Goal: Task Accomplishment & Management: Manage account settings

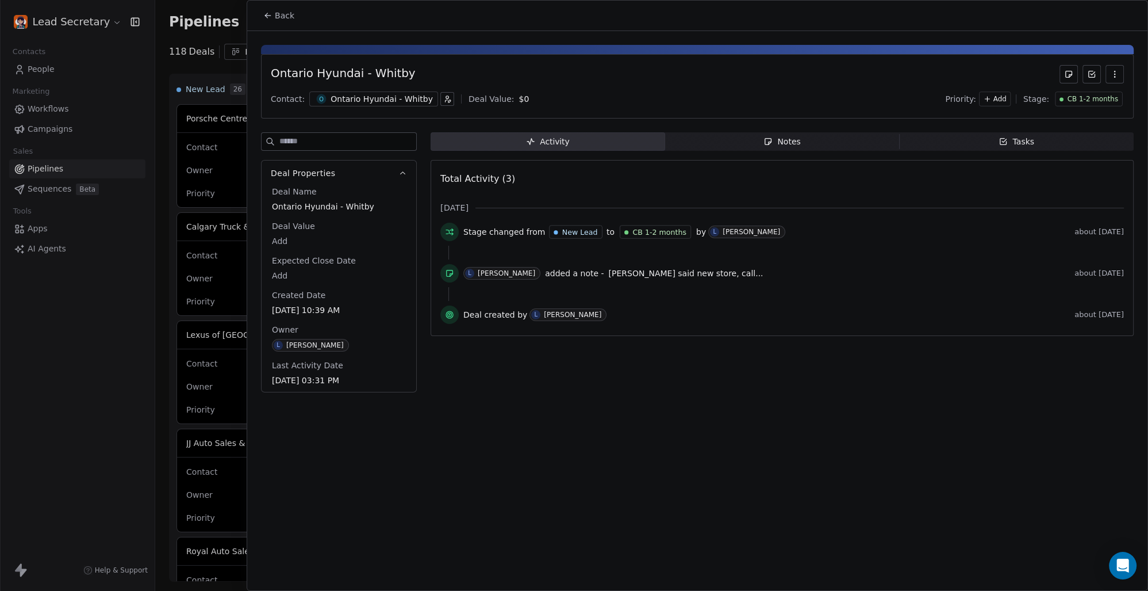
scroll to position [0, 904]
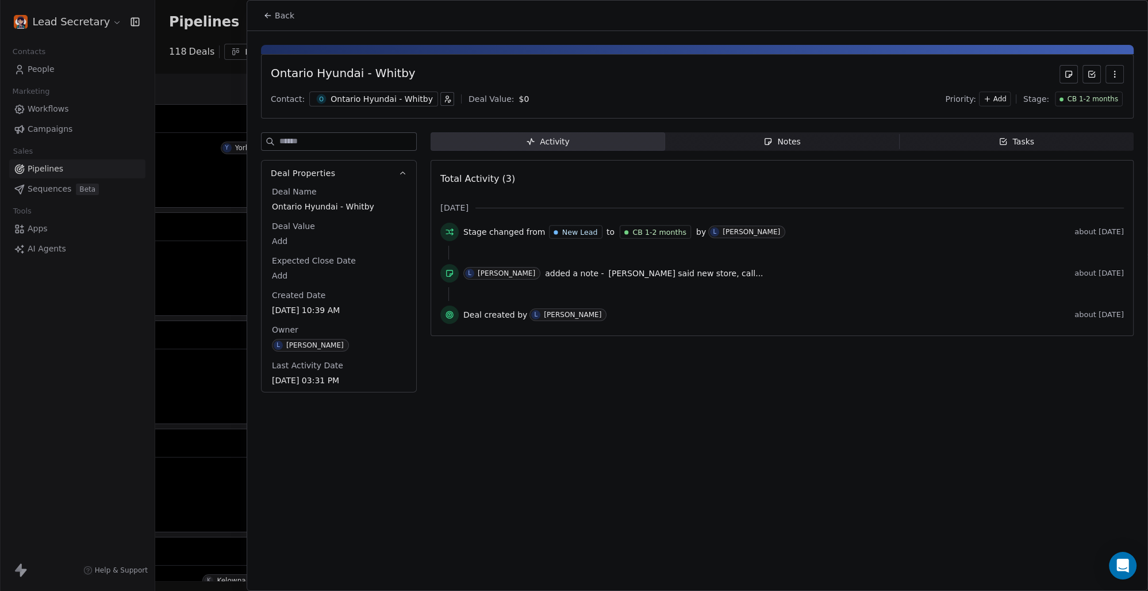
click at [279, 20] on span "Back" at bounding box center [285, 16] width 20 height 12
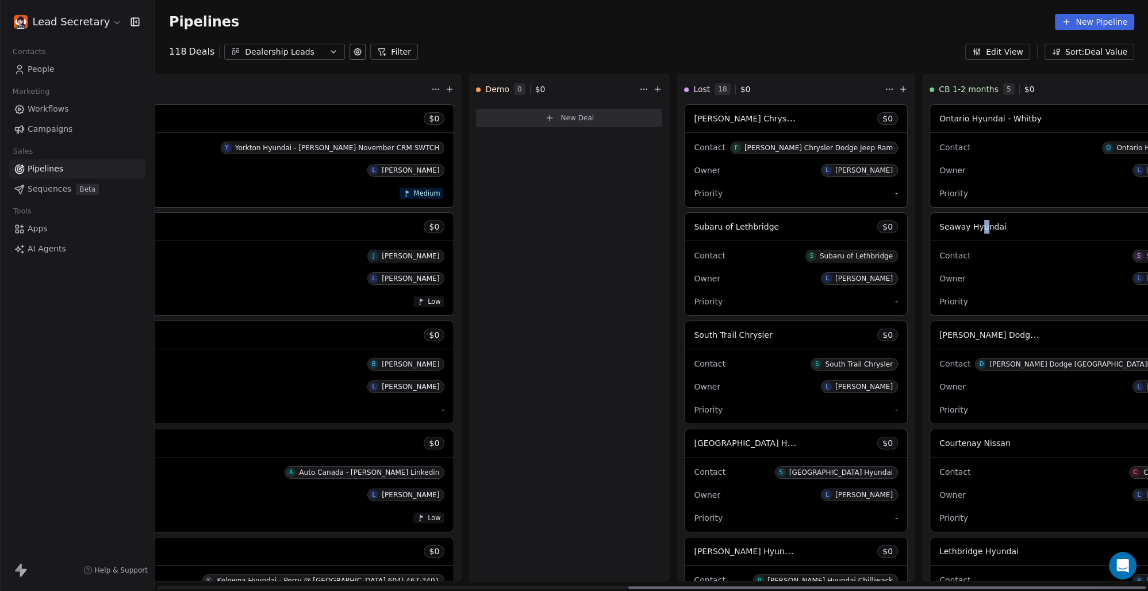
click at [940, 225] on span "Seaway Hyundai" at bounding box center [973, 226] width 67 height 9
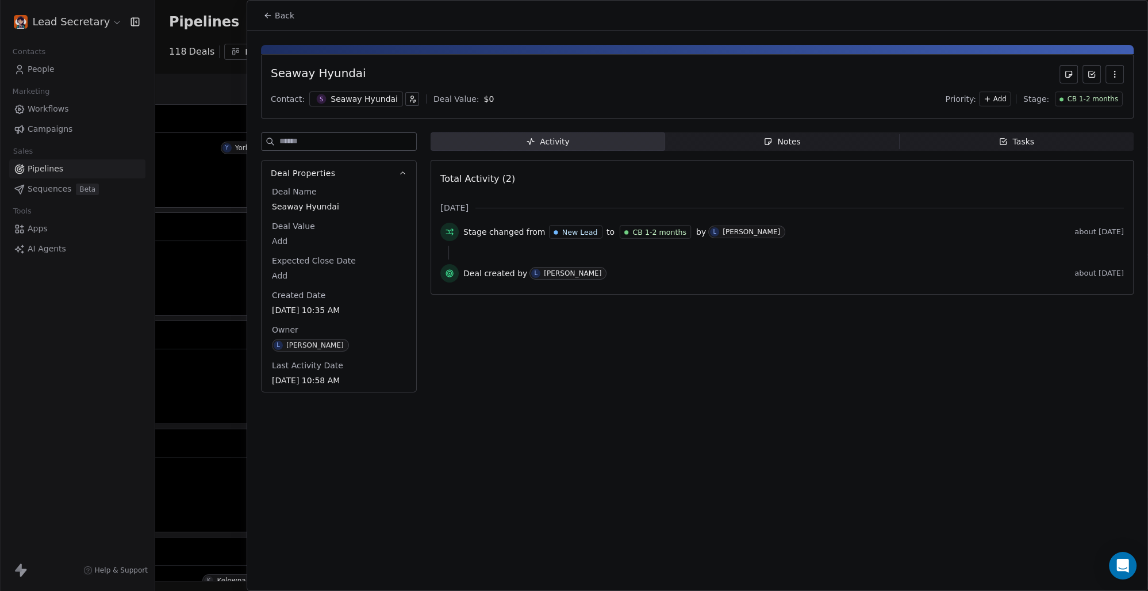
click at [369, 96] on div "Seaway Hyundai" at bounding box center [364, 99] width 67 height 12
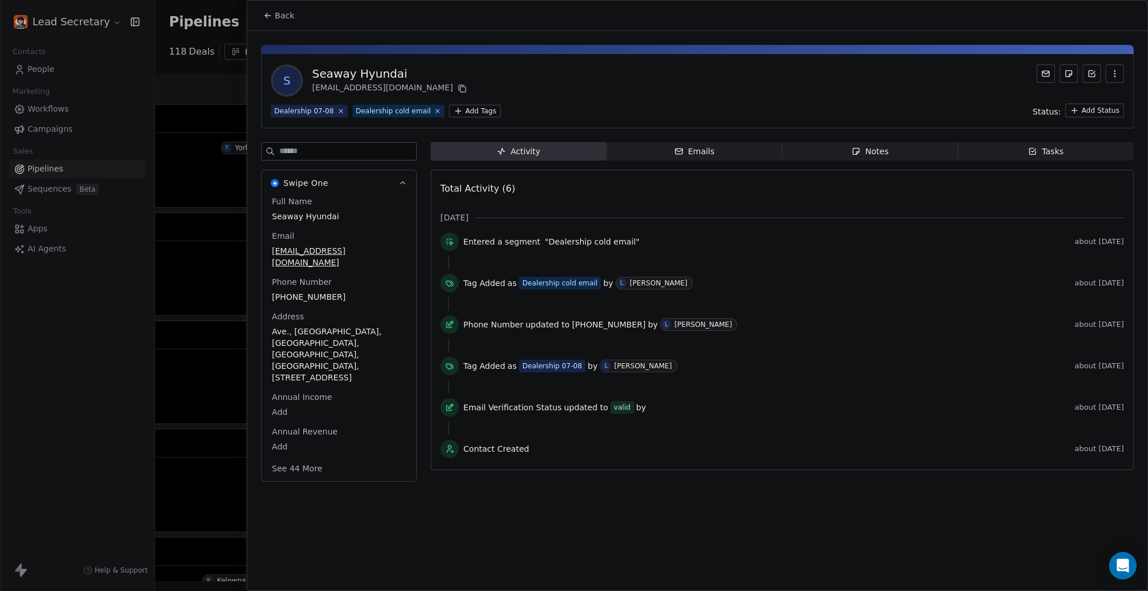
click at [461, 106] on html "Lead Secretary Contacts People Marketing Workflows Campaigns Sales Pipelines Se…" at bounding box center [574, 295] width 1148 height 591
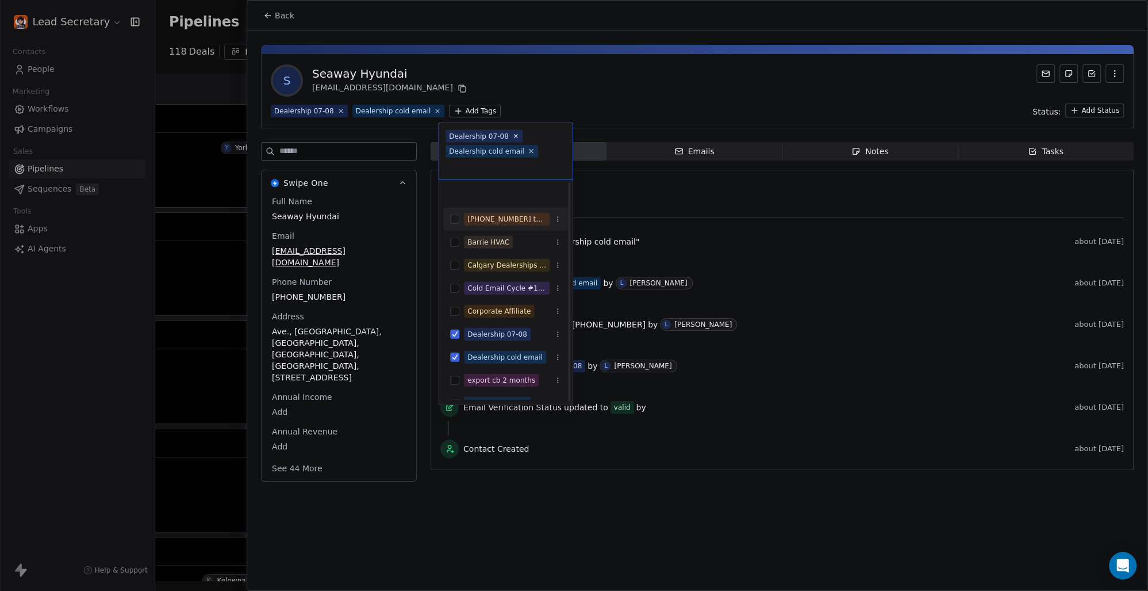
scroll to position [160, 0]
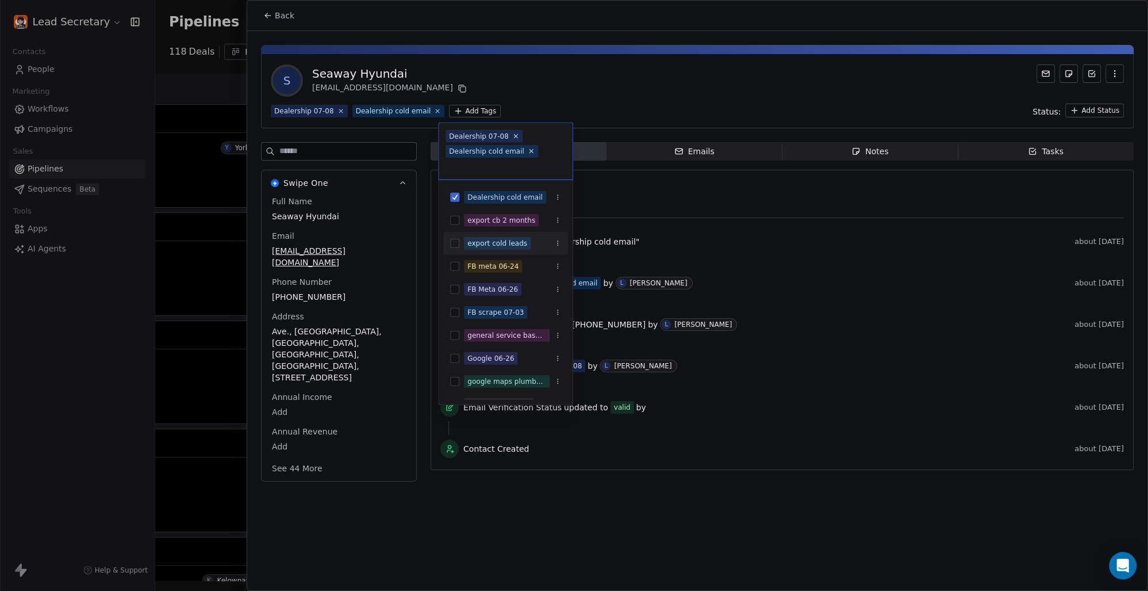
click at [450, 245] on button "Suggestions" at bounding box center [454, 243] width 9 height 9
click at [551, 95] on html "Lead Secretary Contacts People Marketing Workflows Campaigns Sales Pipelines Se…" at bounding box center [574, 295] width 1148 height 591
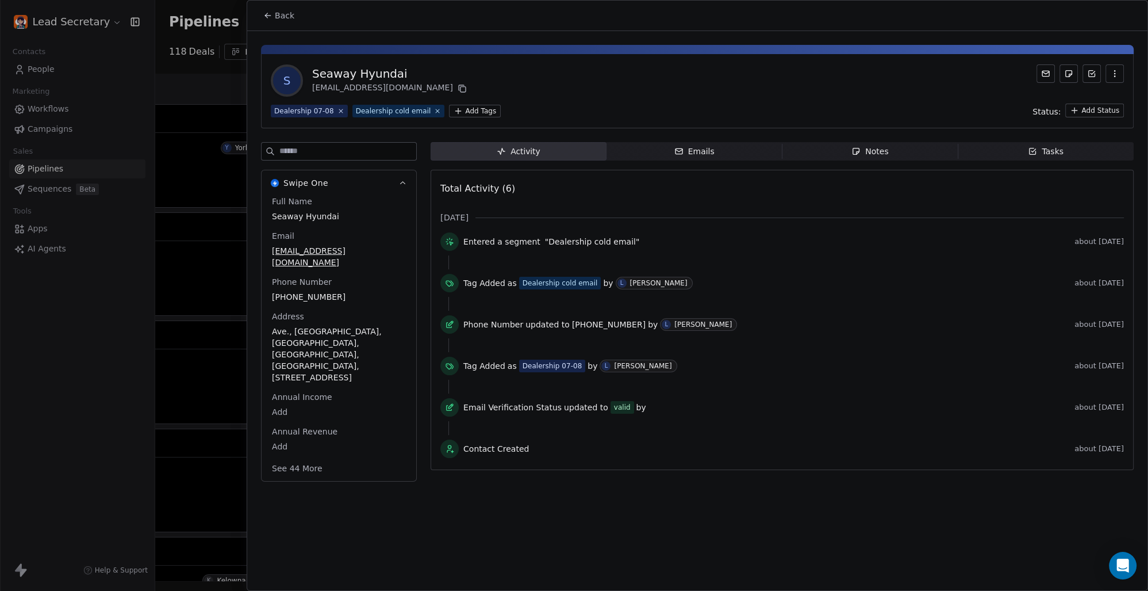
scroll to position [0, 904]
click at [276, 10] on span "Back" at bounding box center [285, 16] width 20 height 12
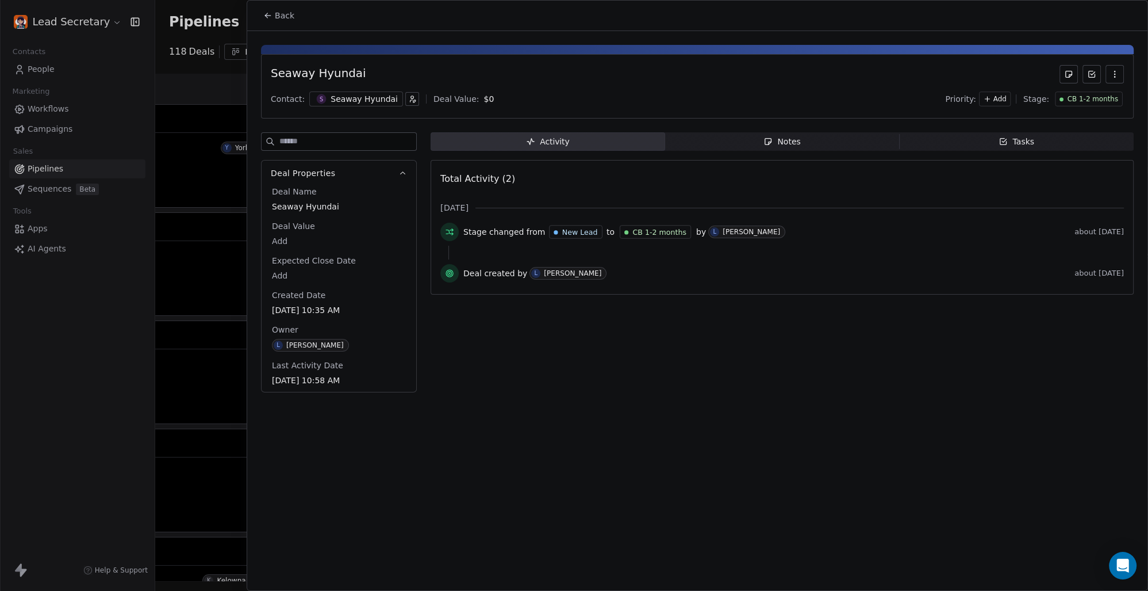
click at [271, 10] on button "Back" at bounding box center [278, 15] width 45 height 21
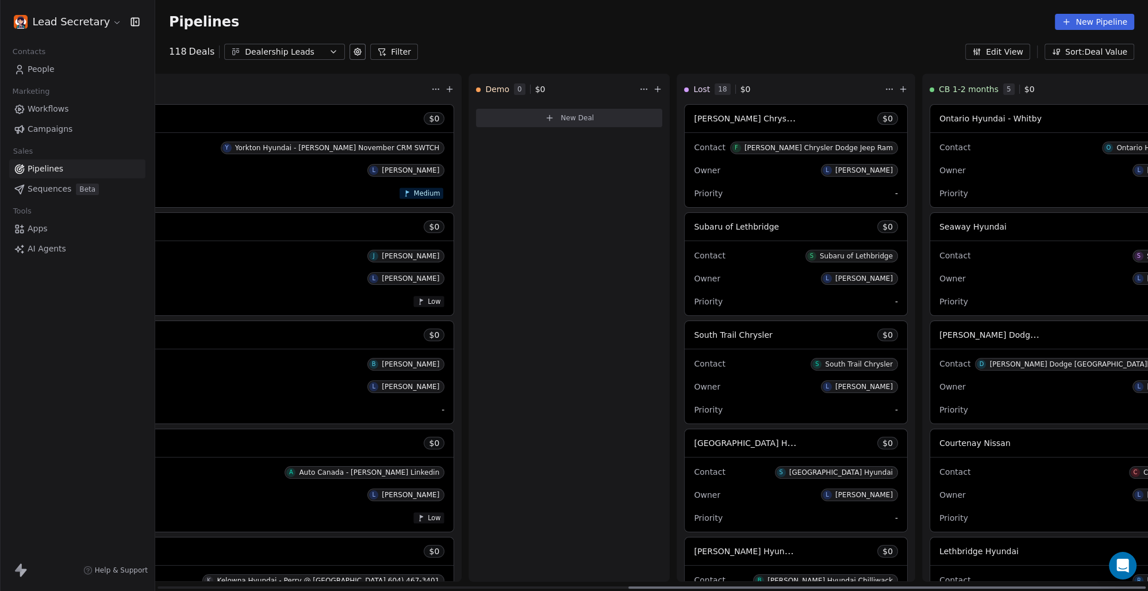
click at [940, 337] on span "[PERSON_NAME] Dodge [GEOGRAPHIC_DATA][PERSON_NAME]" at bounding box center [1065, 334] width 250 height 11
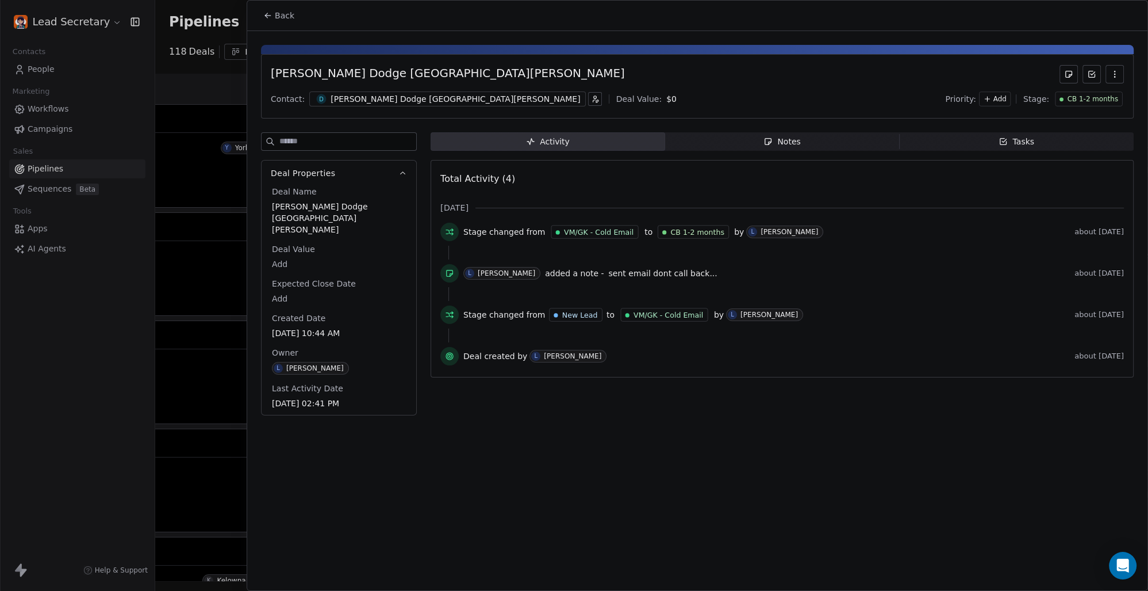
click at [419, 95] on div "[PERSON_NAME] Dodge [GEOGRAPHIC_DATA][PERSON_NAME]" at bounding box center [456, 99] width 250 height 12
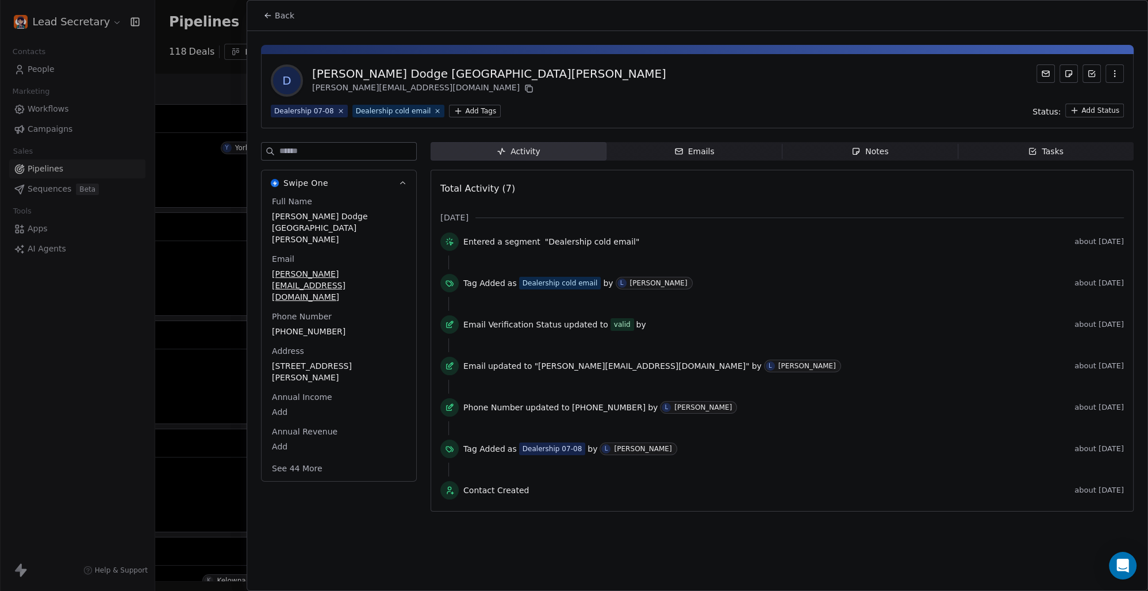
click at [474, 110] on html "Lead Secretary Contacts People Marketing Workflows Campaigns Sales Pipelines Se…" at bounding box center [574, 295] width 1148 height 591
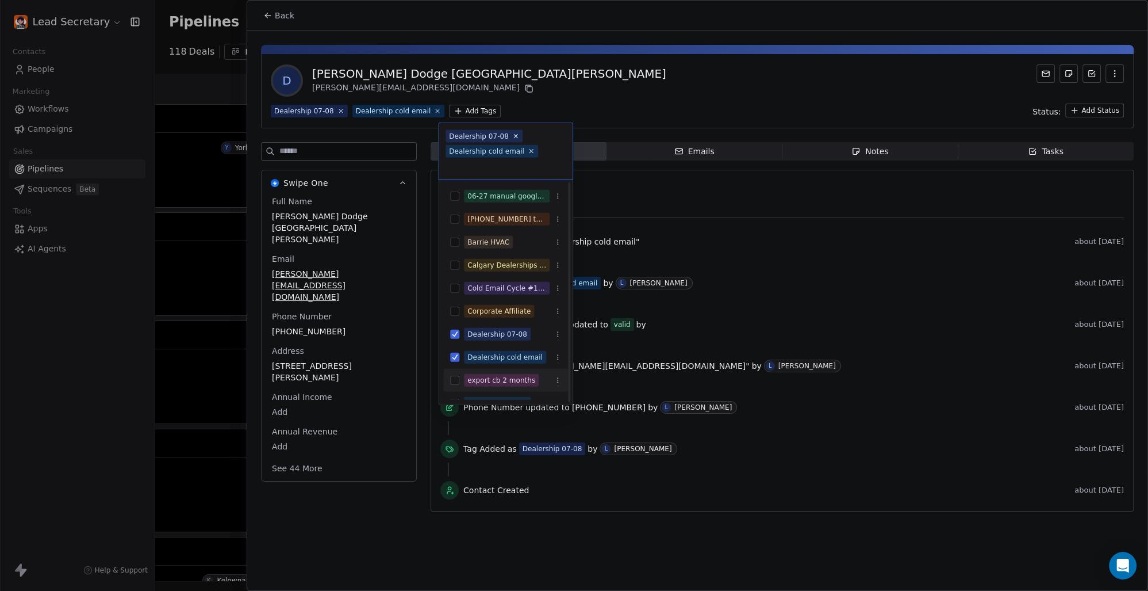
scroll to position [160, 0]
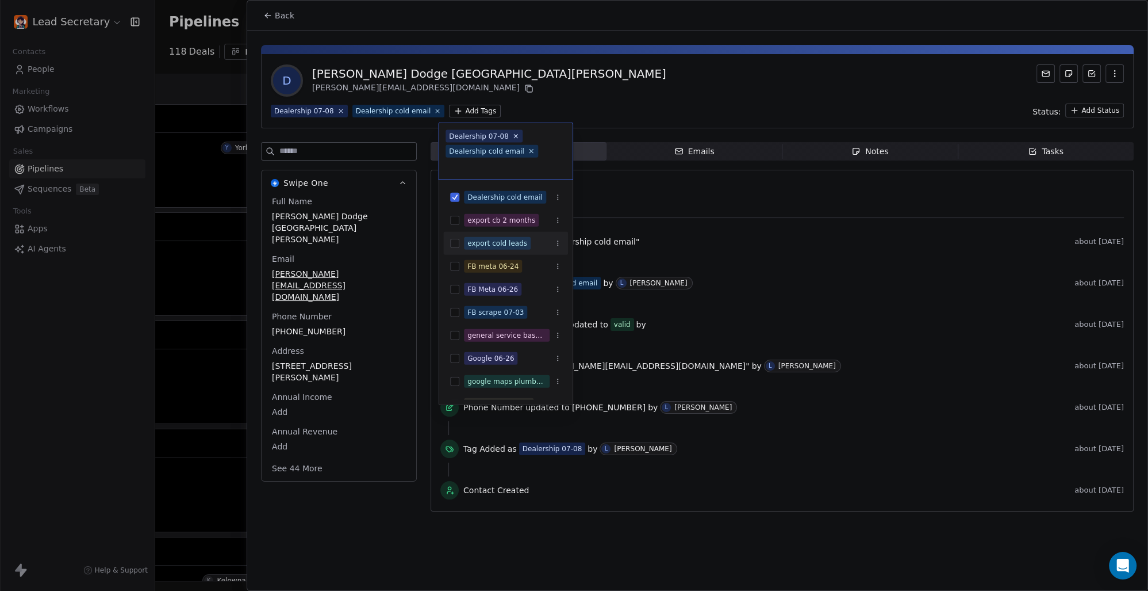
click at [457, 241] on button "Suggestions" at bounding box center [454, 243] width 9 height 9
click at [674, 98] on html "Lead Secretary Contacts People Marketing Workflows Campaigns Sales Pipelines Se…" at bounding box center [574, 295] width 1148 height 591
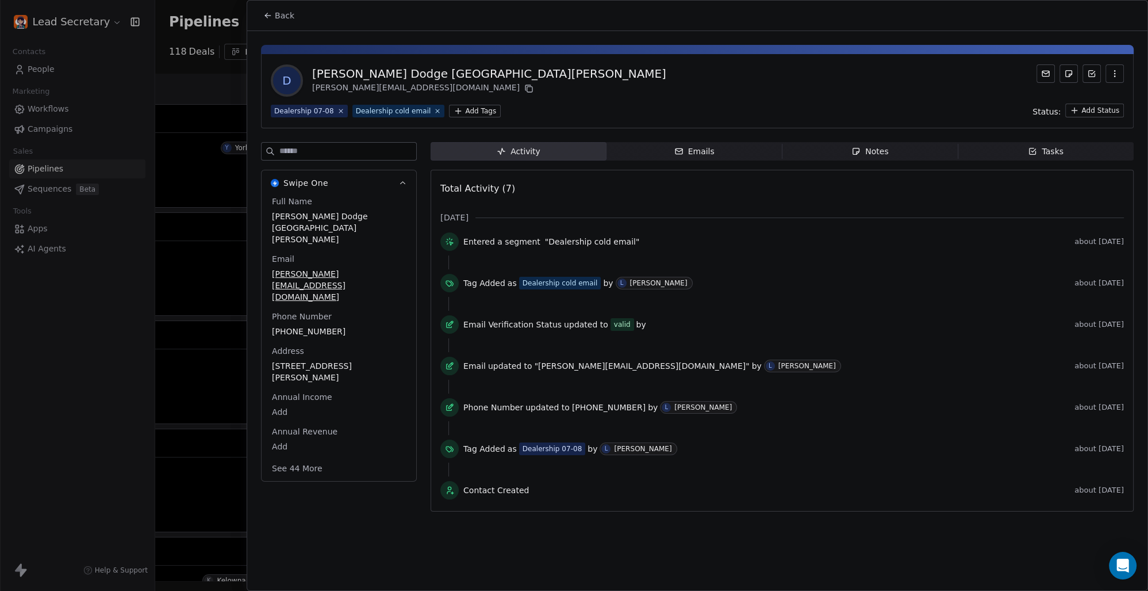
scroll to position [0, 904]
click at [283, 12] on span "Back" at bounding box center [285, 16] width 20 height 12
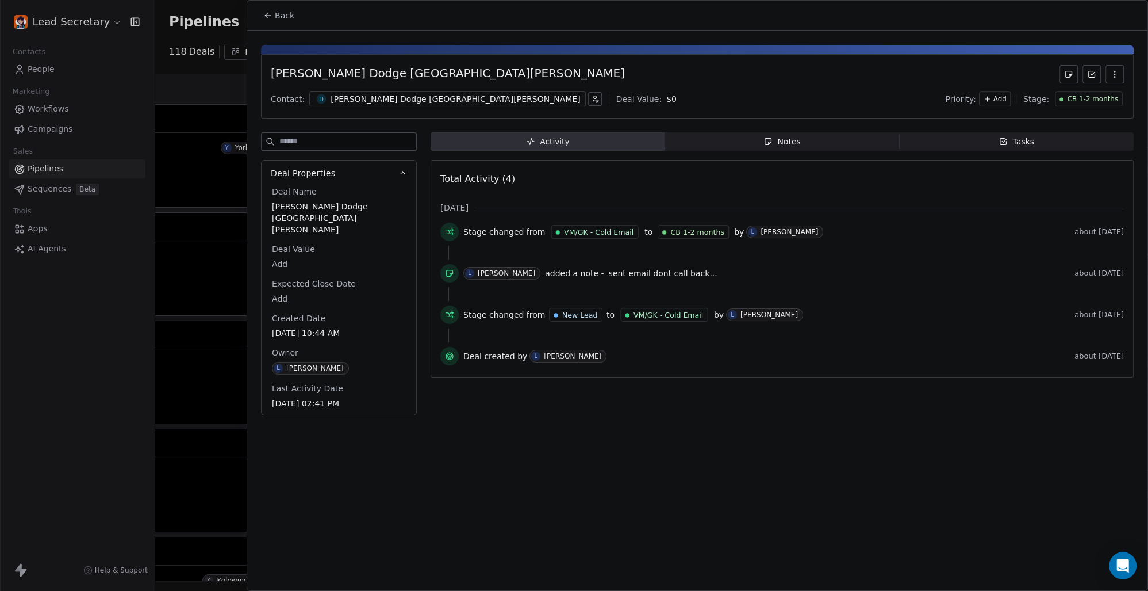
click at [270, 15] on icon at bounding box center [267, 15] width 9 height 9
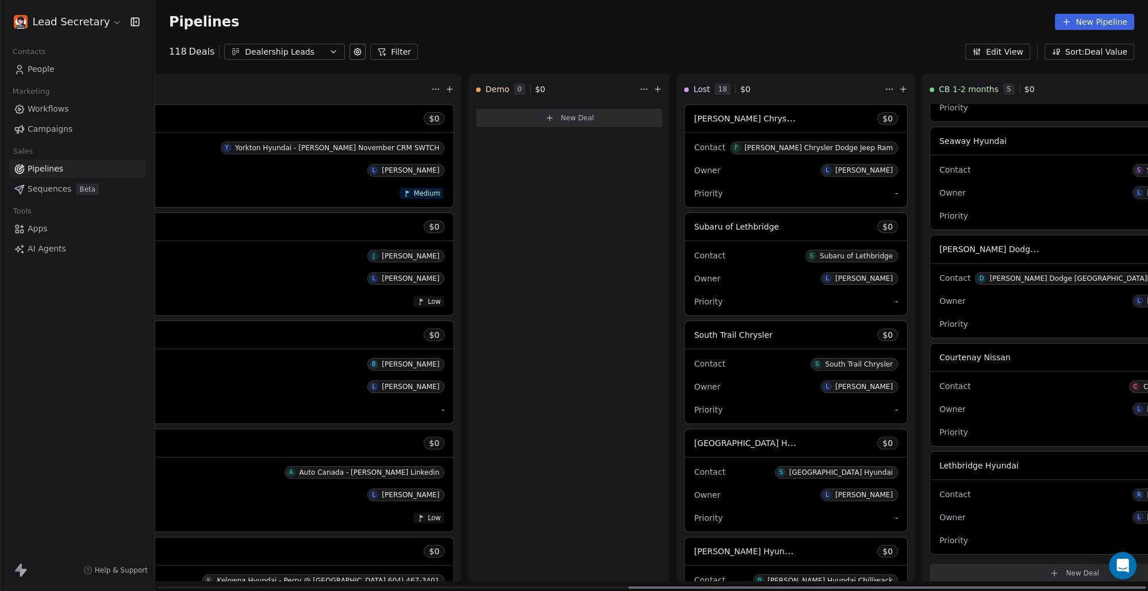
scroll to position [95, 0]
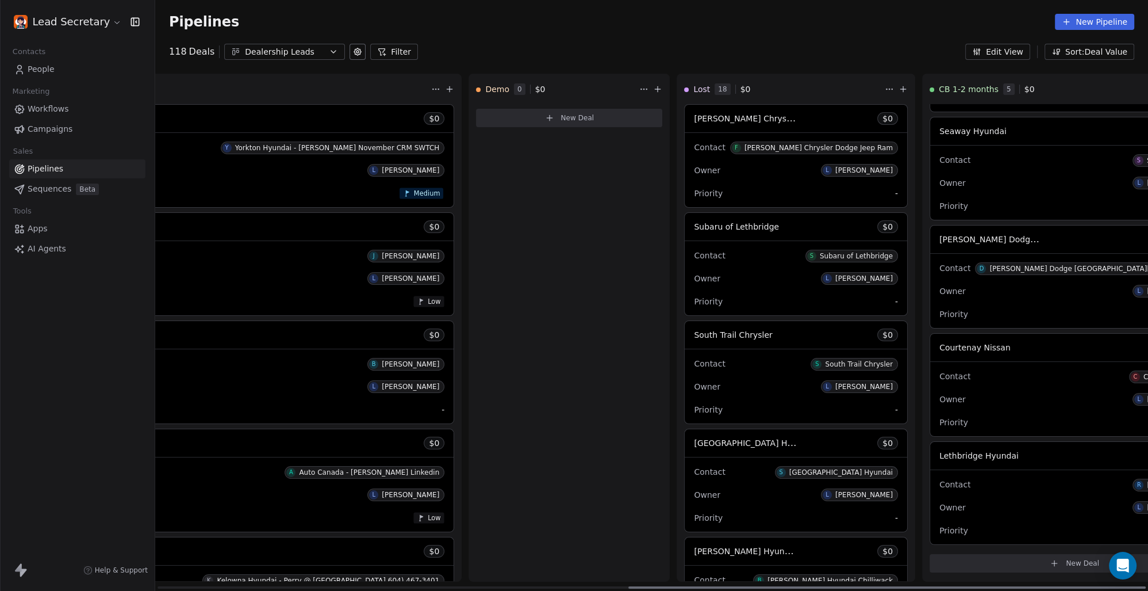
click at [940, 343] on span "Courtenay Nissan" at bounding box center [975, 347] width 71 height 9
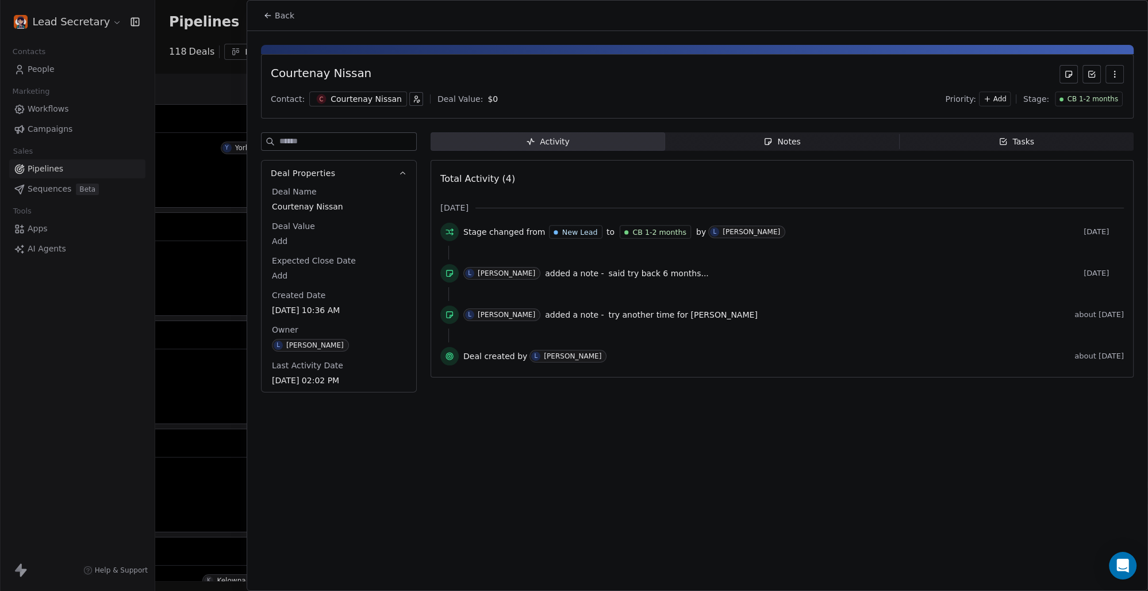
click at [339, 102] on div "Courtenay Nissan" at bounding box center [366, 99] width 71 height 12
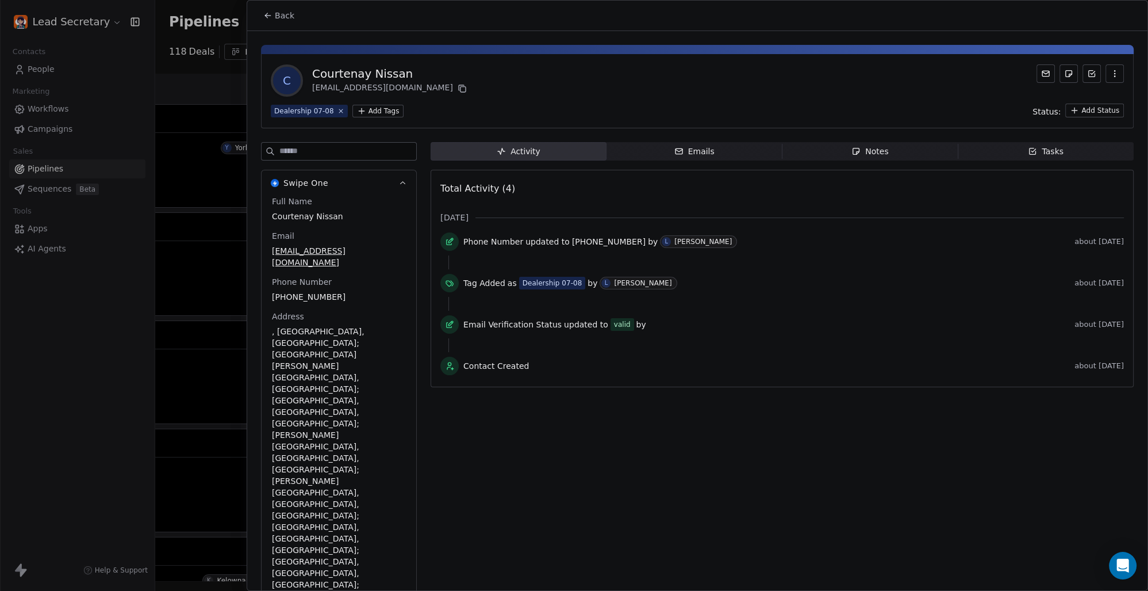
click at [383, 112] on html "Lead Secretary Contacts People Marketing Workflows Campaigns Sales Pipelines Se…" at bounding box center [574, 295] width 1148 height 591
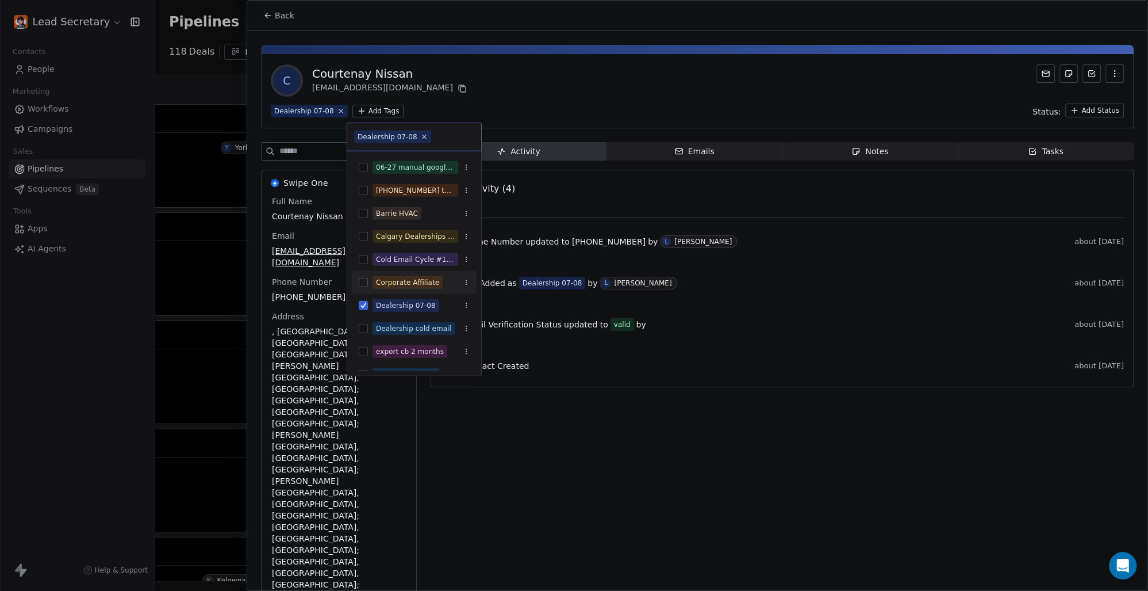
scroll to position [160, 0]
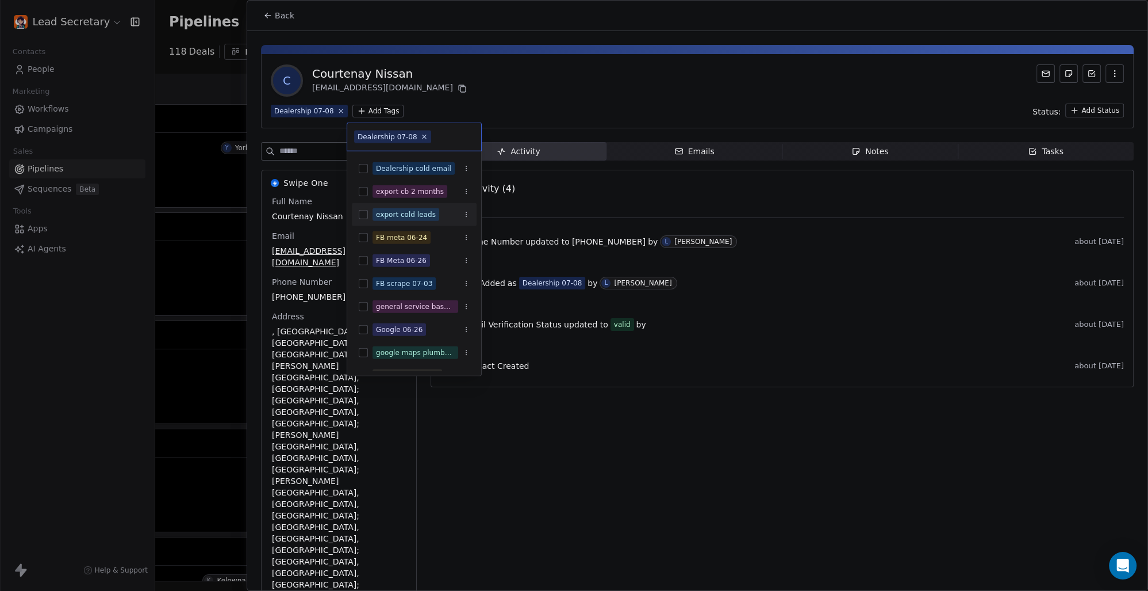
click at [362, 209] on div "export cold leads" at bounding box center [414, 214] width 125 height 18
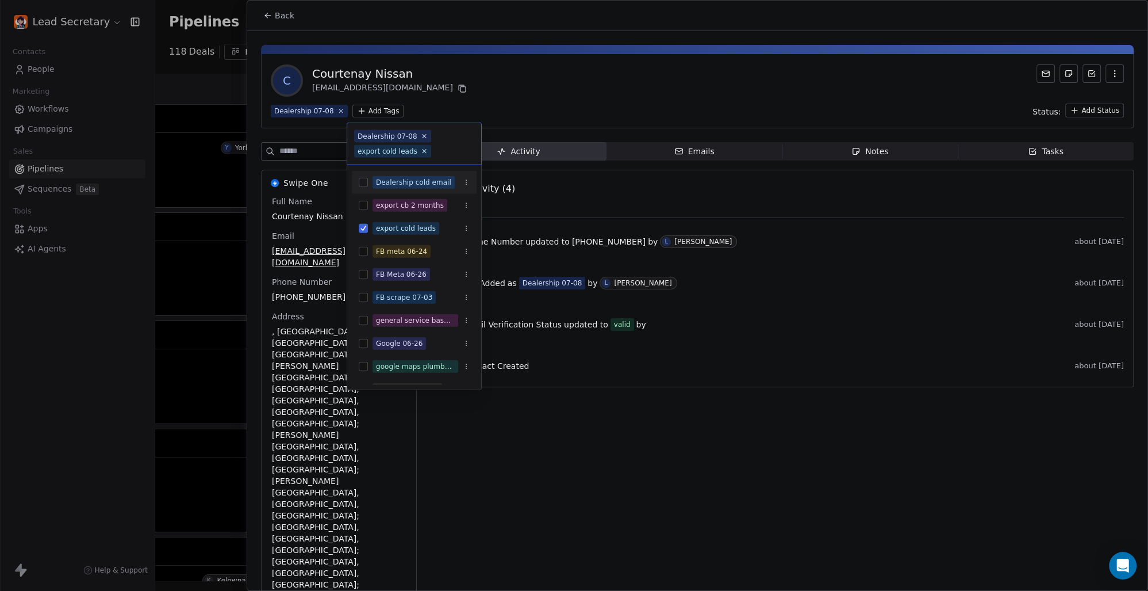
click at [576, 98] on html "Lead Secretary Contacts People Marketing Workflows Campaigns Sales Pipelines Se…" at bounding box center [574, 295] width 1148 height 591
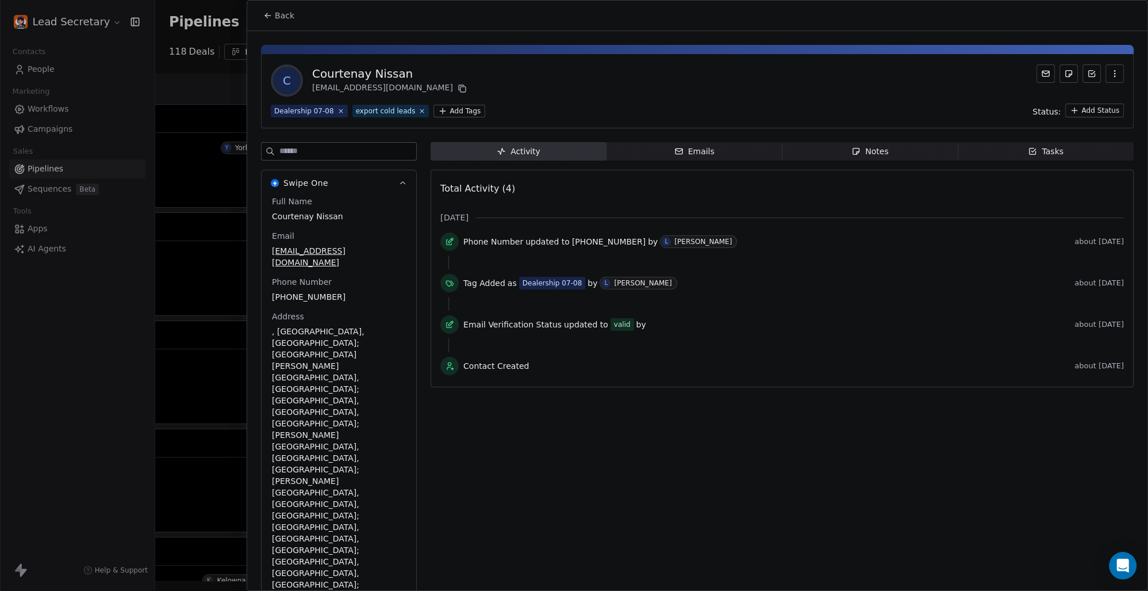
scroll to position [0, 904]
click at [279, 21] on span "Back" at bounding box center [285, 16] width 20 height 12
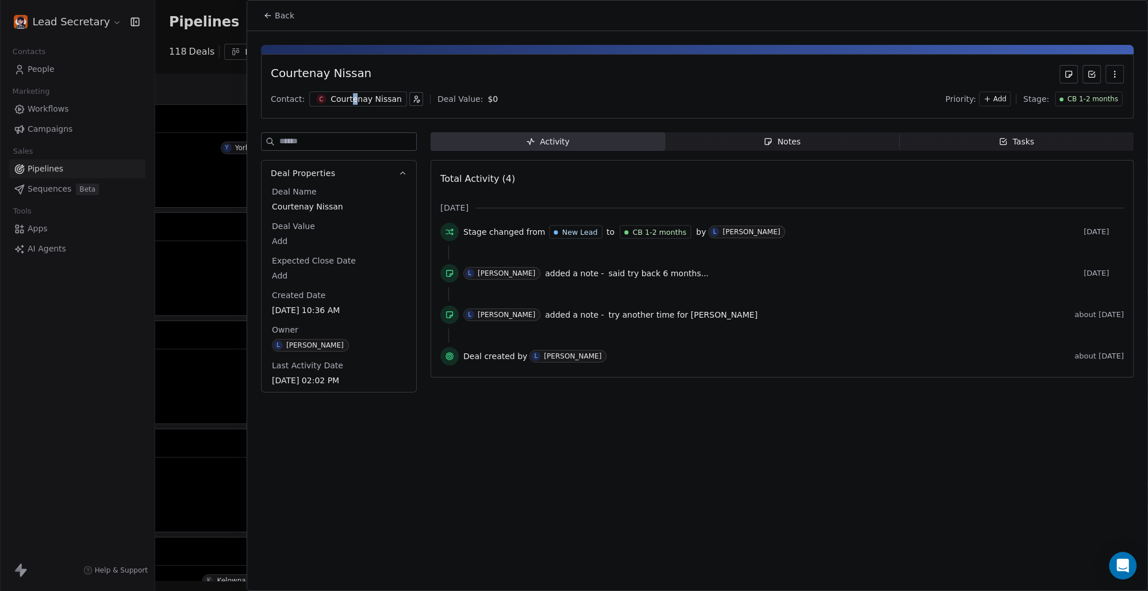
click at [349, 91] on div "C Courtenay Nissan" at bounding box center [358, 98] width 98 height 15
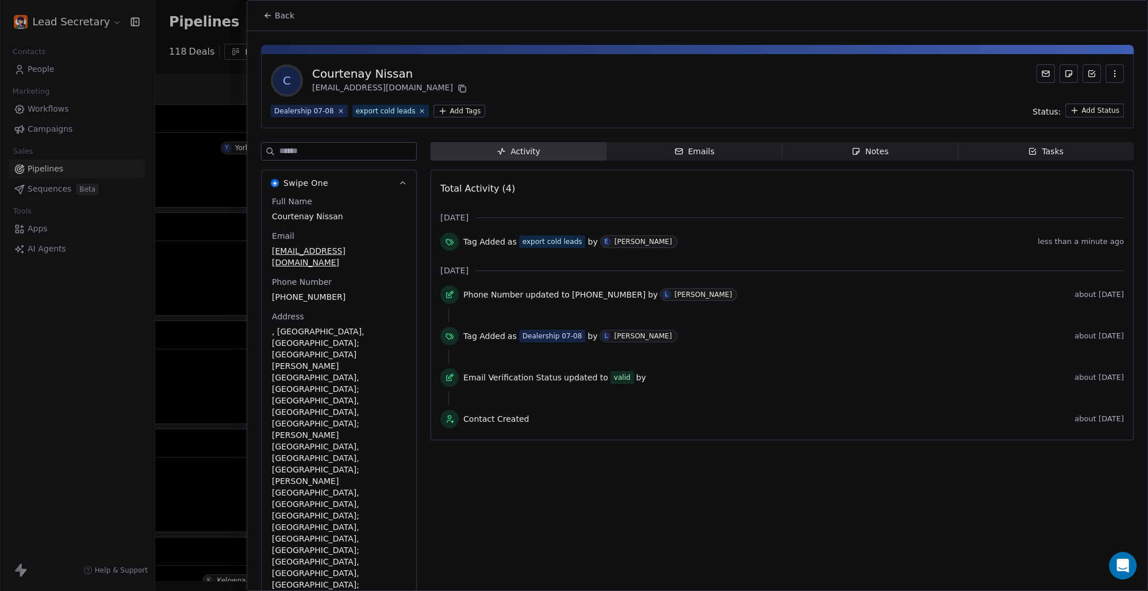
click at [280, 22] on button "Back" at bounding box center [278, 15] width 45 height 21
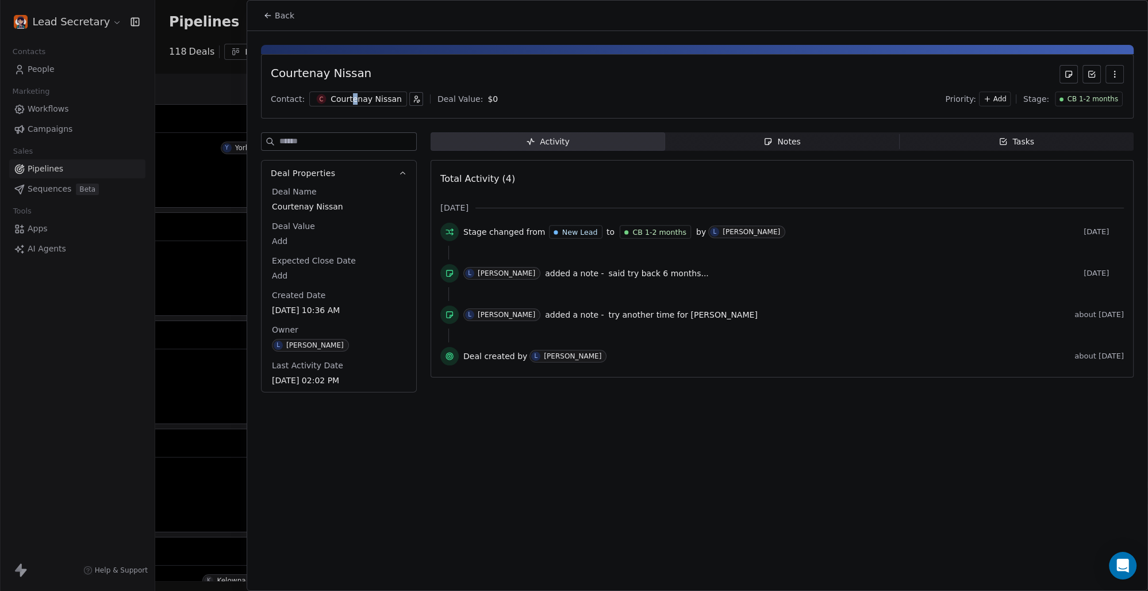
click at [280, 22] on button "Back" at bounding box center [278, 15] width 45 height 21
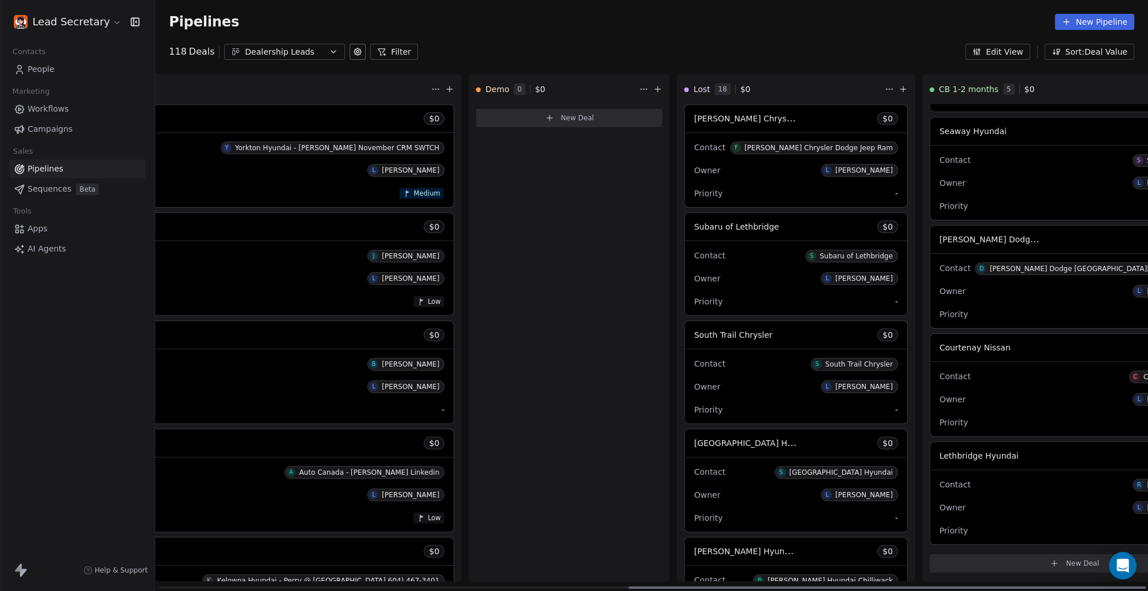
click at [930, 453] on div "Lethbridge Hyundai $ 0" at bounding box center [1074, 456] width 289 height 28
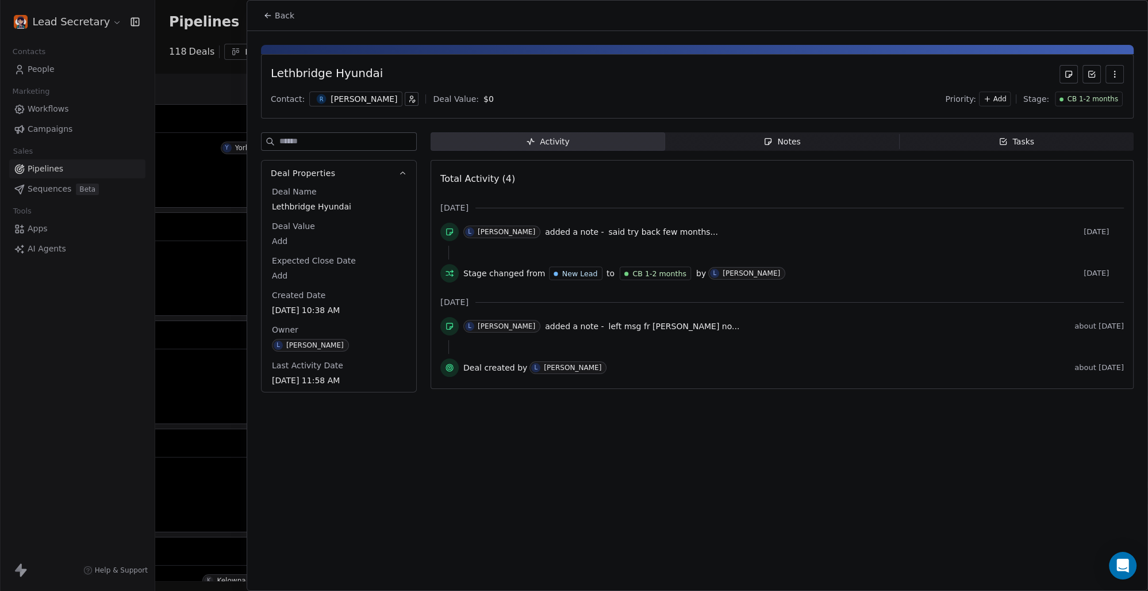
click at [331, 95] on div "[PERSON_NAME]" at bounding box center [364, 99] width 67 height 12
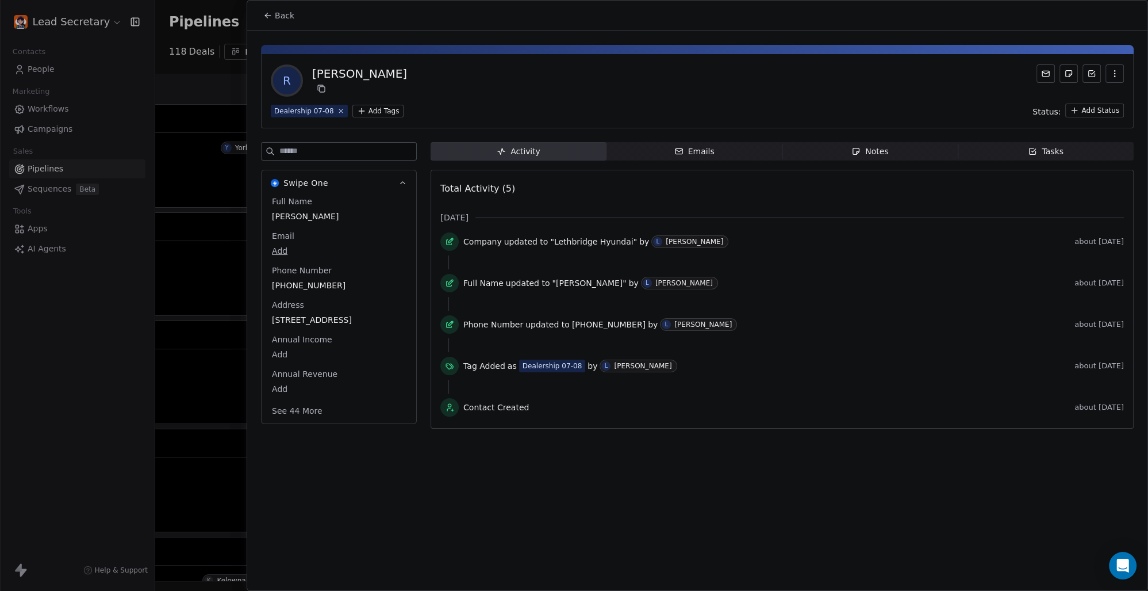
click at [376, 108] on html "Lead Secretary Contacts People Marketing Workflows Campaigns Sales Pipelines Se…" at bounding box center [574, 295] width 1148 height 591
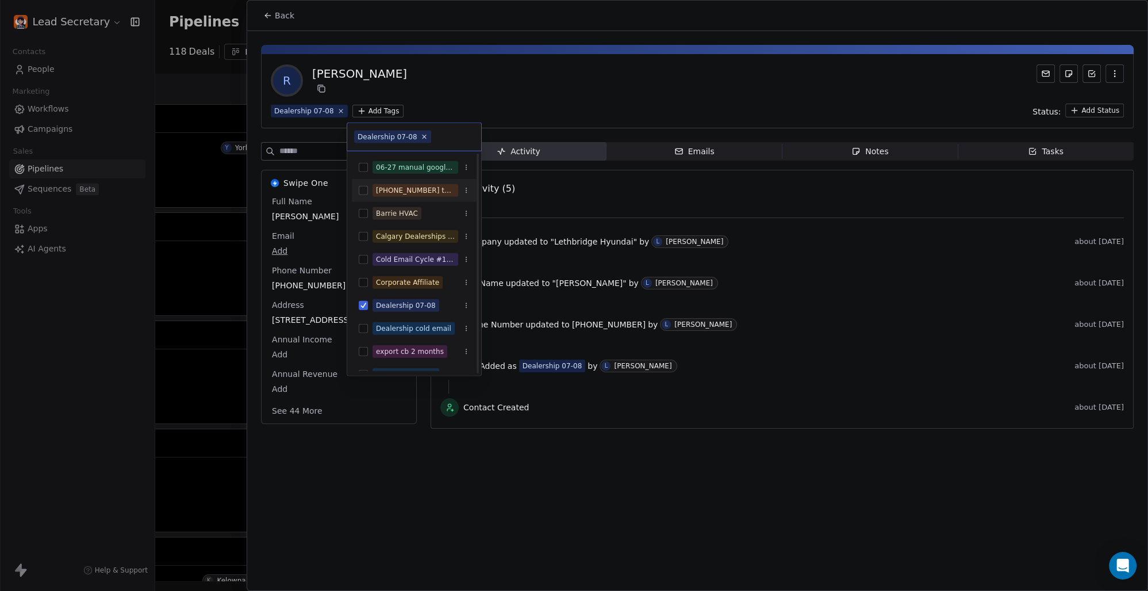
scroll to position [80, 0]
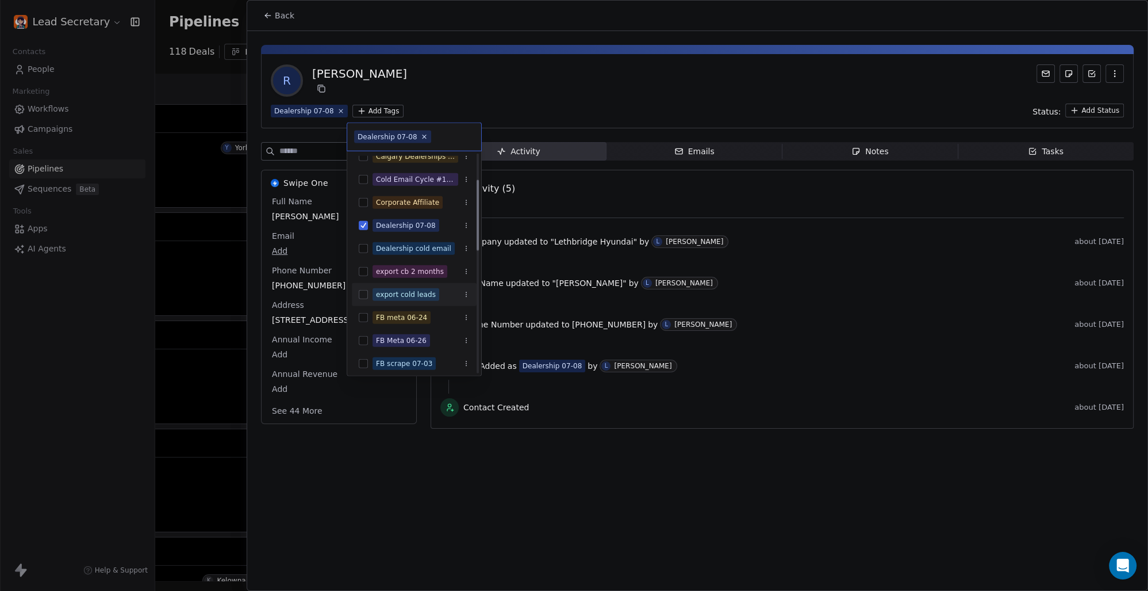
click at [361, 291] on button "Suggestions" at bounding box center [363, 294] width 9 height 9
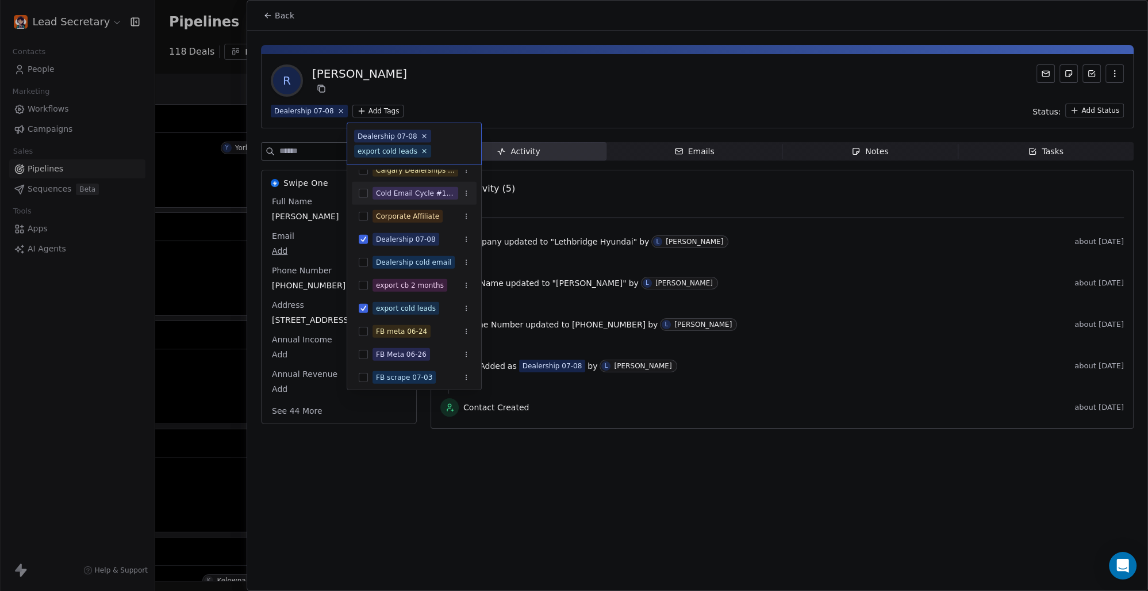
click at [543, 89] on html "Lead Secretary Contacts People Marketing Workflows Campaigns Sales Pipelines Se…" at bounding box center [574, 295] width 1148 height 591
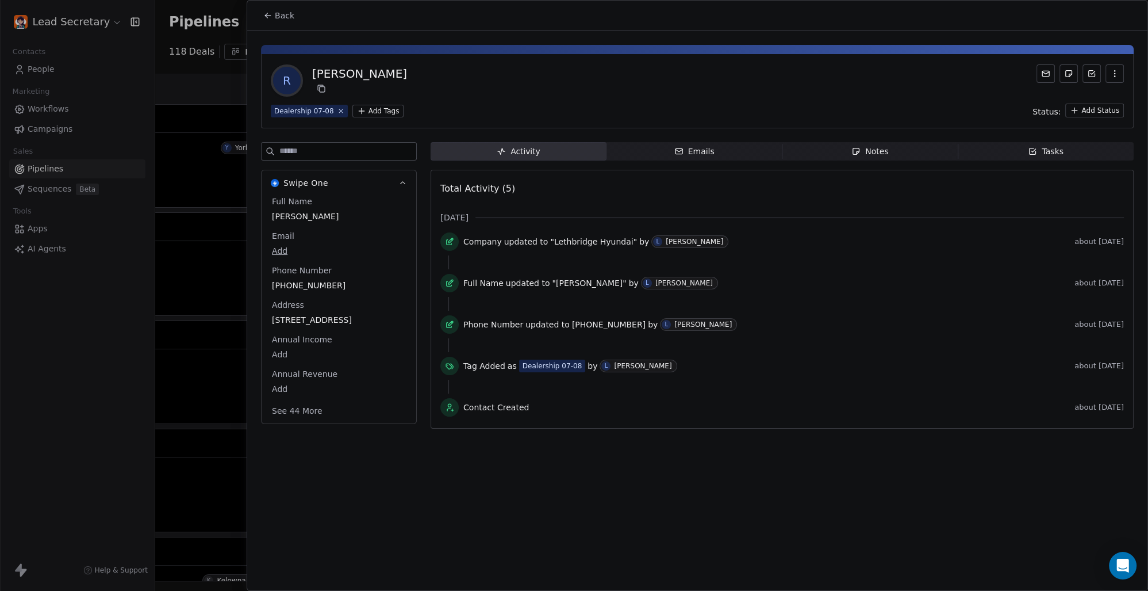
scroll to position [0, 904]
click at [279, 13] on span "Back" at bounding box center [285, 16] width 20 height 12
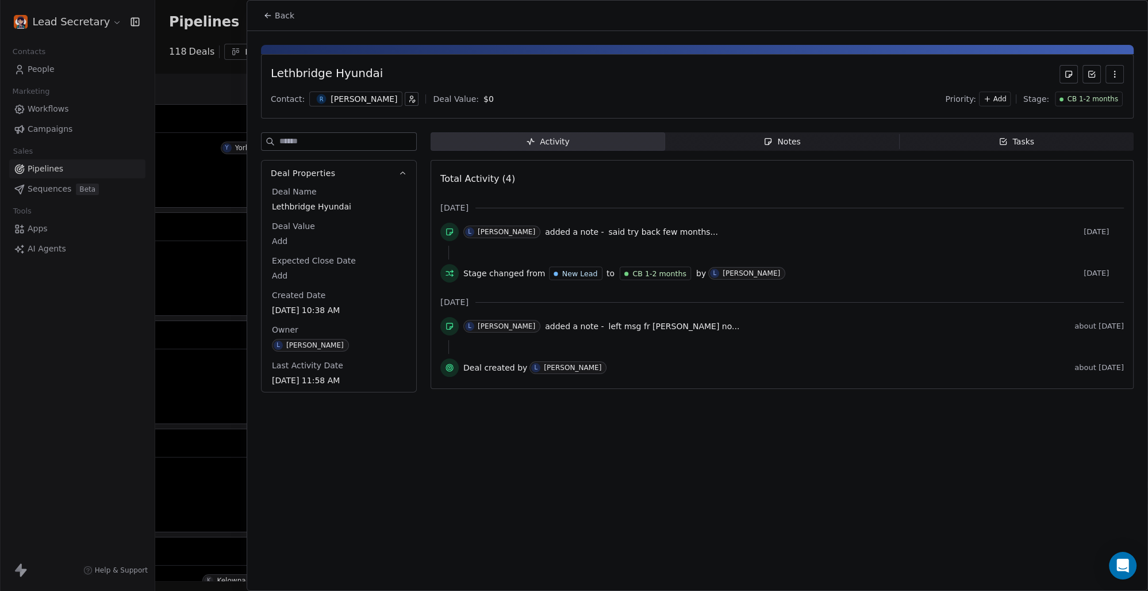
click at [282, 14] on span "Back" at bounding box center [285, 16] width 20 height 12
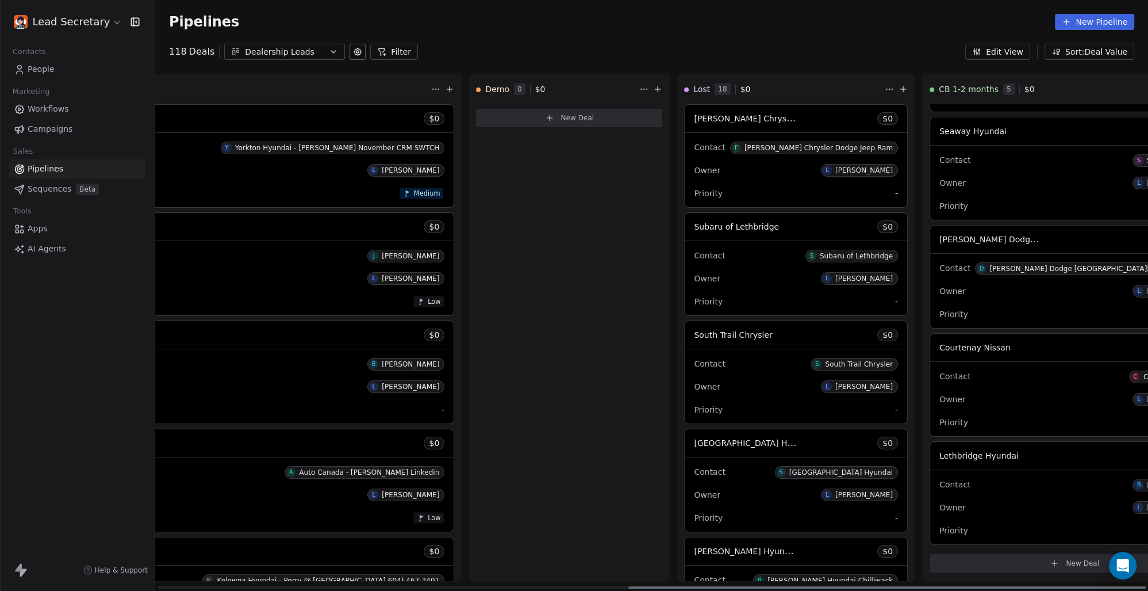
click at [940, 454] on span "Lethbridge Hyundai" at bounding box center [979, 455] width 79 height 9
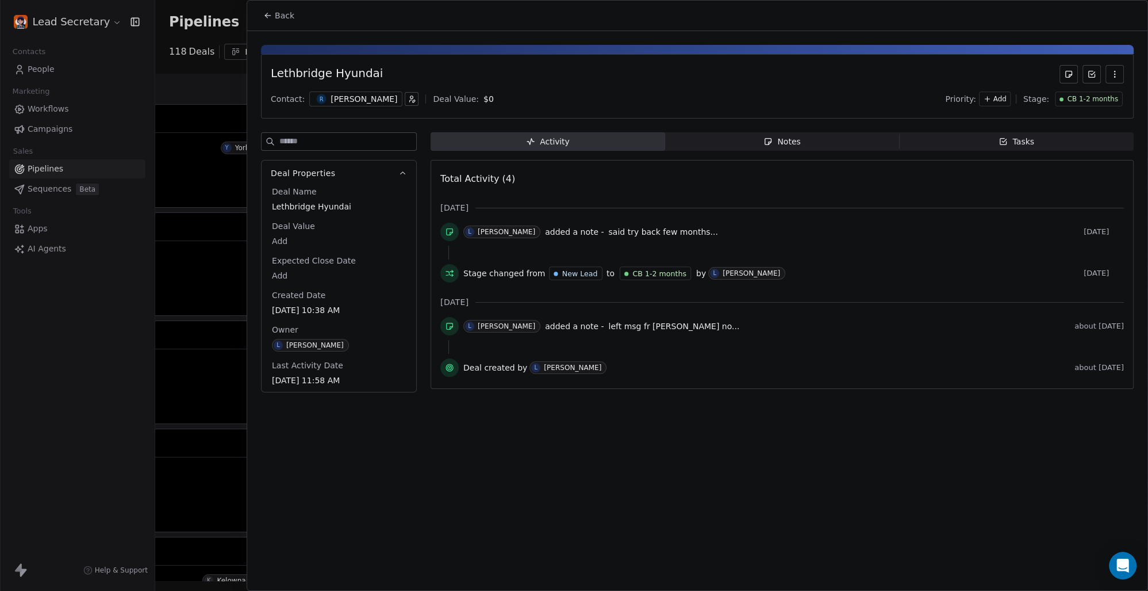
click at [325, 102] on div "[PERSON_NAME]" at bounding box center [355, 98] width 93 height 15
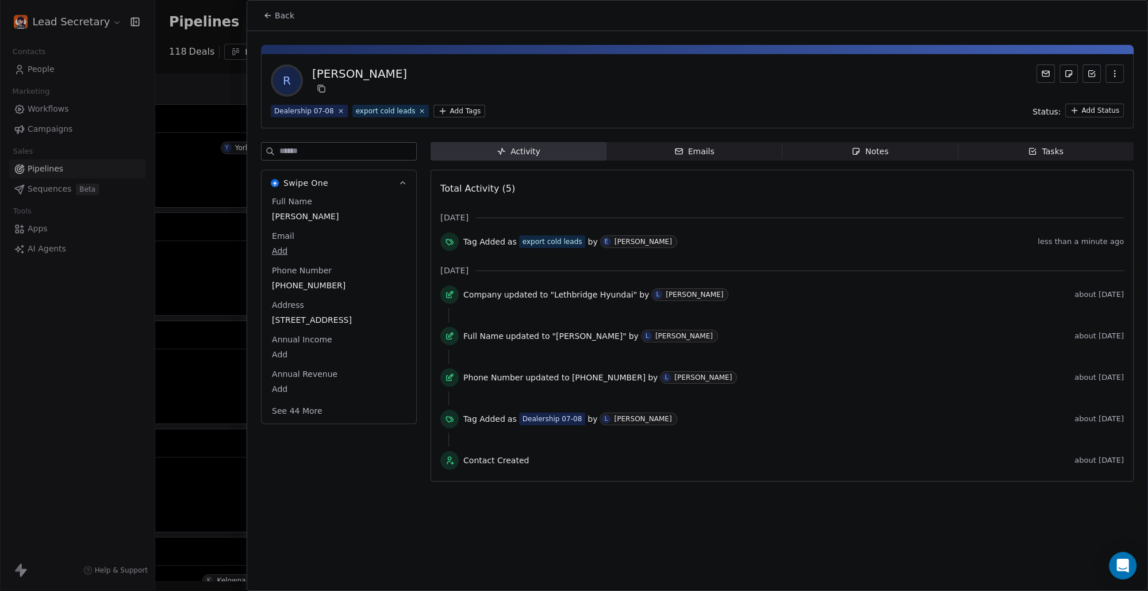
click at [439, 109] on html "Lead Secretary Contacts People Marketing Workflows Campaigns Sales Pipelines Se…" at bounding box center [574, 295] width 1148 height 591
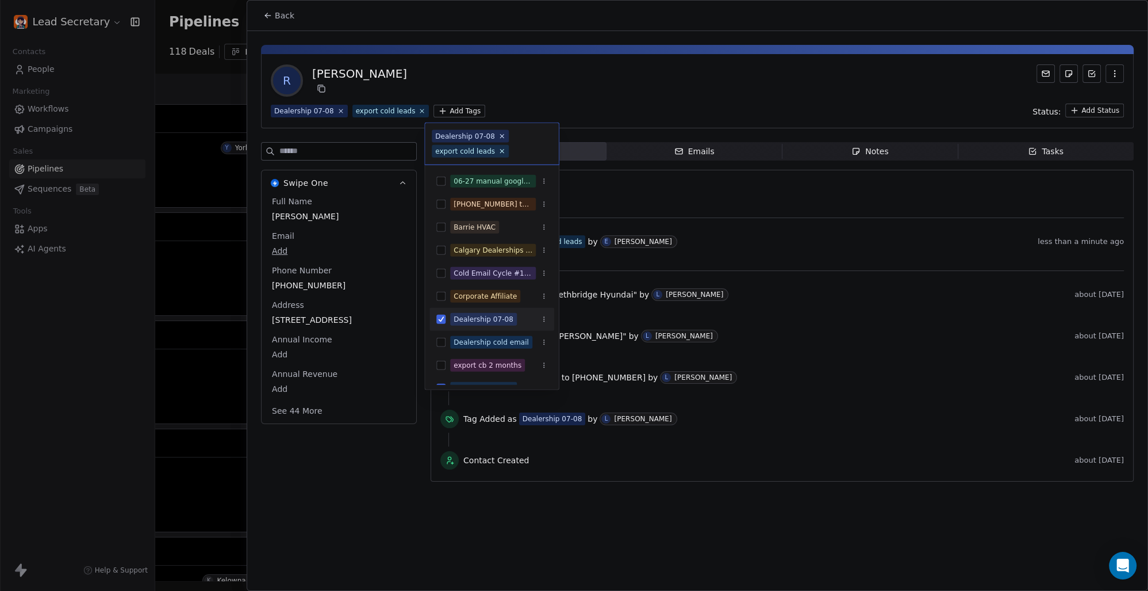
scroll to position [0, 904]
click at [553, 89] on html "Lead Secretary Contacts People Marketing Workflows Campaigns Sales Pipelines Se…" at bounding box center [574, 295] width 1148 height 591
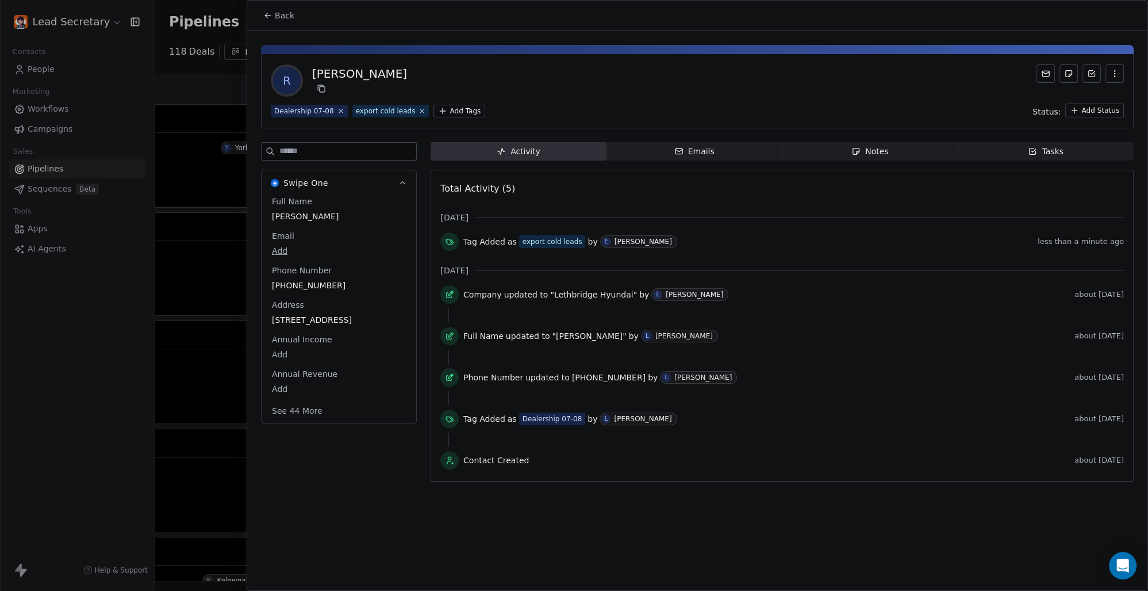
click at [267, 14] on icon at bounding box center [266, 14] width 2 height 2
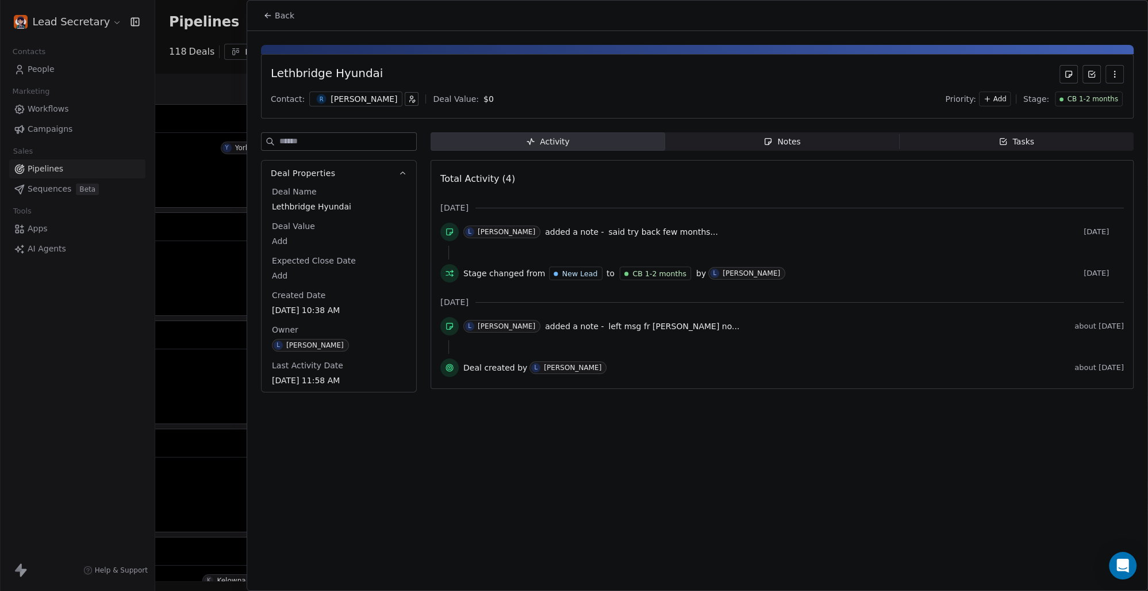
click at [268, 14] on icon at bounding box center [267, 15] width 9 height 9
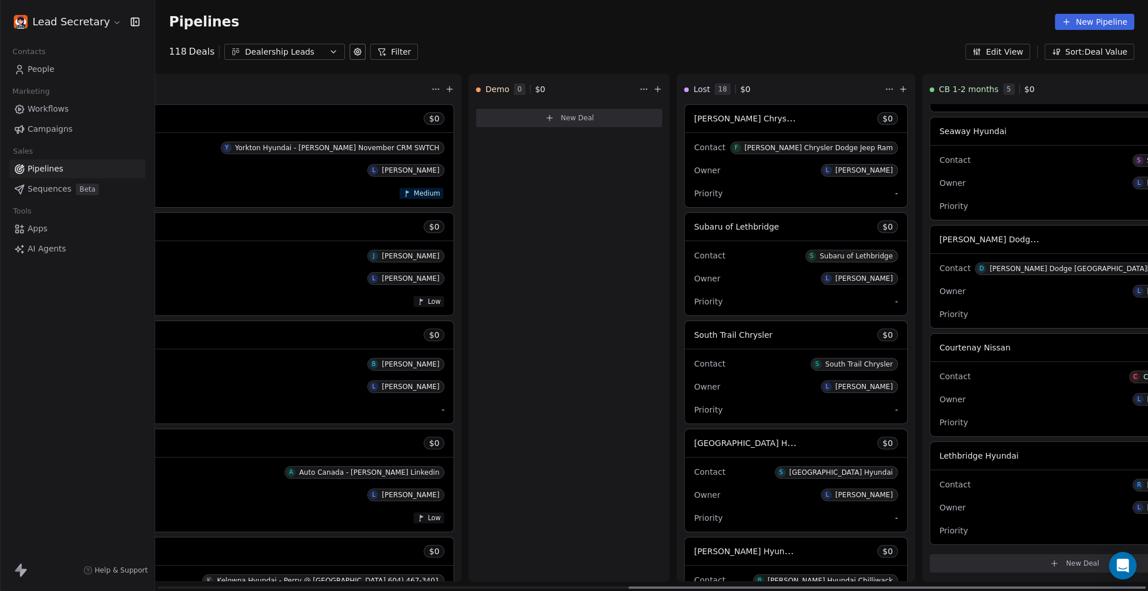
click at [930, 457] on div "Lethbridge Hyundai $ 0" at bounding box center [1074, 456] width 289 height 28
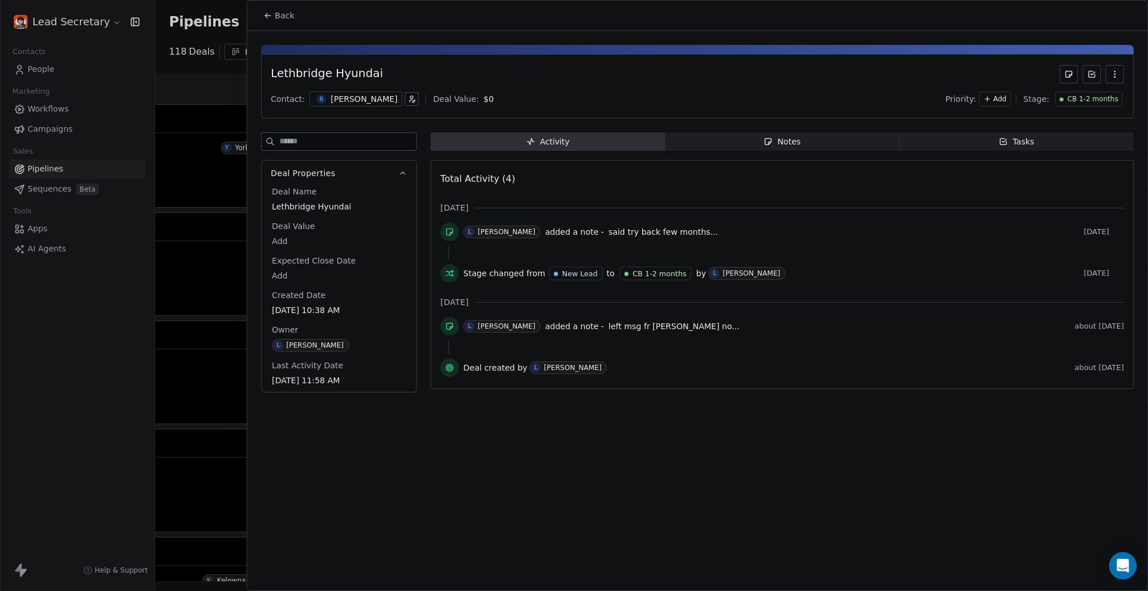
click at [333, 98] on div "[PERSON_NAME]" at bounding box center [364, 99] width 67 height 12
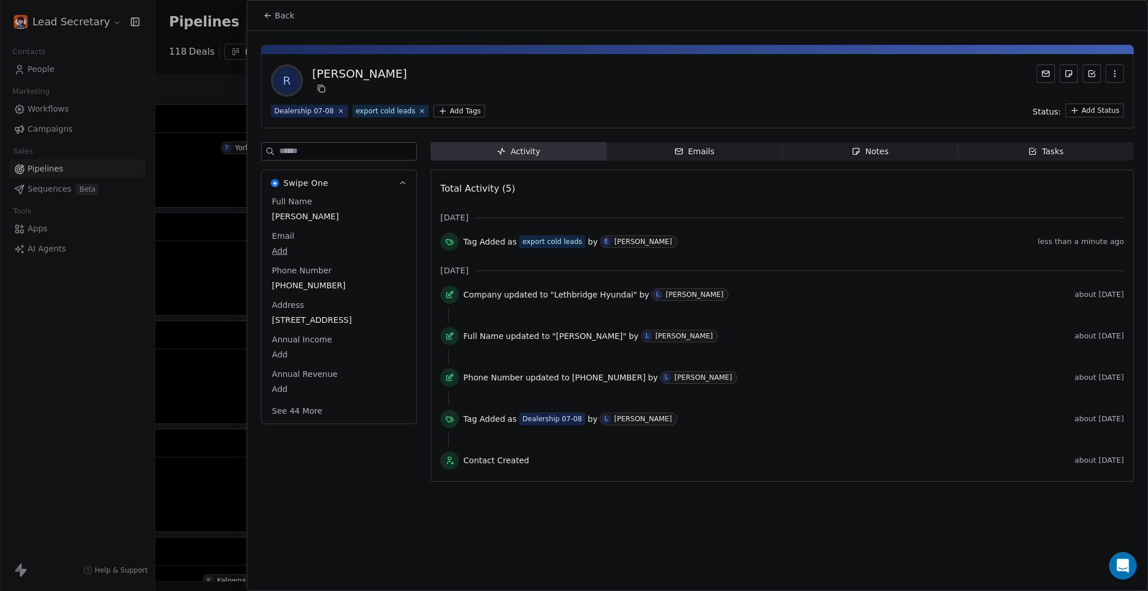
click at [442, 112] on html "Lead Secretary Contacts People Marketing Workflows Campaigns Sales Pipelines Se…" at bounding box center [574, 295] width 1148 height 591
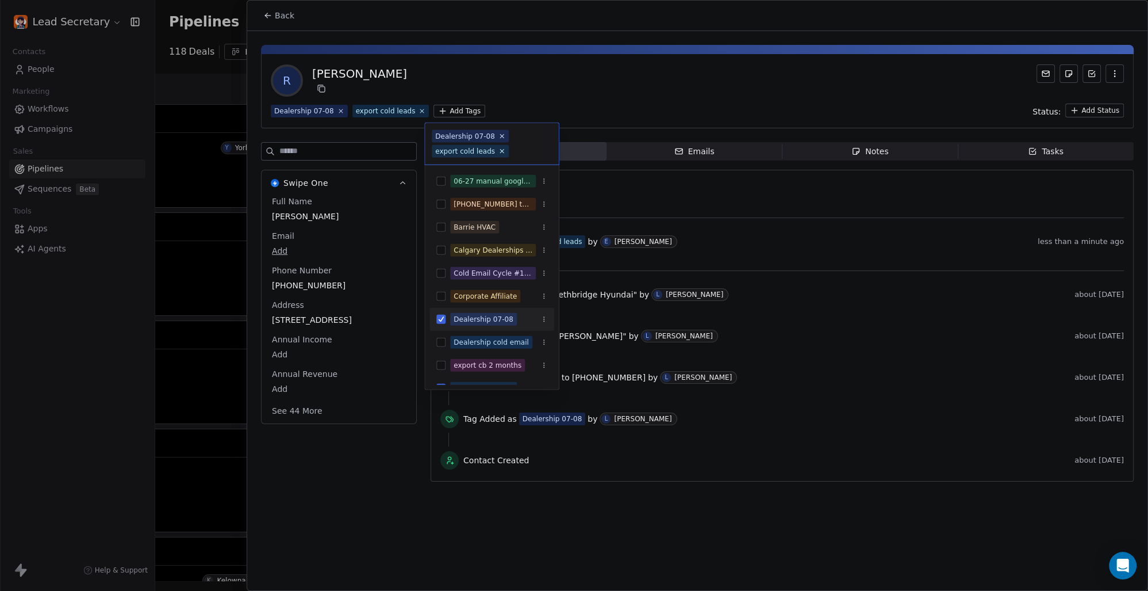
scroll to position [0, 904]
click at [382, 41] on html "Lead Secretary Contacts People Marketing Workflows Campaigns Sales Pipelines Se…" at bounding box center [574, 295] width 1148 height 591
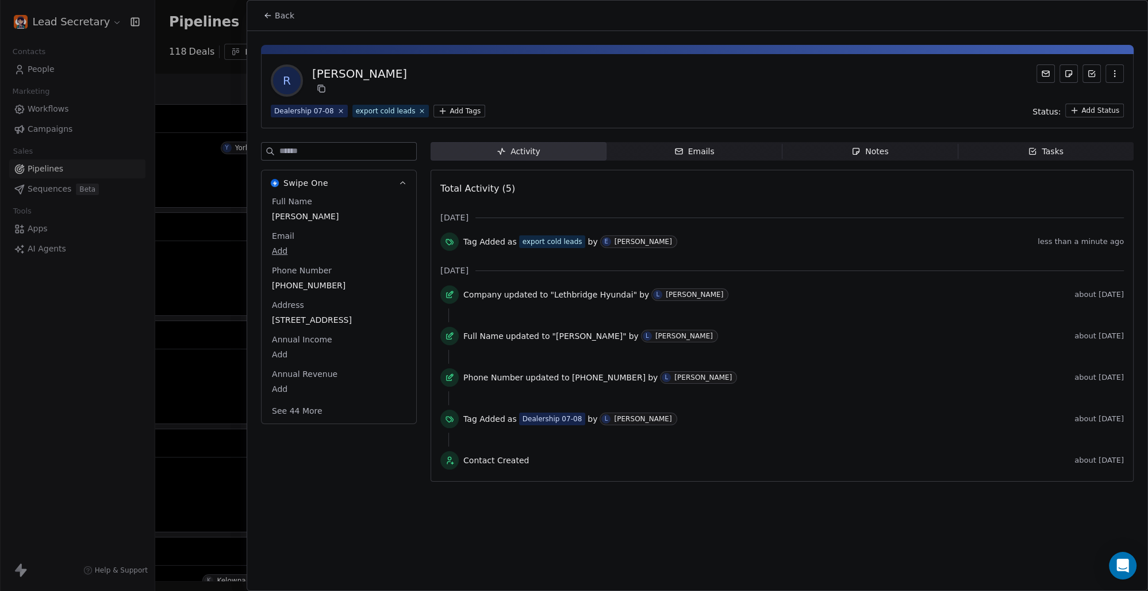
click at [282, 15] on span "Back" at bounding box center [285, 16] width 20 height 12
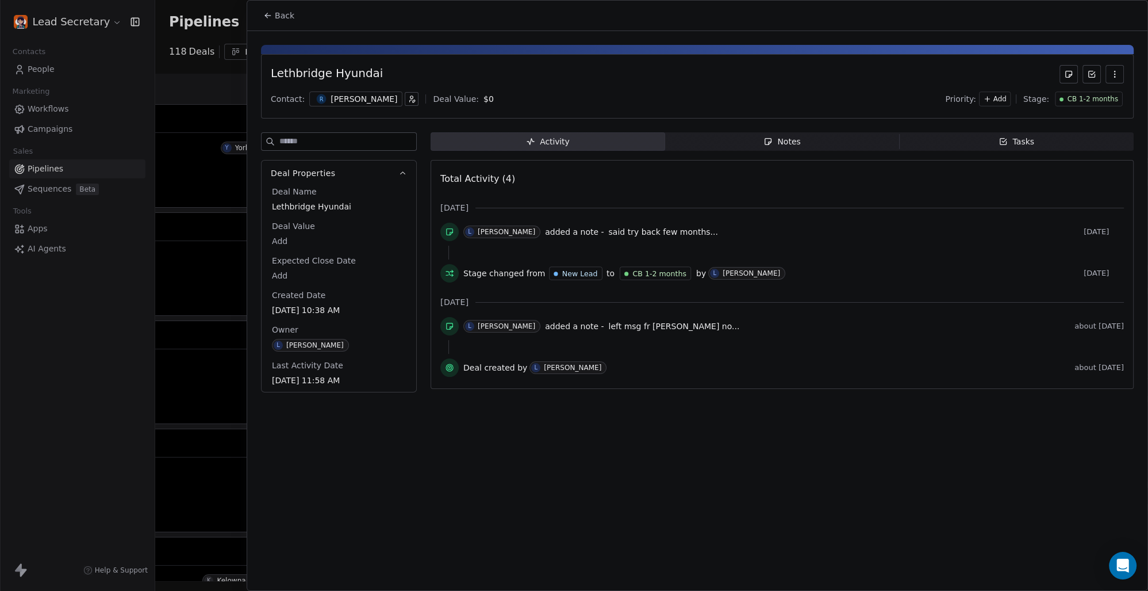
click at [282, 15] on span "Back" at bounding box center [285, 16] width 20 height 12
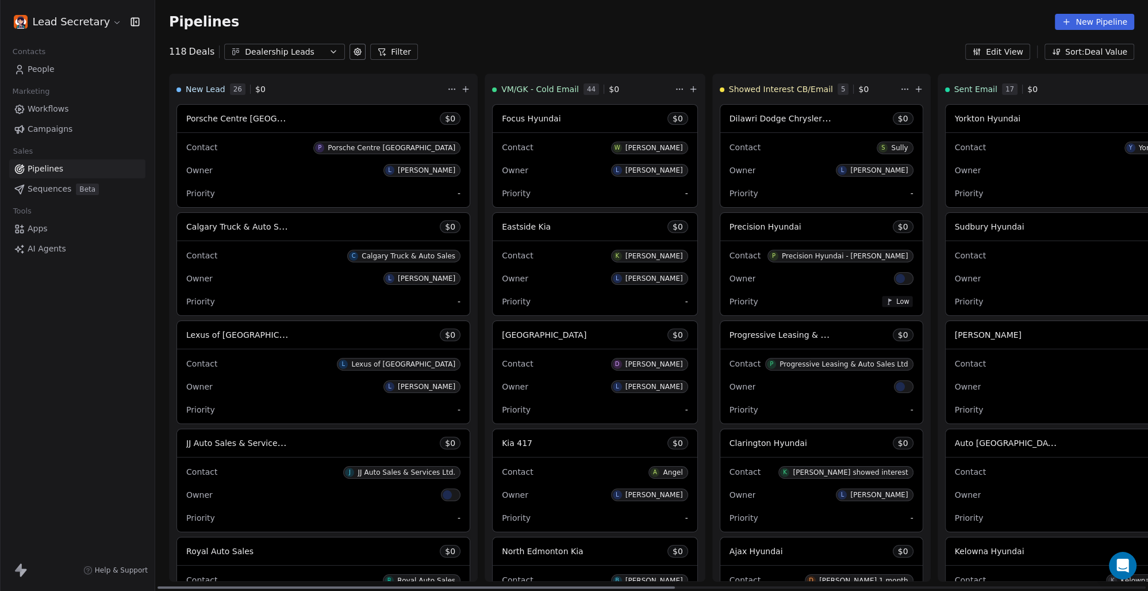
drag, startPoint x: 702, startPoint y: 585, endPoint x: 95, endPoint y: 458, distance: 619.8
click at [158, 586] on div at bounding box center [417, 587] width 518 height 2
click at [279, 53] on div "Dealership Leads" at bounding box center [284, 52] width 79 height 12
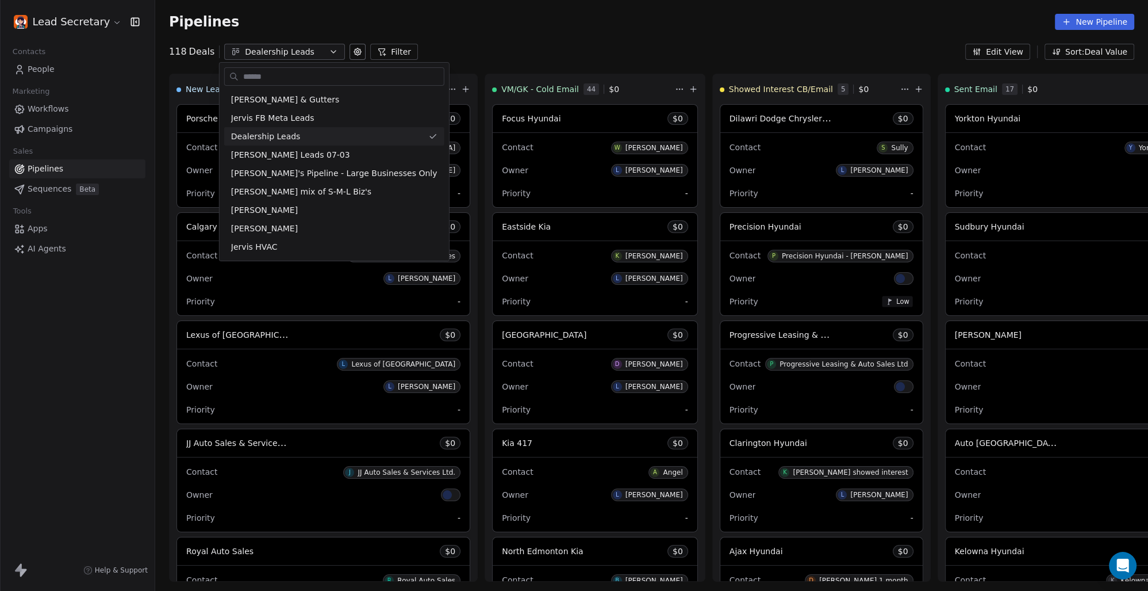
scroll to position [95, 0]
click at [291, 152] on span "[PERSON_NAME] Leads 07-03" at bounding box center [290, 155] width 119 height 12
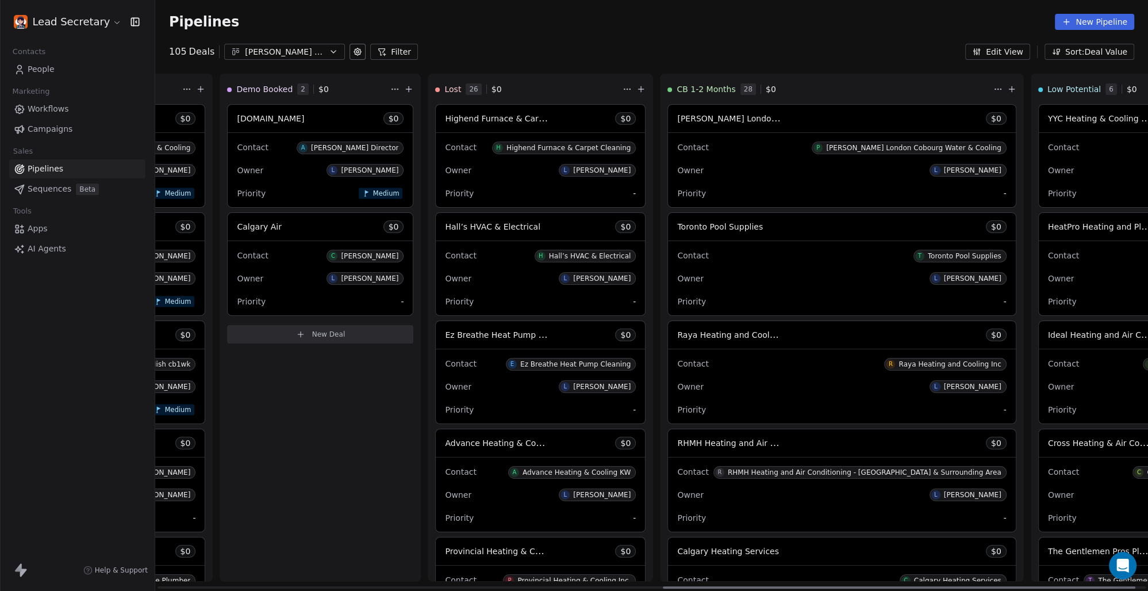
scroll to position [0, 1084]
drag, startPoint x: 489, startPoint y: 587, endPoint x: 1082, endPoint y: 599, distance: 593.5
click at [1082, 588] on div at bounding box center [909, 587] width 473 height 2
click at [674, 118] on span "[PERSON_NAME] London Cobourg Water & Cooling" at bounding box center [776, 118] width 204 height 11
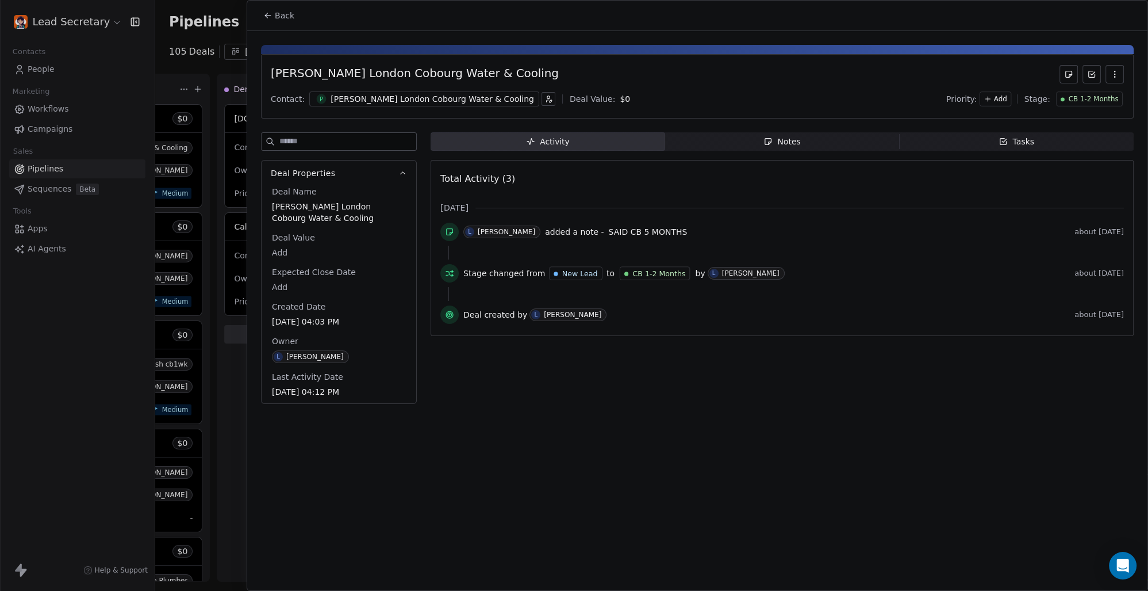
click at [339, 98] on div "[PERSON_NAME] London Cobourg Water & Cooling" at bounding box center [433, 99] width 204 height 12
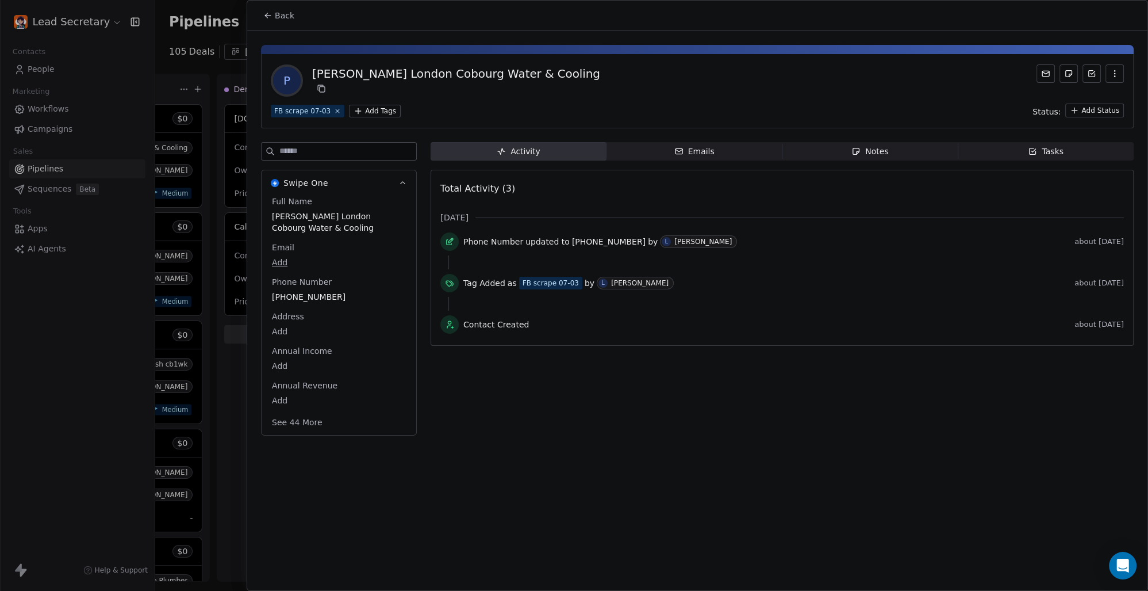
click at [365, 109] on html "Lead Secretary Contacts People Marketing Workflows Campaigns Sales Pipelines Se…" at bounding box center [574, 295] width 1148 height 591
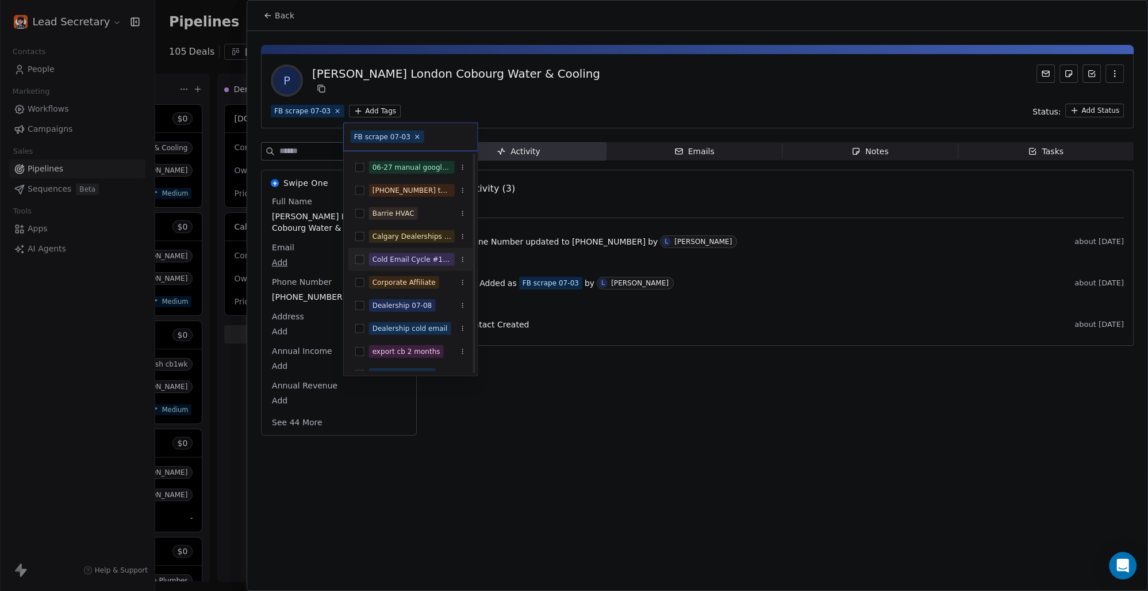
scroll to position [80, 0]
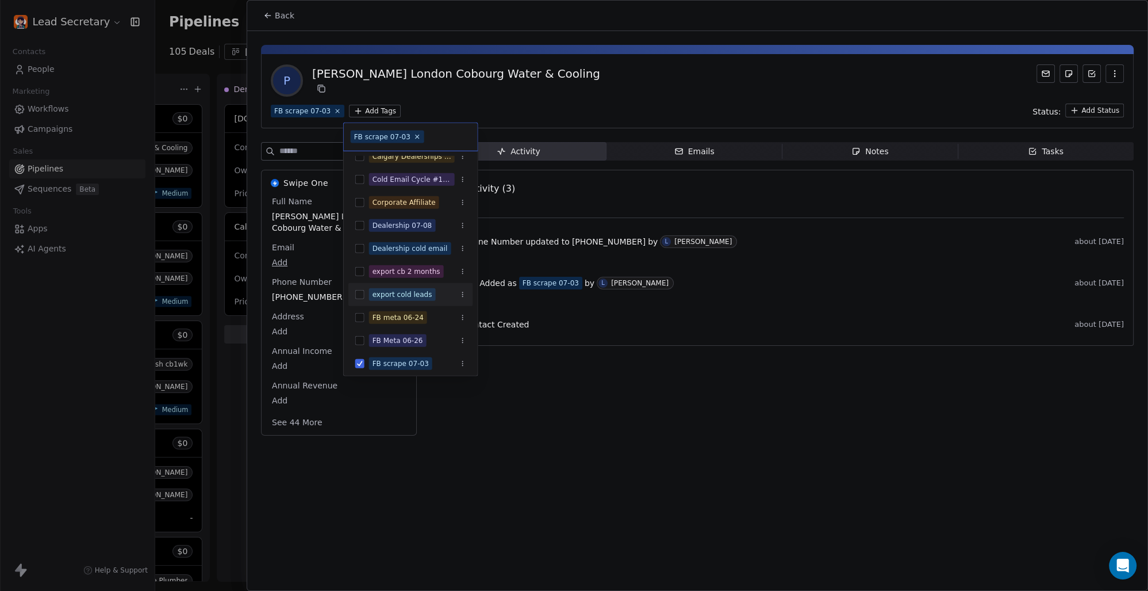
click at [359, 290] on button "Suggestions" at bounding box center [359, 294] width 9 height 9
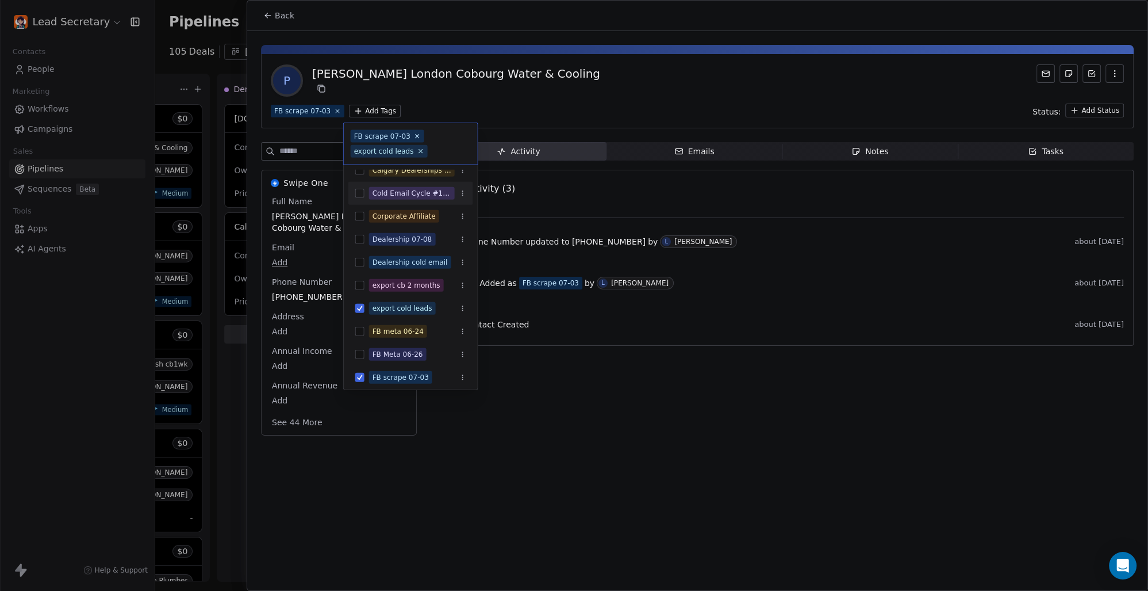
click at [653, 106] on html "Lead Secretary Contacts People Marketing Workflows Campaigns Sales Pipelines Se…" at bounding box center [574, 295] width 1148 height 591
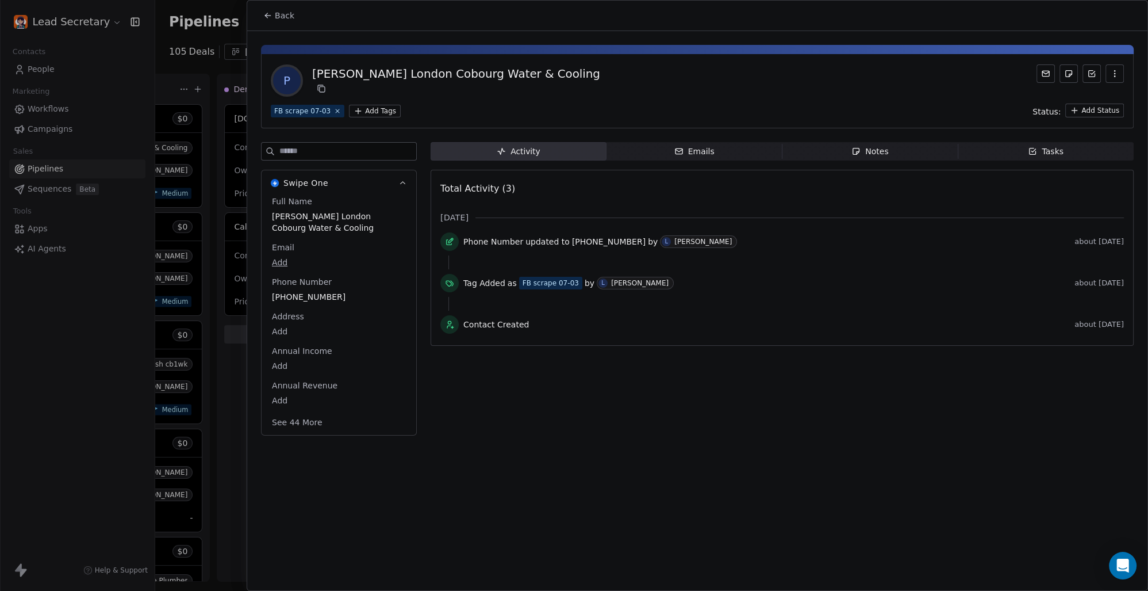
scroll to position [0, 1084]
click at [282, 15] on span "Back" at bounding box center [285, 16] width 20 height 12
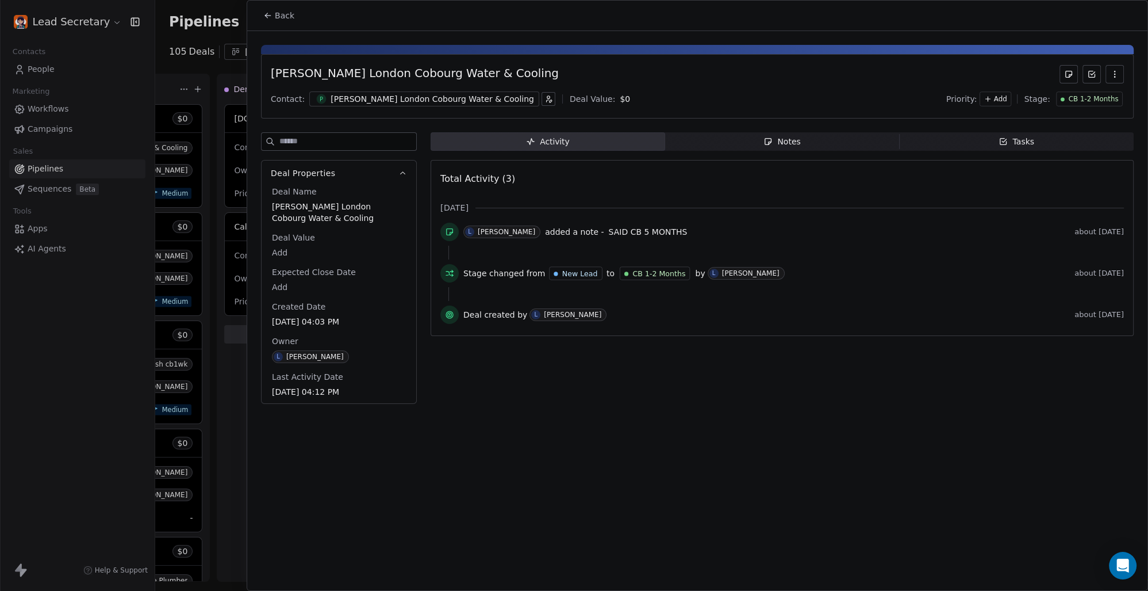
click at [282, 20] on span "Back" at bounding box center [285, 16] width 20 height 12
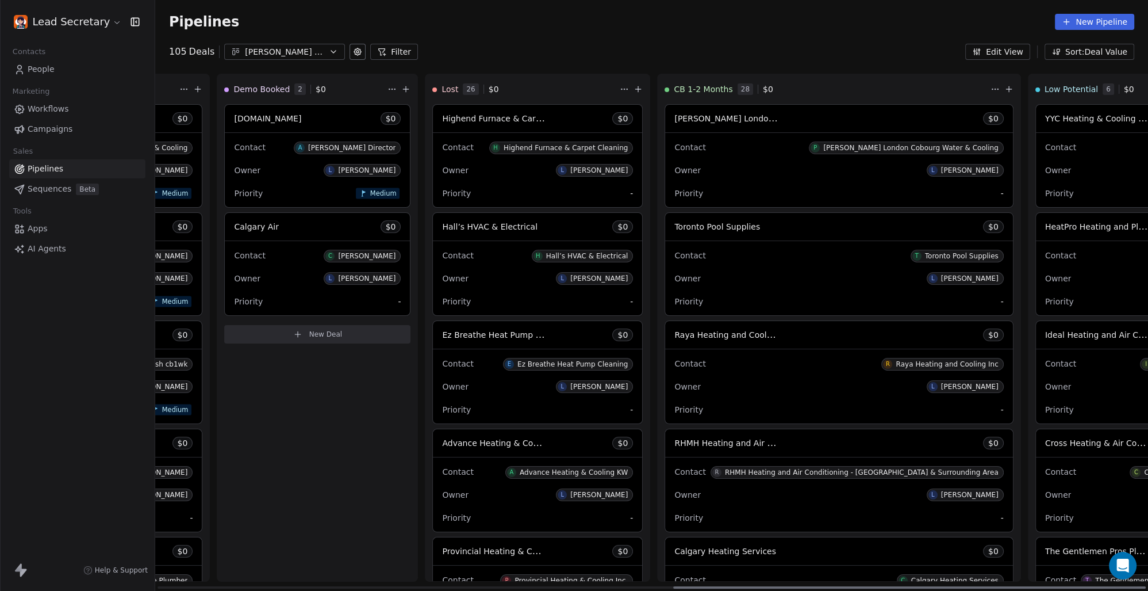
click at [674, 222] on span "Toronto Pool Supplies" at bounding box center [717, 226] width 86 height 9
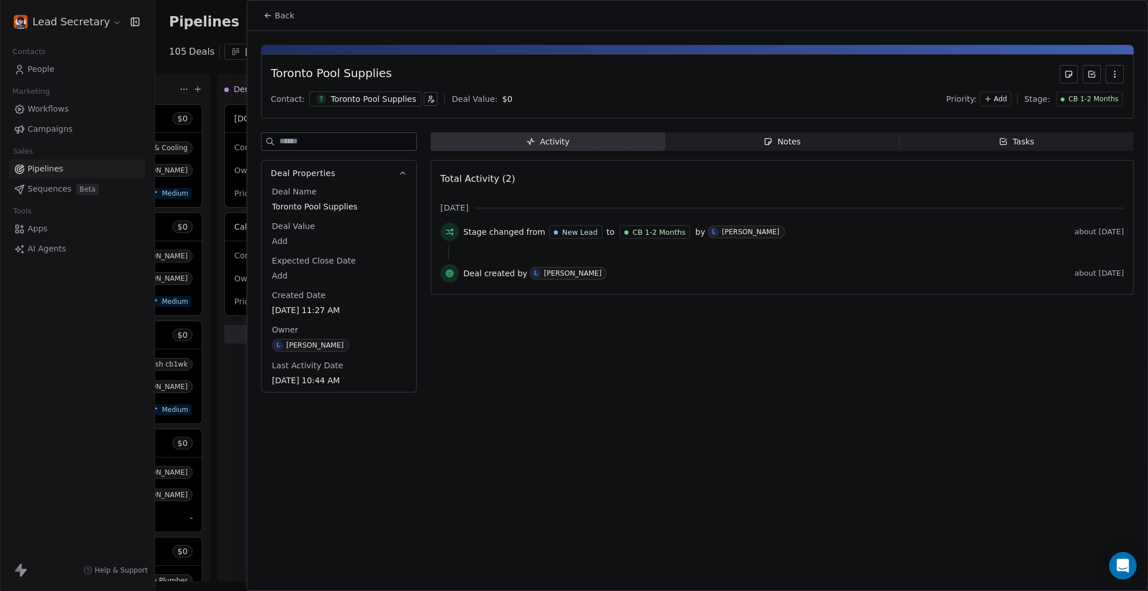
click at [360, 98] on div "Toronto Pool Supplies" at bounding box center [374, 99] width 86 height 12
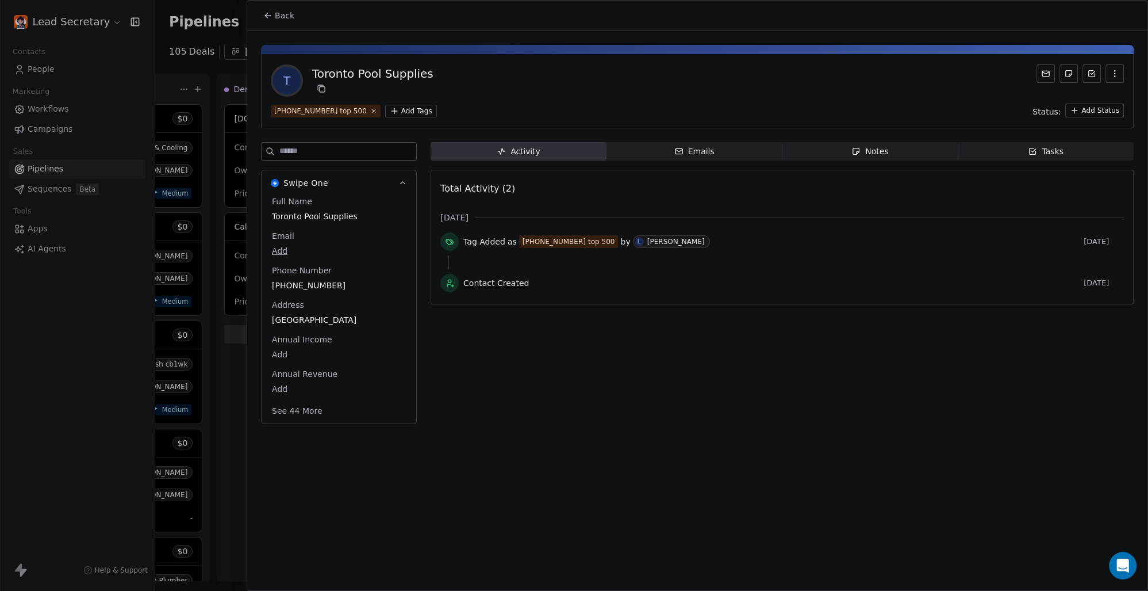
click at [389, 112] on html "Lead Secretary Contacts People Marketing Workflows Campaigns Sales Pipelines Se…" at bounding box center [574, 295] width 1148 height 591
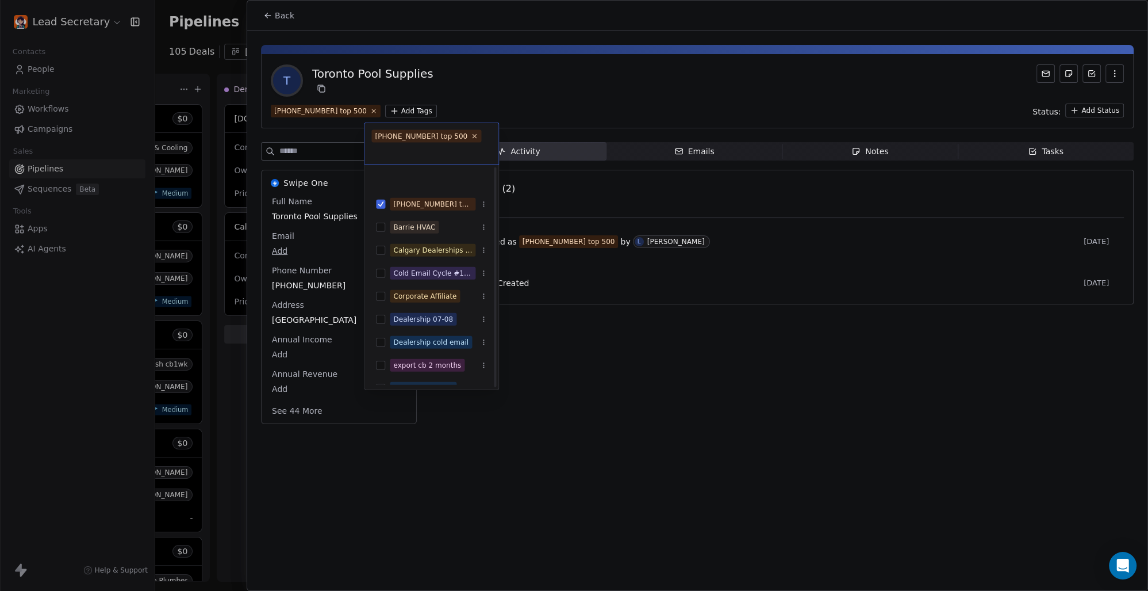
scroll to position [160, 0]
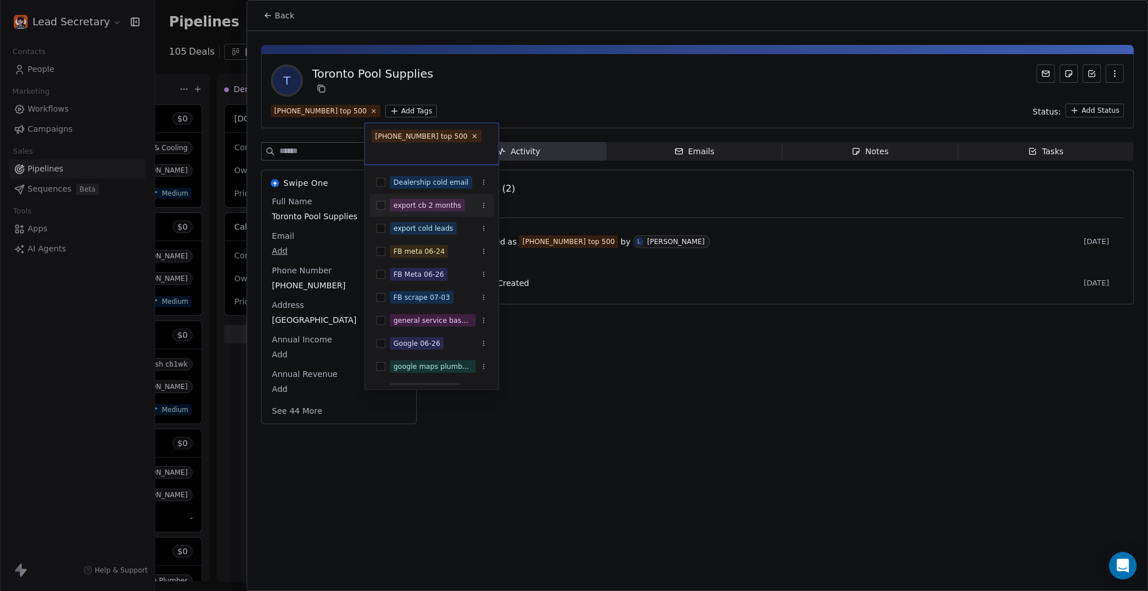
click at [378, 204] on button "Suggestions" at bounding box center [380, 205] width 9 height 9
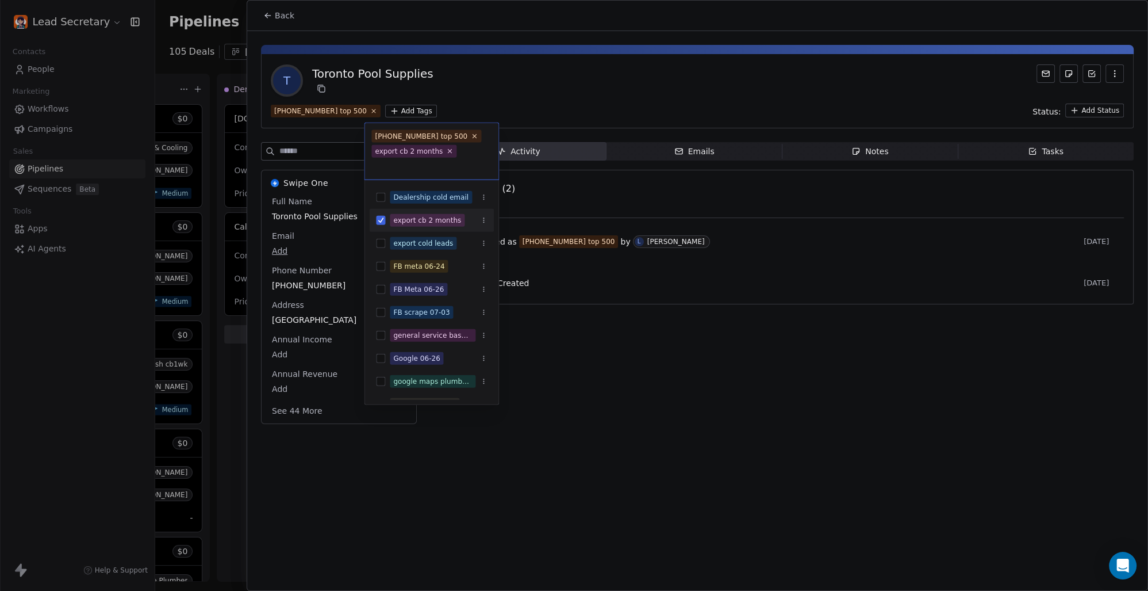
click at [381, 216] on button "Suggestions" at bounding box center [380, 220] width 9 height 9
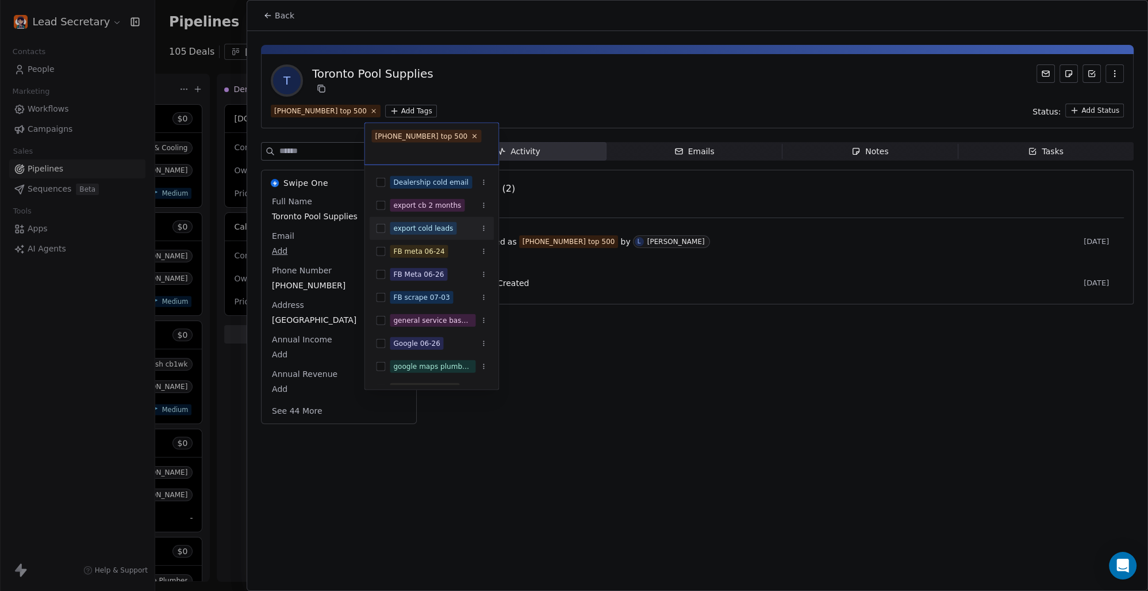
click at [378, 227] on button "Suggestions" at bounding box center [380, 228] width 9 height 9
click at [611, 97] on html "Lead Secretary Contacts People Marketing Workflows Campaigns Sales Pipelines Se…" at bounding box center [574, 295] width 1148 height 591
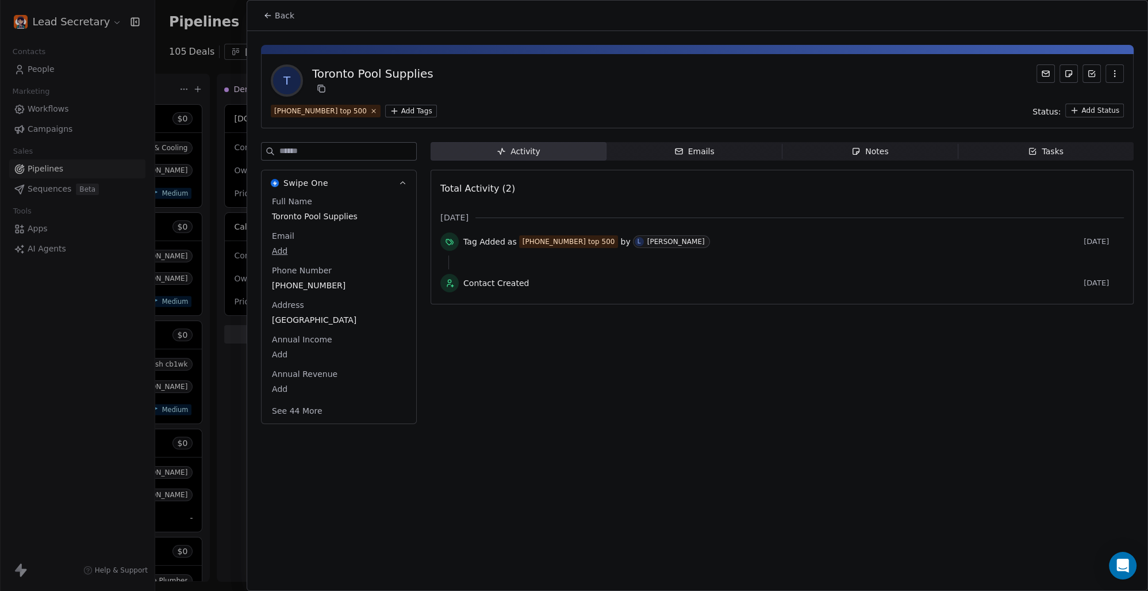
scroll to position [0, 1084]
click at [296, 17] on button "Back" at bounding box center [278, 15] width 45 height 21
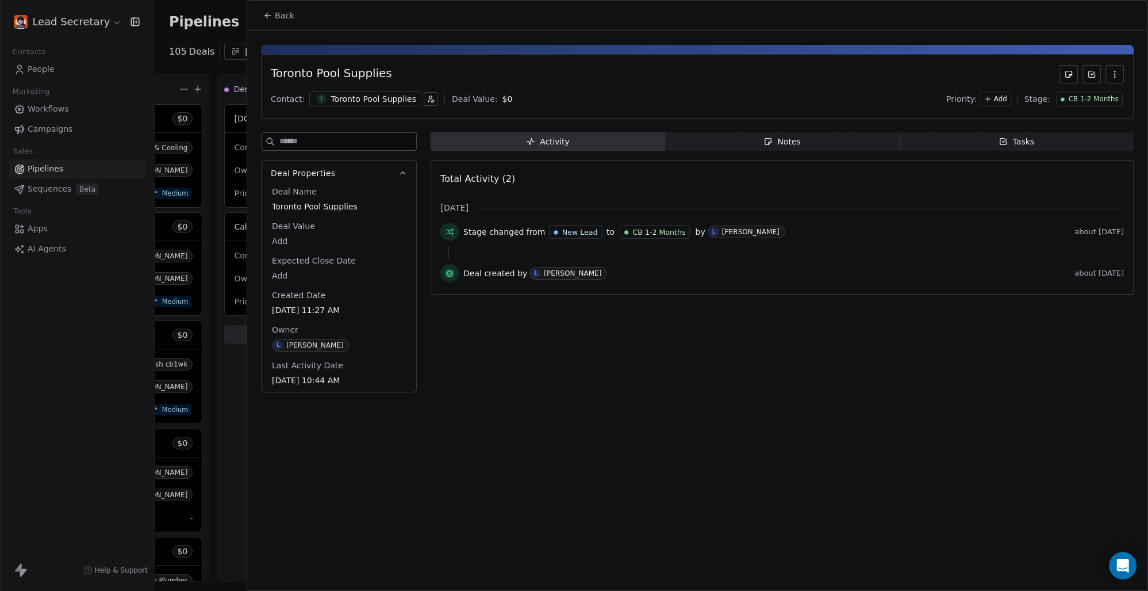
click at [291, 7] on button "Back" at bounding box center [278, 15] width 45 height 21
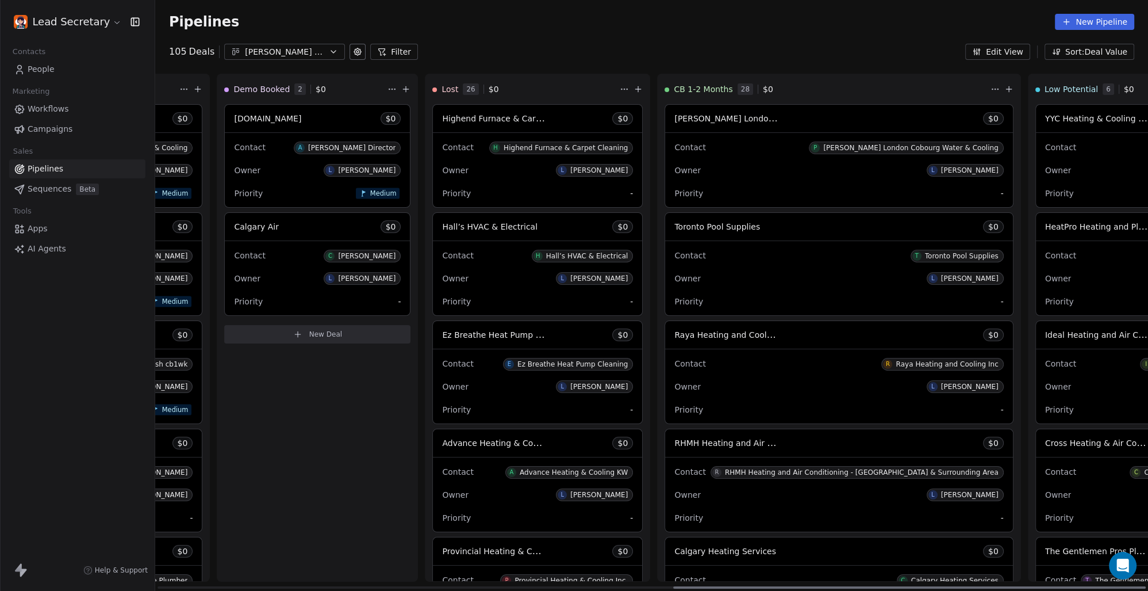
click at [674, 331] on span "Raya Heating and Cooling Inc" at bounding box center [733, 334] width 119 height 11
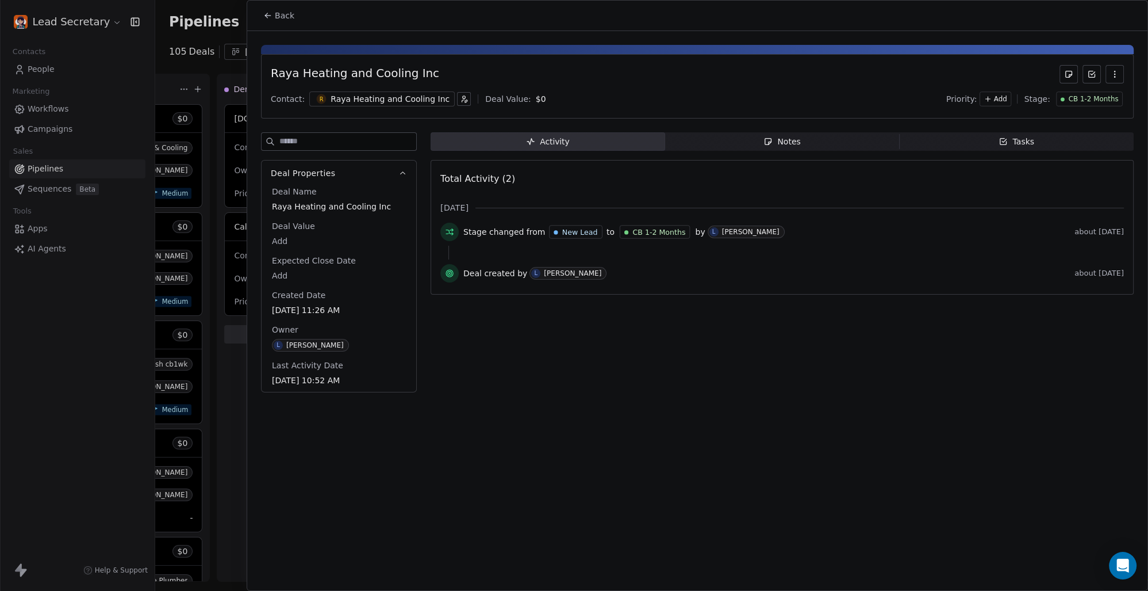
click at [353, 94] on div "Raya Heating and Cooling Inc" at bounding box center [390, 99] width 119 height 12
click at [413, 95] on div "Raya Heating and Cooling Inc" at bounding box center [390, 99] width 119 height 12
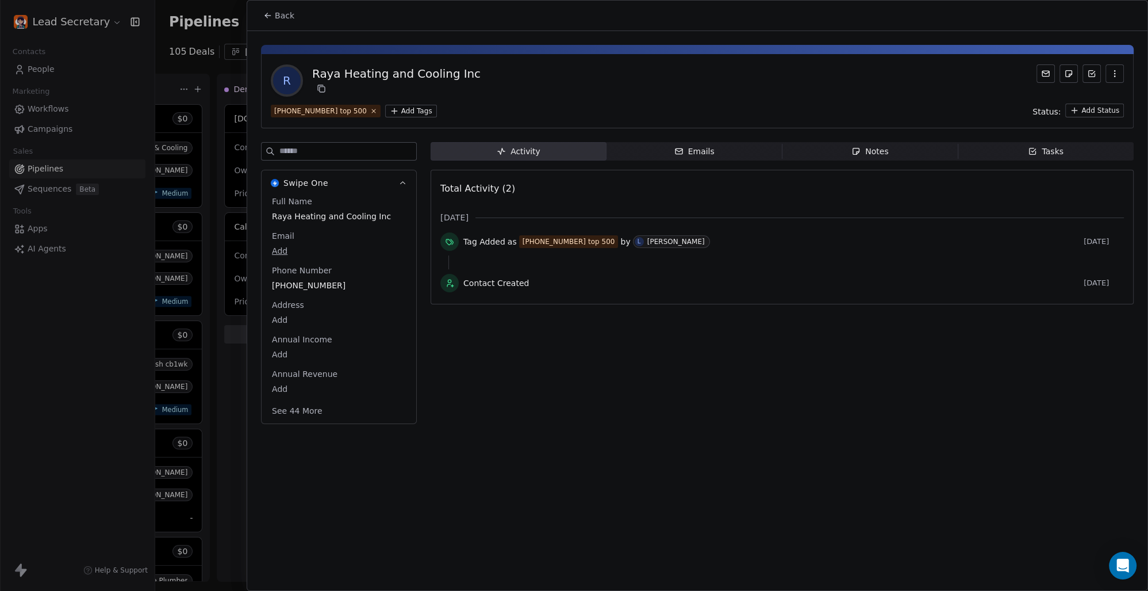
click at [385, 109] on html "Lead Secretary Contacts People Marketing Workflows Campaigns Sales Pipelines Se…" at bounding box center [574, 295] width 1148 height 591
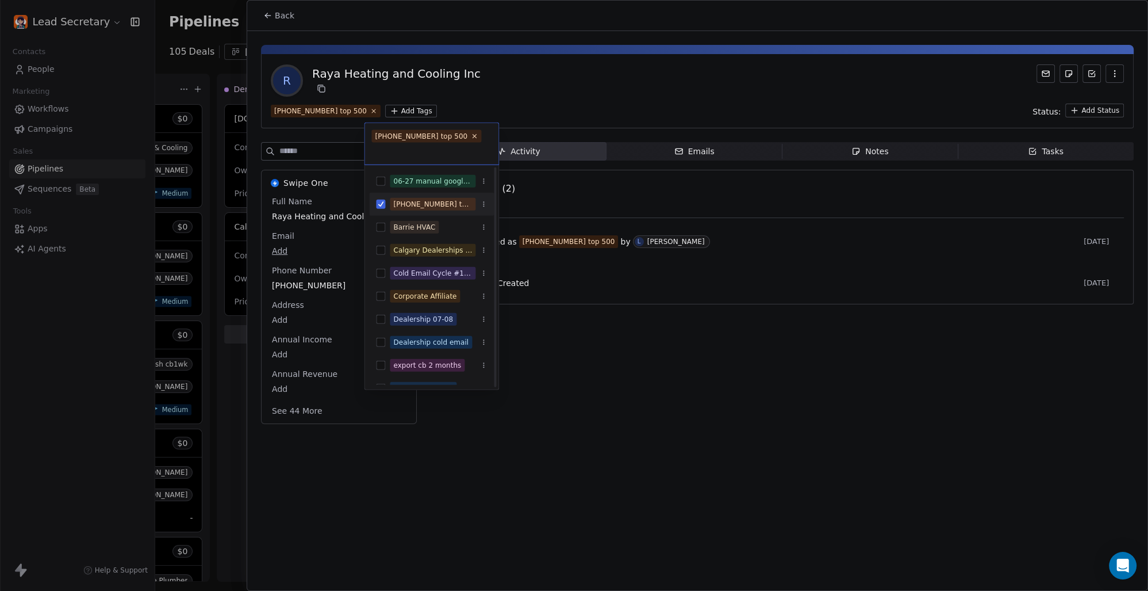
scroll to position [80, 0]
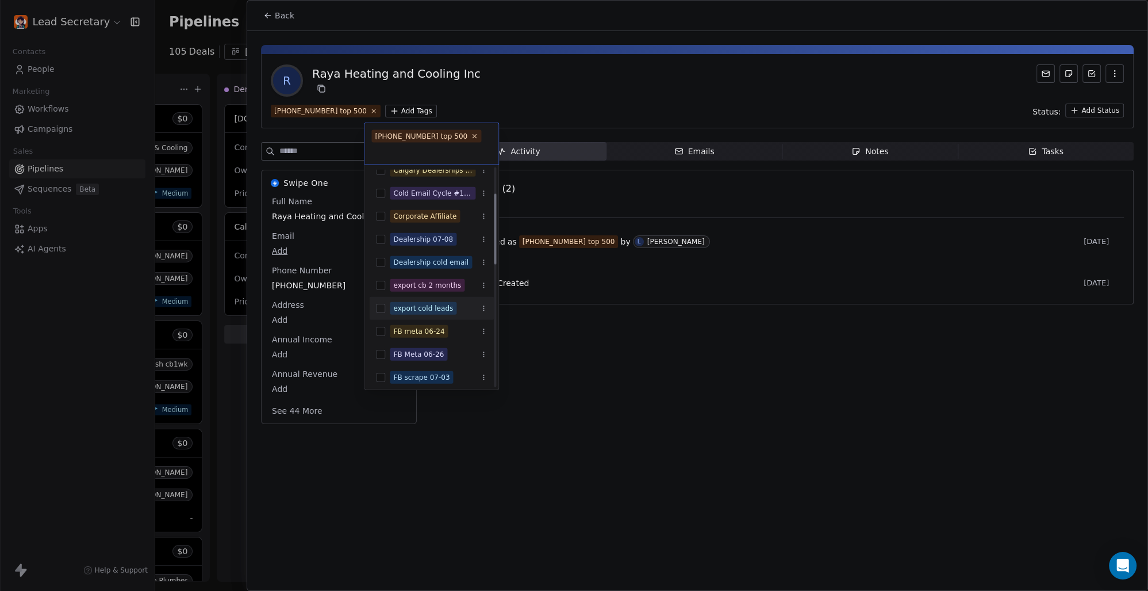
click at [384, 301] on div "export cold leads" at bounding box center [431, 308] width 125 height 18
click at [583, 73] on html "Lead Secretary Contacts People Marketing Workflows Campaigns Sales Pipelines Se…" at bounding box center [574, 295] width 1148 height 591
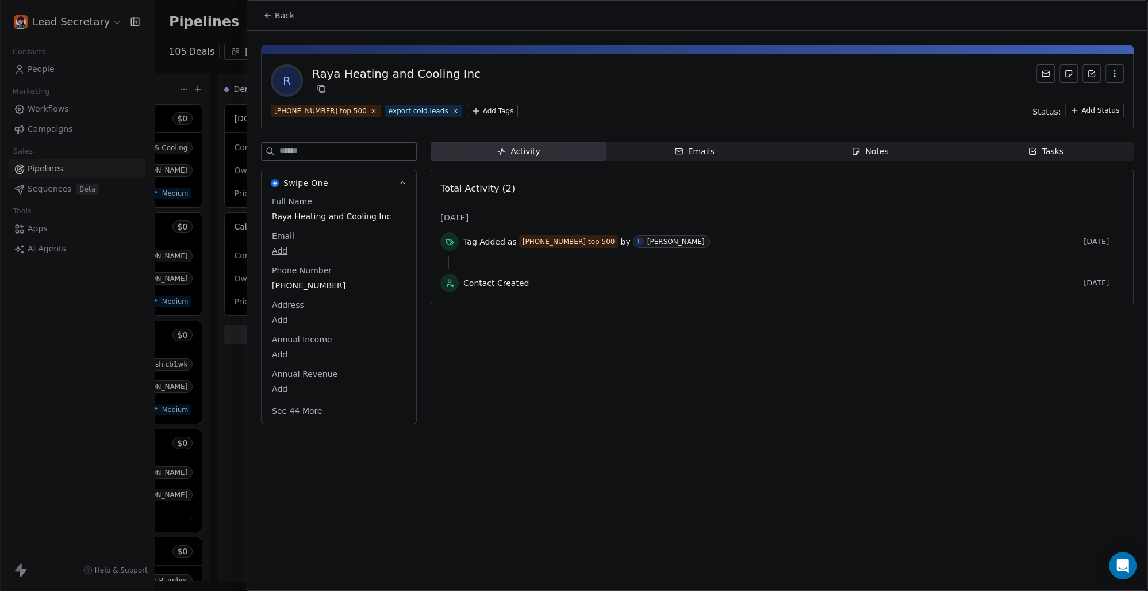
scroll to position [0, 1084]
click at [279, 16] on span "Back" at bounding box center [285, 16] width 20 height 12
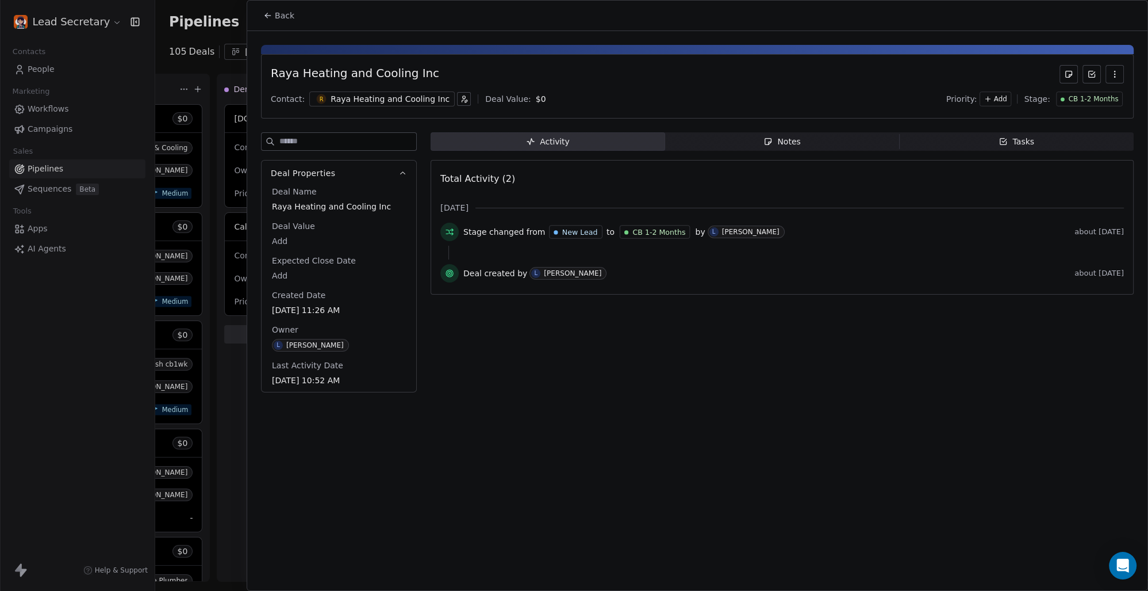
click at [275, 17] on span "Back" at bounding box center [285, 16] width 20 height 12
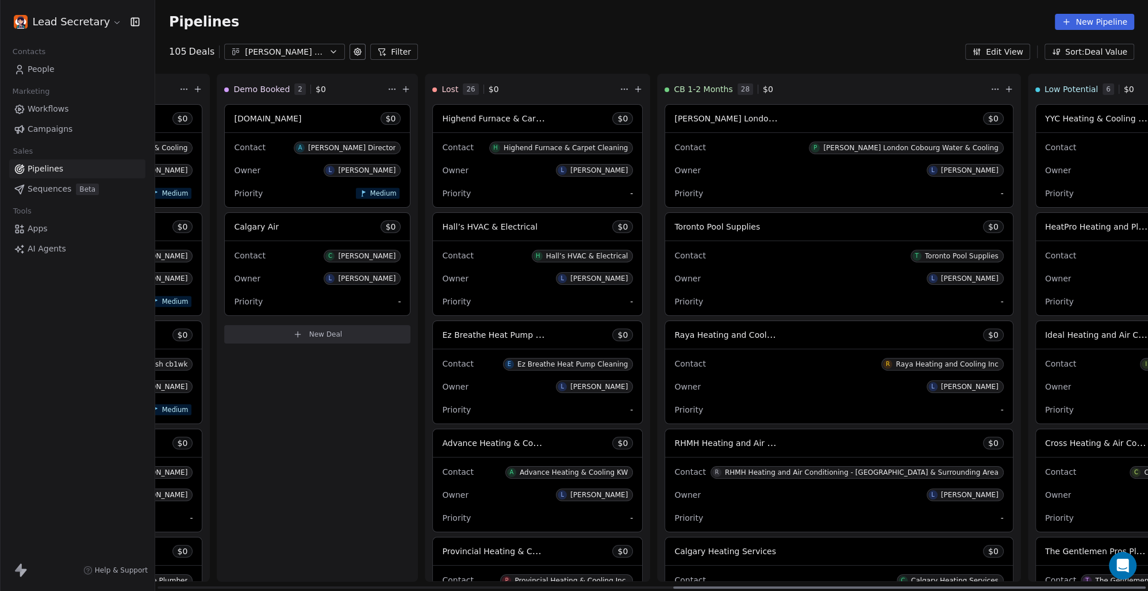
click at [674, 442] on span "RHMH Heating and Air Conditioning - [GEOGRAPHIC_DATA] & Surrounding Area" at bounding box center [833, 442] width 318 height 11
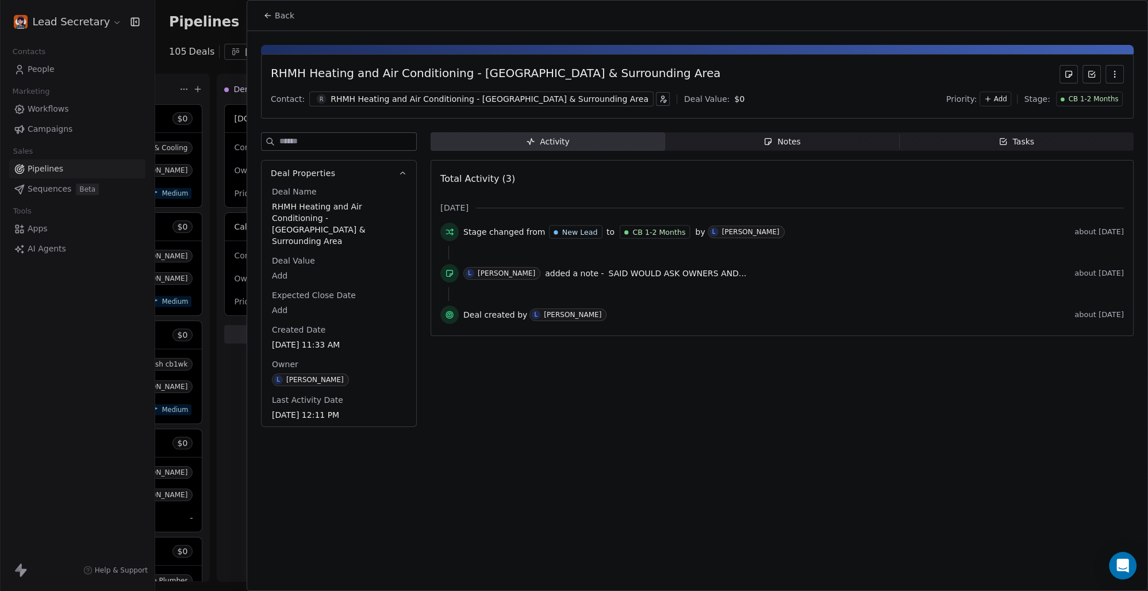
click at [374, 96] on div "RHMH Heating and Air Conditioning - [GEOGRAPHIC_DATA] & Surrounding Area" at bounding box center [490, 99] width 318 height 12
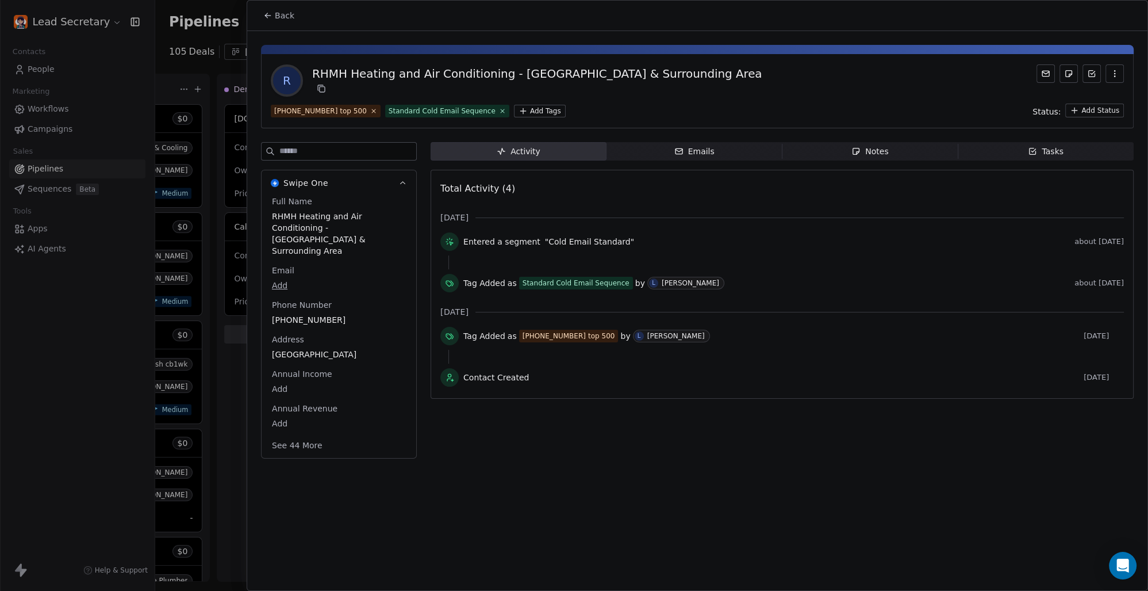
click at [515, 112] on html "Lead Secretary Contacts People Marketing Workflows Campaigns Sales Pipelines Se…" at bounding box center [574, 295] width 1148 height 591
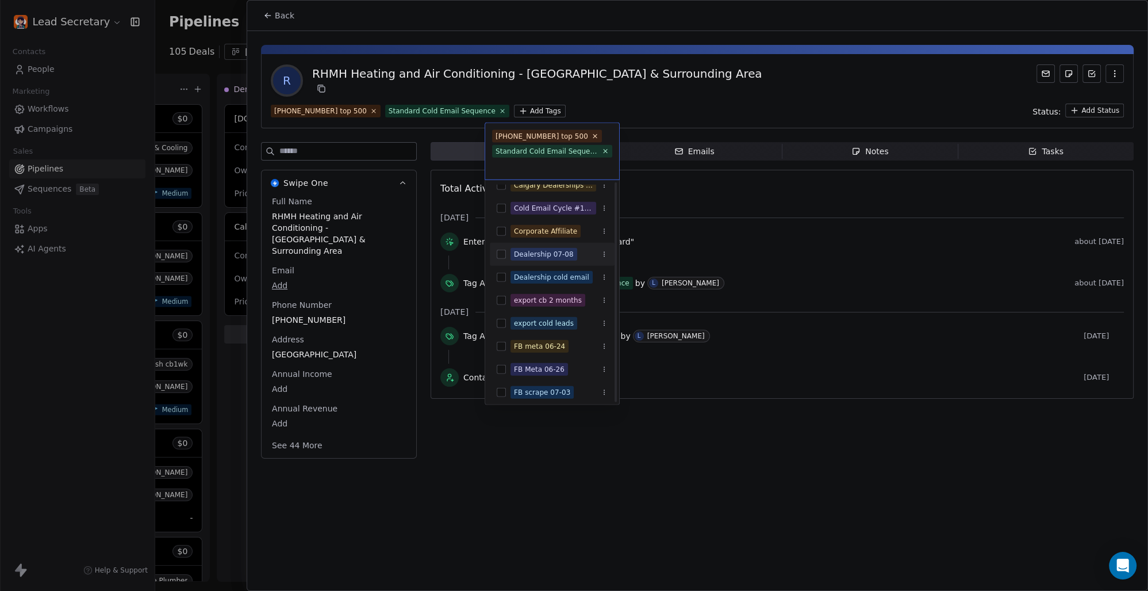
scroll to position [160, 0]
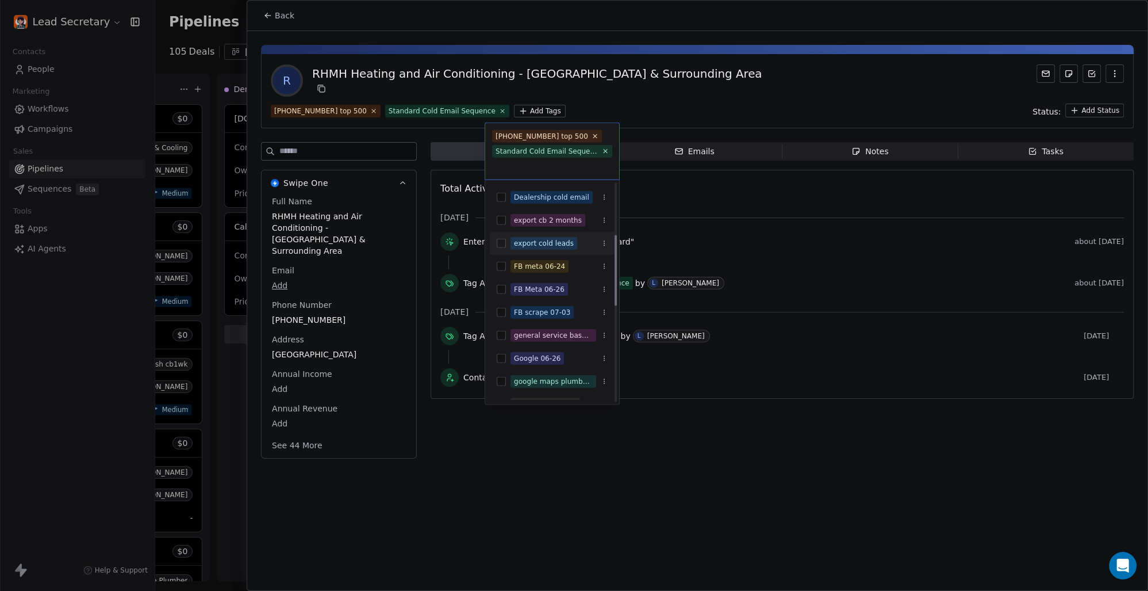
click at [496, 239] on div "export cold leads" at bounding box center [552, 243] width 125 height 18
click at [696, 232] on html "Lead Secretary Contacts People Marketing Workflows Campaigns Sales Pipelines Se…" at bounding box center [574, 295] width 1148 height 591
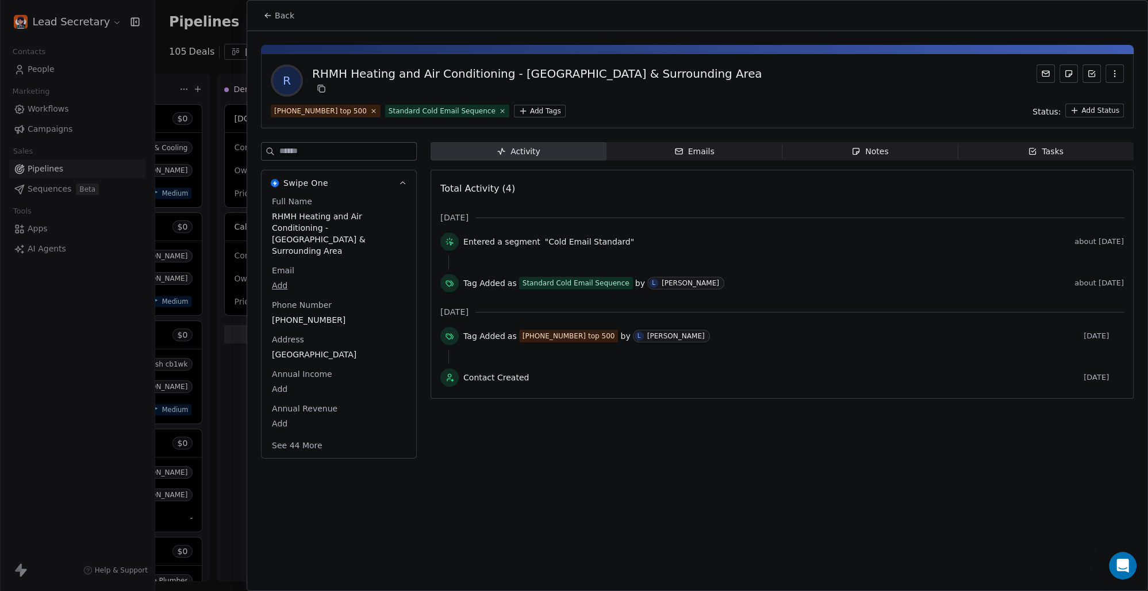
scroll to position [0, 1084]
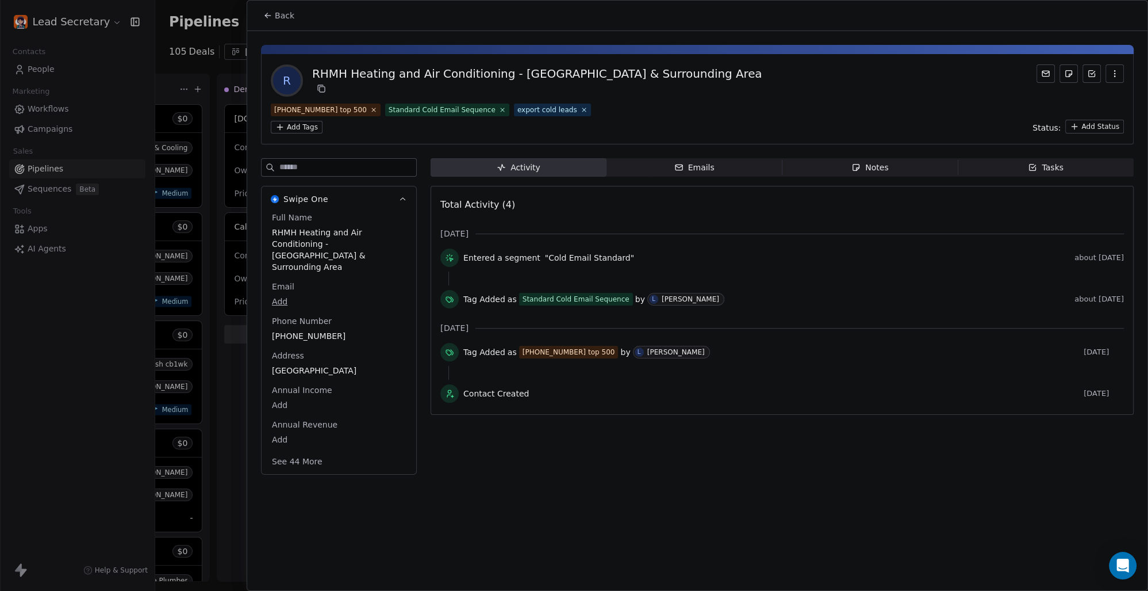
click at [281, 9] on button "Back" at bounding box center [278, 15] width 45 height 21
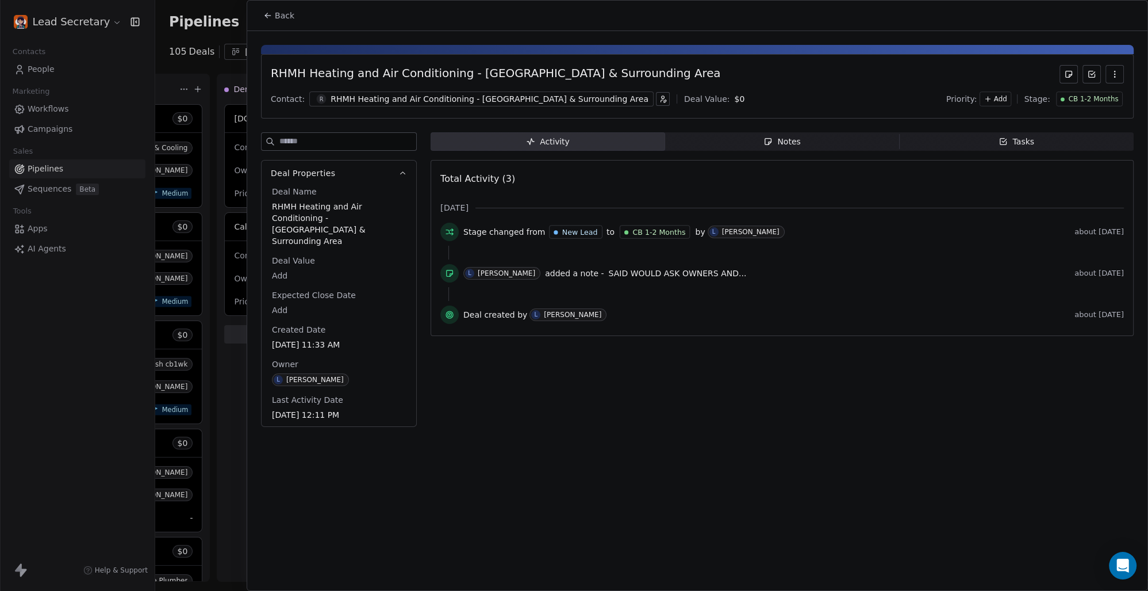
click at [449, 94] on div "RHMH Heating and Air Conditioning - [GEOGRAPHIC_DATA] & Surrounding Area" at bounding box center [490, 99] width 318 height 12
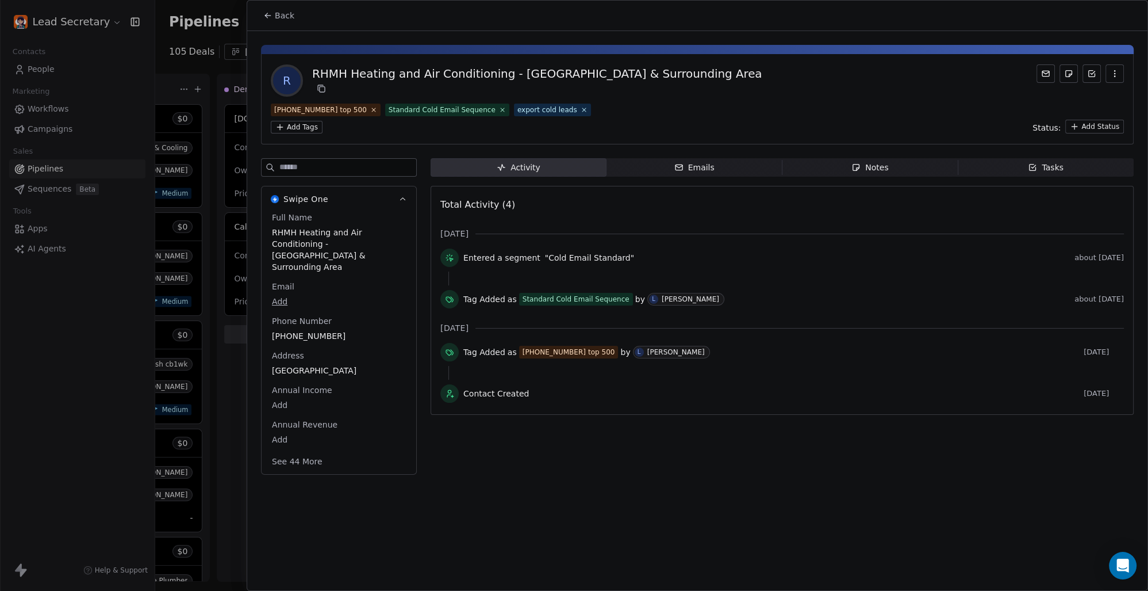
click at [288, 14] on span "Back" at bounding box center [285, 16] width 20 height 12
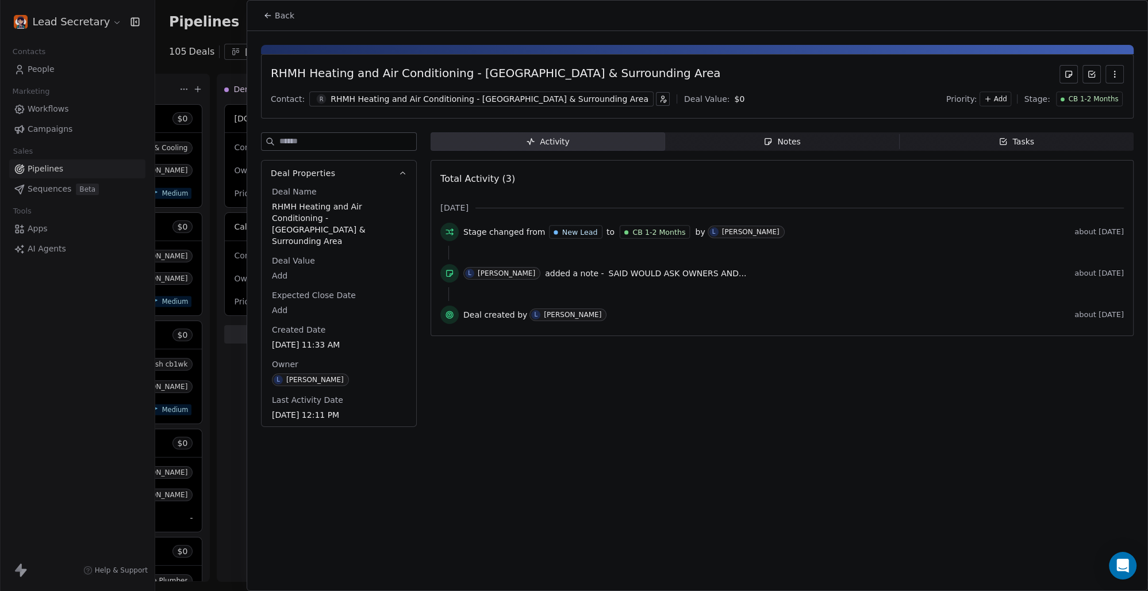
click at [442, 20] on div "Back" at bounding box center [697, 16] width 900 height 30
click at [370, 102] on div "RHMH Heating and Air Conditioning - [GEOGRAPHIC_DATA] & Surrounding Area" at bounding box center [490, 99] width 318 height 12
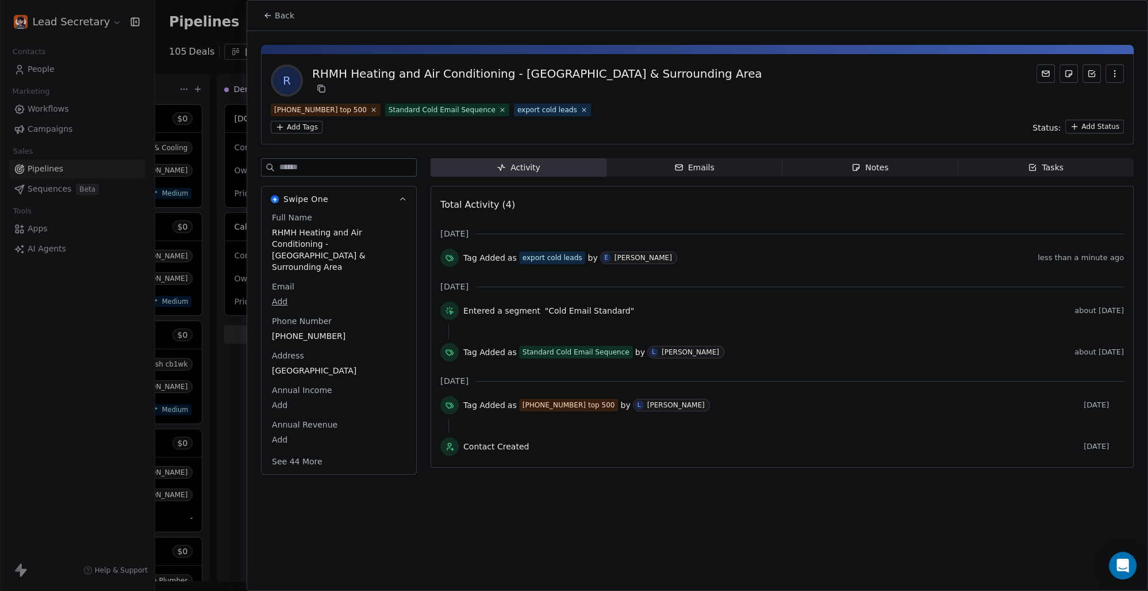
click at [281, 17] on span "Back" at bounding box center [285, 16] width 20 height 12
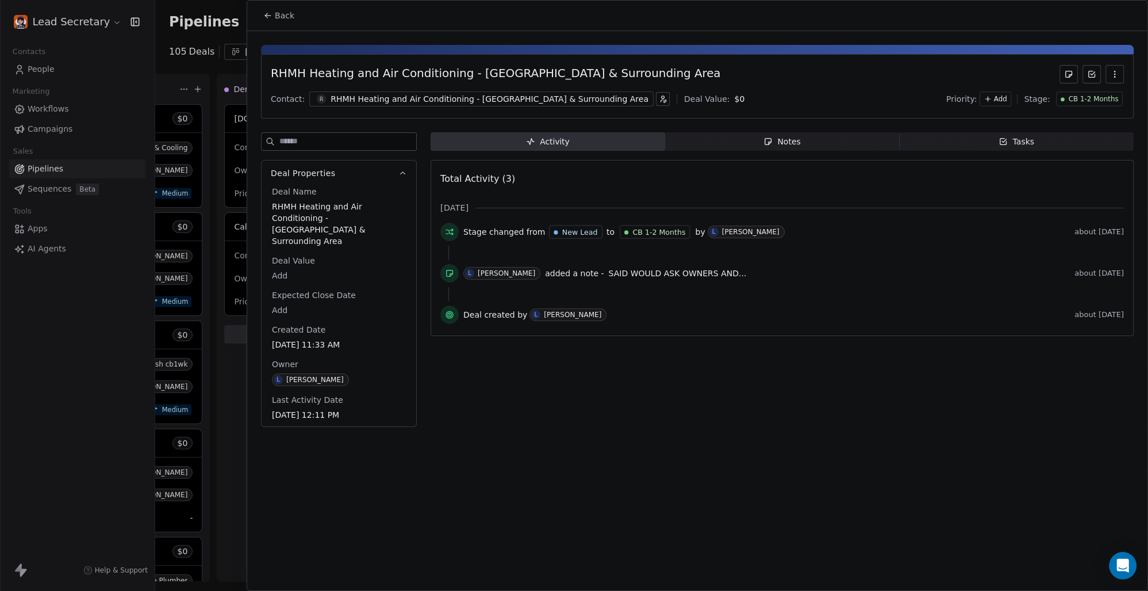
click at [921, 71] on div "RHMH Heating and Air Conditioning - [GEOGRAPHIC_DATA] & Surrounding Area" at bounding box center [697, 74] width 853 height 18
click at [531, 101] on div "RHMH Heating and Air Conditioning - [GEOGRAPHIC_DATA] & Surrounding Area" at bounding box center [490, 99] width 318 height 12
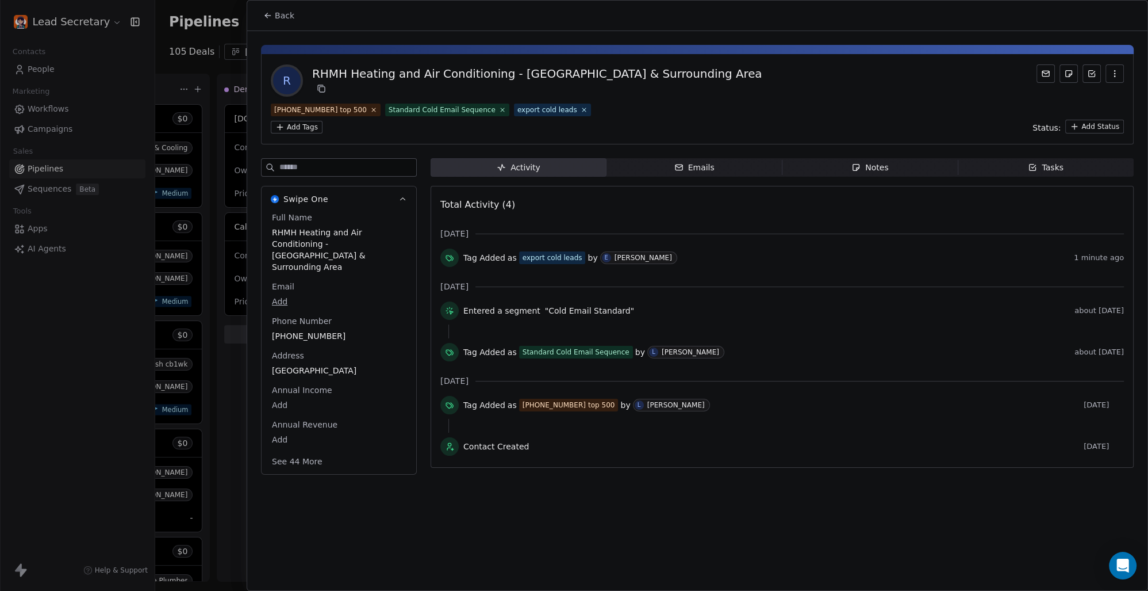
click at [286, 11] on span "Back" at bounding box center [285, 16] width 20 height 12
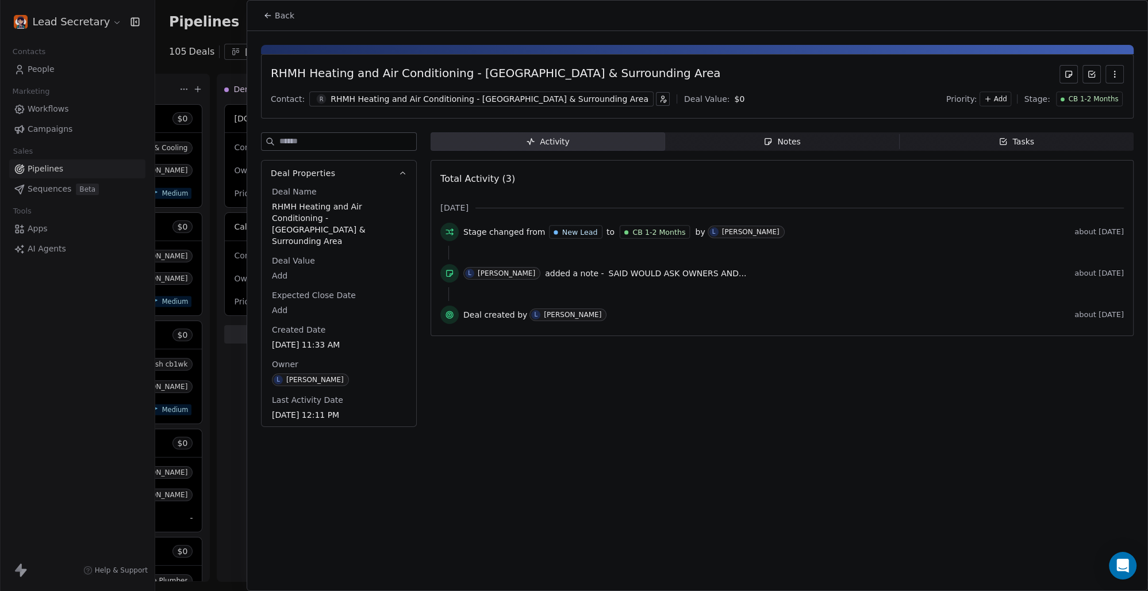
click at [417, 93] on div "R RHMH Heating and Air Conditioning - [GEOGRAPHIC_DATA] & Surrounding Area" at bounding box center [481, 98] width 344 height 15
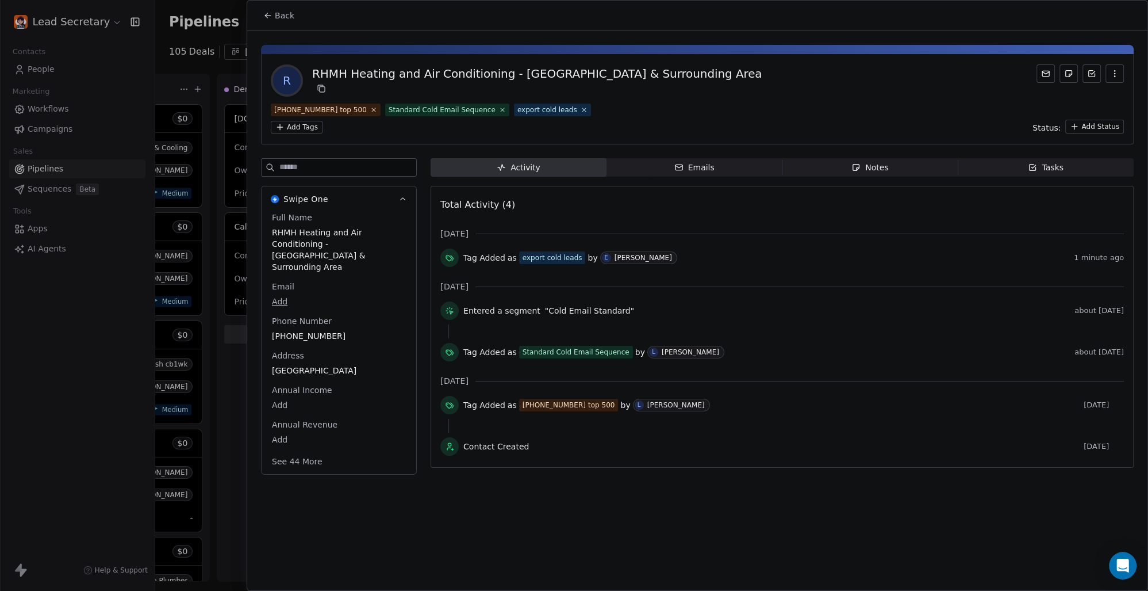
click at [279, 13] on span "Back" at bounding box center [285, 16] width 20 height 12
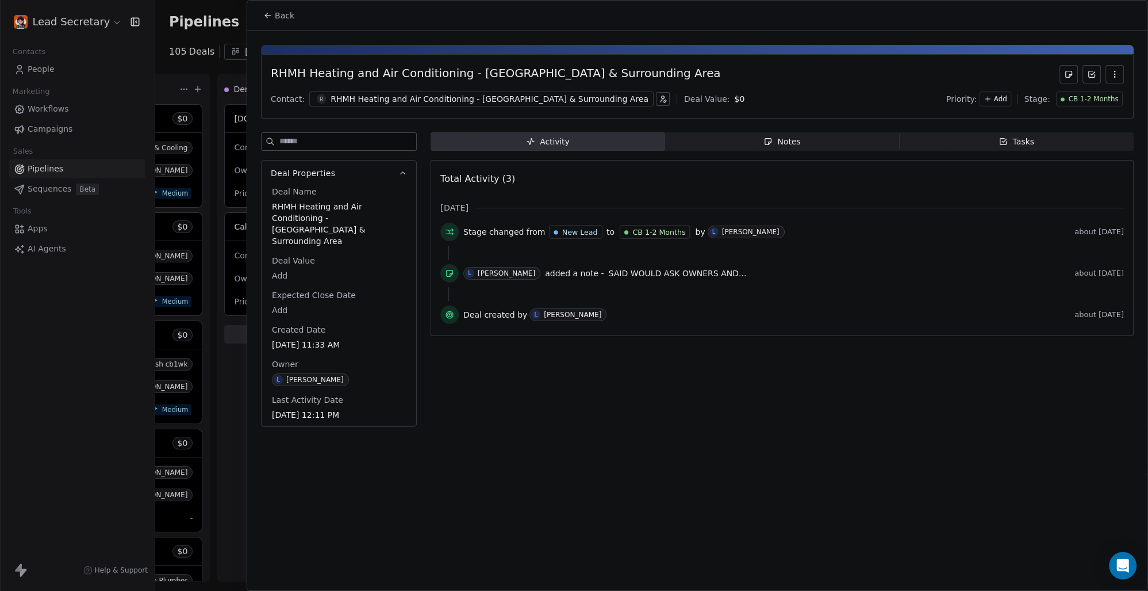
click at [289, 13] on span "Back" at bounding box center [285, 16] width 20 height 12
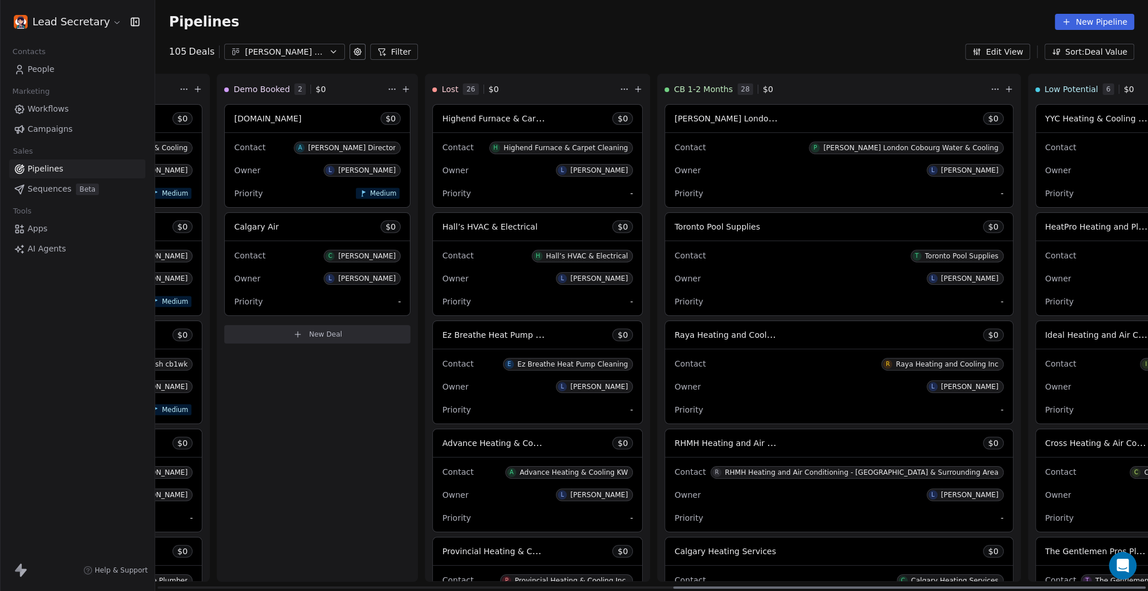
click at [674, 448] on span "RHMH Heating and Air Conditioning - [GEOGRAPHIC_DATA] & Surrounding Area" at bounding box center [833, 442] width 318 height 11
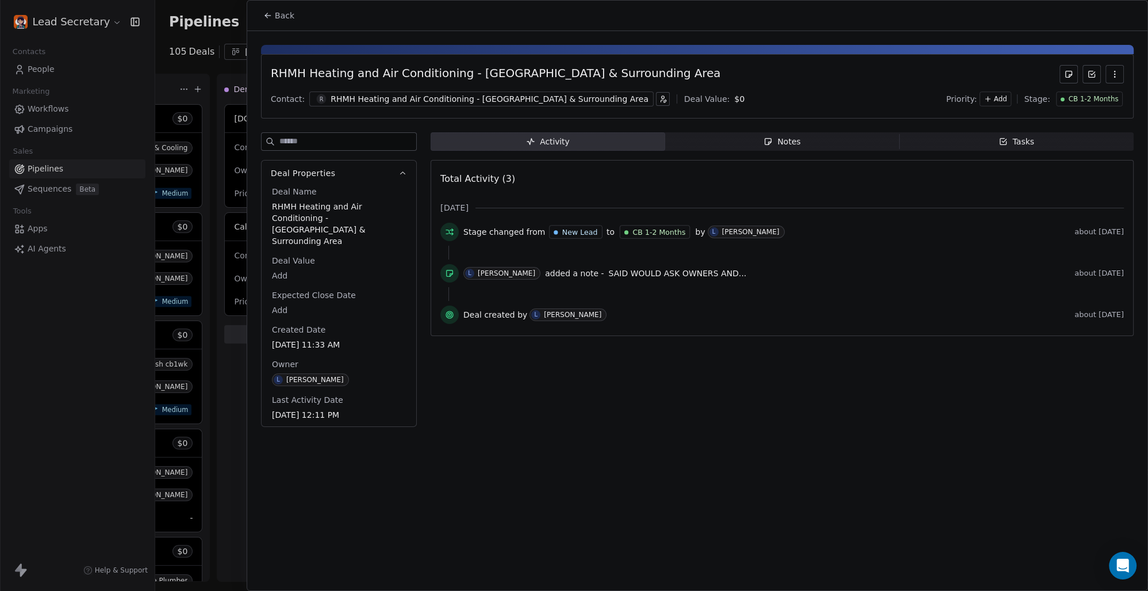
click at [430, 93] on div "RHMH Heating and Air Conditioning - [GEOGRAPHIC_DATA] & Surrounding Area" at bounding box center [490, 99] width 318 height 12
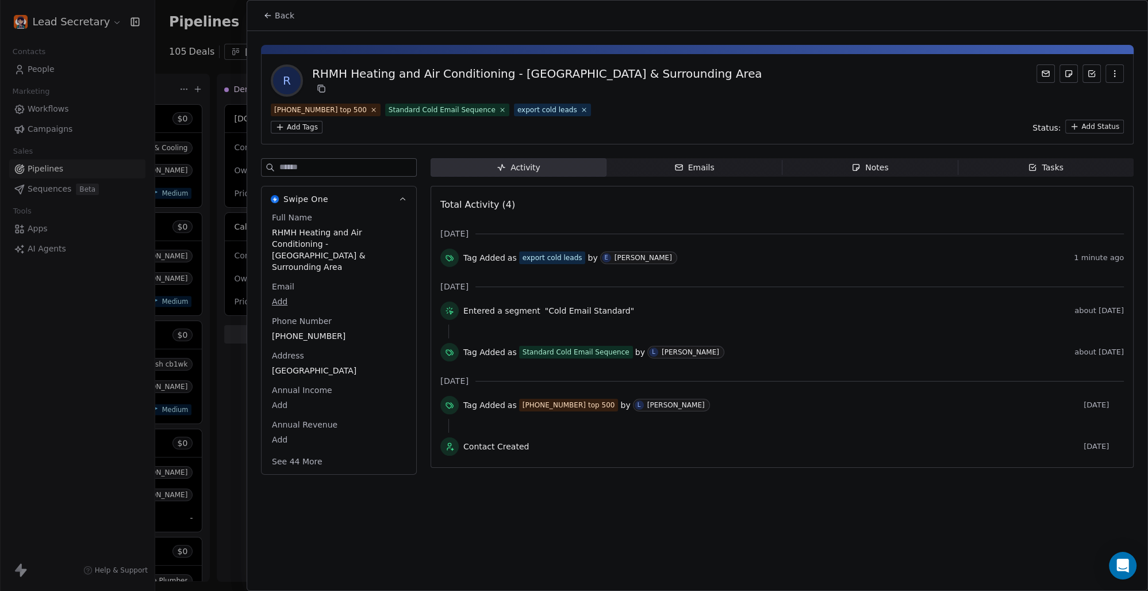
click at [273, 12] on button "Back" at bounding box center [278, 15] width 45 height 21
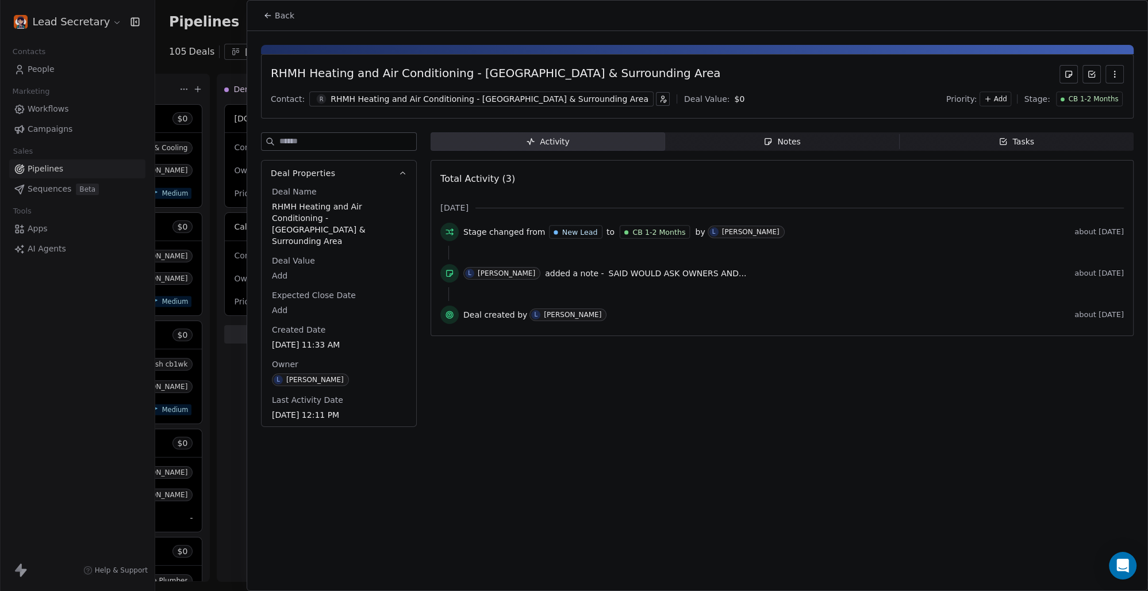
click at [275, 15] on span "Back" at bounding box center [285, 16] width 20 height 12
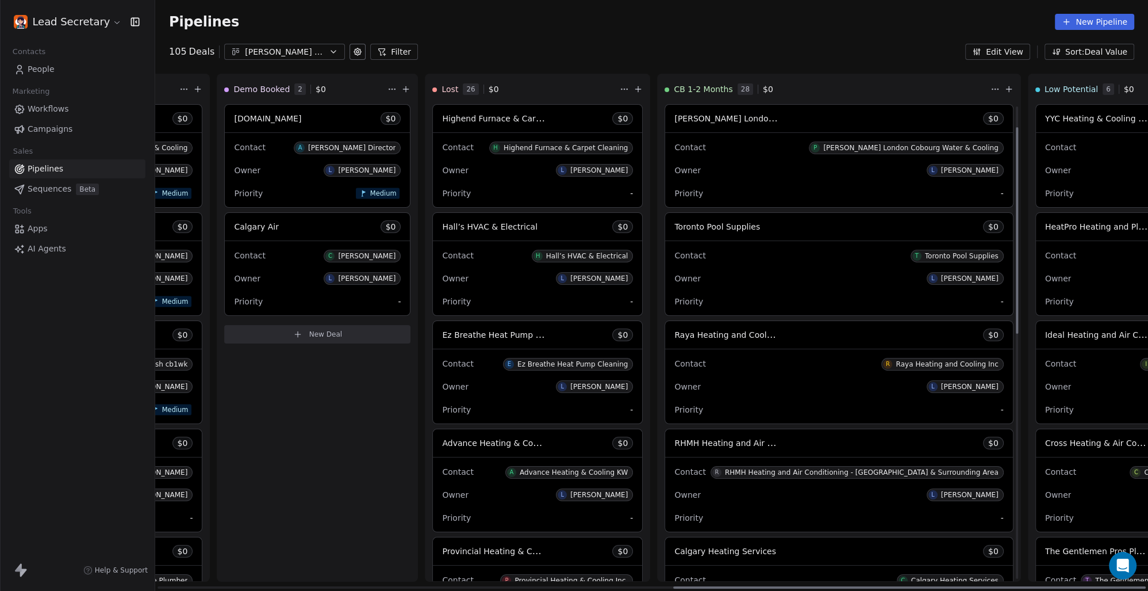
scroll to position [80, 0]
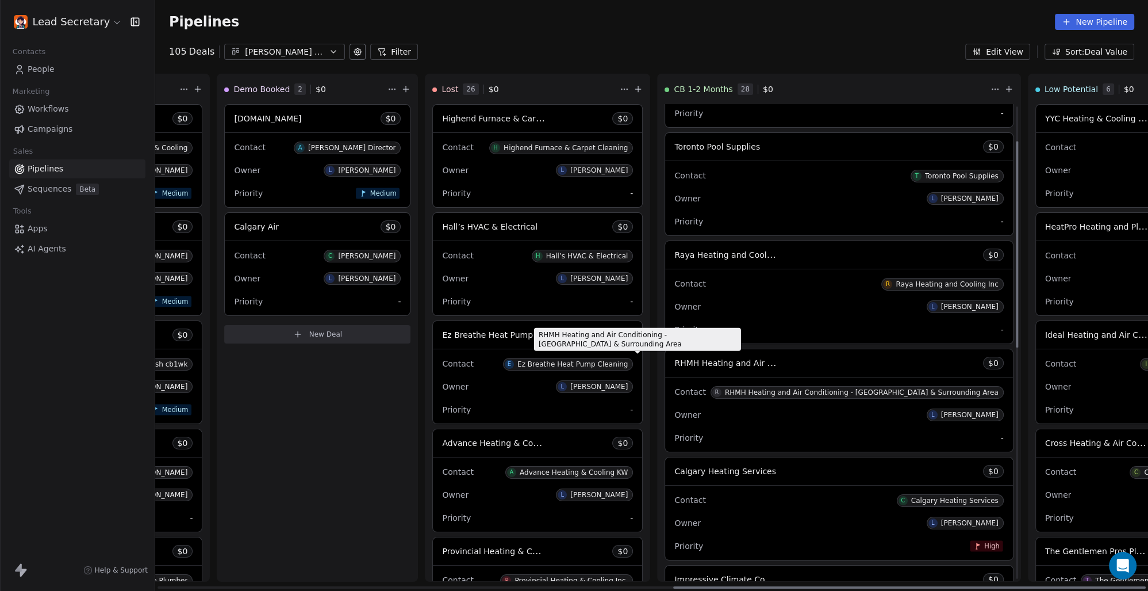
click at [674, 360] on span "RHMH Heating and Air Conditioning - [GEOGRAPHIC_DATA] & Surrounding Area" at bounding box center [833, 362] width 318 height 11
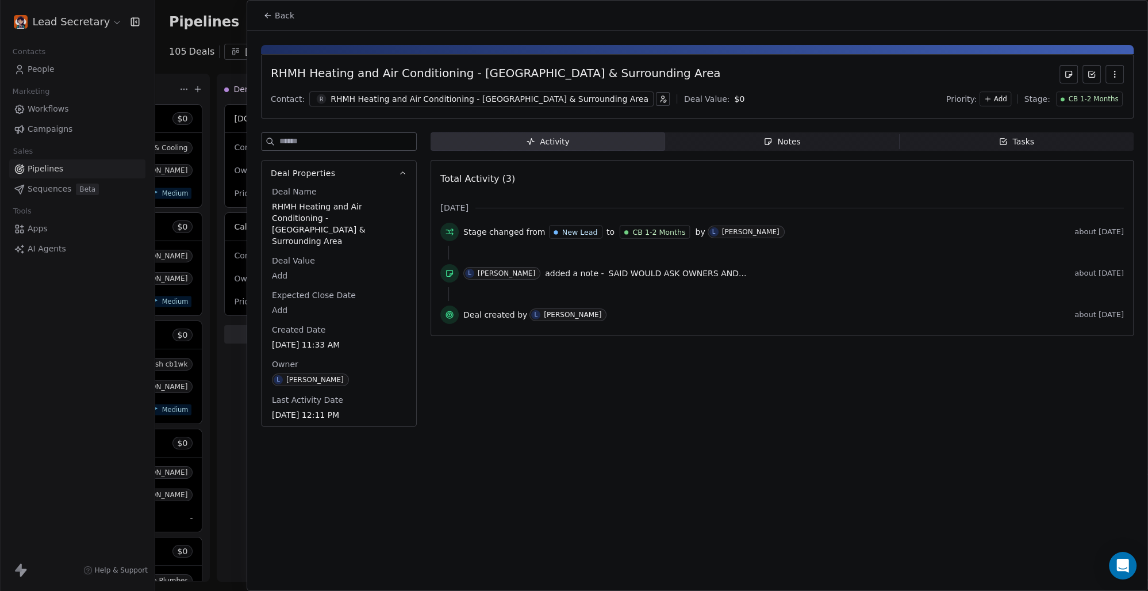
click at [466, 95] on div "RHMH Heating and Air Conditioning - [GEOGRAPHIC_DATA] & Surrounding Area" at bounding box center [490, 99] width 318 height 12
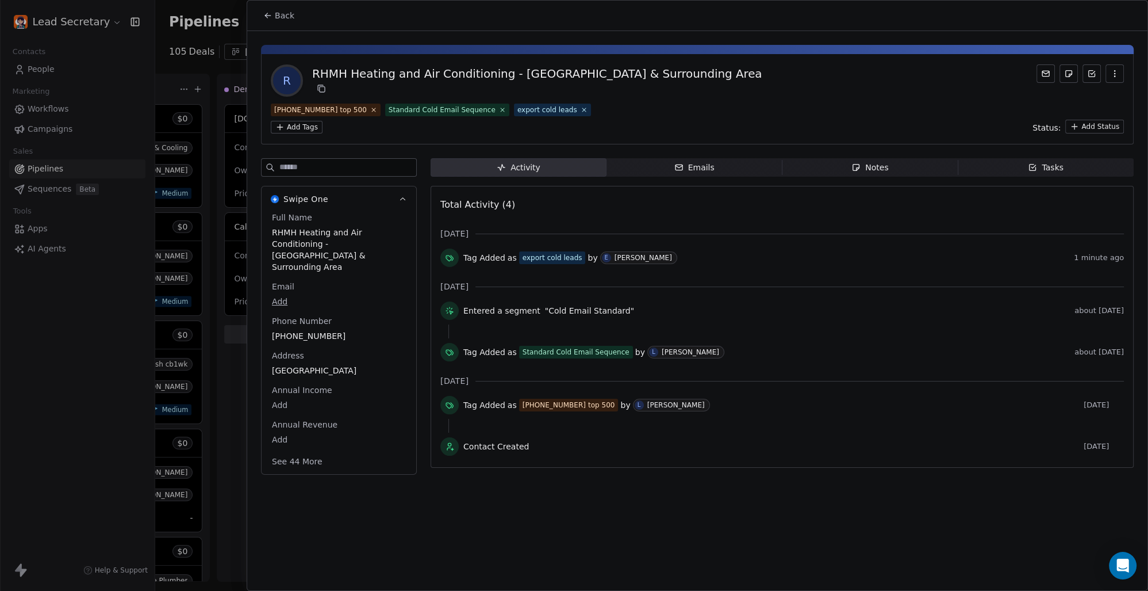
click at [275, 15] on span "Back" at bounding box center [285, 16] width 20 height 12
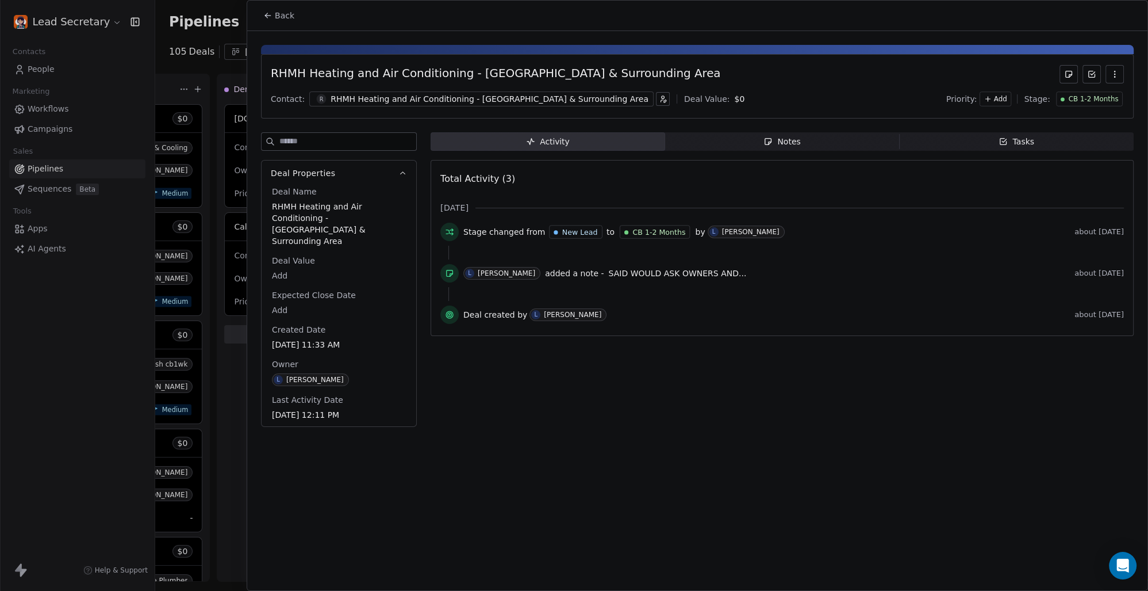
click at [275, 15] on span "Back" at bounding box center [285, 16] width 20 height 12
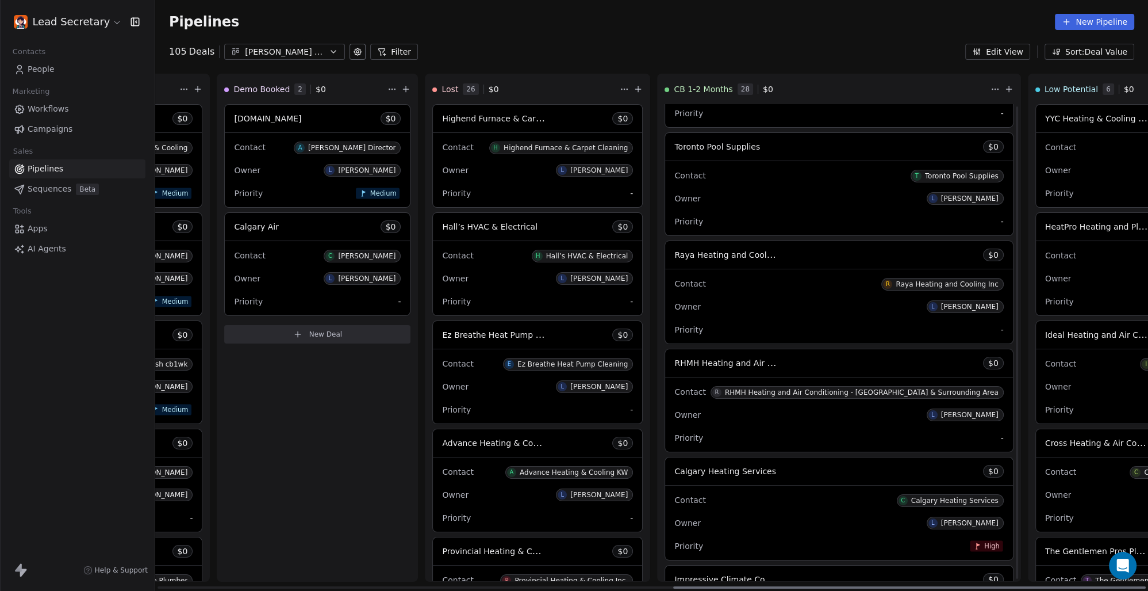
scroll to position [240, 0]
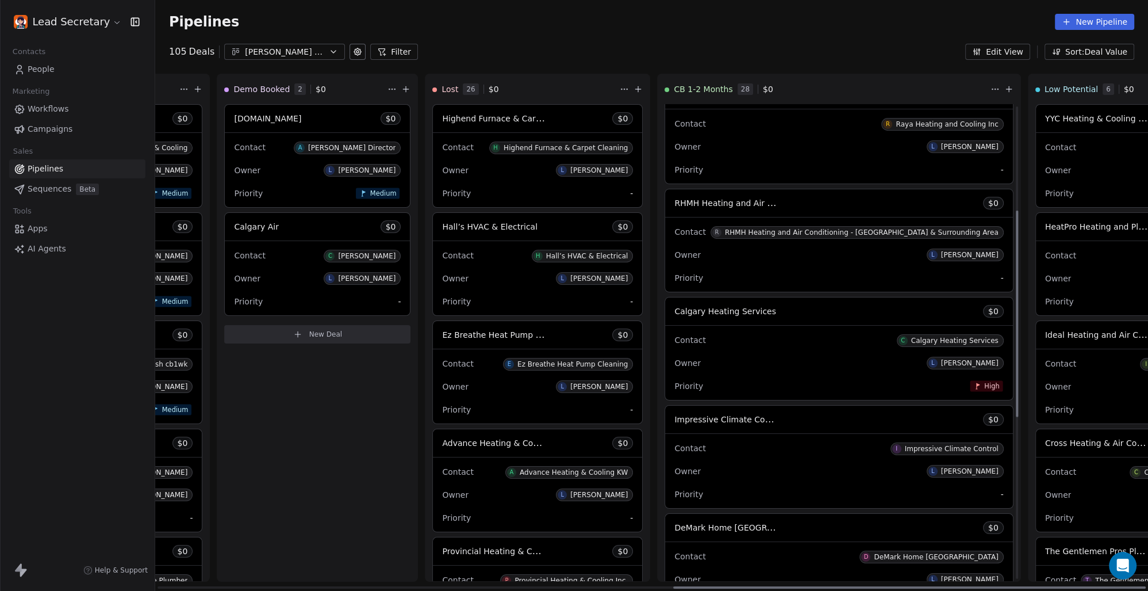
click at [674, 312] on span "Calgary Heating Services" at bounding box center [725, 310] width 102 height 9
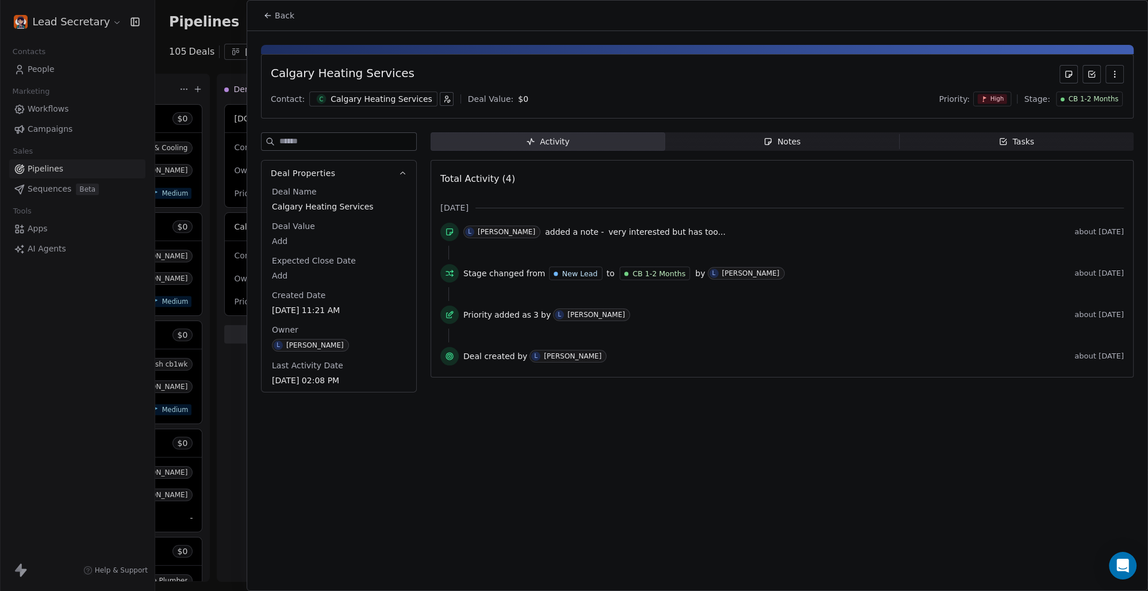
click at [369, 97] on div "Calgary Heating Services" at bounding box center [382, 99] width 102 height 12
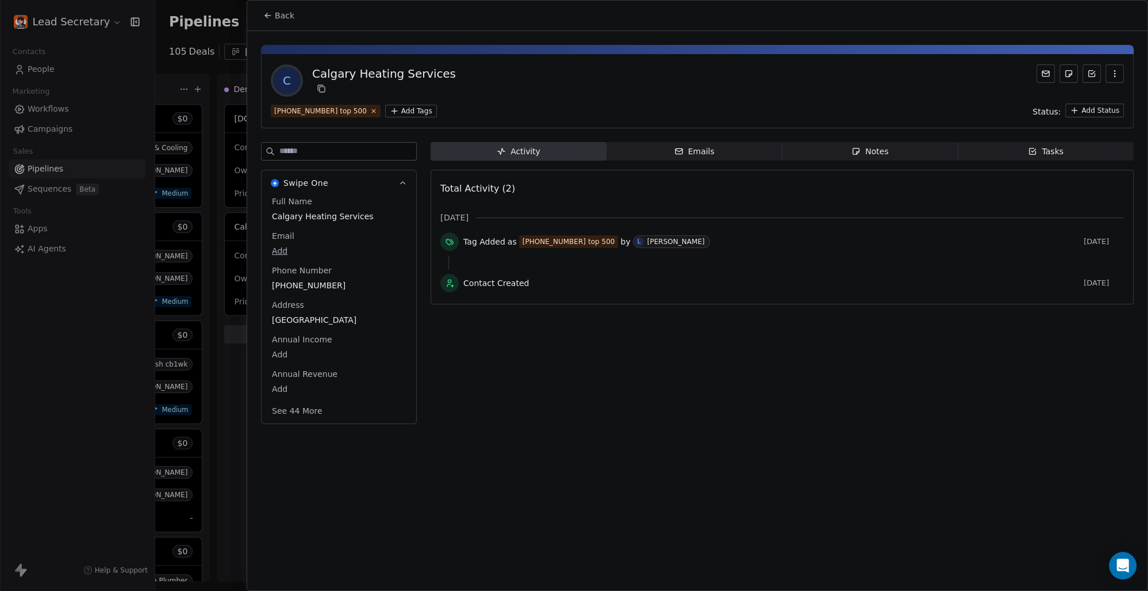
click at [390, 104] on div "[PHONE_NUMBER] top 500 Add Tags Status: Add Status" at bounding box center [697, 111] width 853 height 14
click at [394, 112] on html "Lead Secretary Contacts People Marketing Workflows Campaigns Sales Pipelines Se…" at bounding box center [574, 295] width 1148 height 591
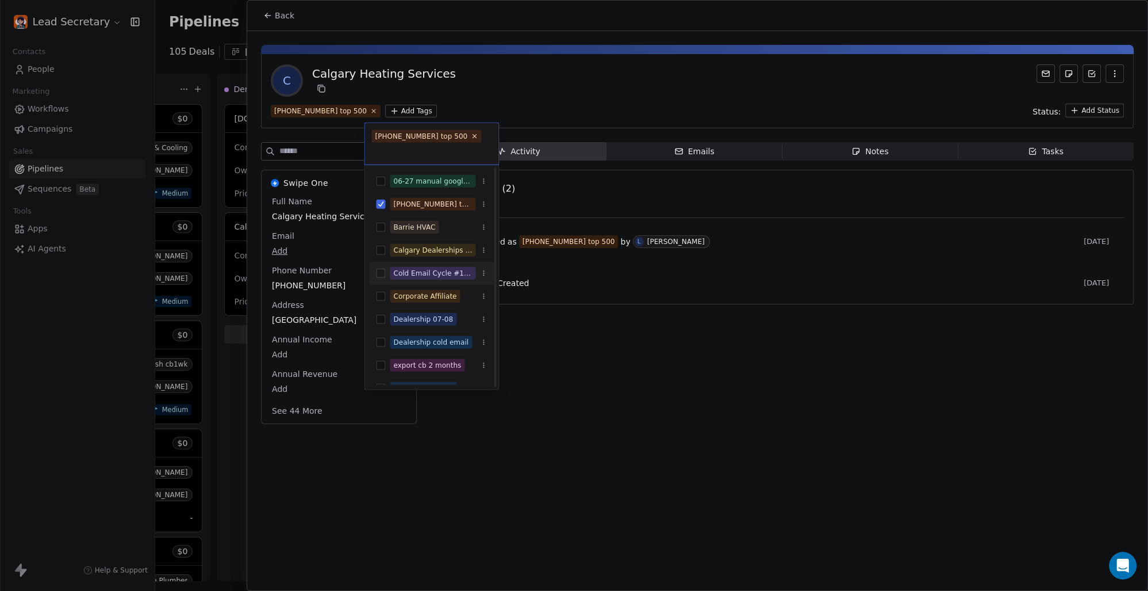
scroll to position [80, 0]
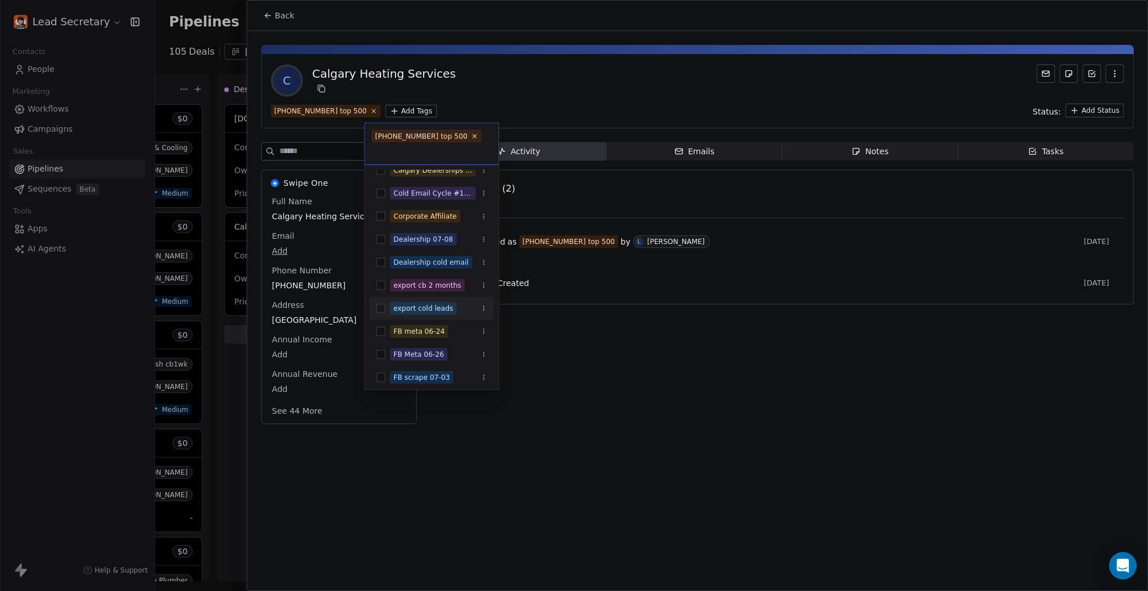
click at [384, 307] on button "Suggestions" at bounding box center [380, 308] width 9 height 9
click at [593, 63] on html "Lead Secretary Contacts People Marketing Workflows Campaigns Sales Pipelines Se…" at bounding box center [574, 295] width 1148 height 591
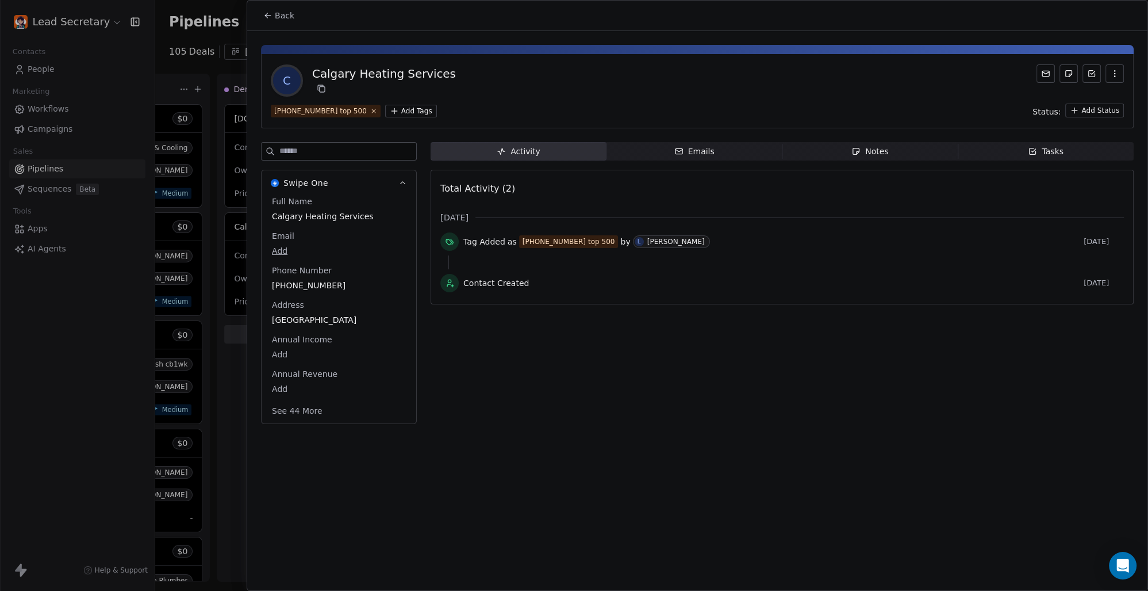
scroll to position [0, 1084]
click at [282, 14] on span "Back" at bounding box center [285, 16] width 20 height 12
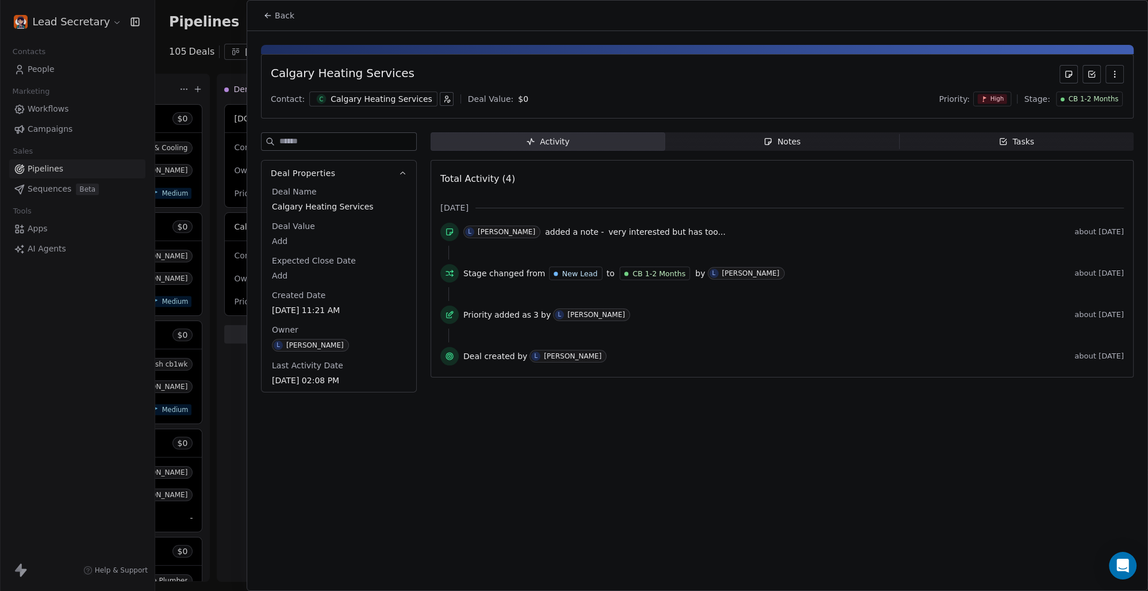
click at [279, 13] on span "Back" at bounding box center [285, 16] width 20 height 12
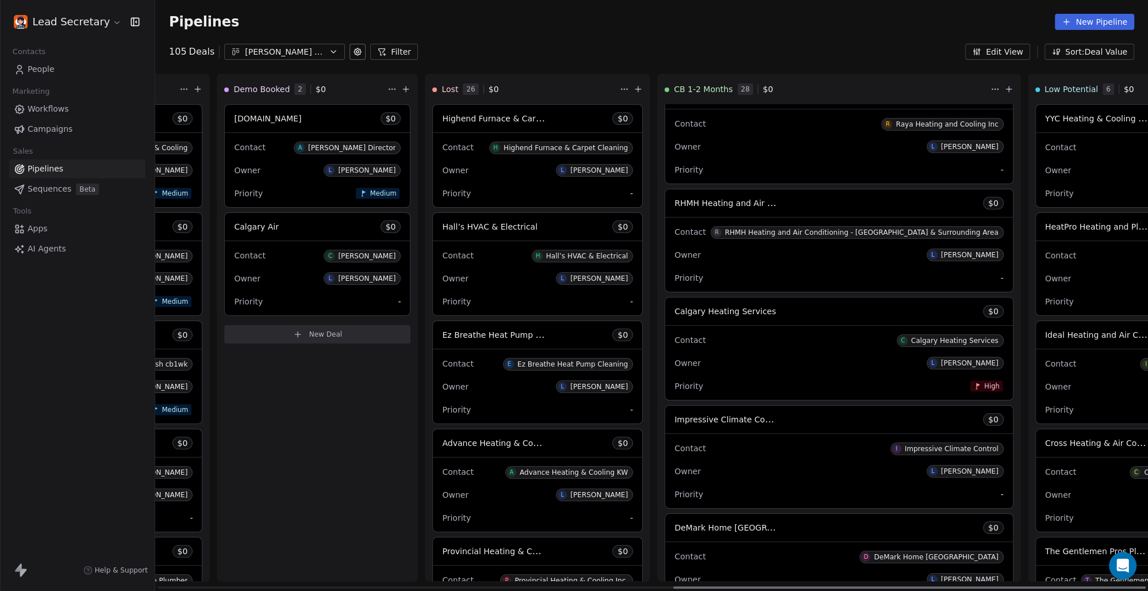
click at [674, 418] on span "Impressive Climate Control" at bounding box center [728, 418] width 109 height 11
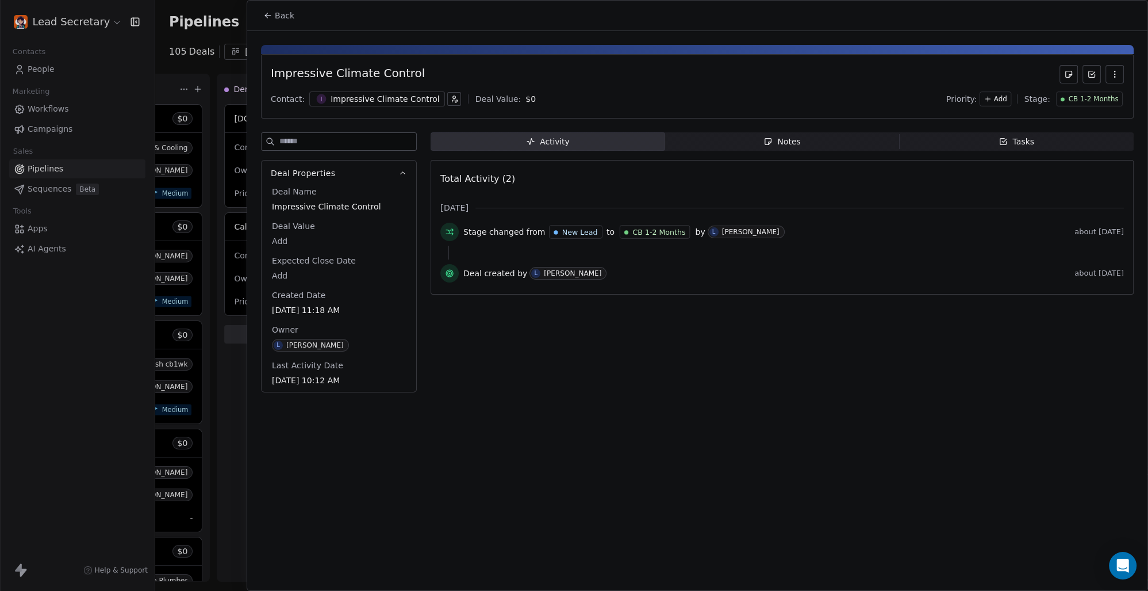
click at [342, 98] on div "Impressive Climate Control" at bounding box center [385, 99] width 109 height 12
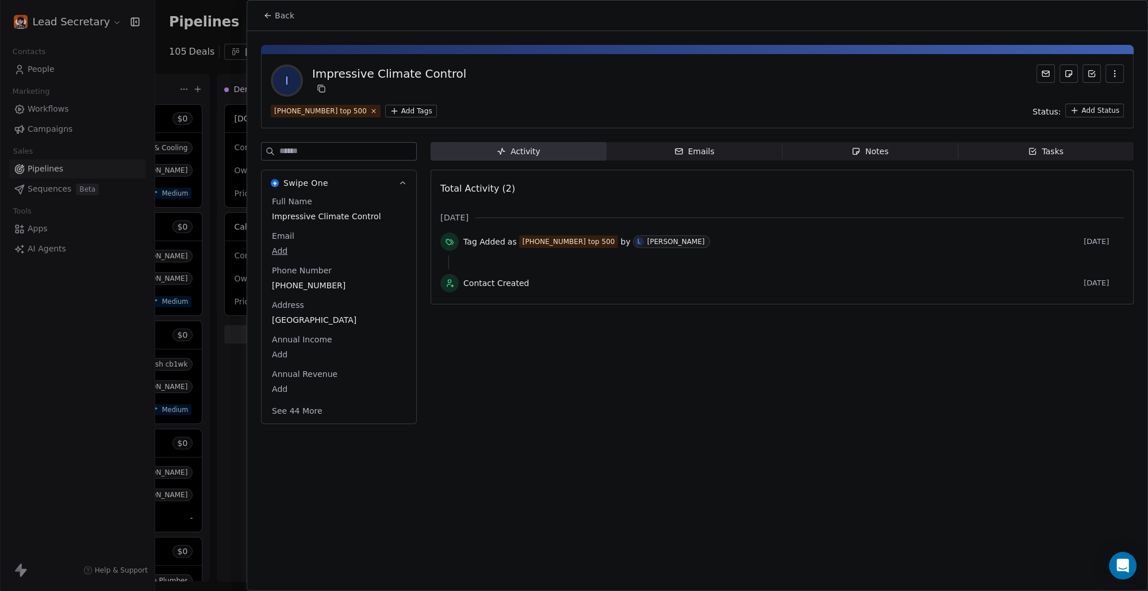
click at [388, 105] on div "[PHONE_NUMBER] top 500 Add Tags Status: Add Status" at bounding box center [697, 111] width 853 height 14
click at [390, 107] on html "Lead Secretary Contacts People Marketing Workflows Campaigns Sales Pipelines Se…" at bounding box center [574, 295] width 1148 height 591
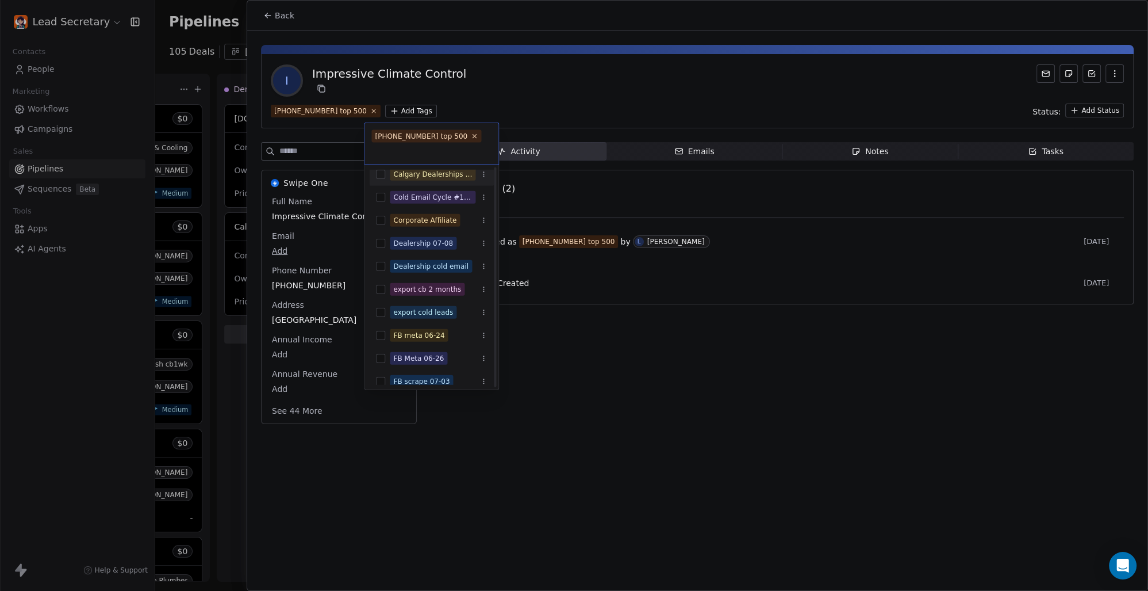
scroll to position [80, 0]
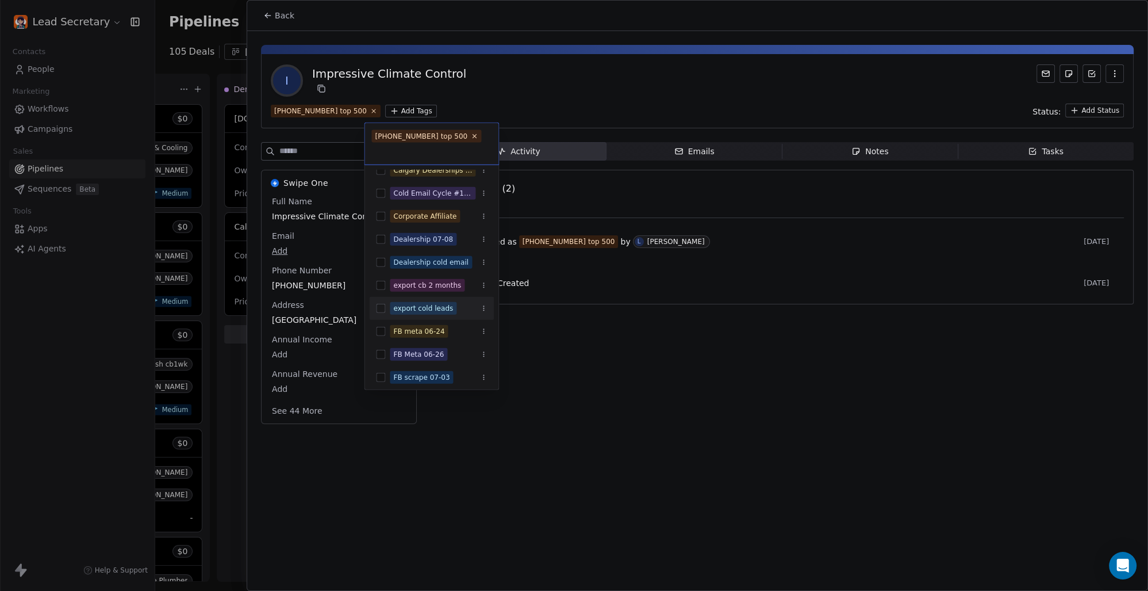
click at [383, 307] on button "Suggestions" at bounding box center [380, 308] width 9 height 9
click at [607, 87] on html "Lead Secretary Contacts People Marketing Workflows Campaigns Sales Pipelines Se…" at bounding box center [574, 295] width 1148 height 591
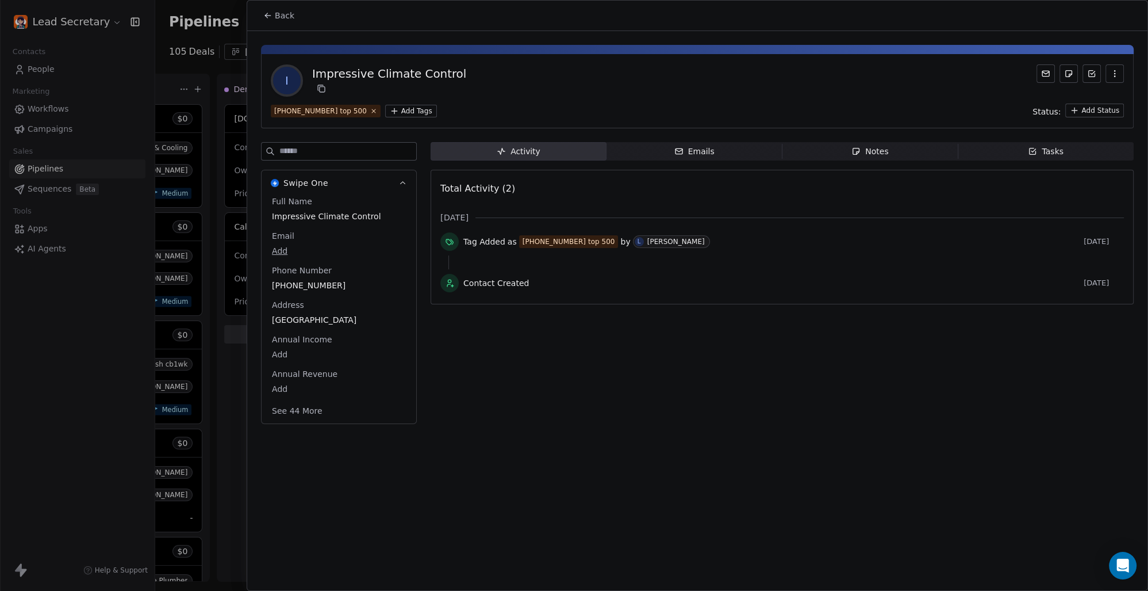
scroll to position [0, 1084]
click at [277, 10] on span "Back" at bounding box center [285, 16] width 20 height 12
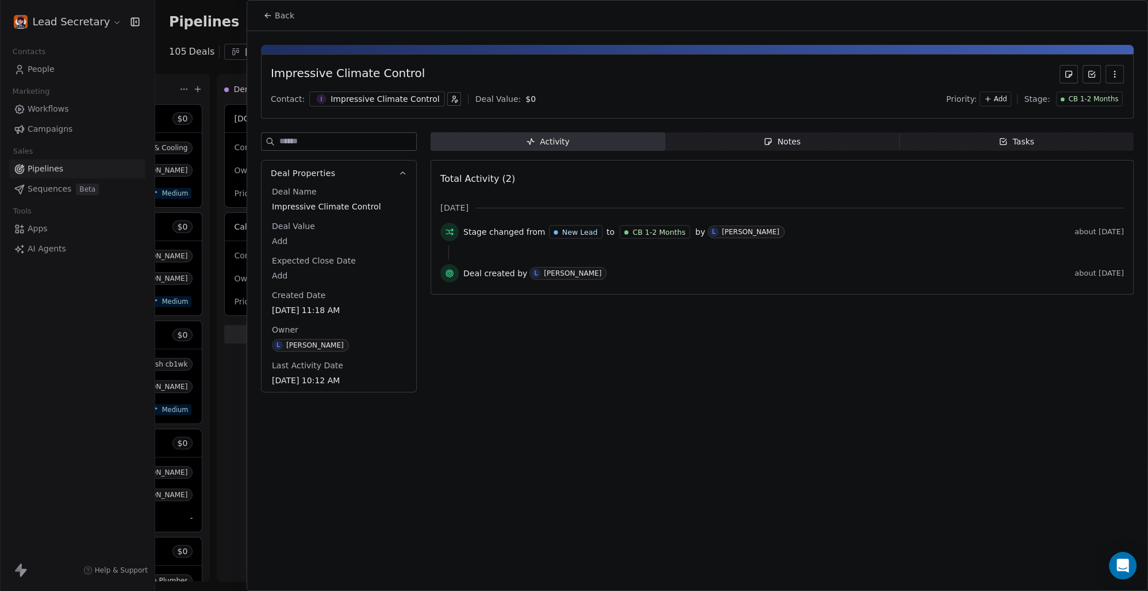
click at [967, 22] on div "Back" at bounding box center [697, 16] width 900 height 30
click at [362, 96] on div "Impressive Climate Control" at bounding box center [385, 99] width 109 height 12
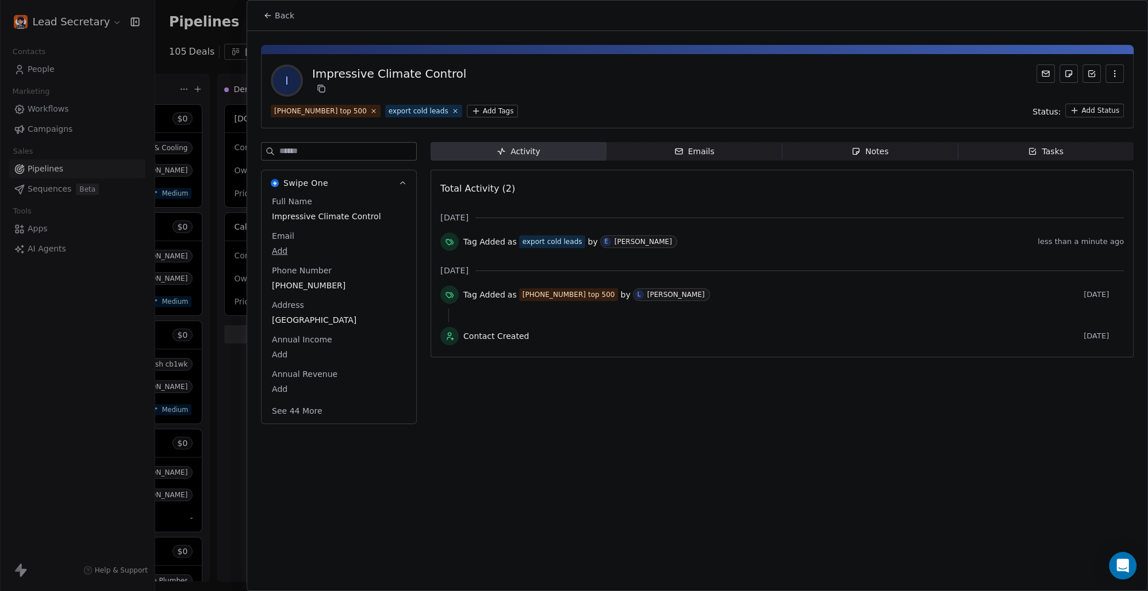
click at [282, 11] on span "Back" at bounding box center [285, 16] width 20 height 12
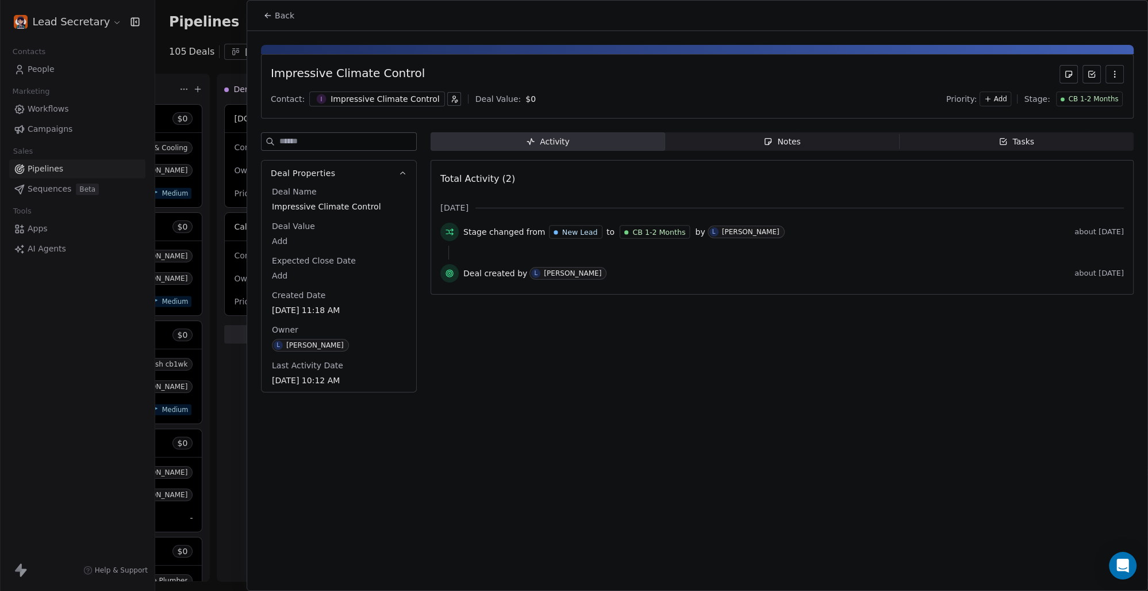
click at [282, 11] on span "Back" at bounding box center [285, 16] width 20 height 12
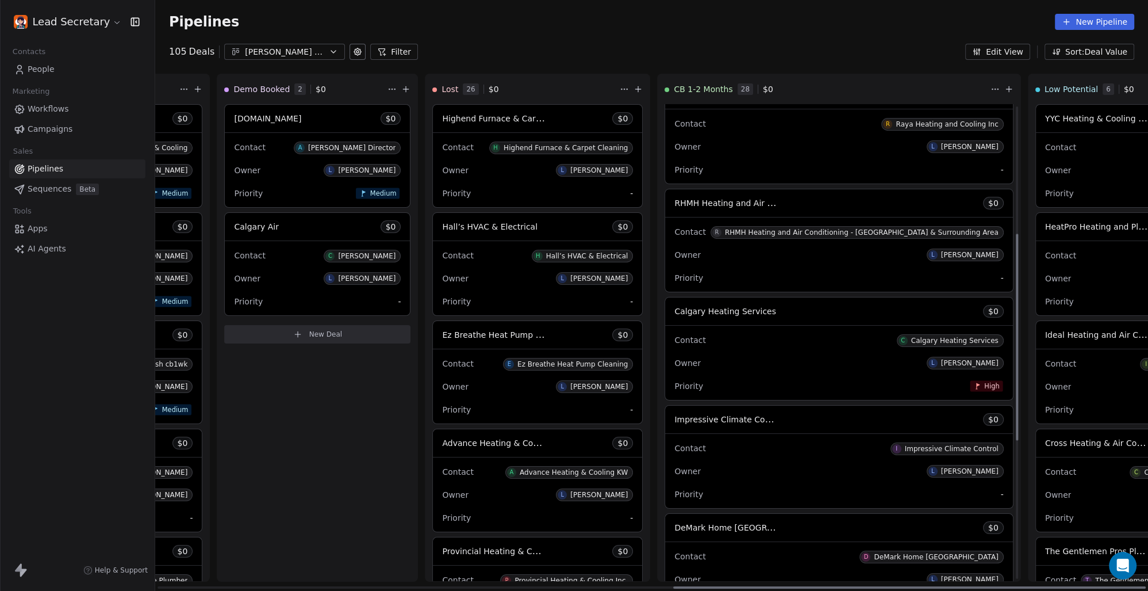
scroll to position [400, 0]
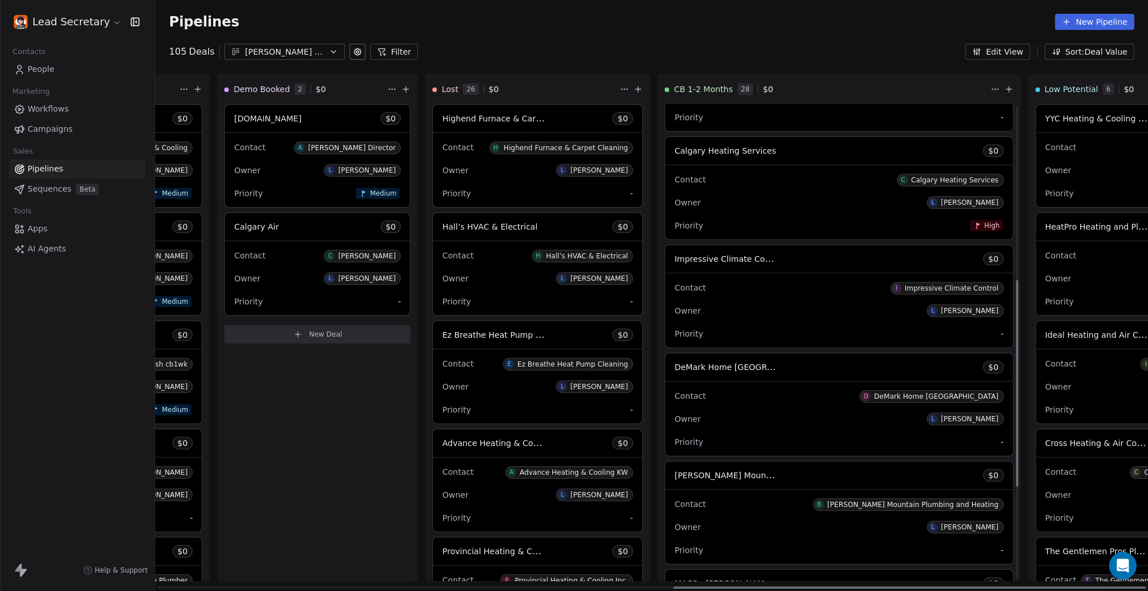
click at [665, 358] on div "DeMark Home [GEOGRAPHIC_DATA] $ 0" at bounding box center [838, 367] width 347 height 28
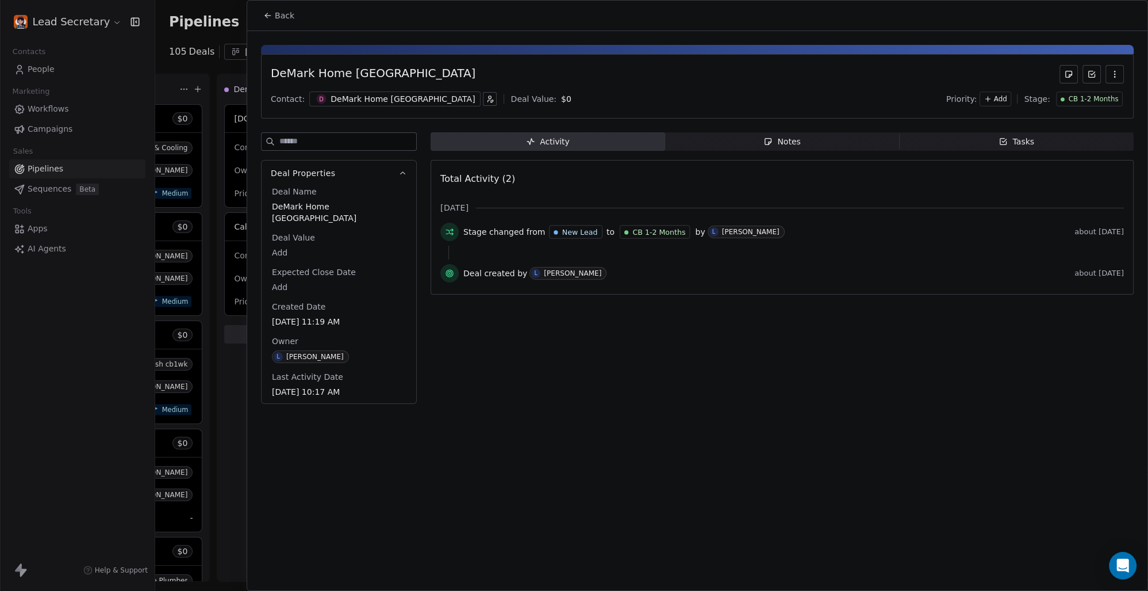
click at [366, 100] on div "DeMark Home [GEOGRAPHIC_DATA]" at bounding box center [403, 99] width 144 height 12
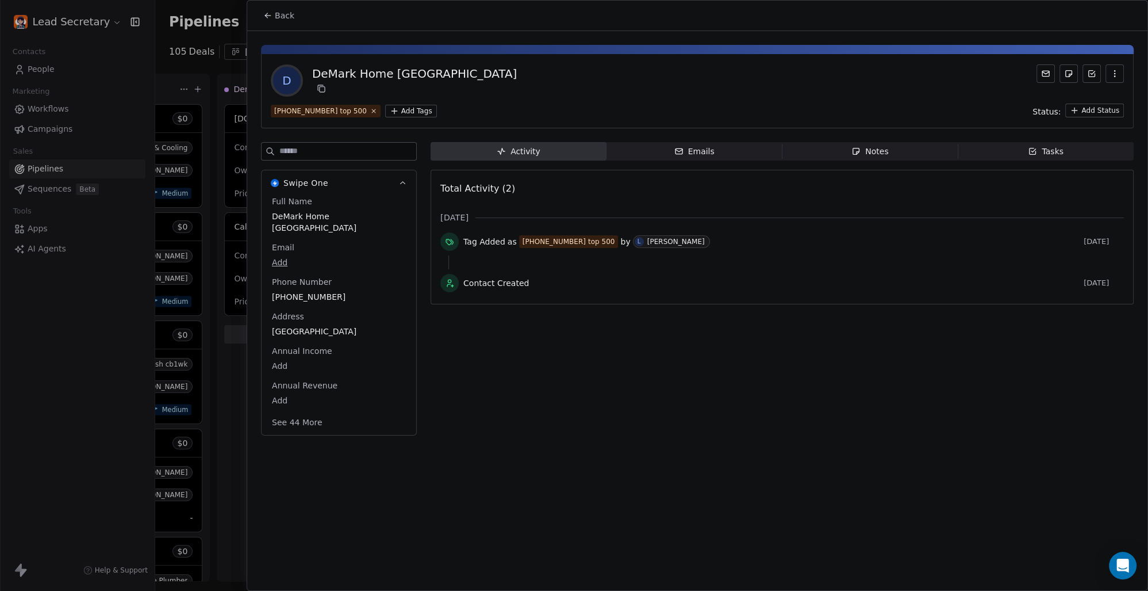
click at [375, 112] on html "Lead Secretary Contacts People Marketing Workflows Campaigns Sales Pipelines Se…" at bounding box center [574, 295] width 1148 height 591
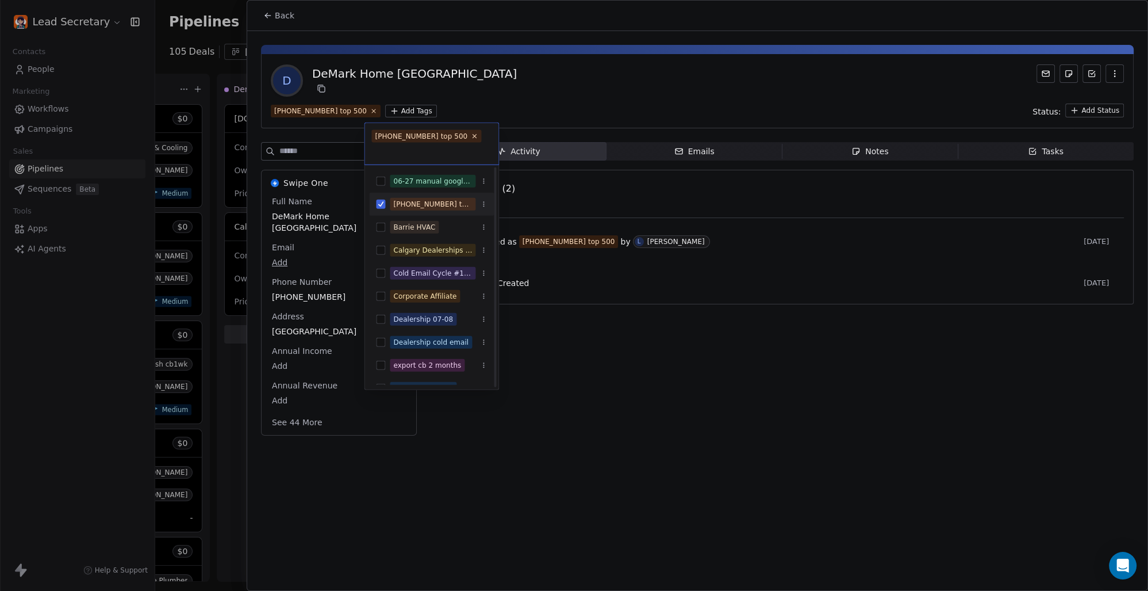
scroll to position [80, 0]
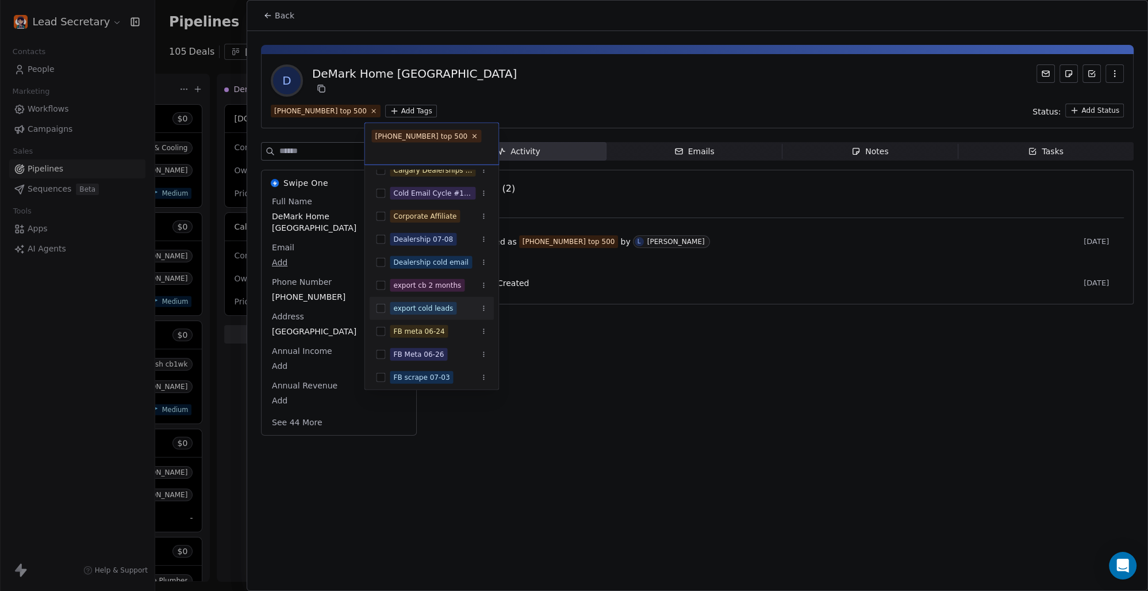
click at [381, 305] on button "Suggestions" at bounding box center [380, 308] width 9 height 9
click at [633, 387] on html "Lead Secretary Contacts People Marketing Workflows Campaigns Sales Pipelines Se…" at bounding box center [574, 295] width 1148 height 591
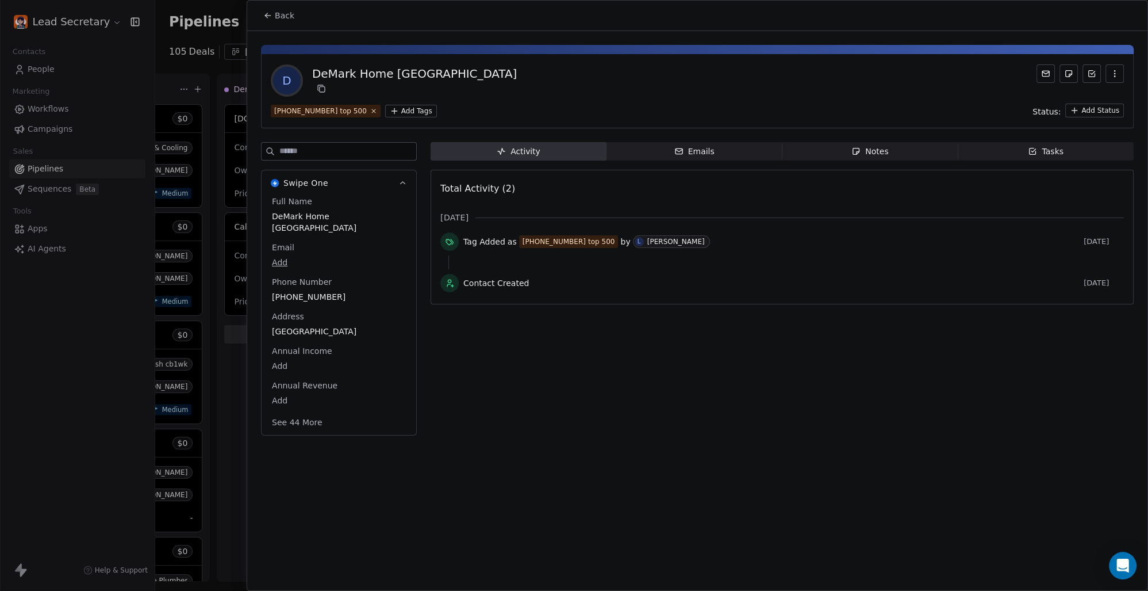
scroll to position [0, 1084]
click at [296, 17] on button "Back" at bounding box center [278, 15] width 45 height 21
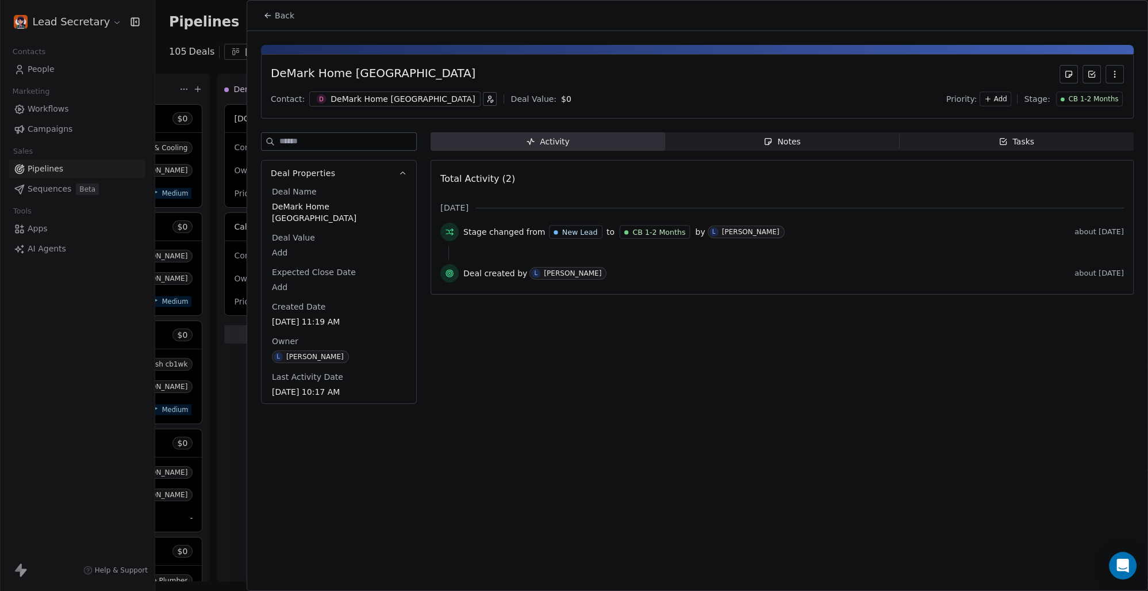
click at [377, 100] on div "DeMark Home [GEOGRAPHIC_DATA]" at bounding box center [403, 99] width 144 height 12
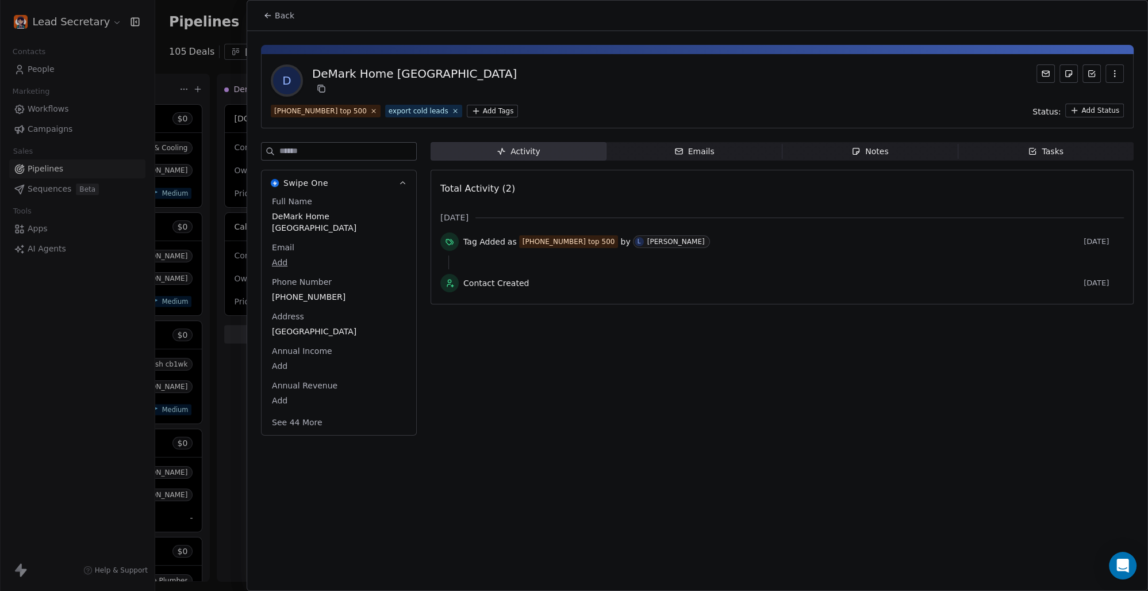
click at [284, 13] on span "Back" at bounding box center [285, 16] width 20 height 12
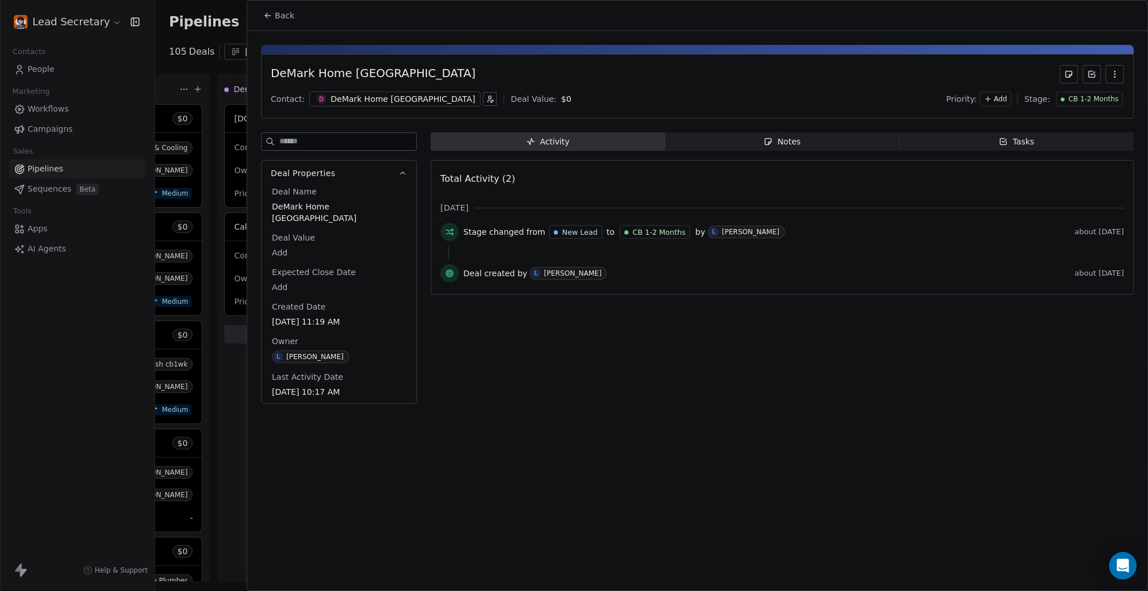
click at [362, 98] on div "DeMark Home [GEOGRAPHIC_DATA]" at bounding box center [403, 99] width 144 height 12
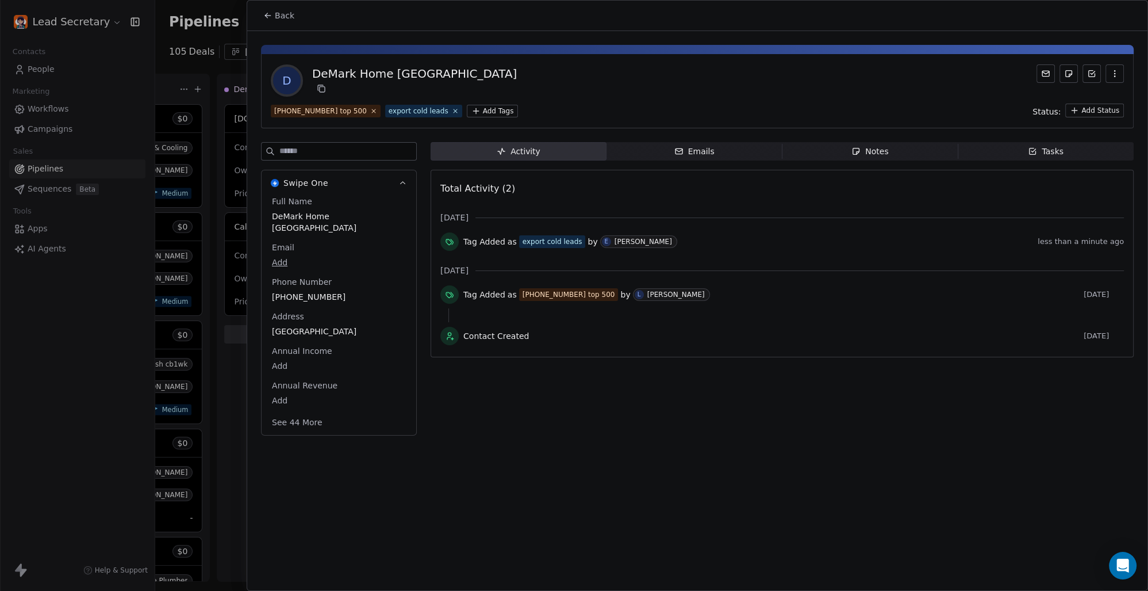
click at [281, 21] on button "Back" at bounding box center [278, 15] width 45 height 21
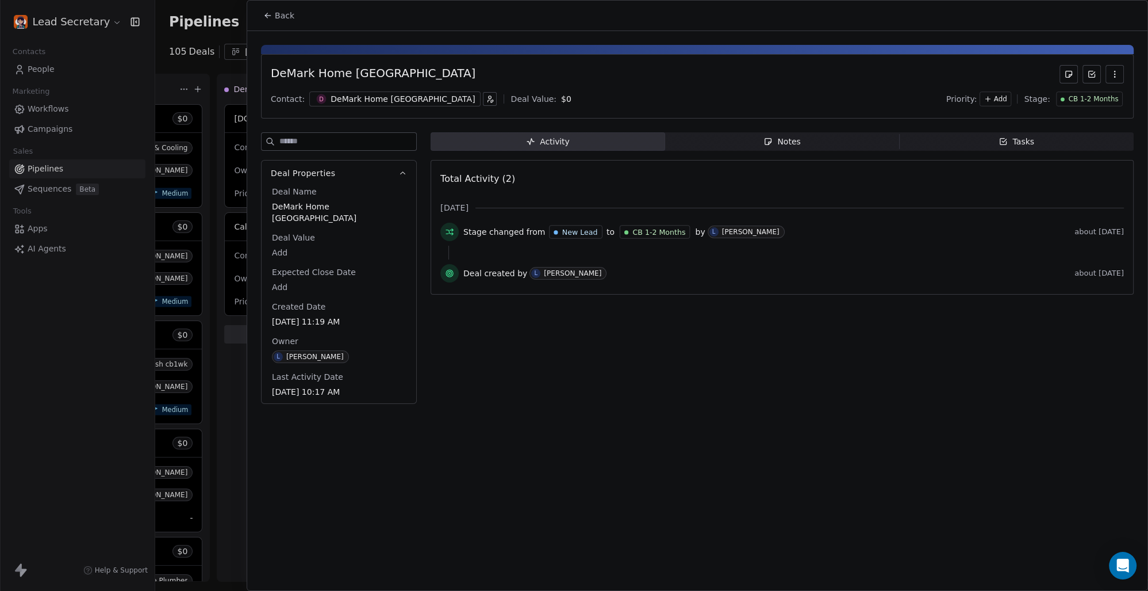
click at [269, 11] on icon at bounding box center [267, 15] width 9 height 9
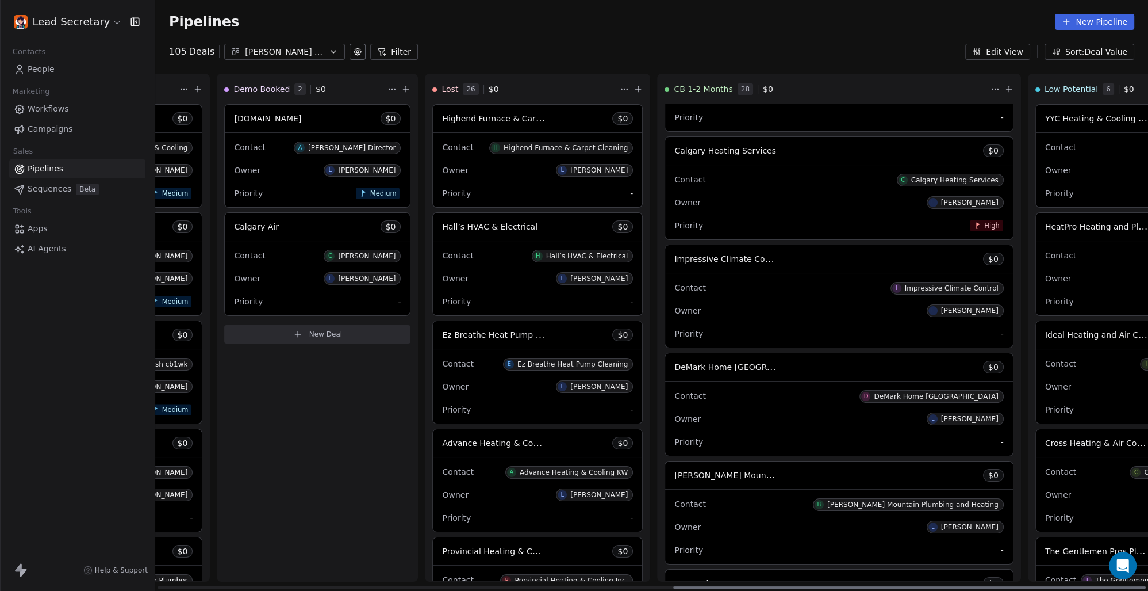
click at [700, 365] on div "DeMark Home [GEOGRAPHIC_DATA] $ 0" at bounding box center [838, 367] width 347 height 28
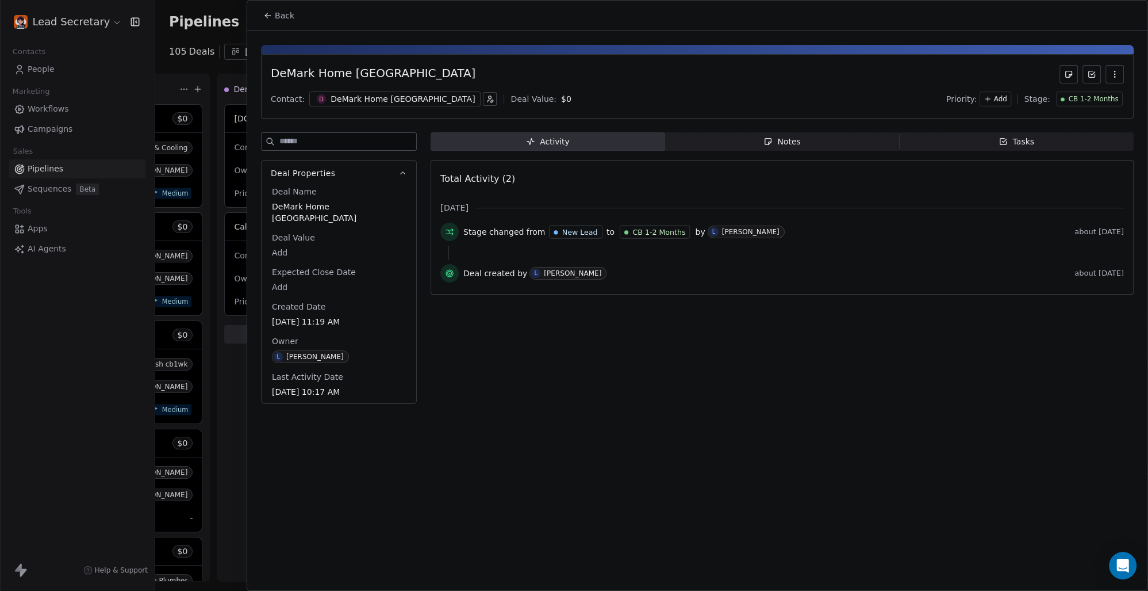
click at [354, 95] on div "DeMark Home [GEOGRAPHIC_DATA]" at bounding box center [403, 99] width 144 height 12
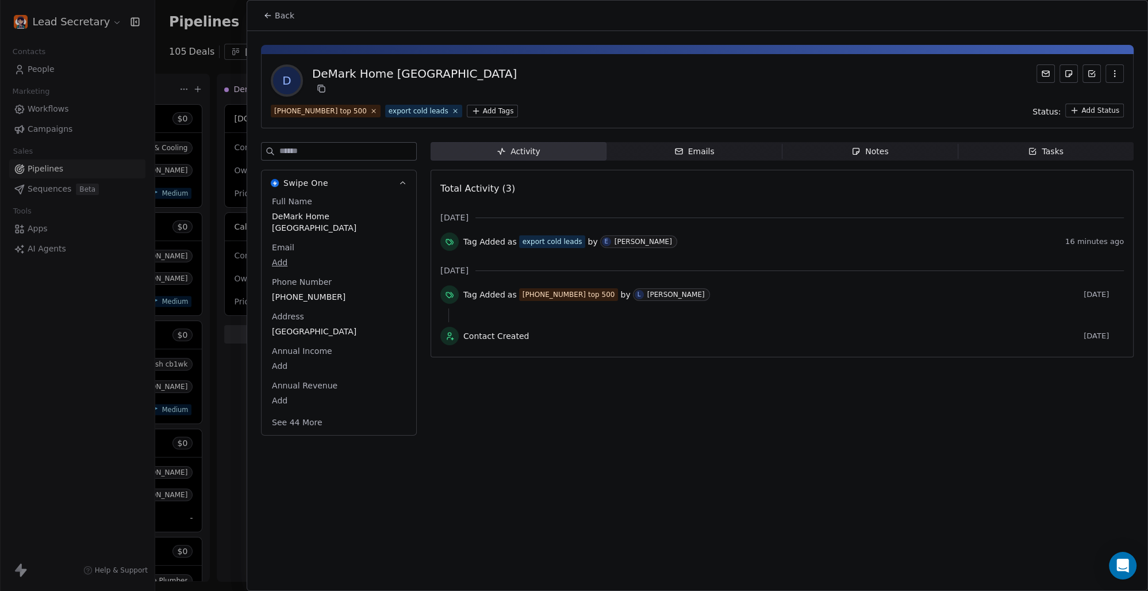
click at [474, 109] on html "Lead Secretary Contacts People Marketing Workflows Campaigns Sales Pipelines Se…" at bounding box center [574, 295] width 1148 height 591
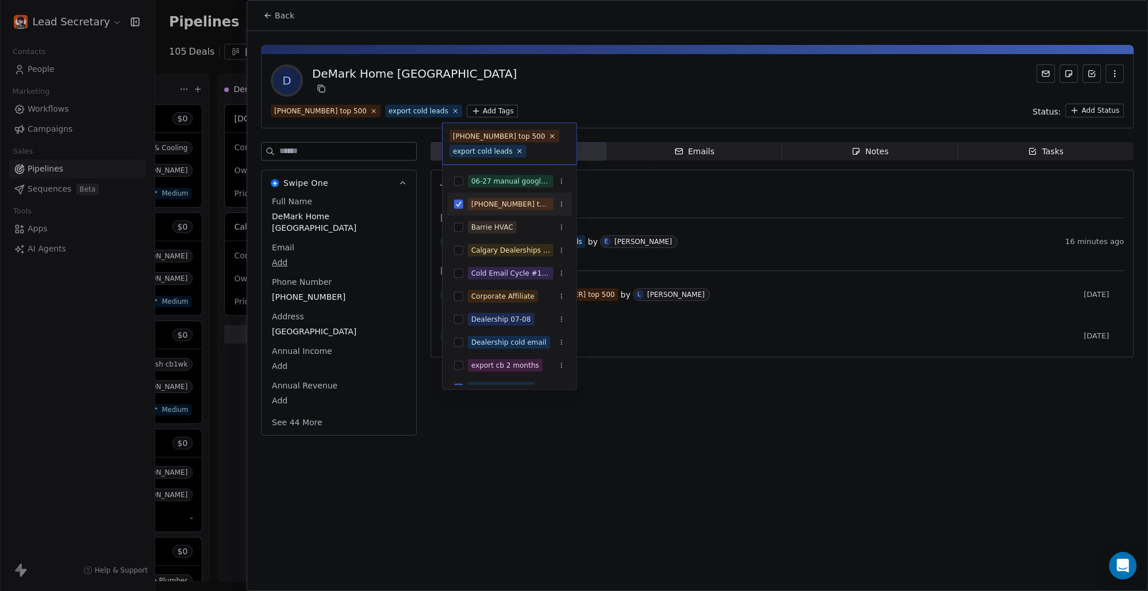
scroll to position [0, 1084]
click at [620, 47] on html "Lead Secretary Contacts People Marketing Workflows Campaigns Sales Pipelines Se…" at bounding box center [574, 295] width 1148 height 591
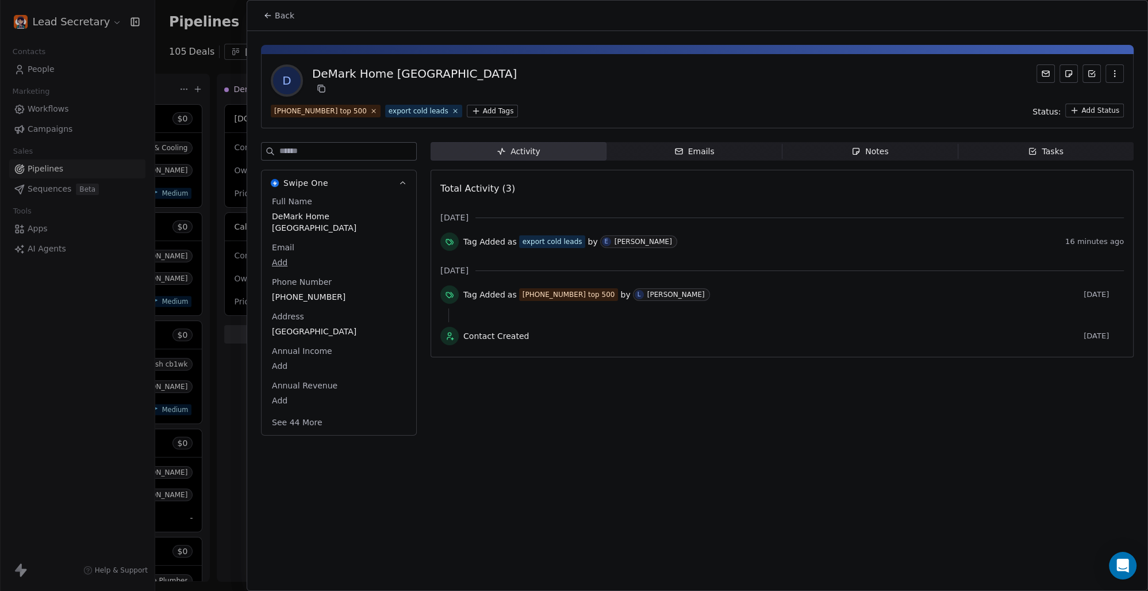
click at [281, 17] on span "Back" at bounding box center [285, 16] width 20 height 12
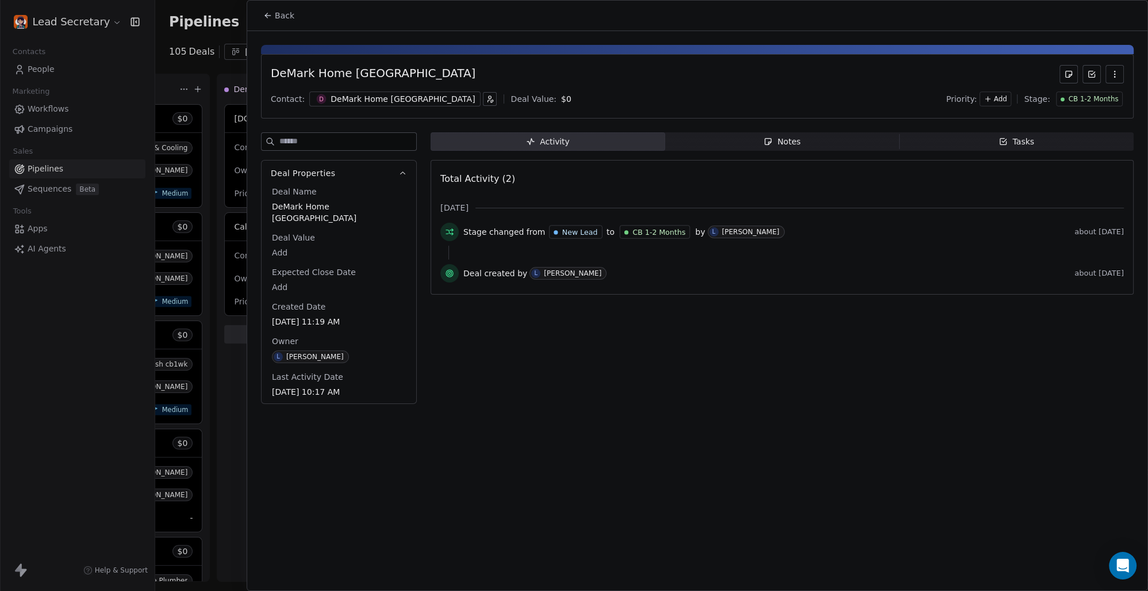
click at [281, 17] on span "Back" at bounding box center [285, 16] width 20 height 12
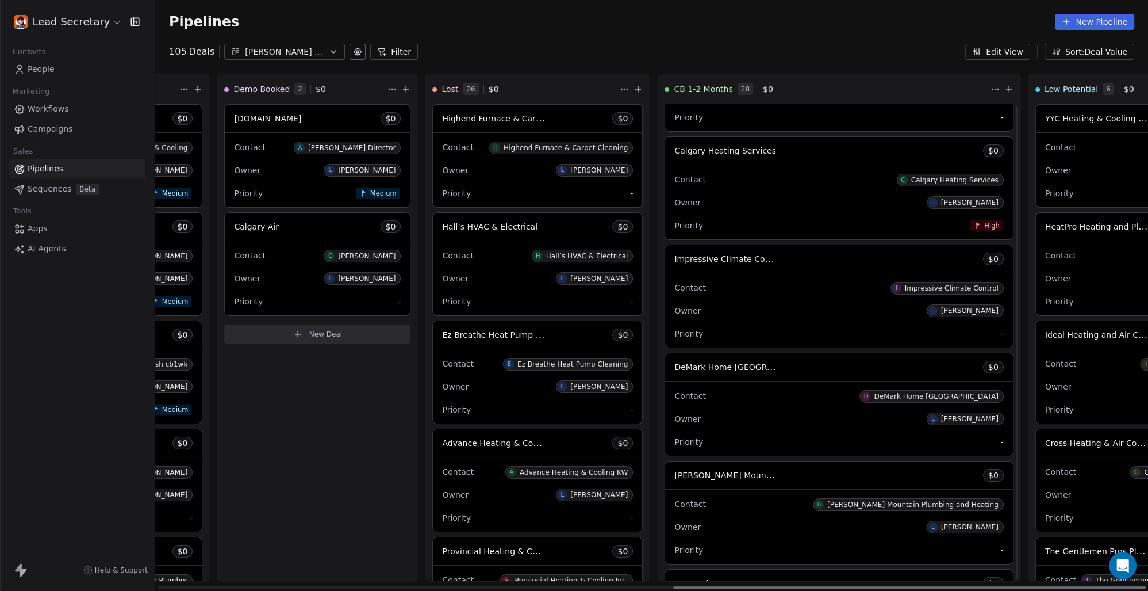
scroll to position [560, 0]
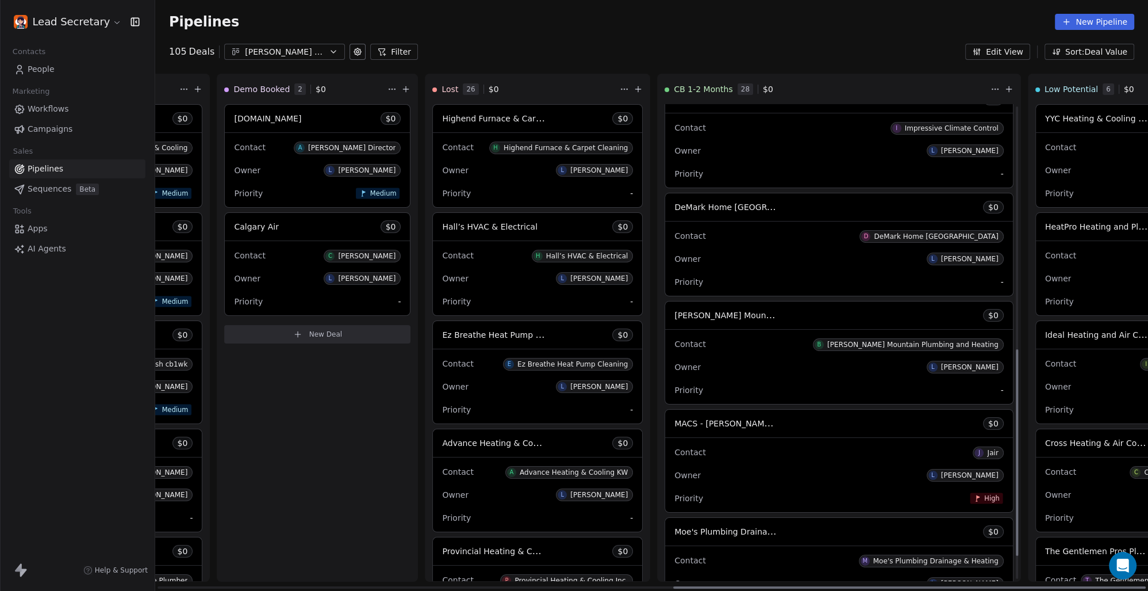
click at [674, 310] on span "[PERSON_NAME] Mountain Plumbing and Heating" at bounding box center [773, 314] width 199 height 11
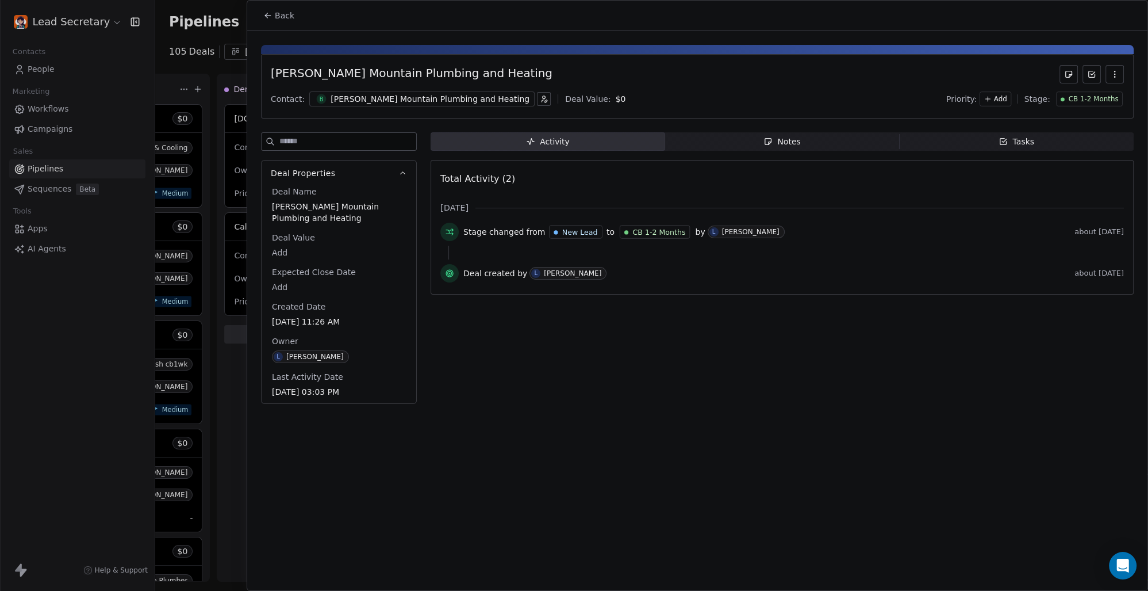
click at [337, 98] on div "[PERSON_NAME] Mountain Plumbing and Heating" at bounding box center [430, 99] width 199 height 12
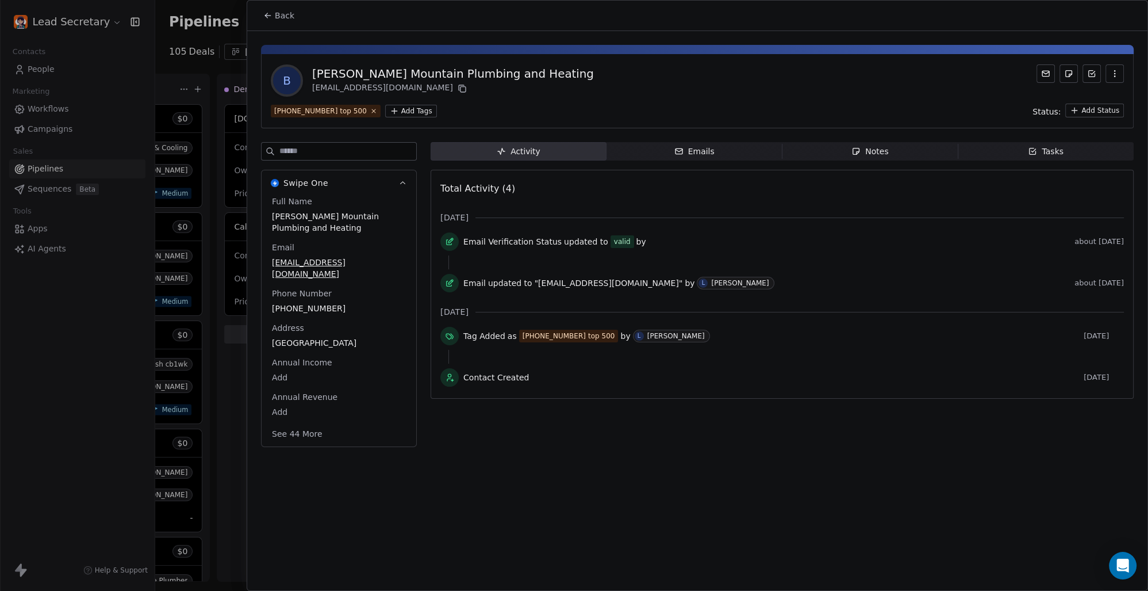
click at [384, 107] on html "Lead Secretary Contacts People Marketing Workflows Campaigns Sales Pipelines Se…" at bounding box center [574, 295] width 1148 height 591
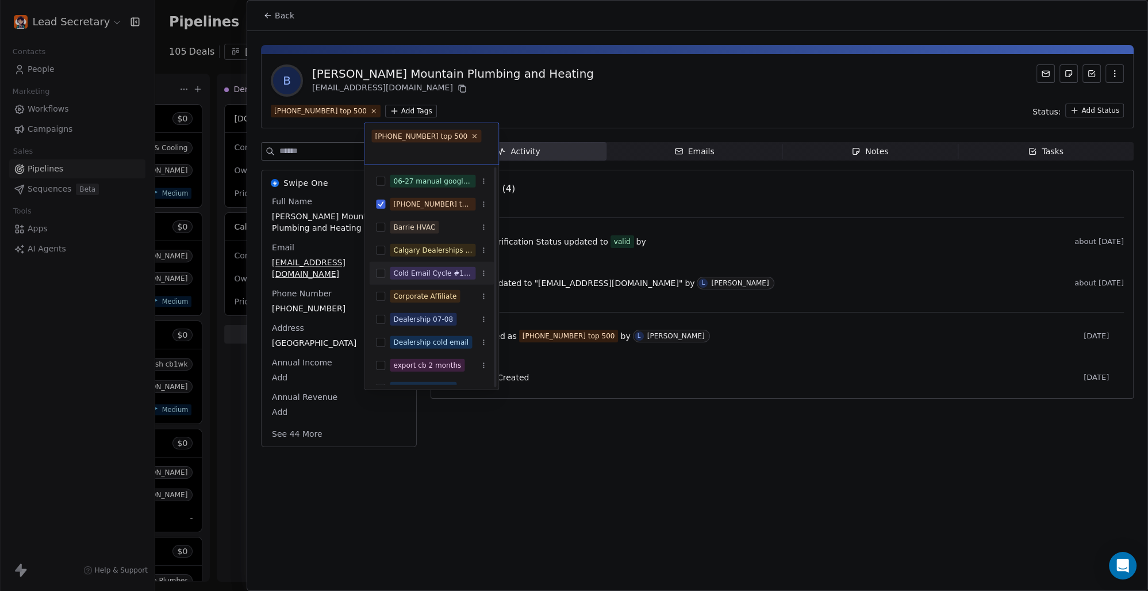
scroll to position [80, 0]
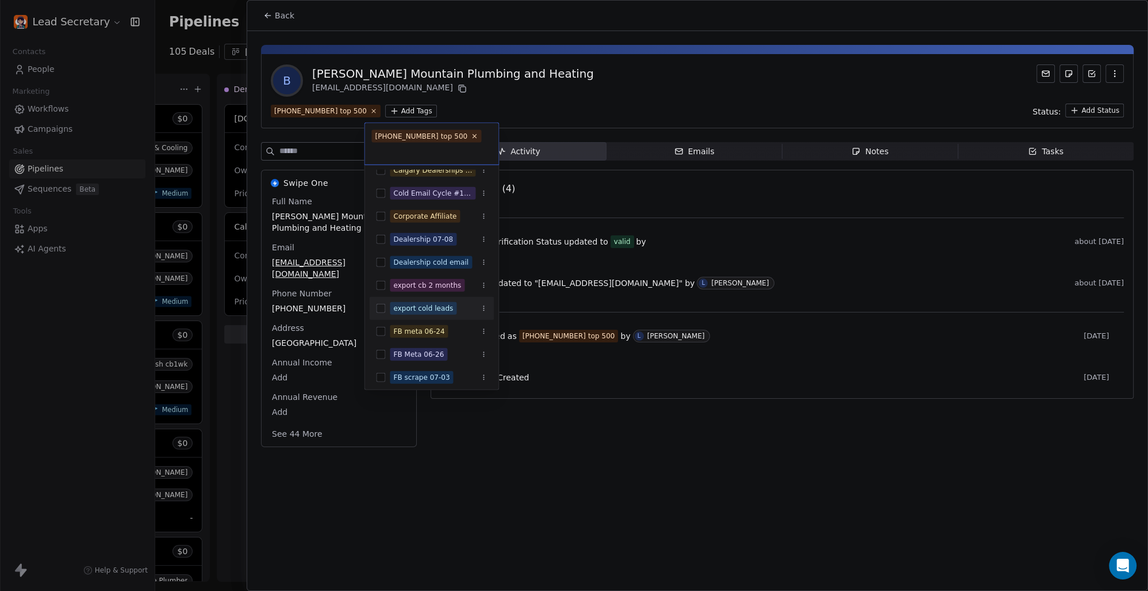
click at [382, 307] on button "Suggestions" at bounding box center [380, 308] width 9 height 9
click at [644, 90] on html "Lead Secretary Contacts People Marketing Workflows Campaigns Sales Pipelines Se…" at bounding box center [574, 295] width 1148 height 591
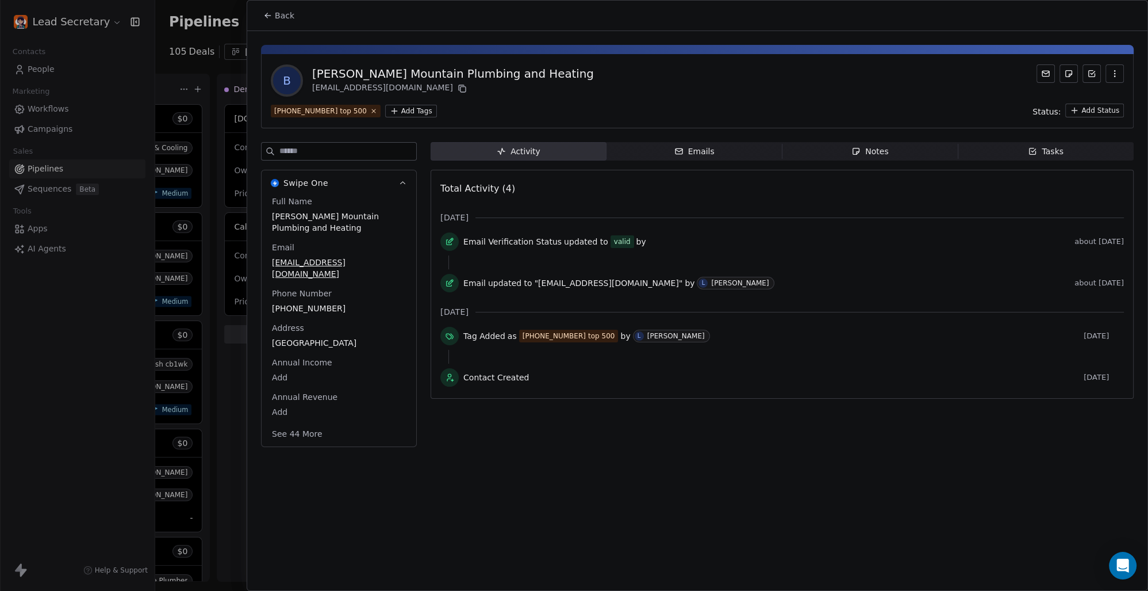
scroll to position [0, 1084]
click at [293, 15] on button "Back" at bounding box center [278, 15] width 45 height 21
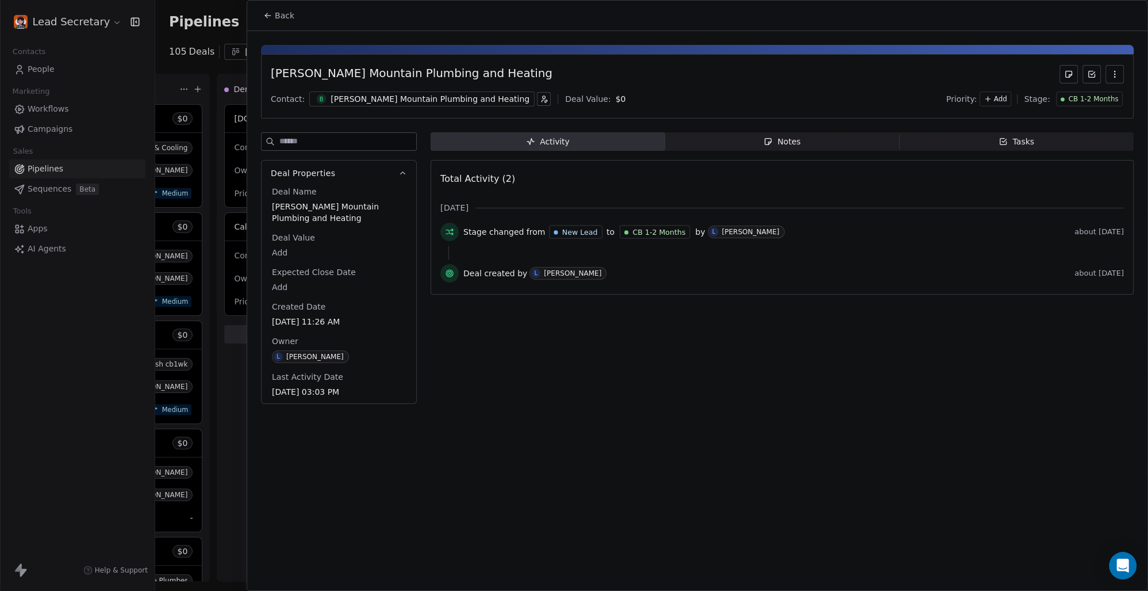
click at [357, 97] on div "[PERSON_NAME] Mountain Plumbing and Heating" at bounding box center [430, 99] width 199 height 12
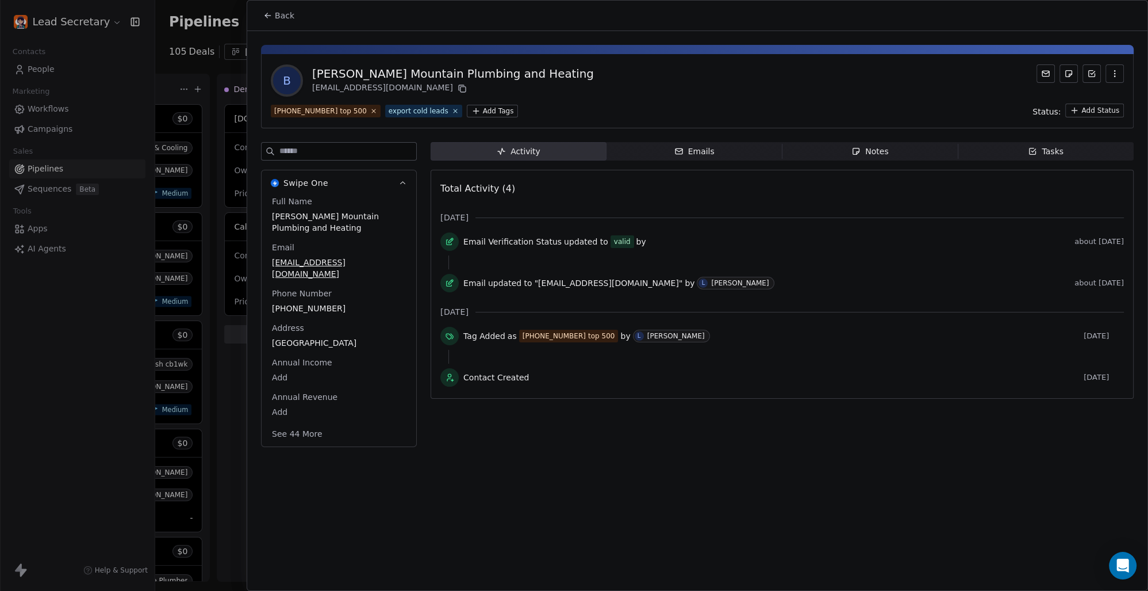
click at [290, 9] on button "Back" at bounding box center [278, 15] width 45 height 21
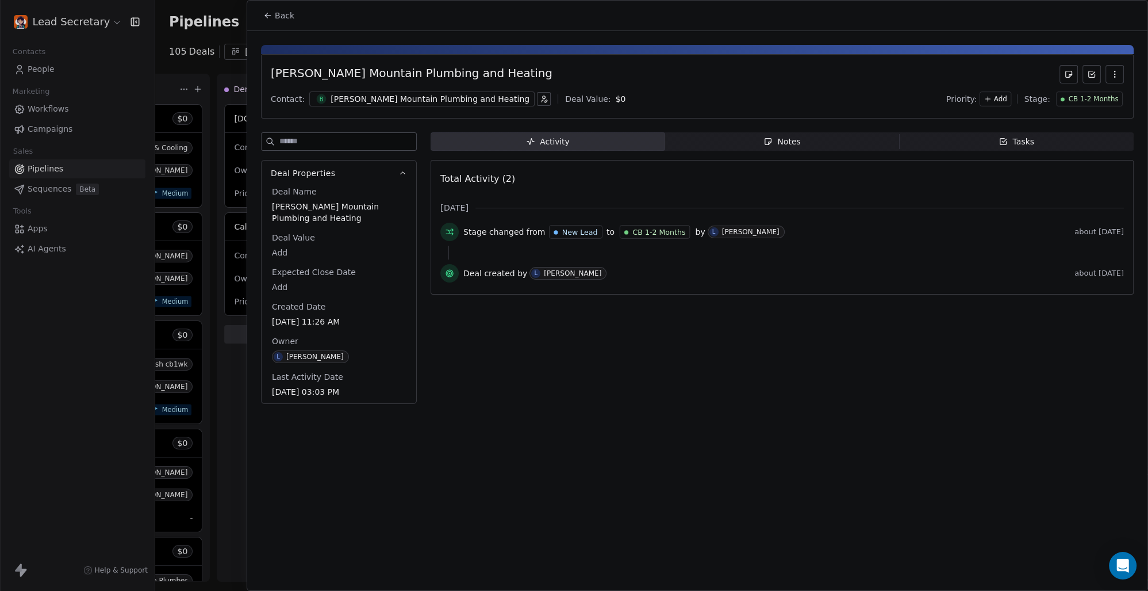
click at [290, 9] on button "Back" at bounding box center [278, 15] width 45 height 21
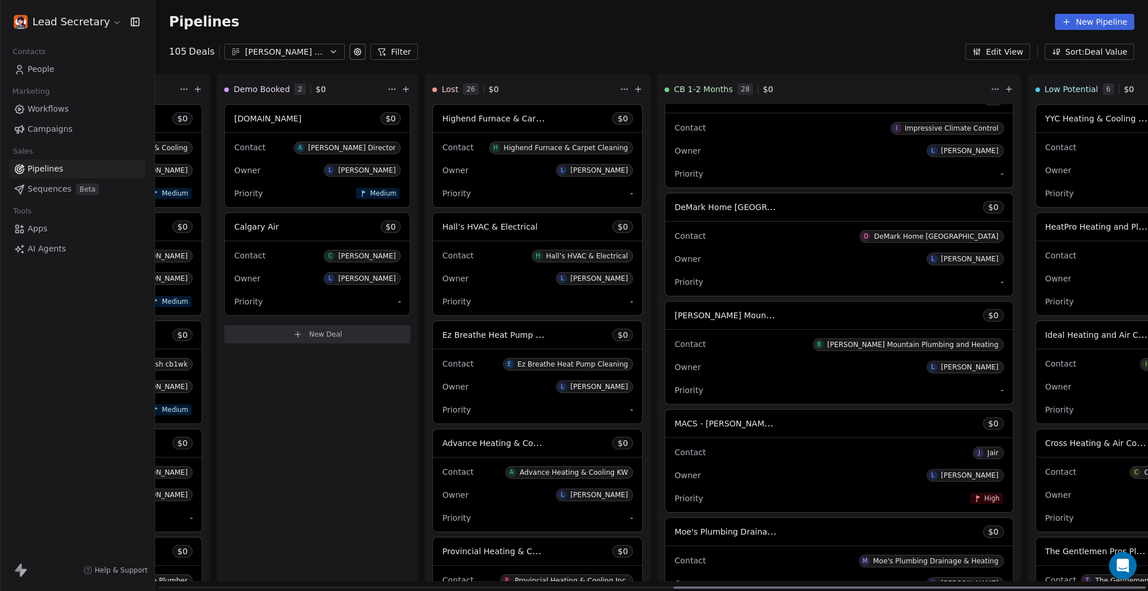
click at [674, 423] on span "MACS - [PERSON_NAME] Air Conditioning Services" at bounding box center [774, 422] width 201 height 11
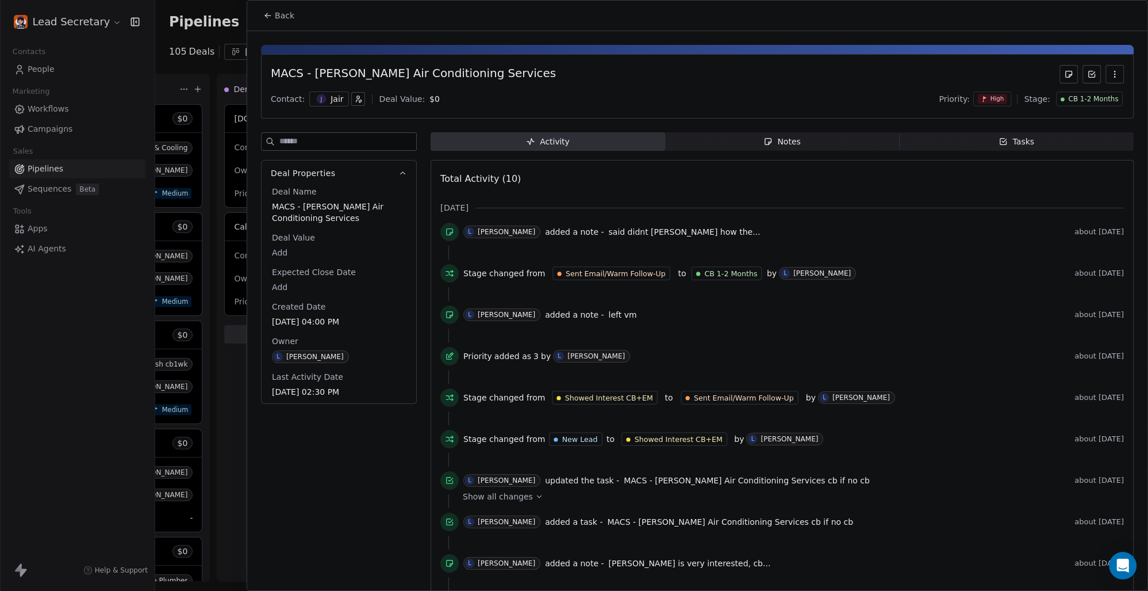
click at [331, 97] on div "Jair" at bounding box center [337, 99] width 13 height 12
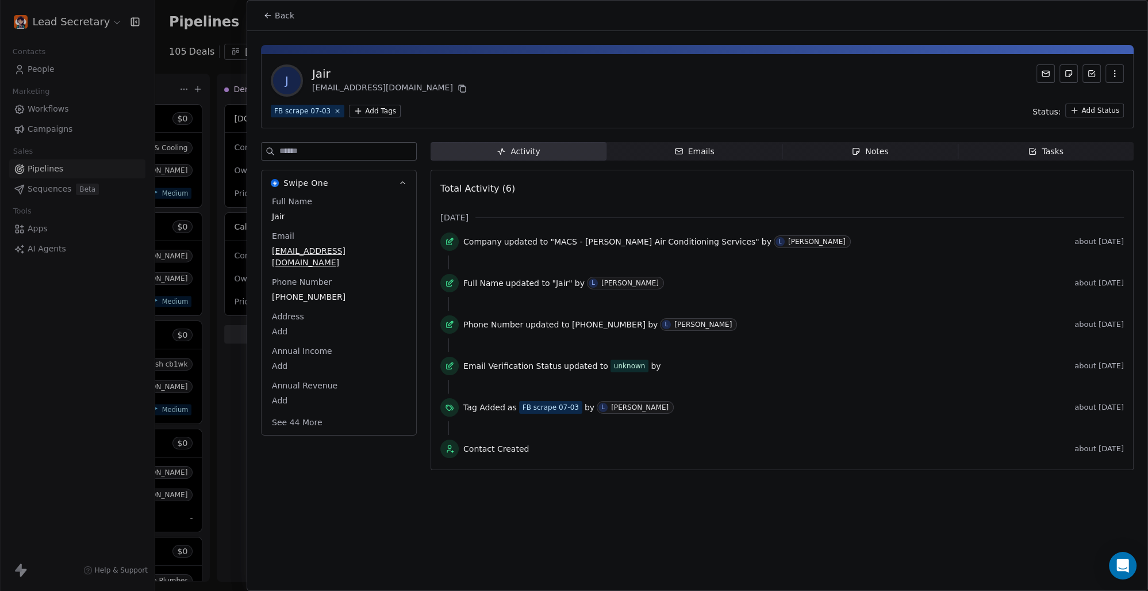
click at [363, 109] on html "Lead Secretary Contacts People Marketing Workflows Campaigns Sales Pipelines Se…" at bounding box center [574, 295] width 1148 height 591
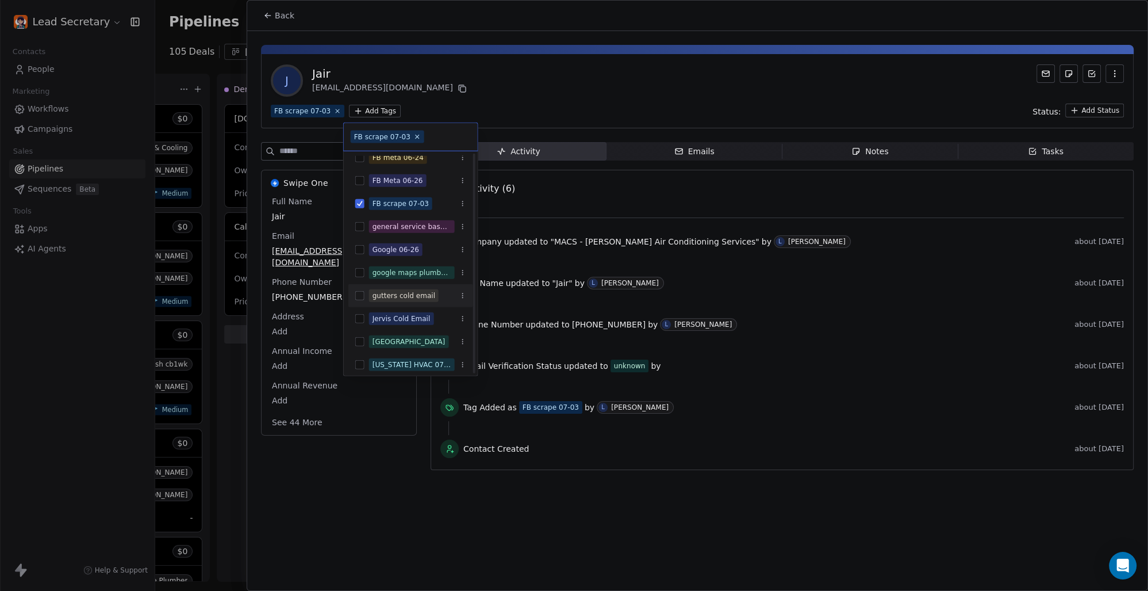
scroll to position [160, 0]
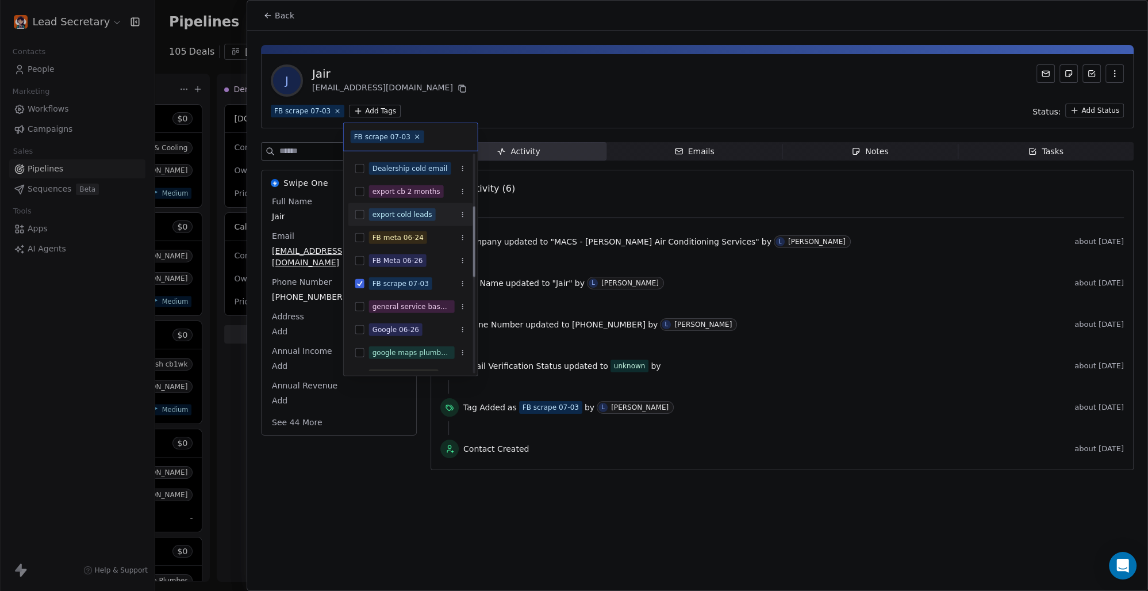
click at [362, 207] on div "export cold leads" at bounding box center [410, 214] width 125 height 18
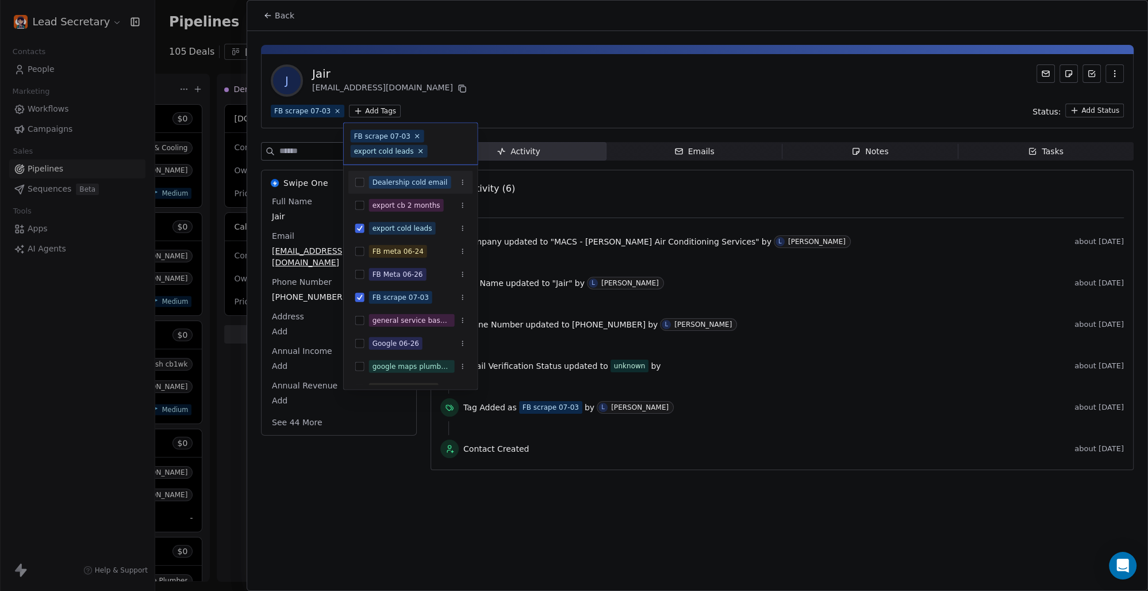
click at [599, 93] on html "Lead Secretary Contacts People Marketing Workflows Campaigns Sales Pipelines Se…" at bounding box center [574, 295] width 1148 height 591
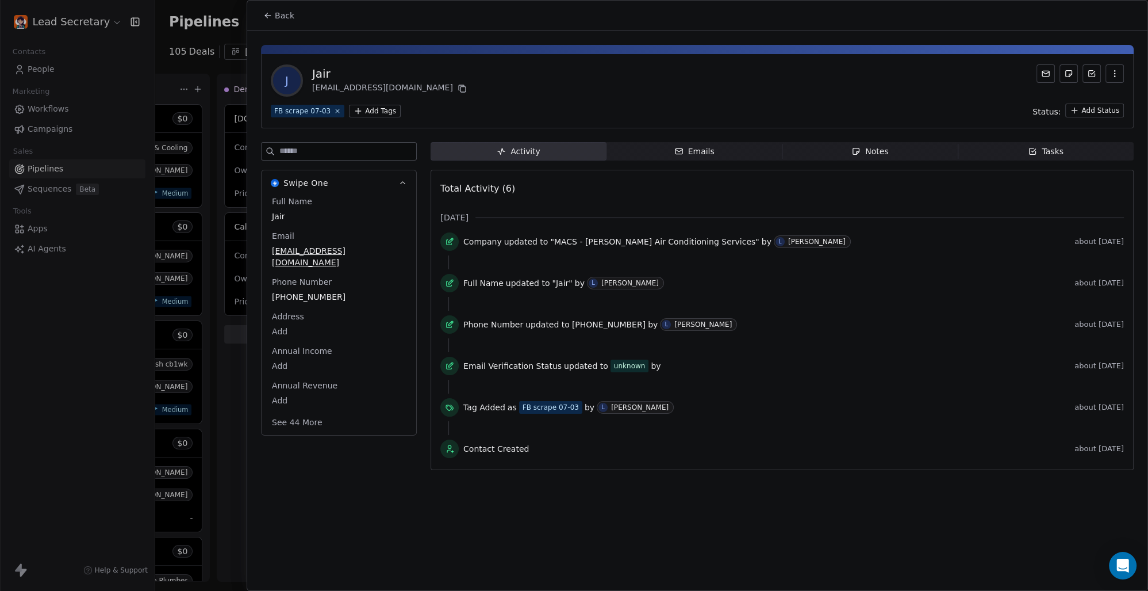
scroll to position [0, 1084]
click at [282, 10] on span "Back" at bounding box center [285, 16] width 20 height 12
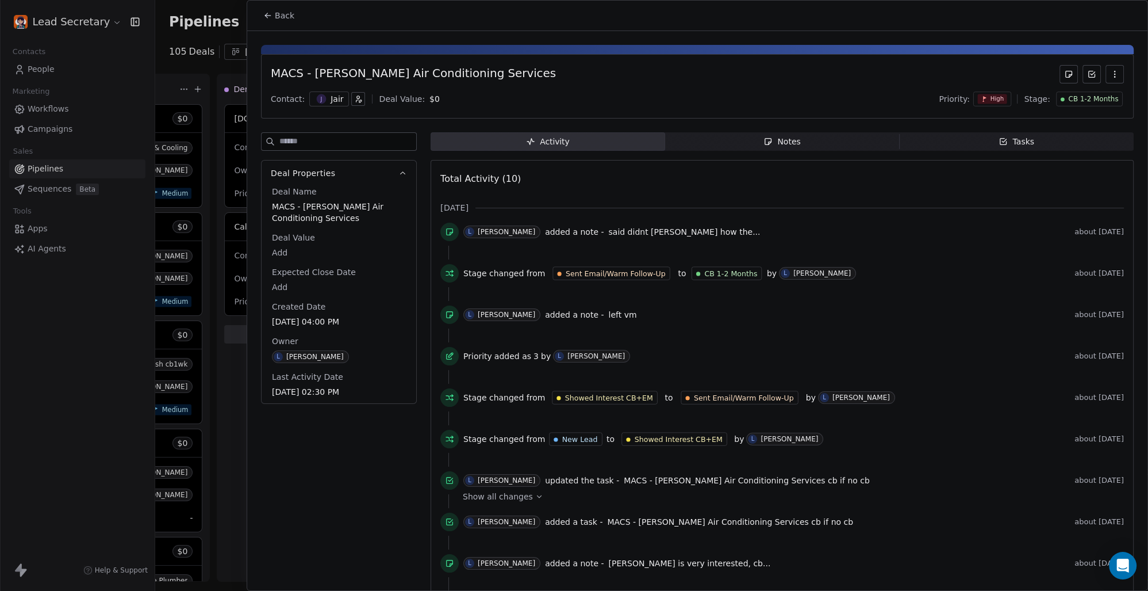
click at [280, 20] on span "Back" at bounding box center [285, 16] width 20 height 12
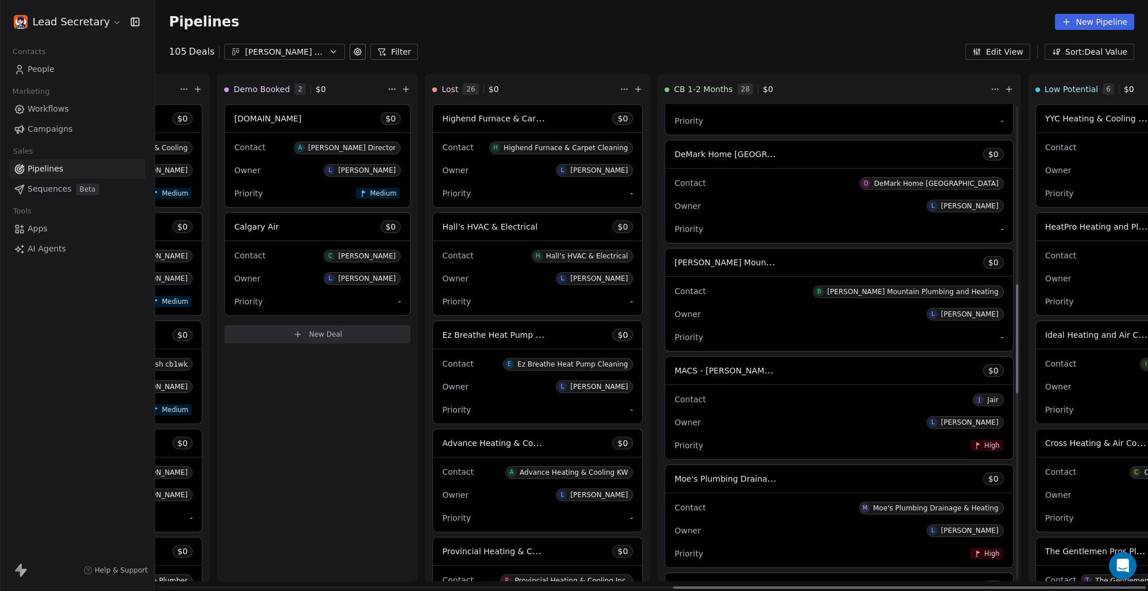
scroll to position [773, 0]
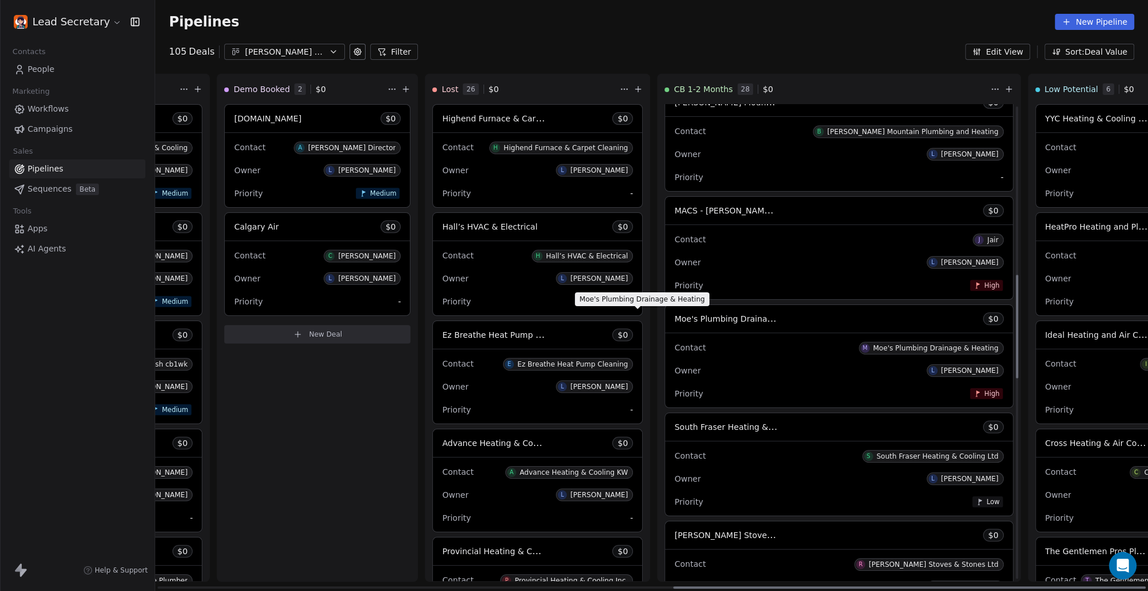
click at [674, 315] on span "Moe's Plumbing Drainage & Heating" at bounding box center [746, 318] width 145 height 11
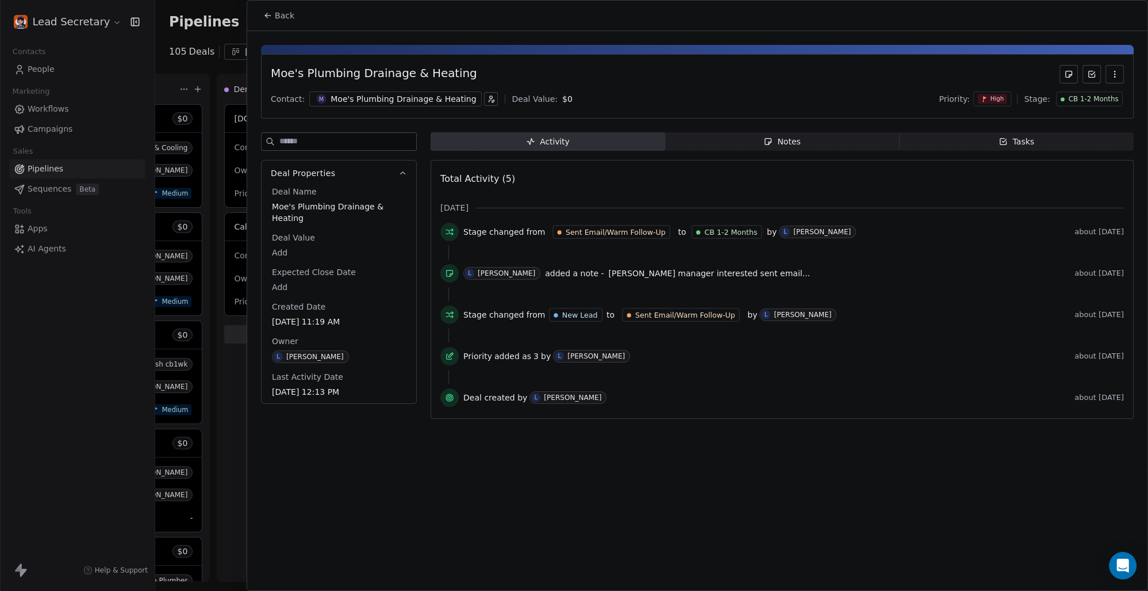
click at [374, 98] on div "Moe's Plumbing Drainage & Heating" at bounding box center [403, 99] width 145 height 12
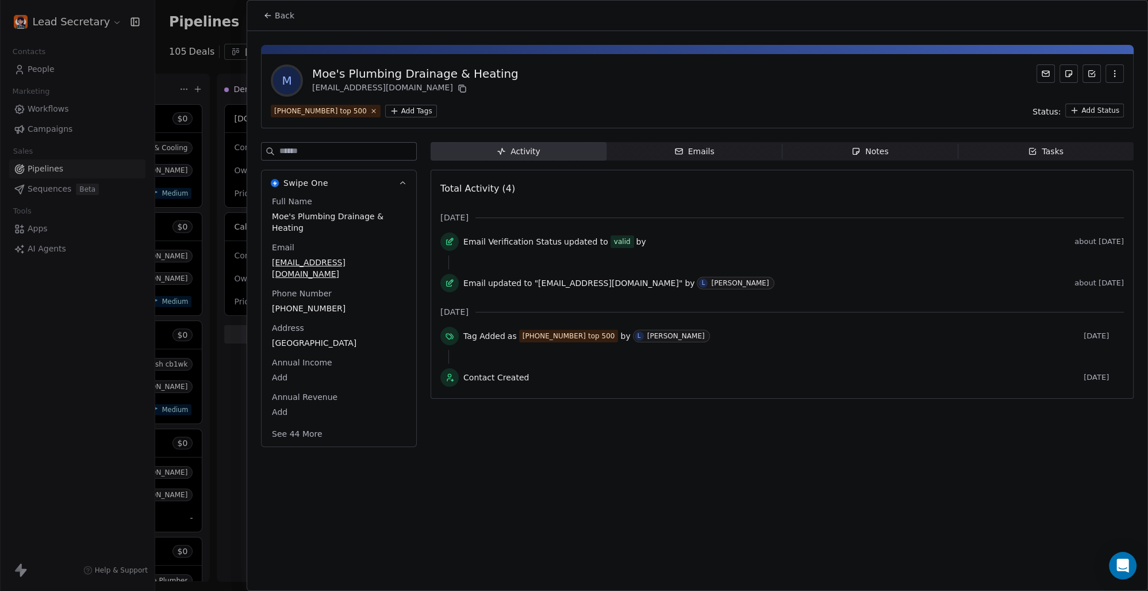
click at [397, 108] on html "Lead Secretary Contacts People Marketing Workflows Campaigns Sales Pipelines Se…" at bounding box center [574, 295] width 1148 height 591
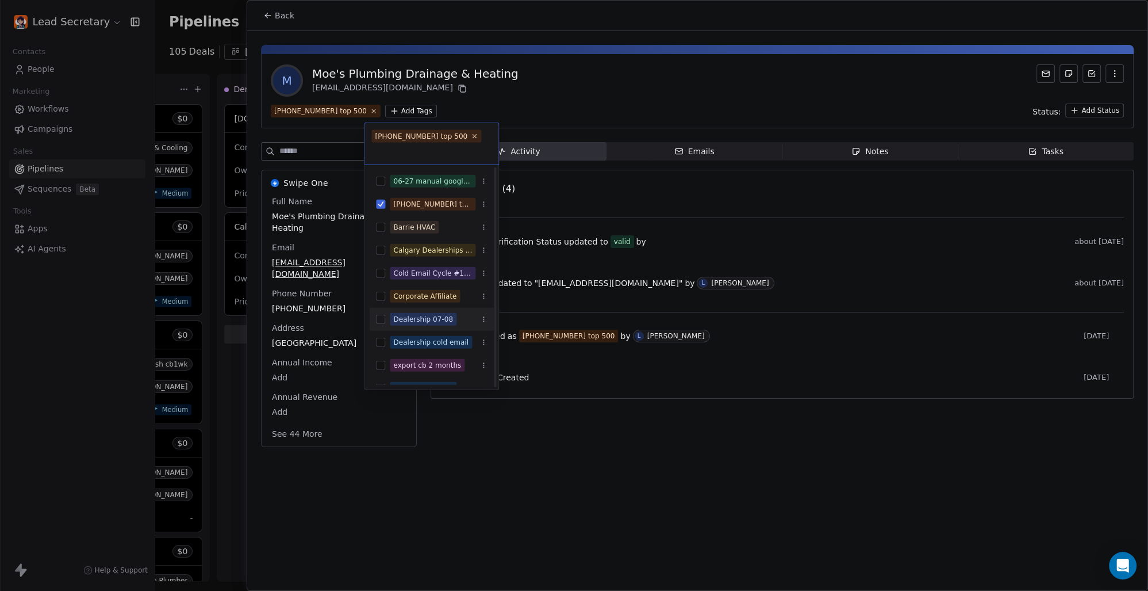
scroll to position [160, 0]
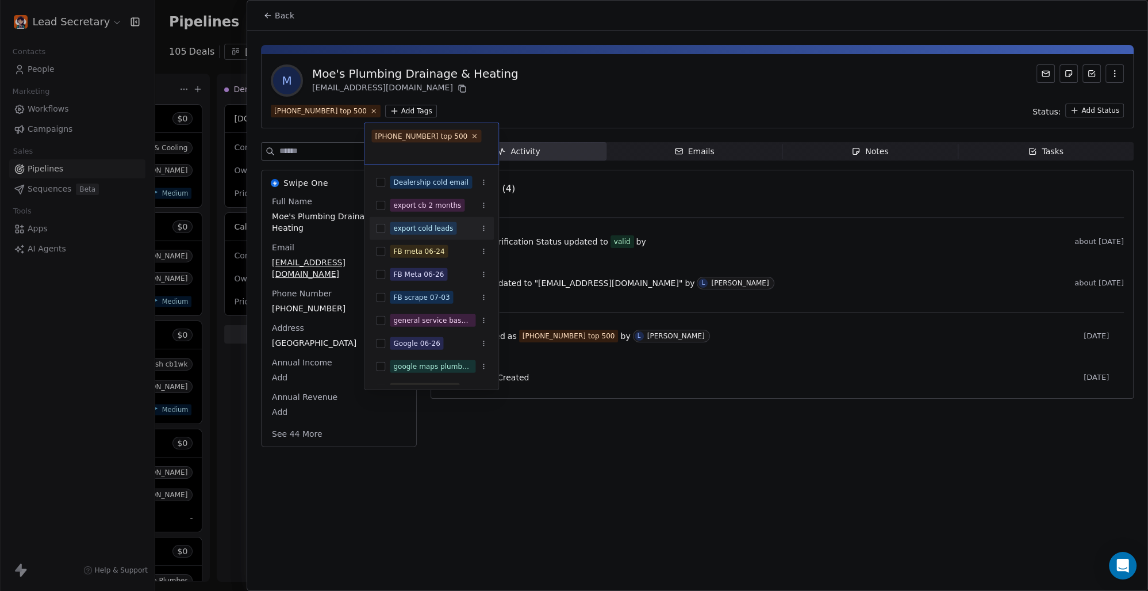
click at [378, 224] on button "Suggestions" at bounding box center [380, 228] width 9 height 9
click at [635, 78] on html "Lead Secretary Contacts People Marketing Workflows Campaigns Sales Pipelines Se…" at bounding box center [574, 295] width 1148 height 591
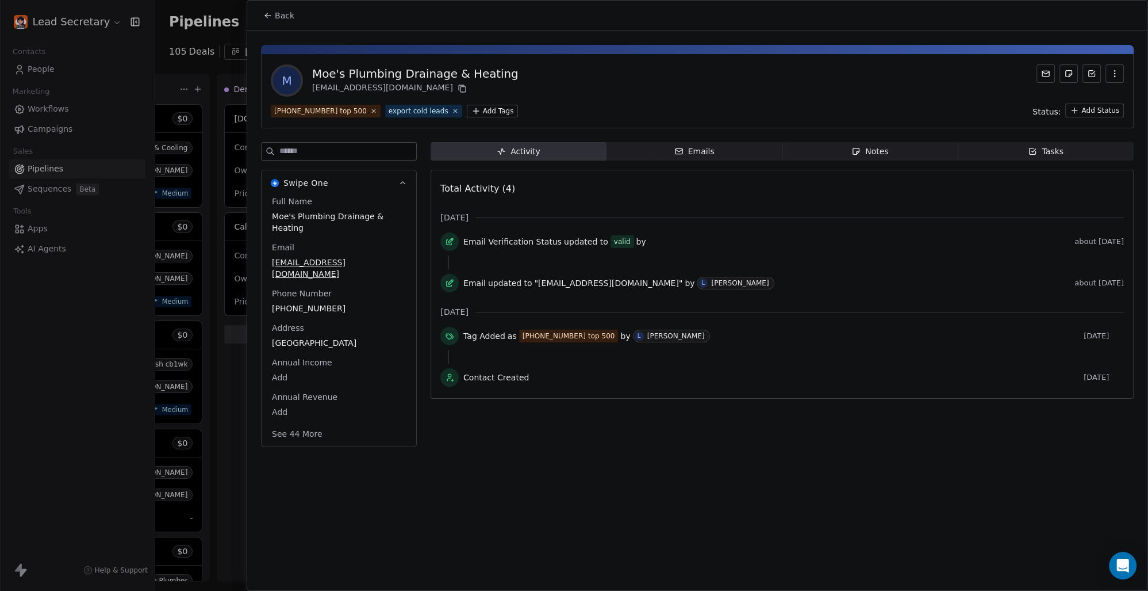
scroll to position [0, 1084]
click at [275, 15] on span "Back" at bounding box center [285, 16] width 20 height 12
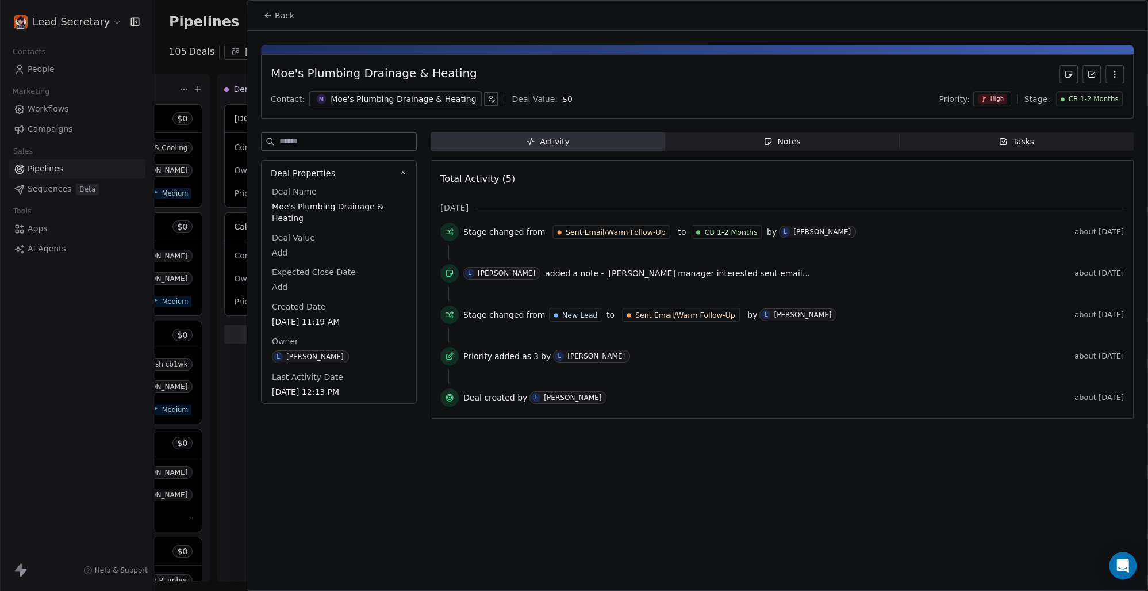
click at [374, 100] on div "Moe's Plumbing Drainage & Heating" at bounding box center [403, 99] width 145 height 12
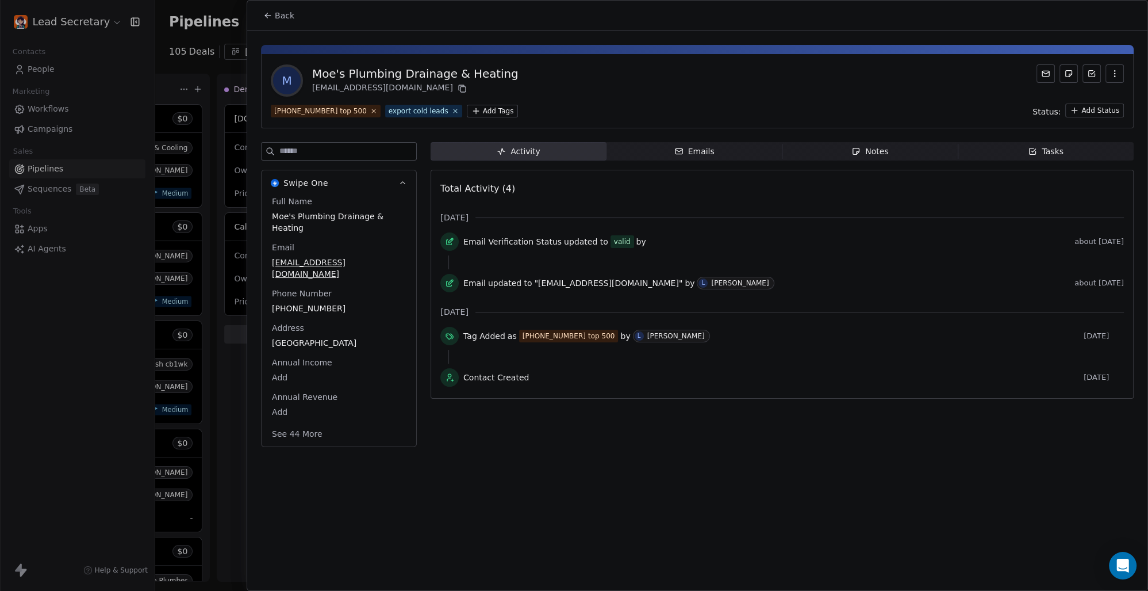
click at [278, 17] on span "Back" at bounding box center [285, 16] width 20 height 12
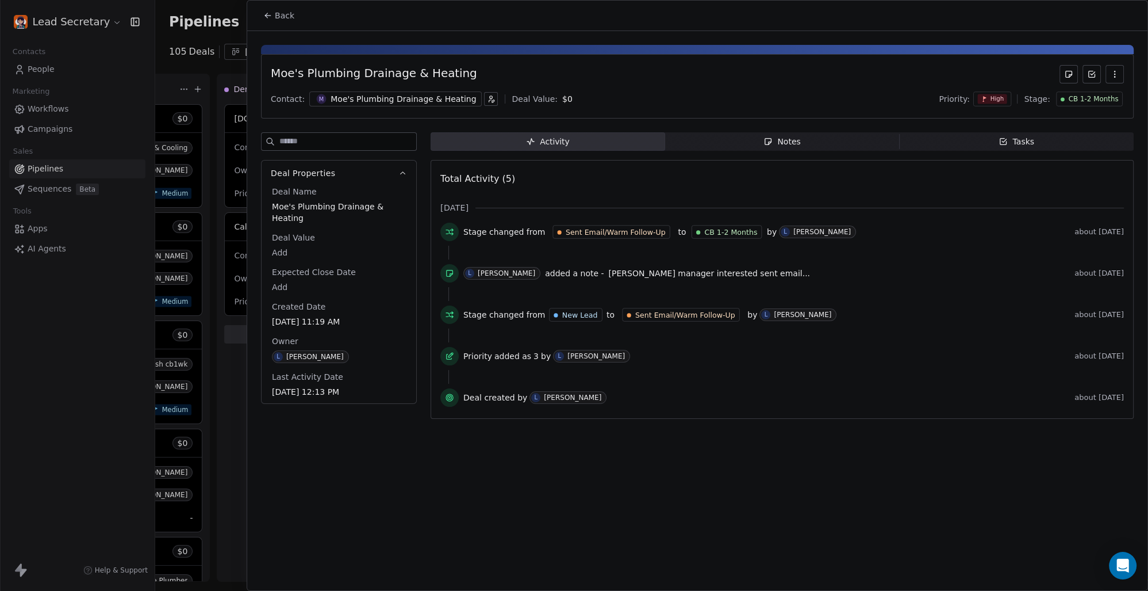
click at [278, 17] on span "Back" at bounding box center [285, 16] width 20 height 12
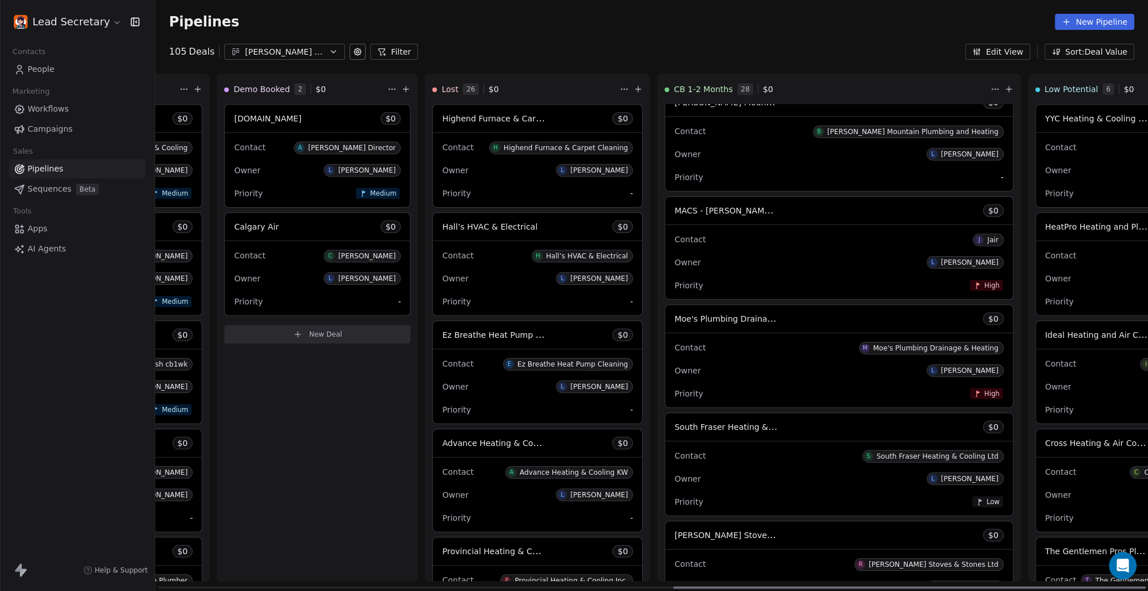
drag, startPoint x: 661, startPoint y: 427, endPoint x: 672, endPoint y: 388, distance: 40.6
click at [674, 427] on span "South Fraser Heating & Cooling Ltd" at bounding box center [744, 426] width 141 height 11
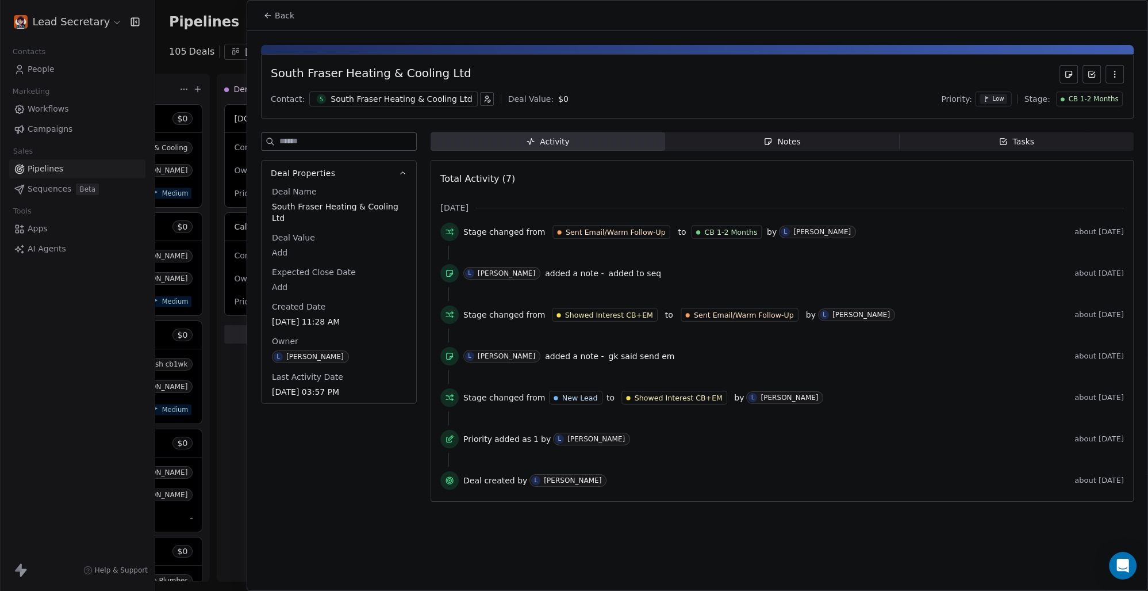
click at [344, 99] on div "South Fraser Heating & Cooling Ltd" at bounding box center [401, 99] width 141 height 12
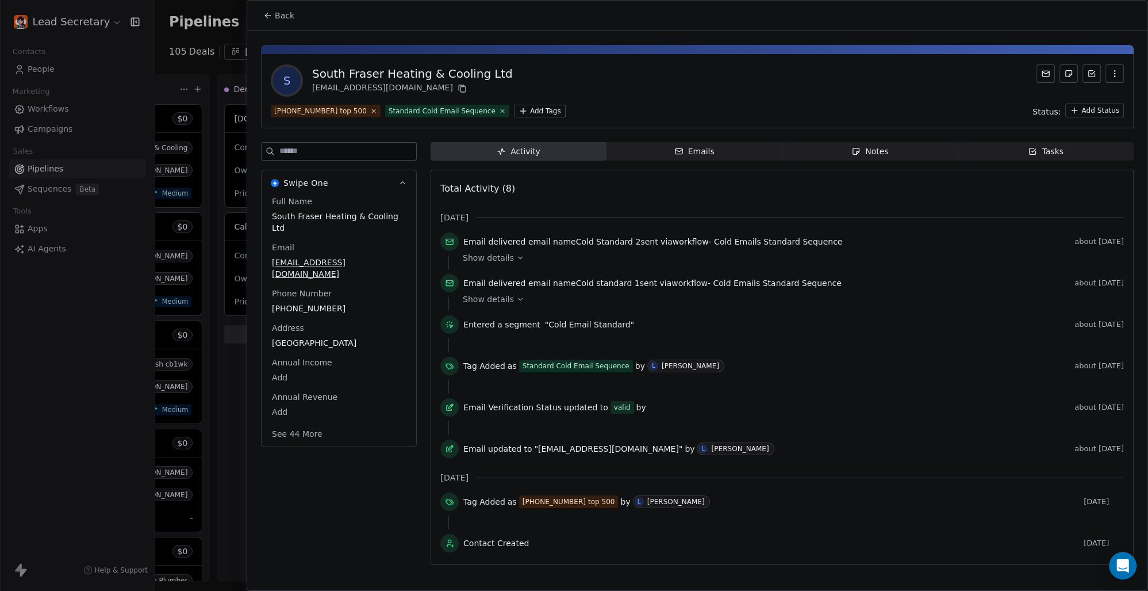
click at [519, 105] on html "Lead Secretary Contacts People Marketing Workflows Campaigns Sales Pipelines Se…" at bounding box center [574, 295] width 1148 height 591
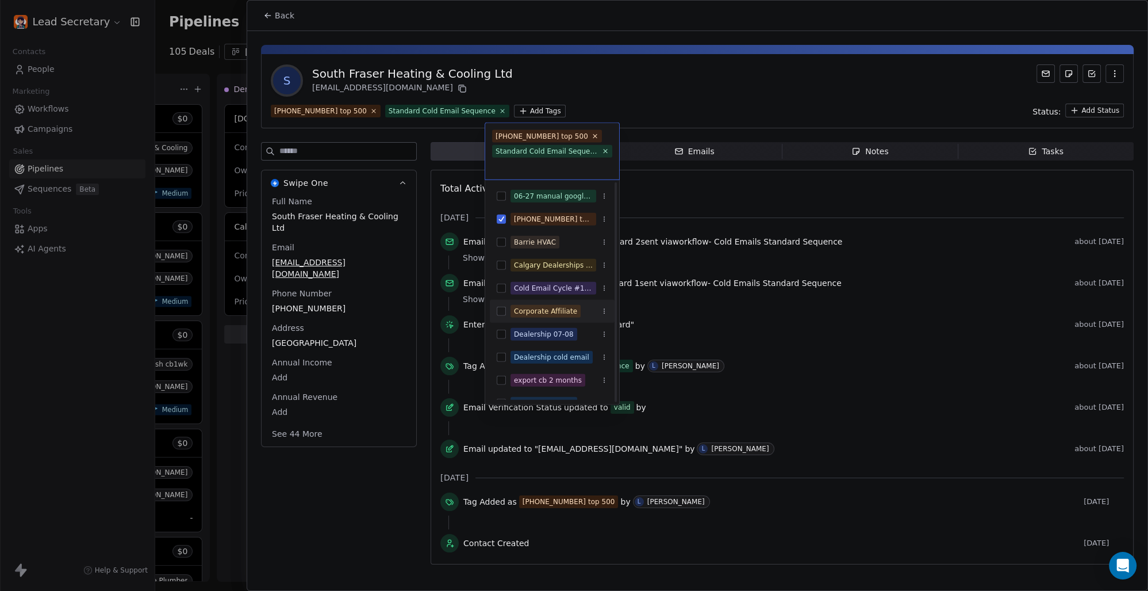
scroll to position [80, 0]
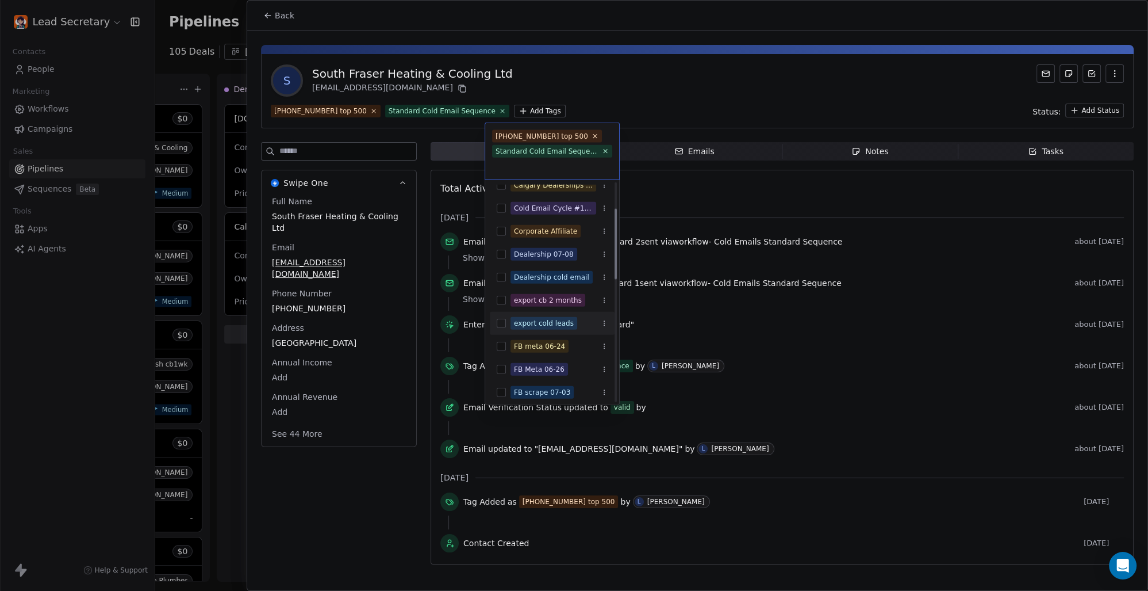
click at [507, 325] on div "export cold leads" at bounding box center [552, 323] width 125 height 18
click at [758, 370] on html "Lead Secretary Contacts People Marketing Workflows Campaigns Sales Pipelines Se…" at bounding box center [574, 295] width 1148 height 591
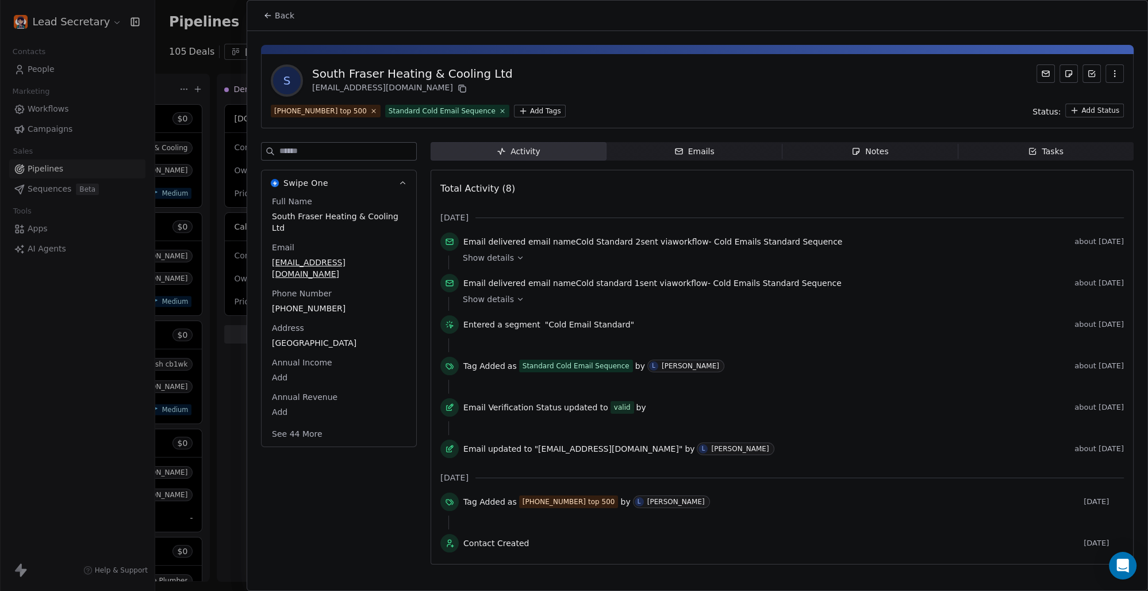
scroll to position [0, 1084]
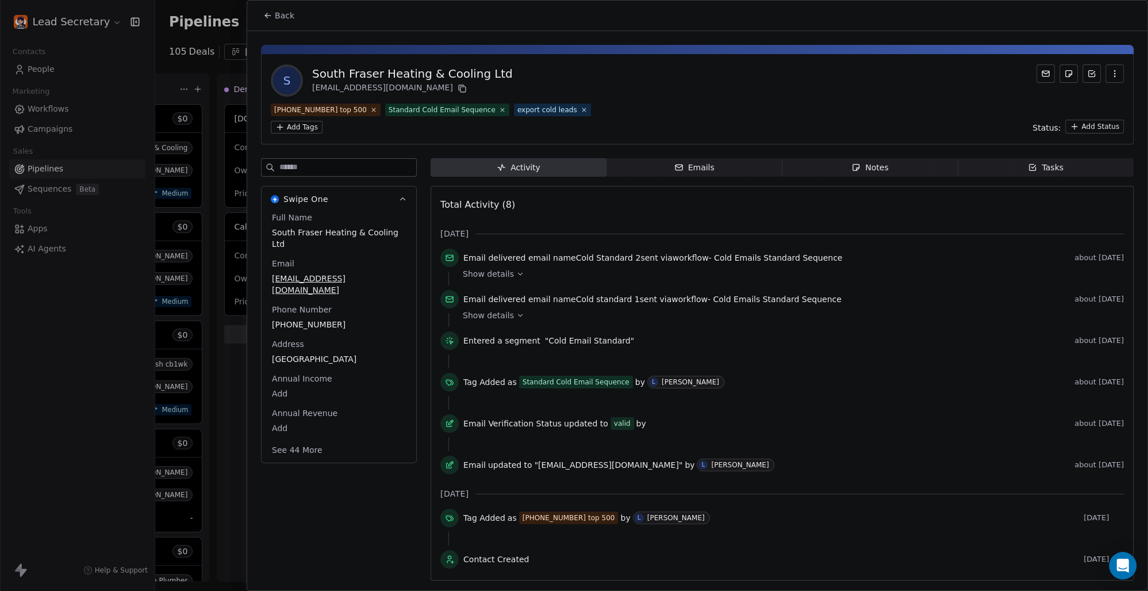
click at [576, 76] on div "S South Fraser Heating & Cooling Ltd [EMAIL_ADDRESS][DOMAIN_NAME]" at bounding box center [697, 80] width 853 height 32
click at [286, 6] on button "Back" at bounding box center [278, 15] width 45 height 21
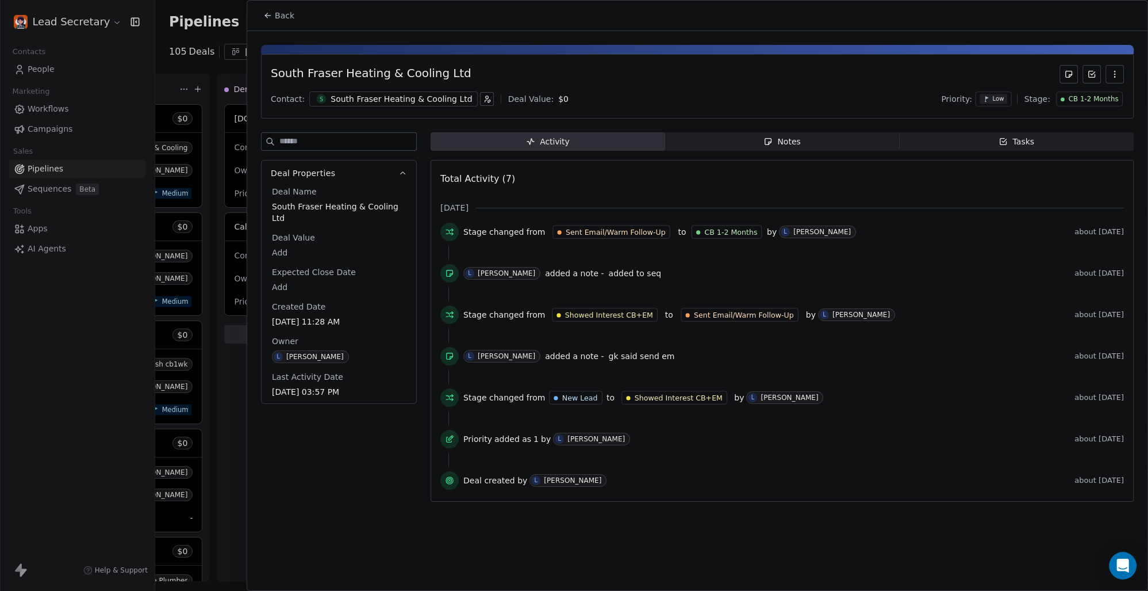
click at [288, 18] on span "Back" at bounding box center [285, 16] width 20 height 12
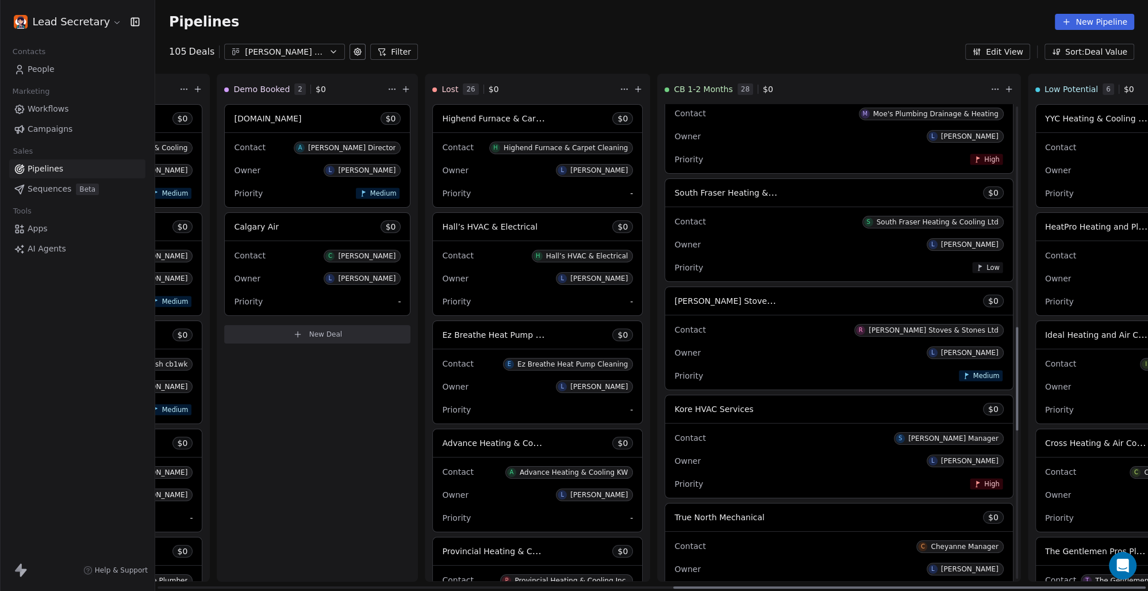
scroll to position [1013, 0]
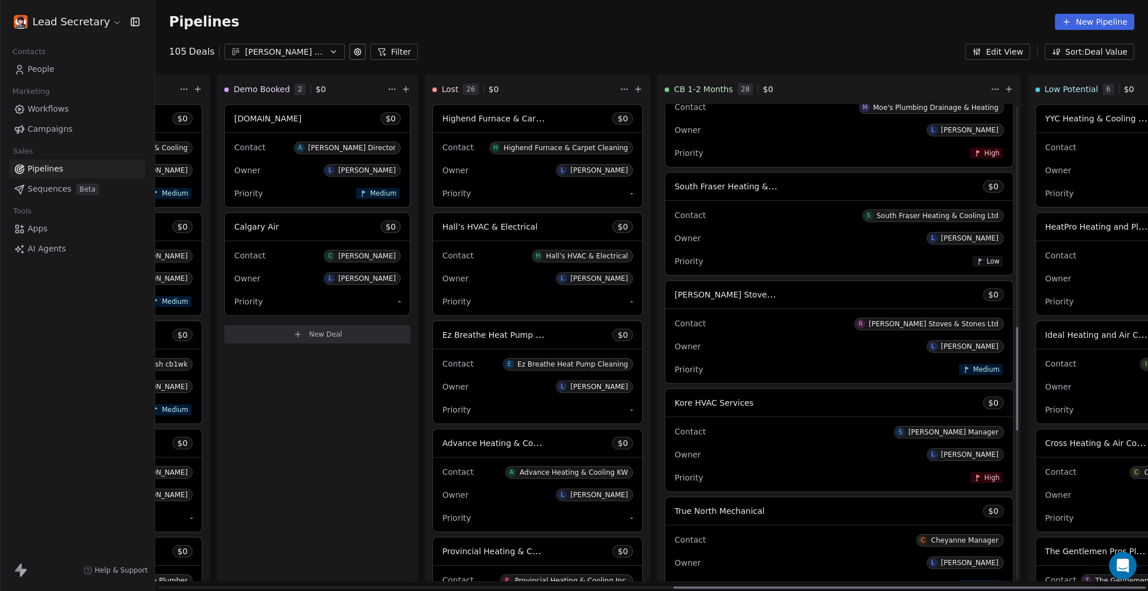
click at [674, 296] on span "[PERSON_NAME] Stoves & Stones Ltd" at bounding box center [749, 294] width 151 height 11
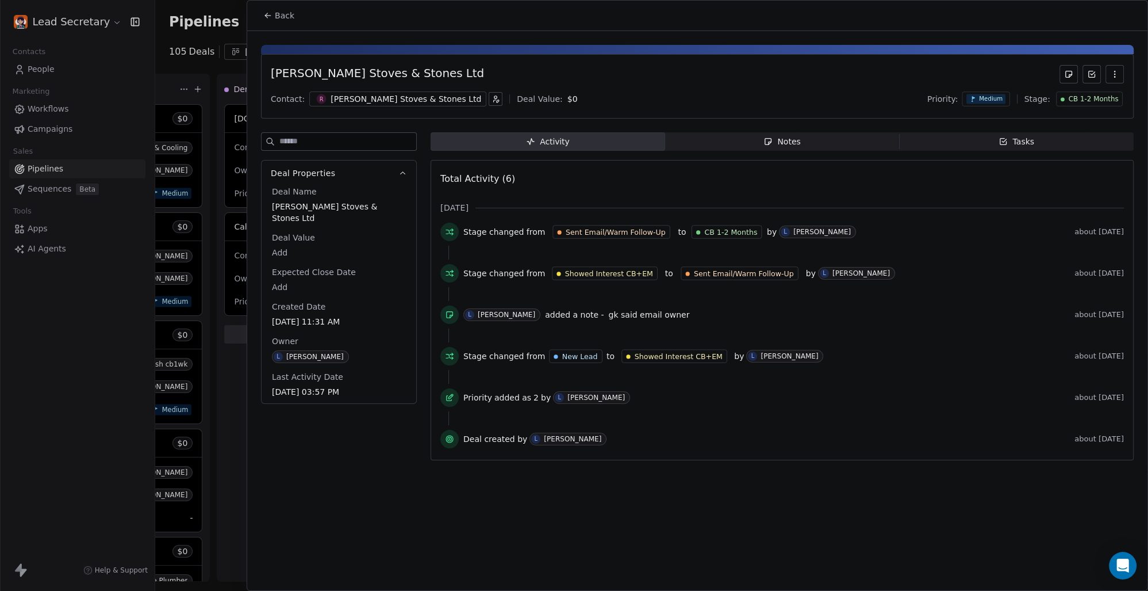
click at [365, 93] on div "[PERSON_NAME] Stoves & Stones Ltd" at bounding box center [406, 99] width 151 height 12
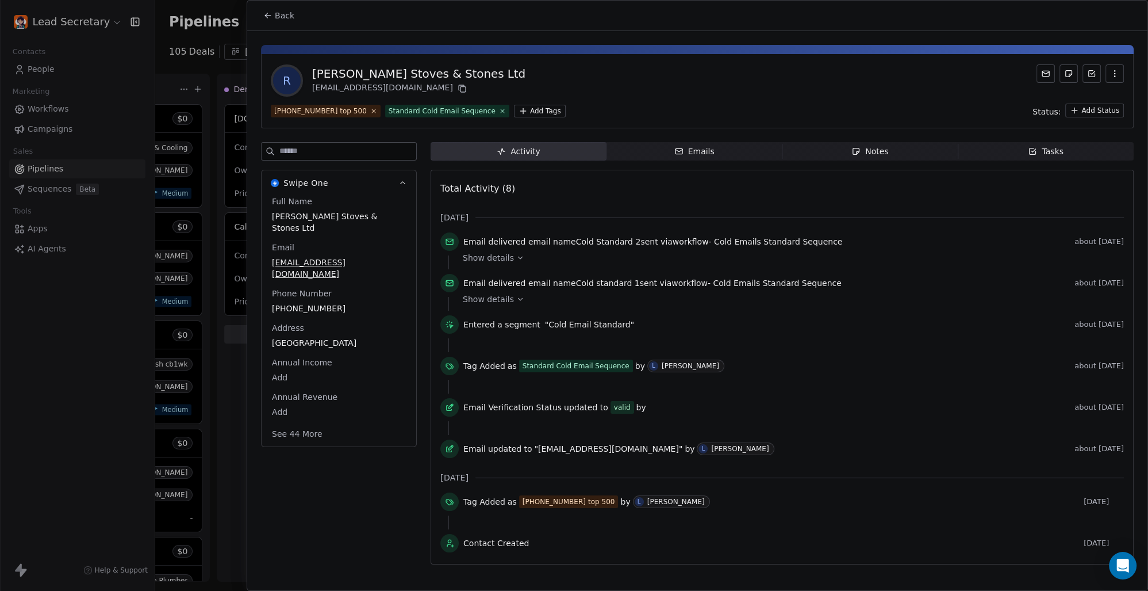
click at [507, 109] on html "Lead Secretary Contacts People Marketing Workflows Campaigns Sales Pipelines Se…" at bounding box center [574, 295] width 1148 height 591
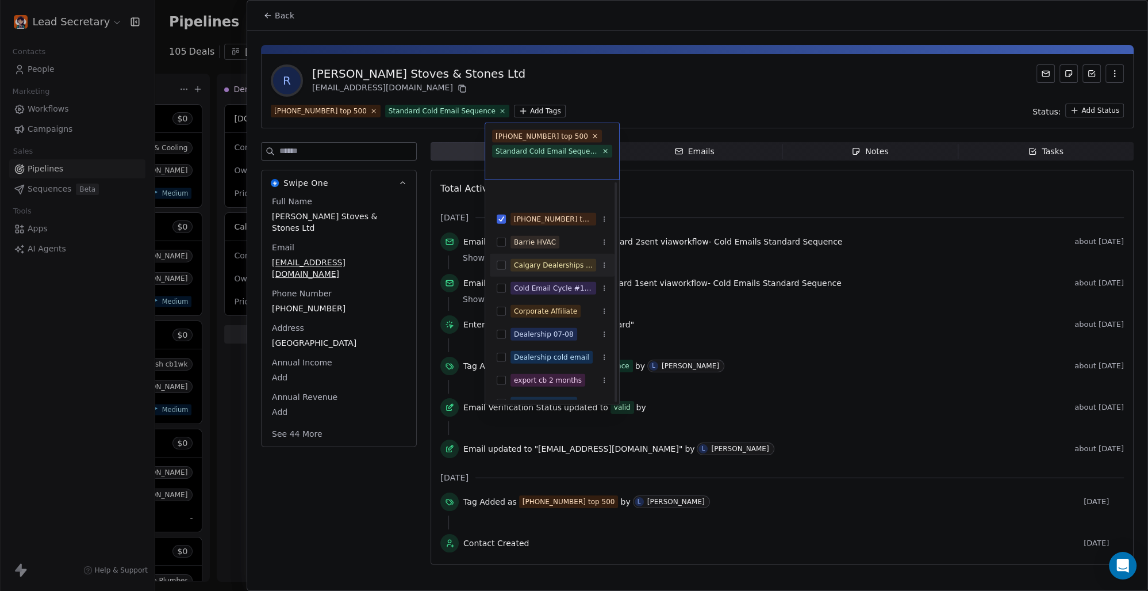
scroll to position [160, 0]
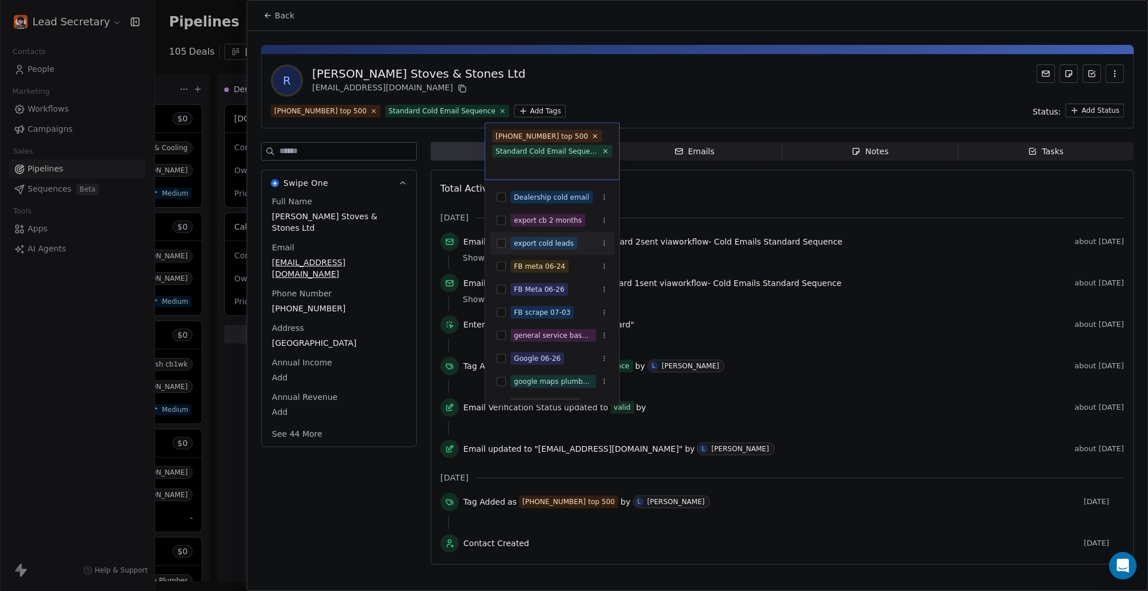
click at [505, 247] on div "export cold leads" at bounding box center [552, 243] width 125 height 18
click at [627, 112] on html "Lead Secretary Contacts People Marketing Workflows Campaigns Sales Pipelines Se…" at bounding box center [574, 295] width 1148 height 591
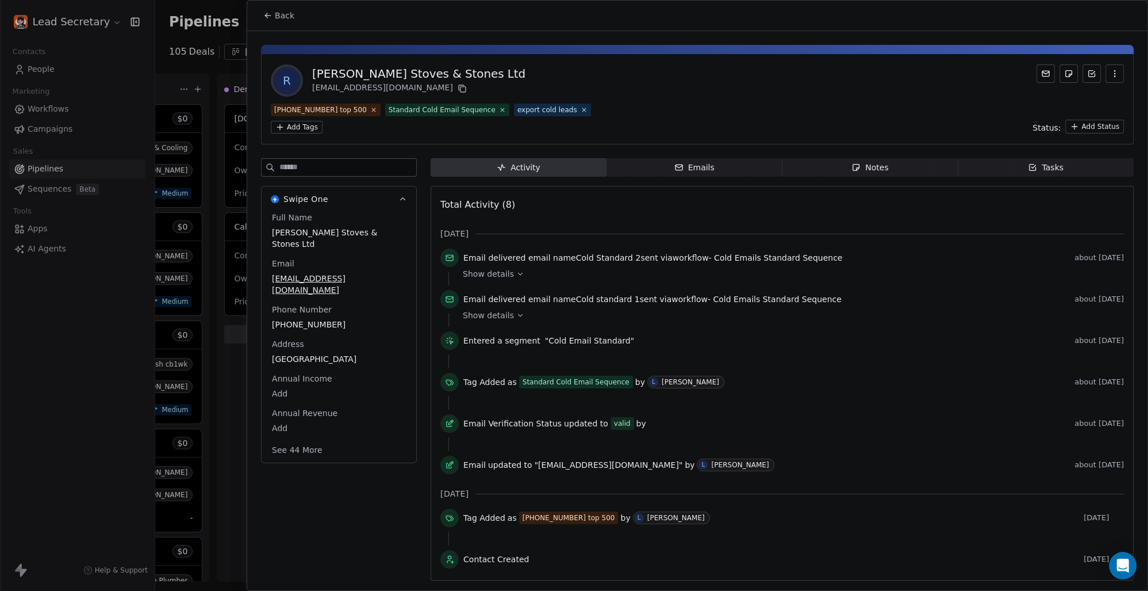
scroll to position [0, 1084]
click at [278, 15] on span "Back" at bounding box center [285, 16] width 20 height 12
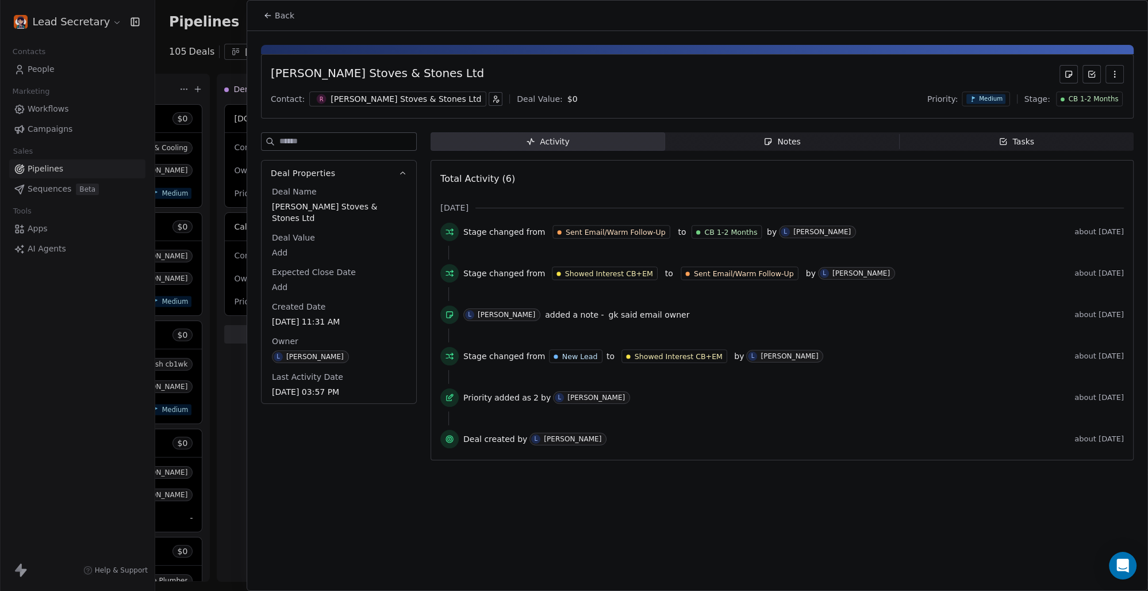
click at [286, 15] on span "Back" at bounding box center [285, 16] width 20 height 12
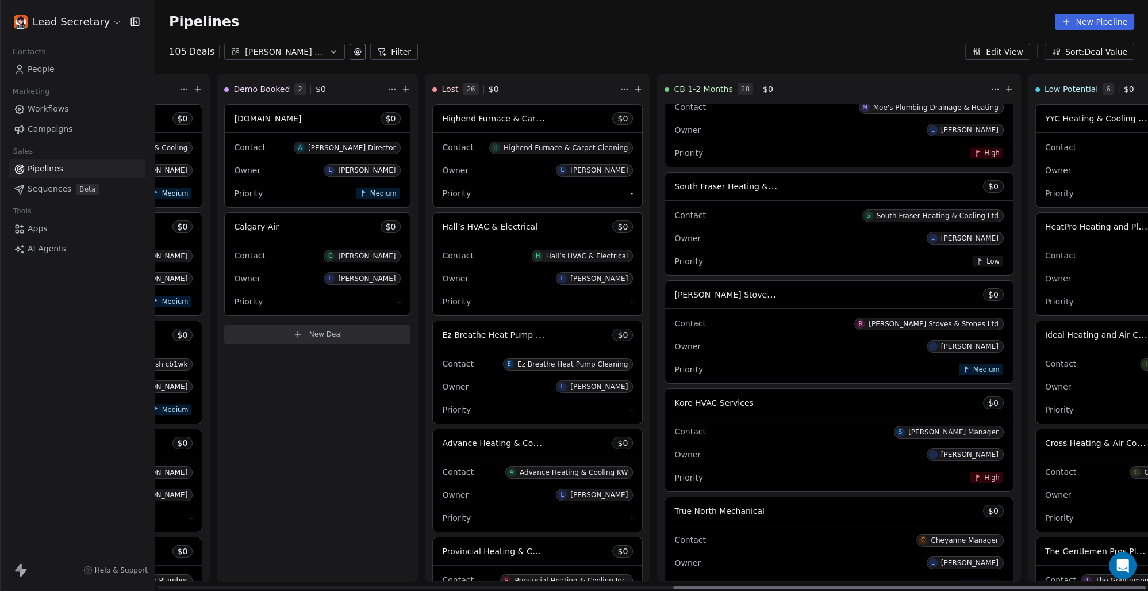
click at [674, 403] on span "Kore HVAC Services" at bounding box center [713, 402] width 79 height 9
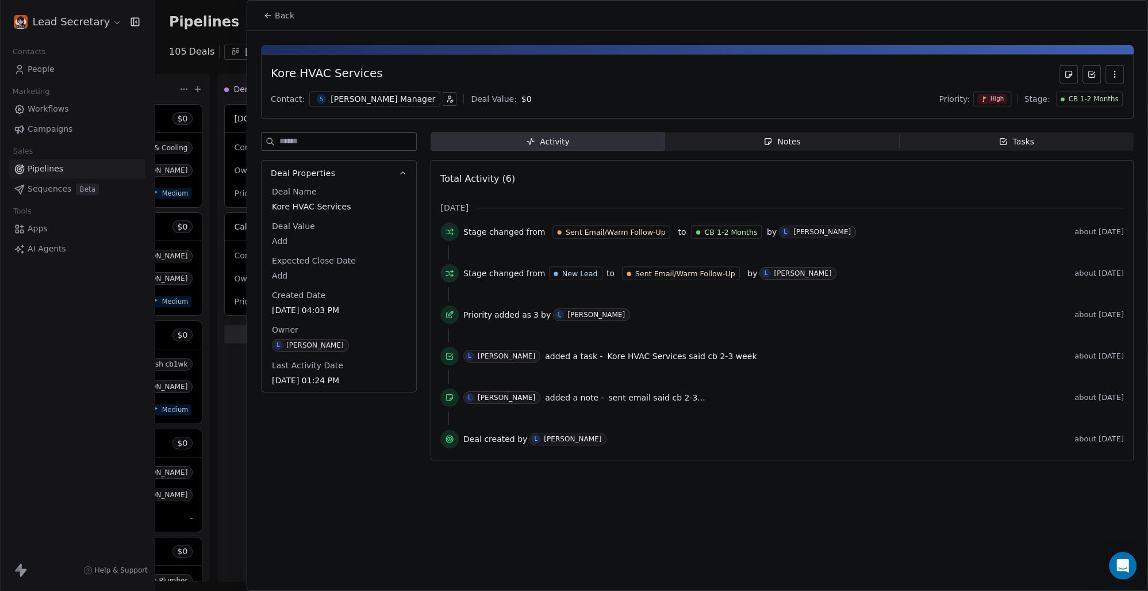
click at [358, 99] on div "[PERSON_NAME] Manager" at bounding box center [383, 99] width 105 height 12
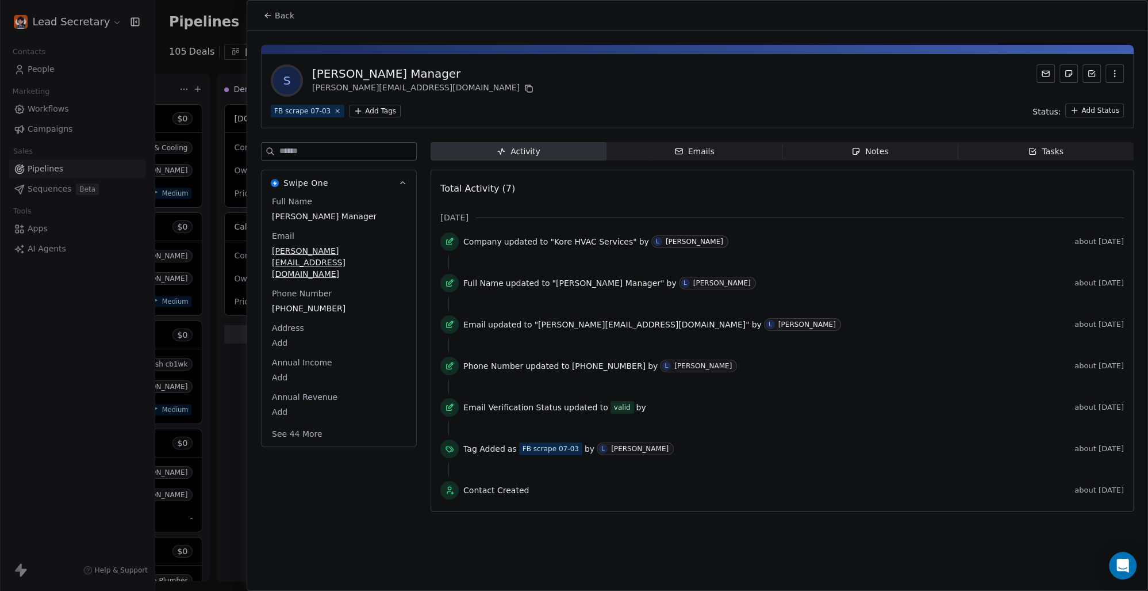
click at [377, 112] on html "Lead Secretary Contacts People Marketing Workflows Campaigns Sales Pipelines Se…" at bounding box center [574, 295] width 1148 height 591
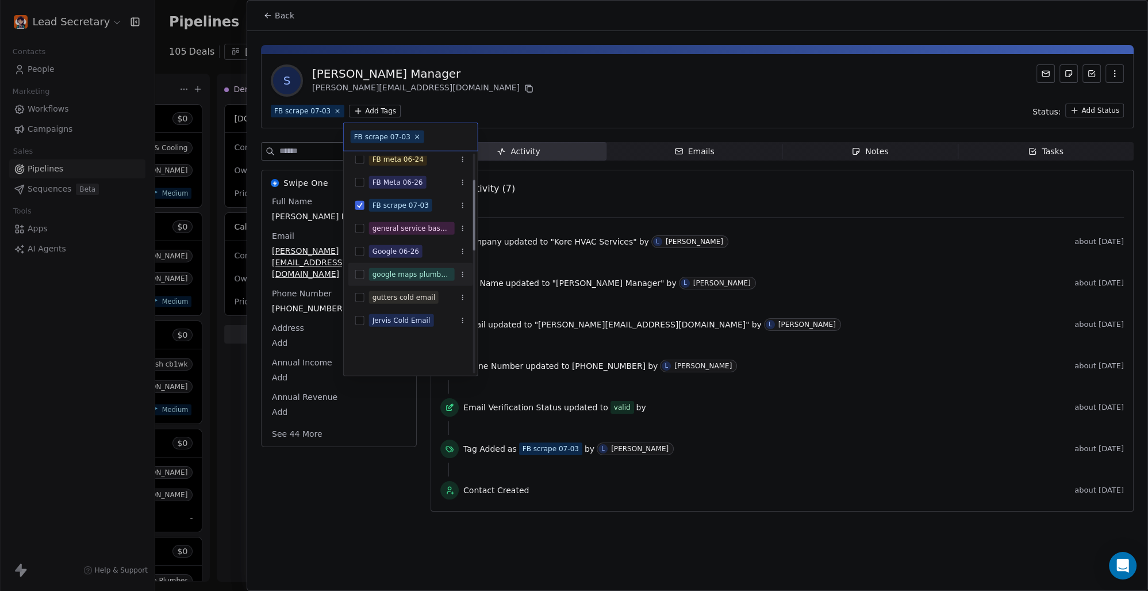
scroll to position [80, 0]
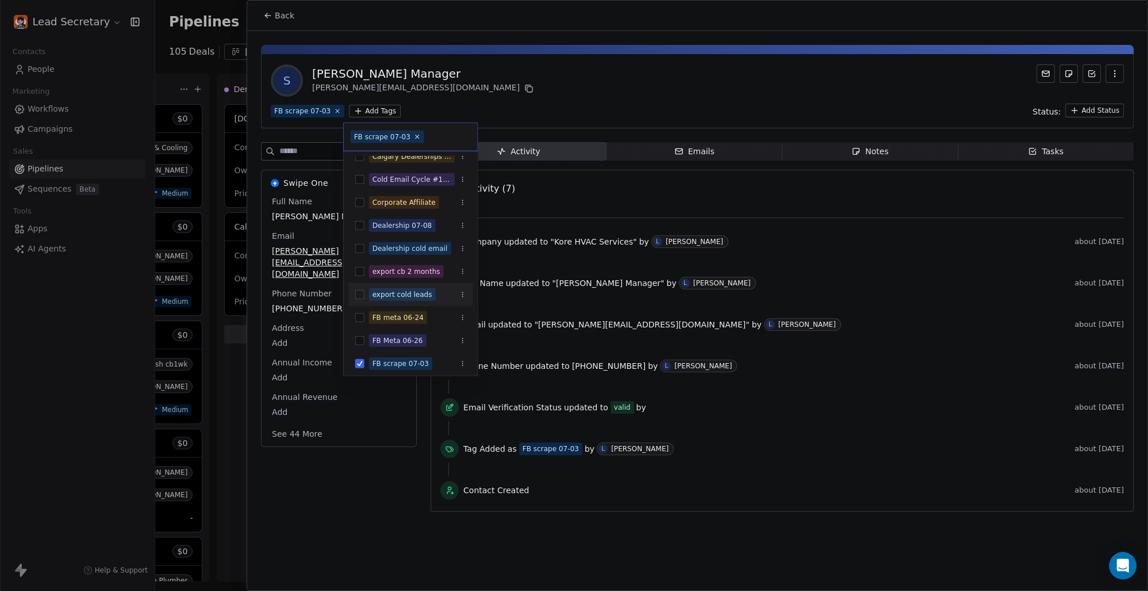
click at [360, 297] on button "Suggestions" at bounding box center [359, 294] width 9 height 9
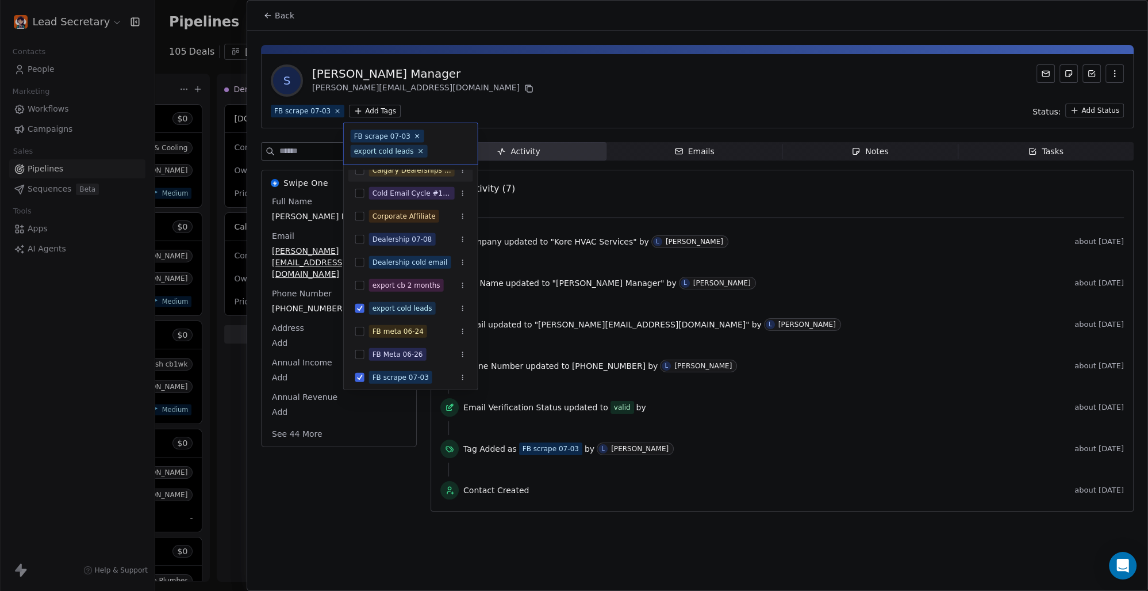
click at [574, 91] on html "Lead Secretary Contacts People Marketing Workflows Campaigns Sales Pipelines Se…" at bounding box center [574, 295] width 1148 height 591
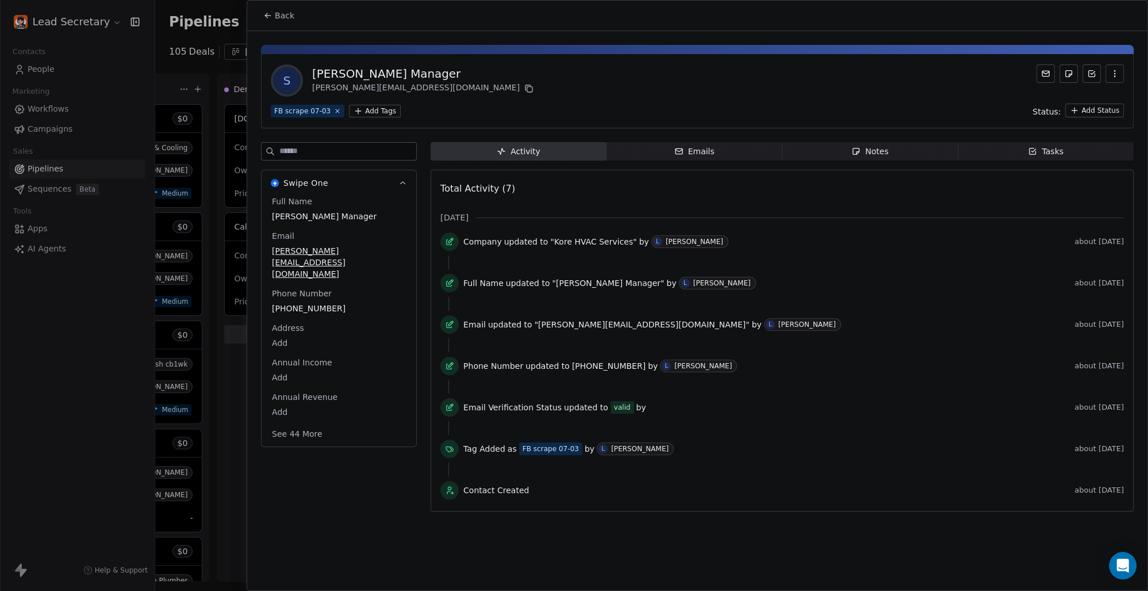
scroll to position [0, 1084]
click at [287, 17] on span "Back" at bounding box center [285, 16] width 20 height 12
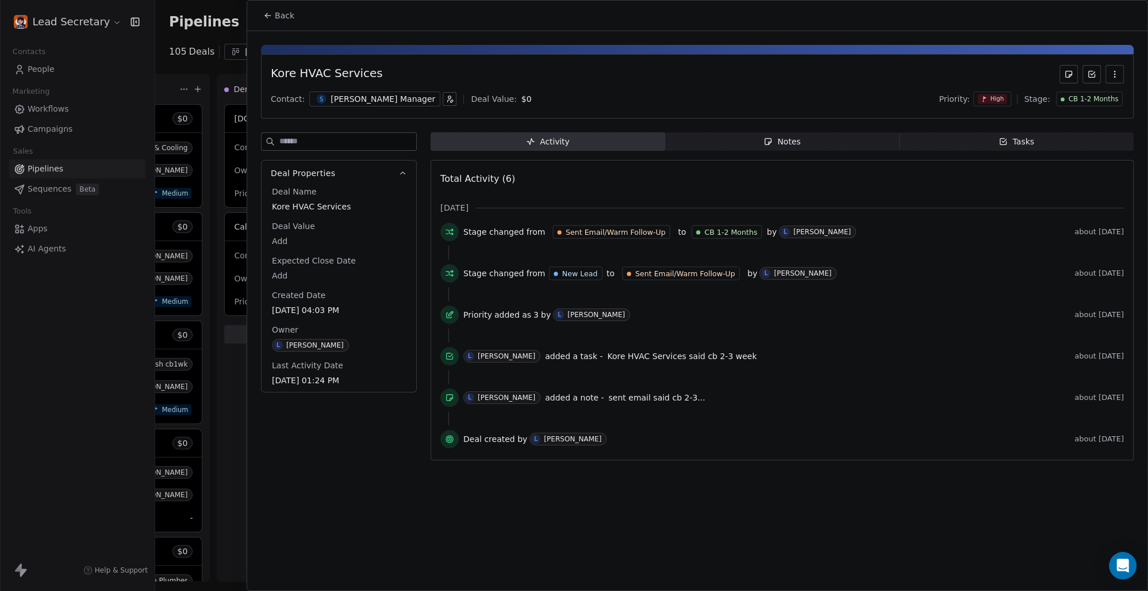
click at [386, 104] on div "[PERSON_NAME] Manager" at bounding box center [383, 99] width 105 height 12
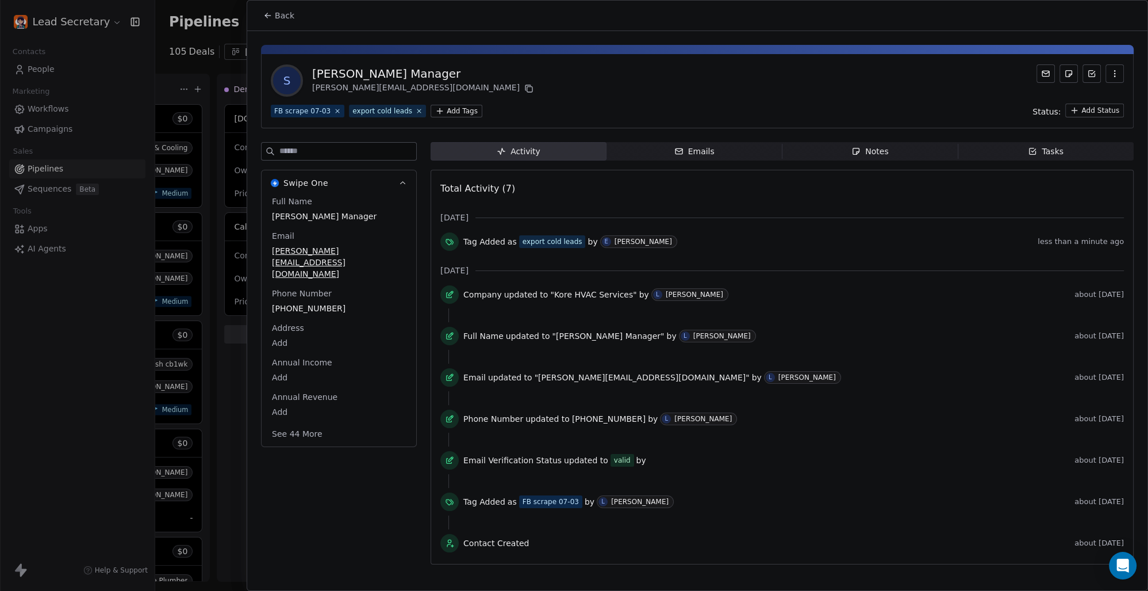
click at [279, 15] on span "Back" at bounding box center [285, 16] width 20 height 12
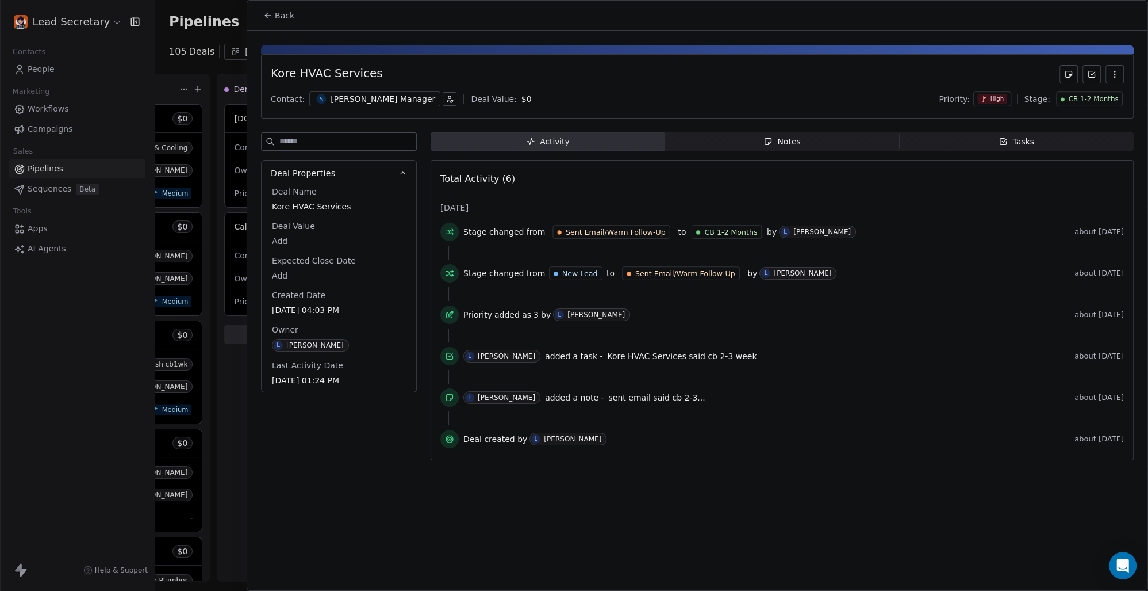
click at [279, 15] on span "Back" at bounding box center [285, 16] width 20 height 12
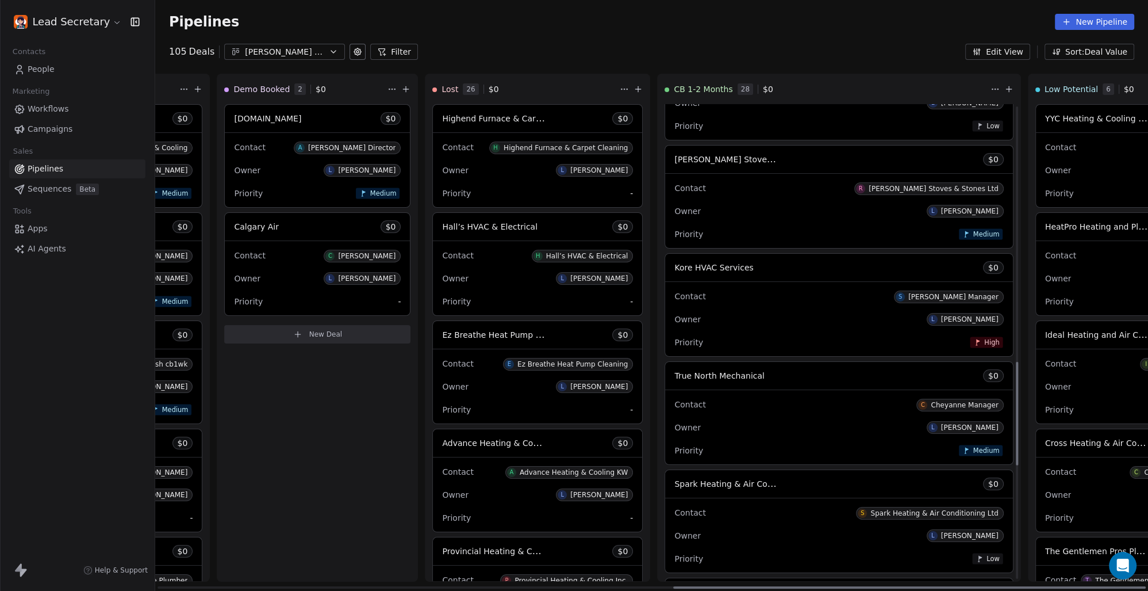
scroll to position [1173, 0]
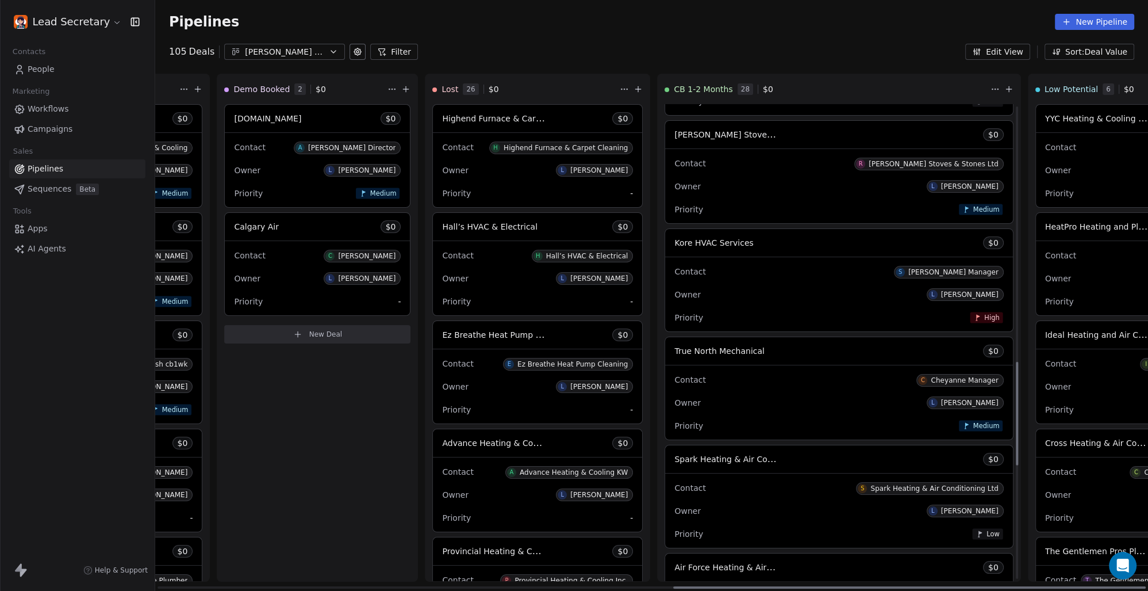
click at [674, 354] on span "True North Mechanical" at bounding box center [719, 350] width 90 height 9
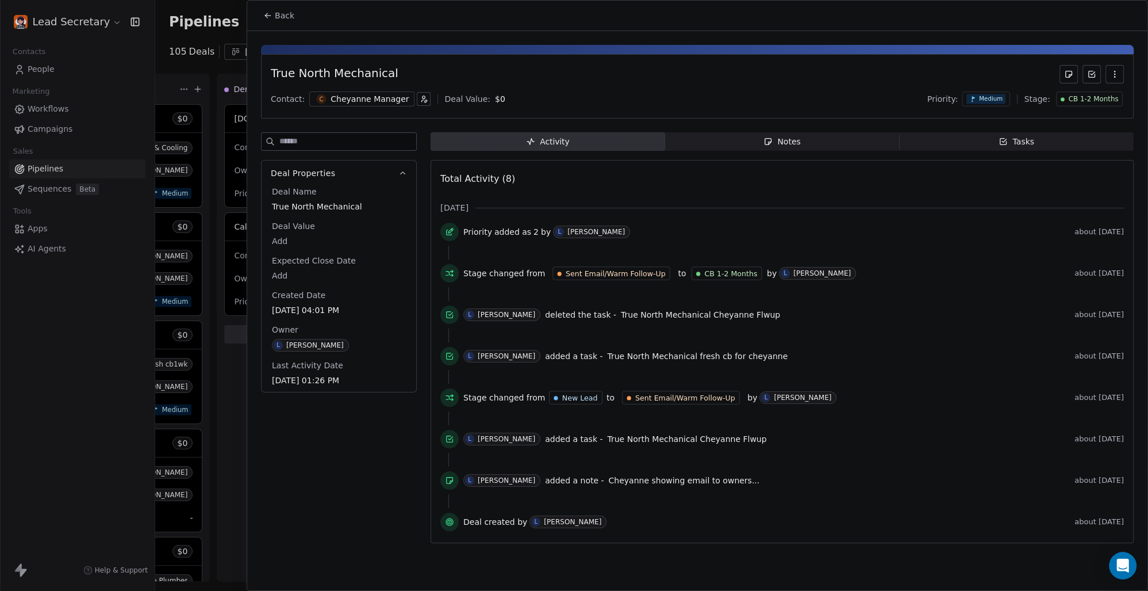
click at [325, 98] on div "[PERSON_NAME] Manager" at bounding box center [361, 98] width 105 height 15
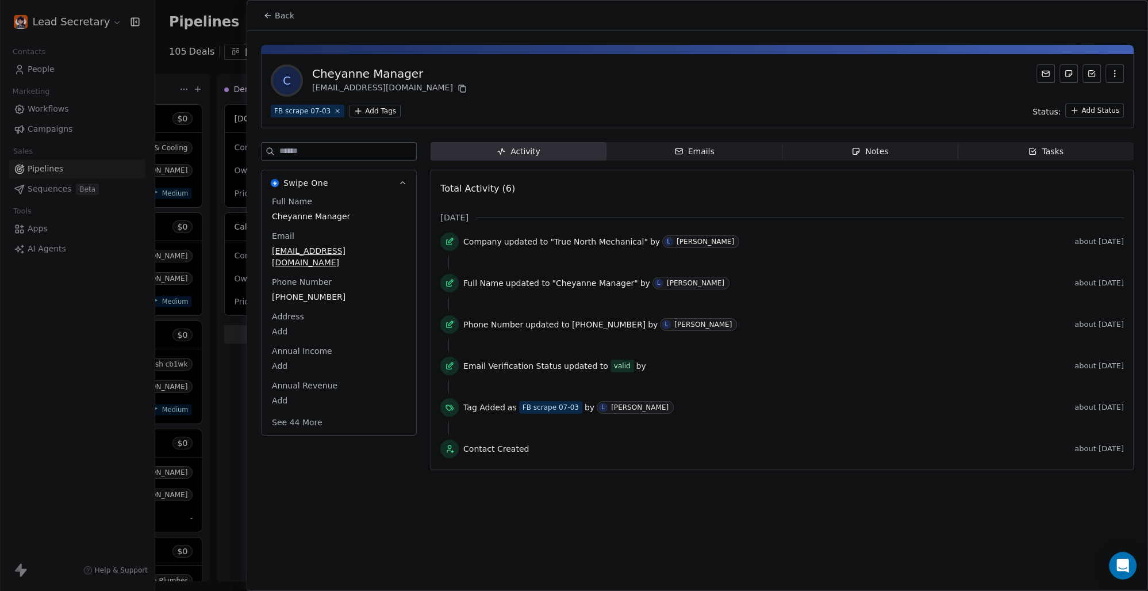
click at [376, 112] on html "Lead Secretary Contacts People Marketing Workflows Campaigns Sales Pipelines Se…" at bounding box center [574, 295] width 1148 height 591
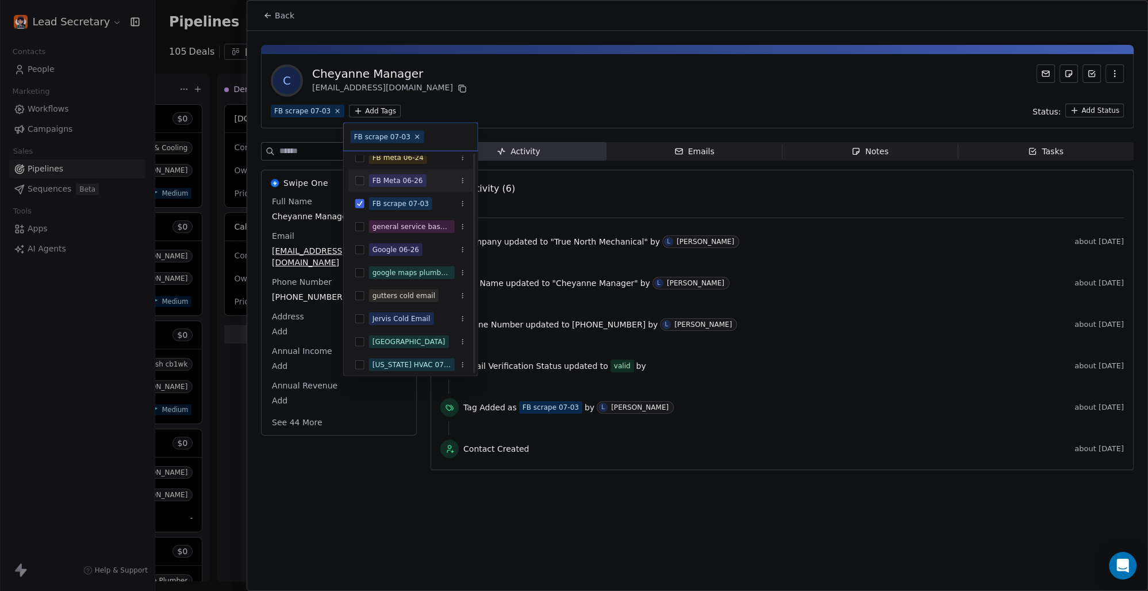
scroll to position [80, 0]
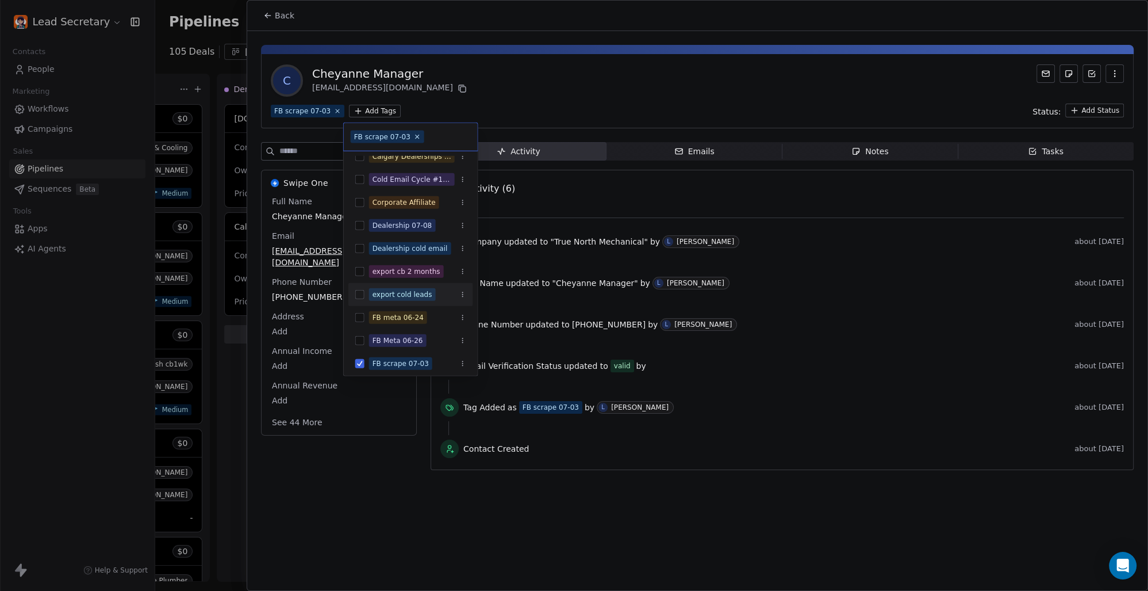
click at [358, 293] on button "Suggestions" at bounding box center [359, 294] width 9 height 9
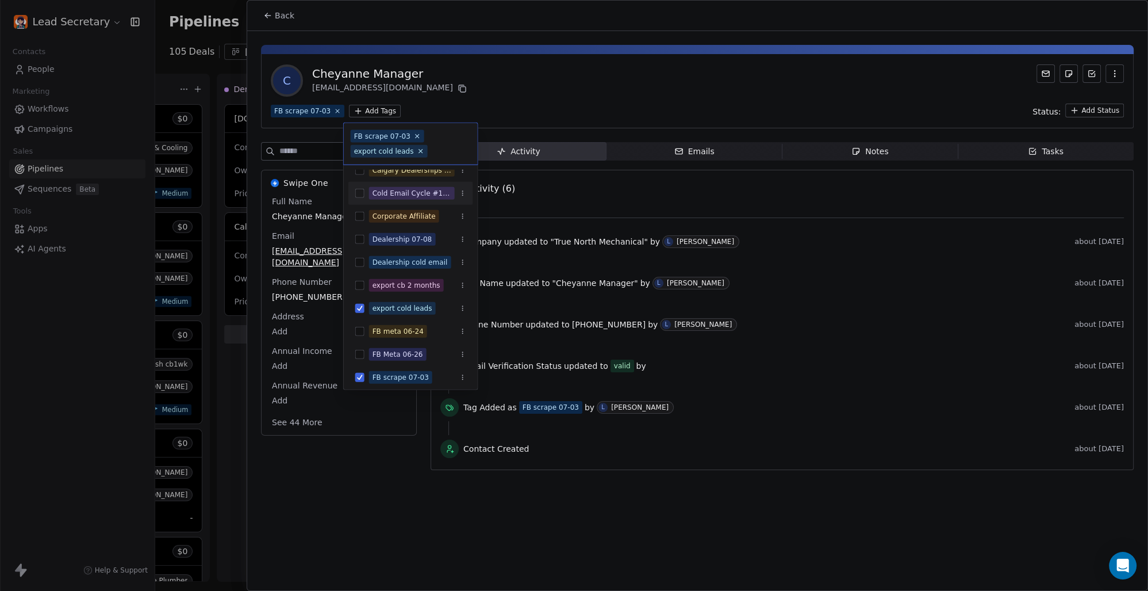
click at [658, 79] on html "Lead Secretary Contacts People Marketing Workflows Campaigns Sales Pipelines Se…" at bounding box center [574, 295] width 1148 height 591
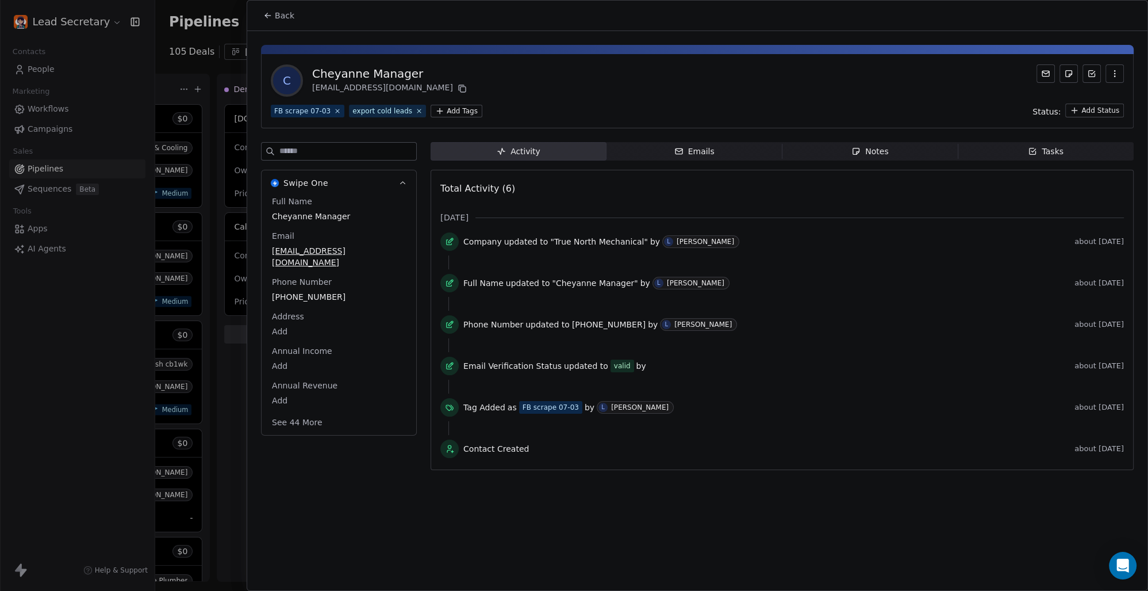
scroll to position [0, 1084]
click at [275, 16] on span "Back" at bounding box center [285, 16] width 20 height 12
